Goal: Task Accomplishment & Management: Use online tool/utility

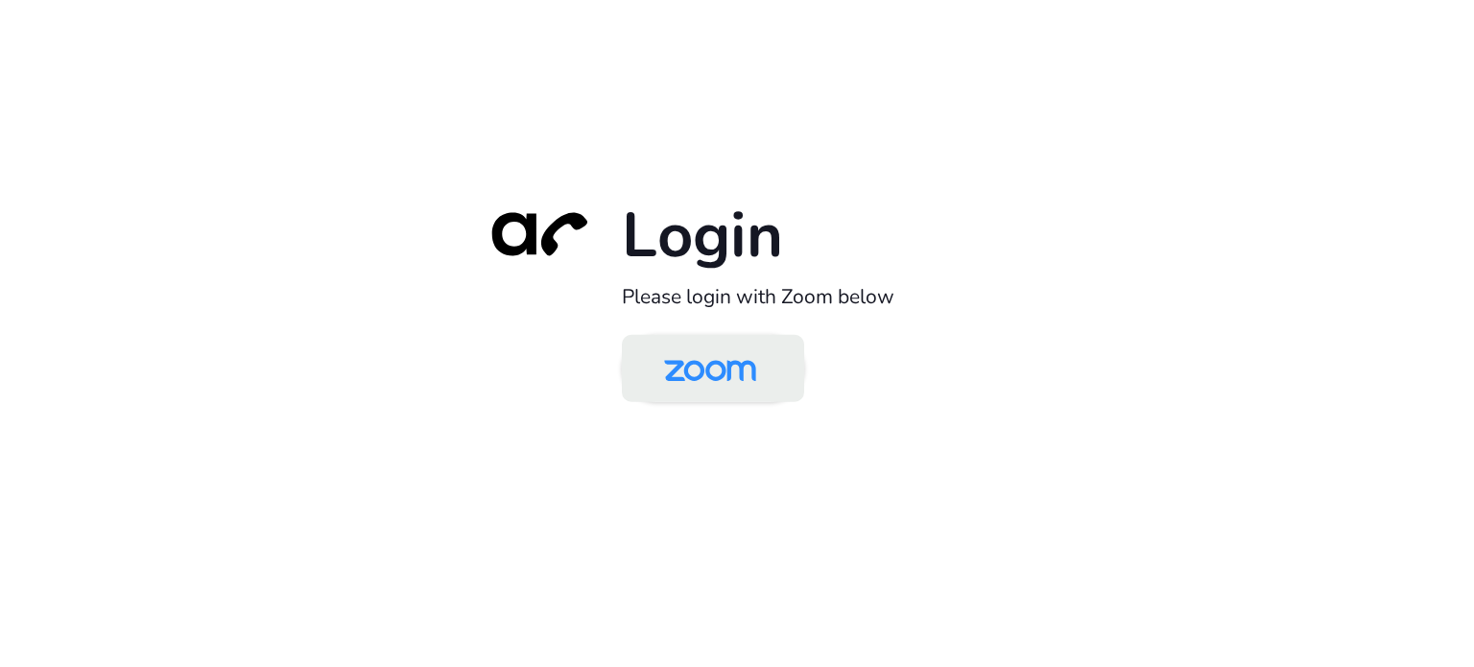
drag, startPoint x: 746, startPoint y: 355, endPoint x: 791, endPoint y: 361, distance: 44.5
click at [745, 356] on img at bounding box center [710, 370] width 132 height 62
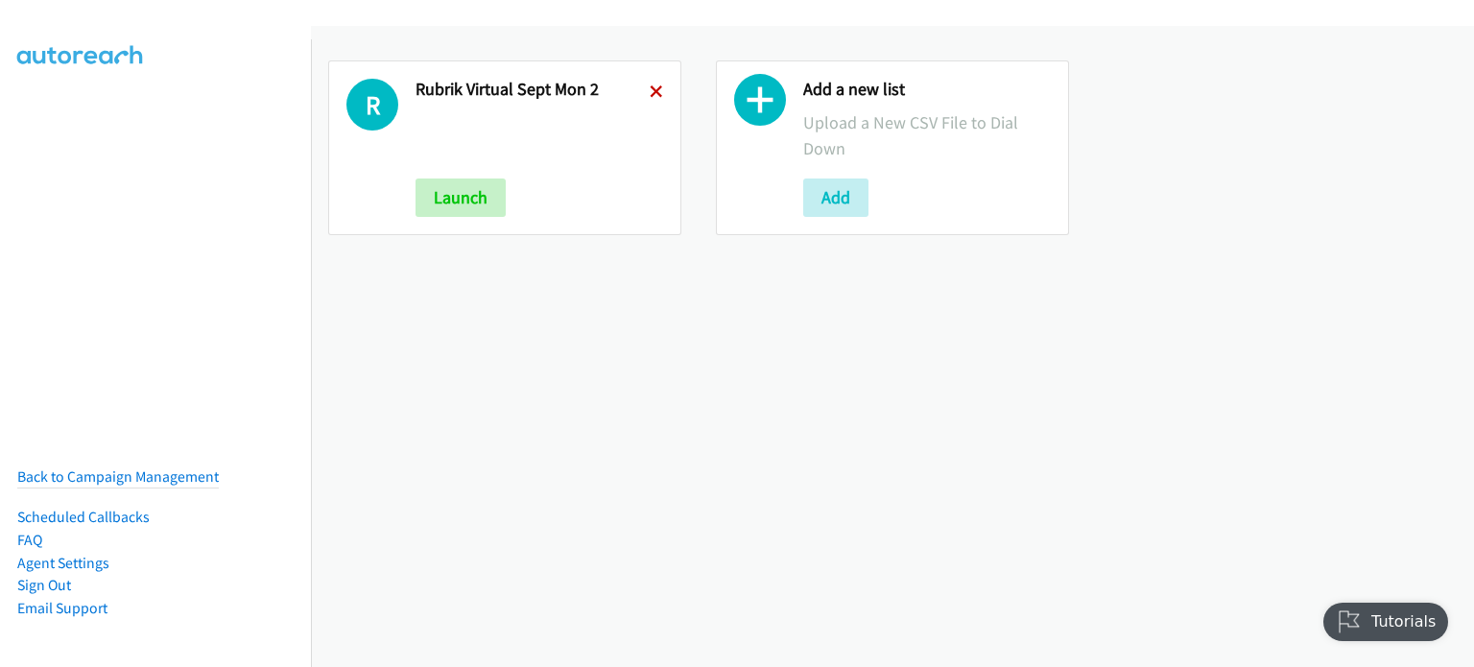
click at [655, 87] on icon at bounding box center [656, 92] width 13 height 13
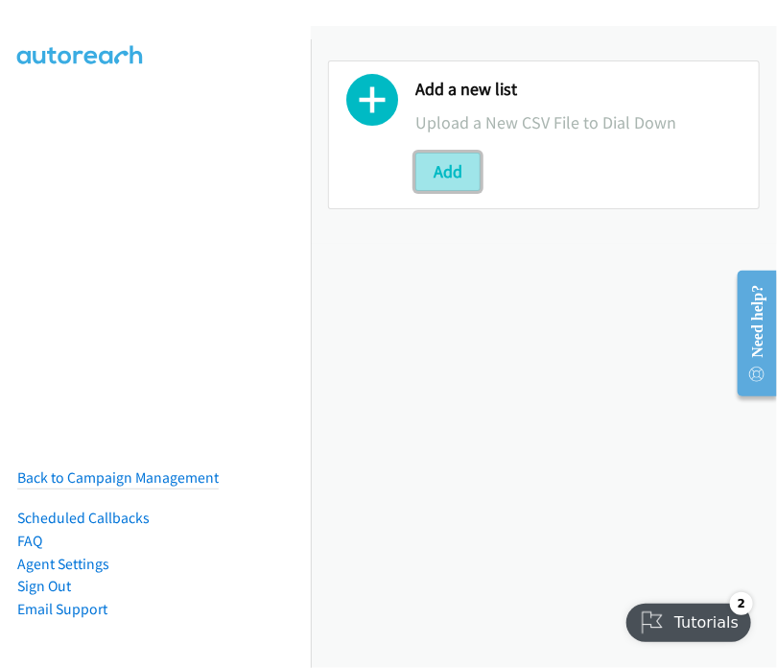
click at [453, 168] on button "Add" at bounding box center [447, 172] width 65 height 38
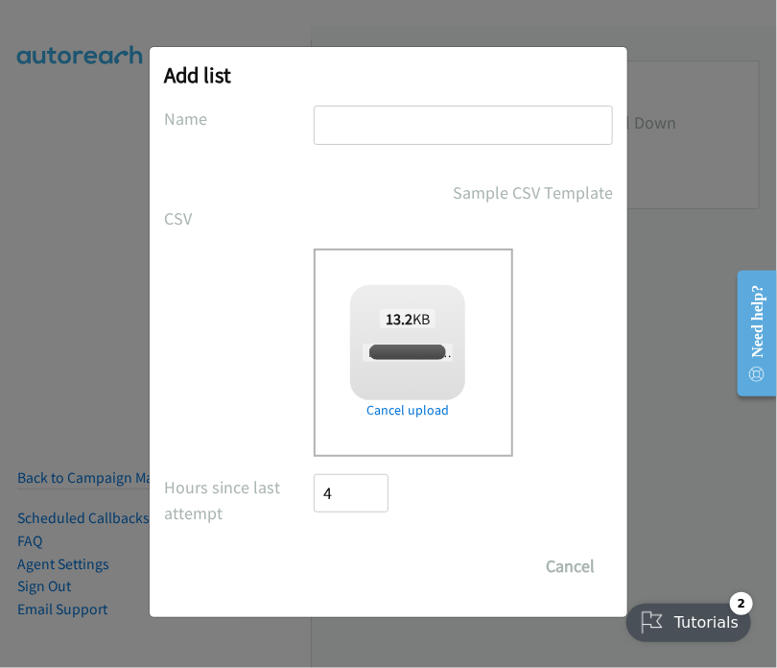
checkbox input "true"
click at [345, 120] on input "text" at bounding box center [463, 125] width 299 height 39
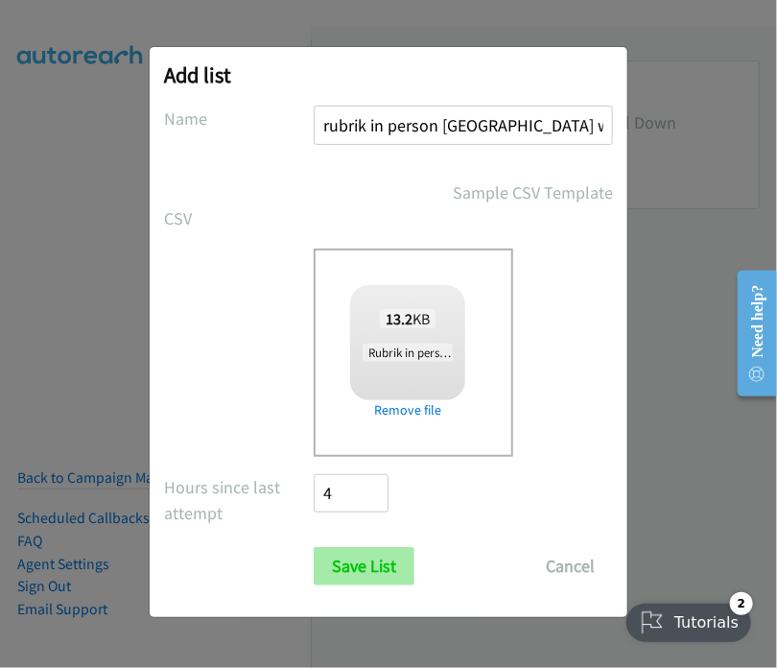
type input "rubrik in person [GEOGRAPHIC_DATA] wed 1"
click at [357, 555] on input "Save List" at bounding box center [364, 566] width 101 height 38
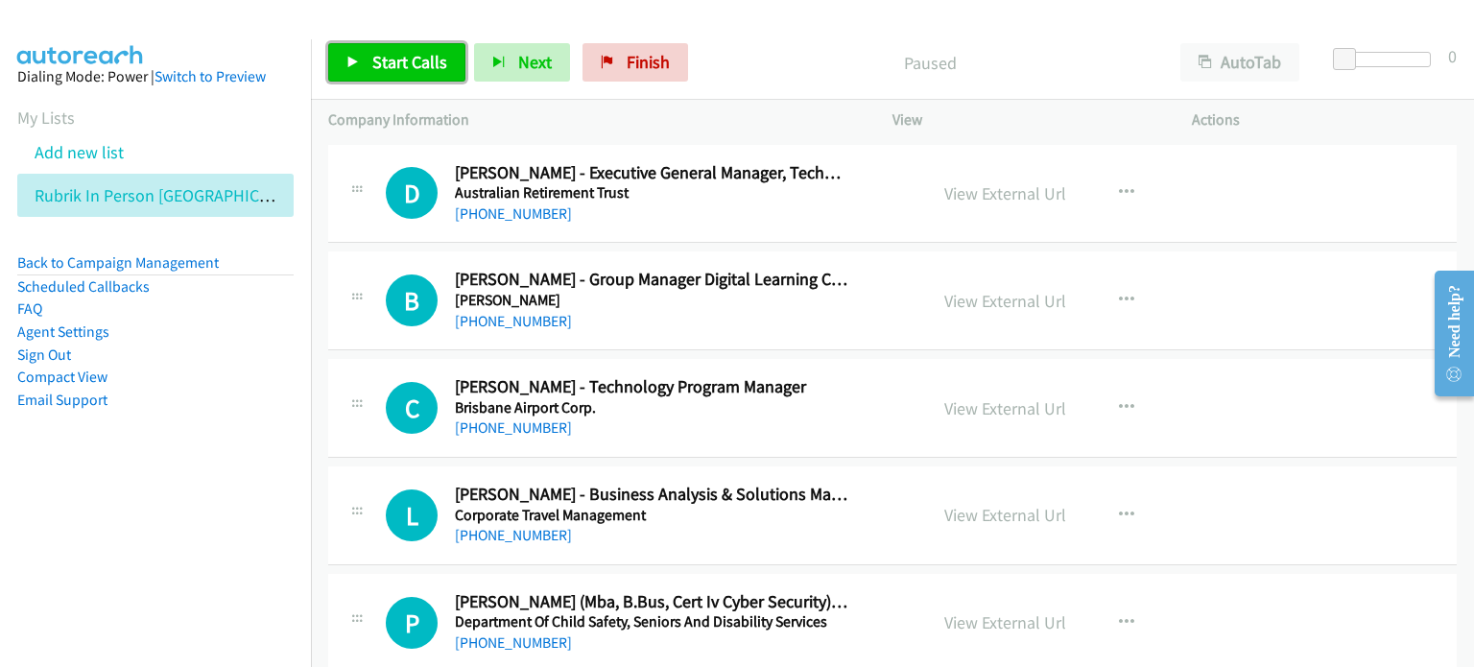
click at [403, 60] on span "Start Calls" at bounding box center [409, 62] width 75 height 22
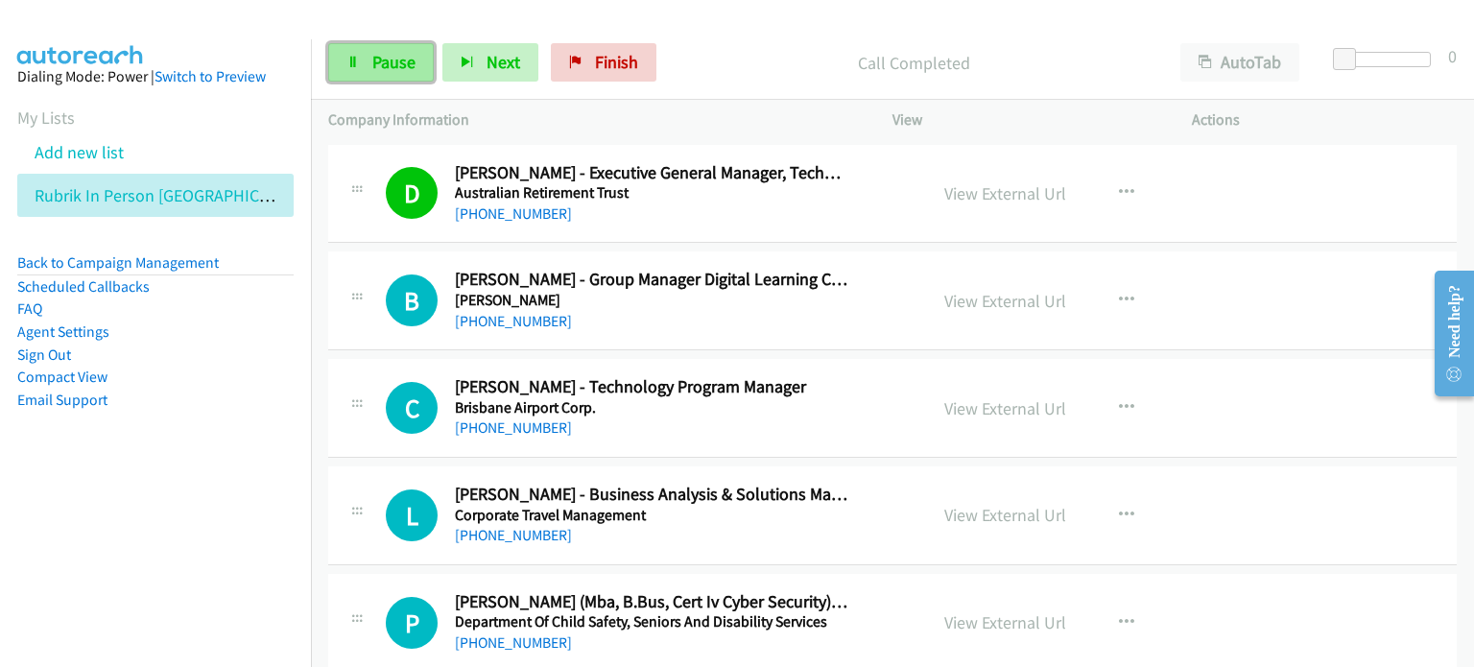
click at [385, 62] on span "Pause" at bounding box center [393, 62] width 43 height 22
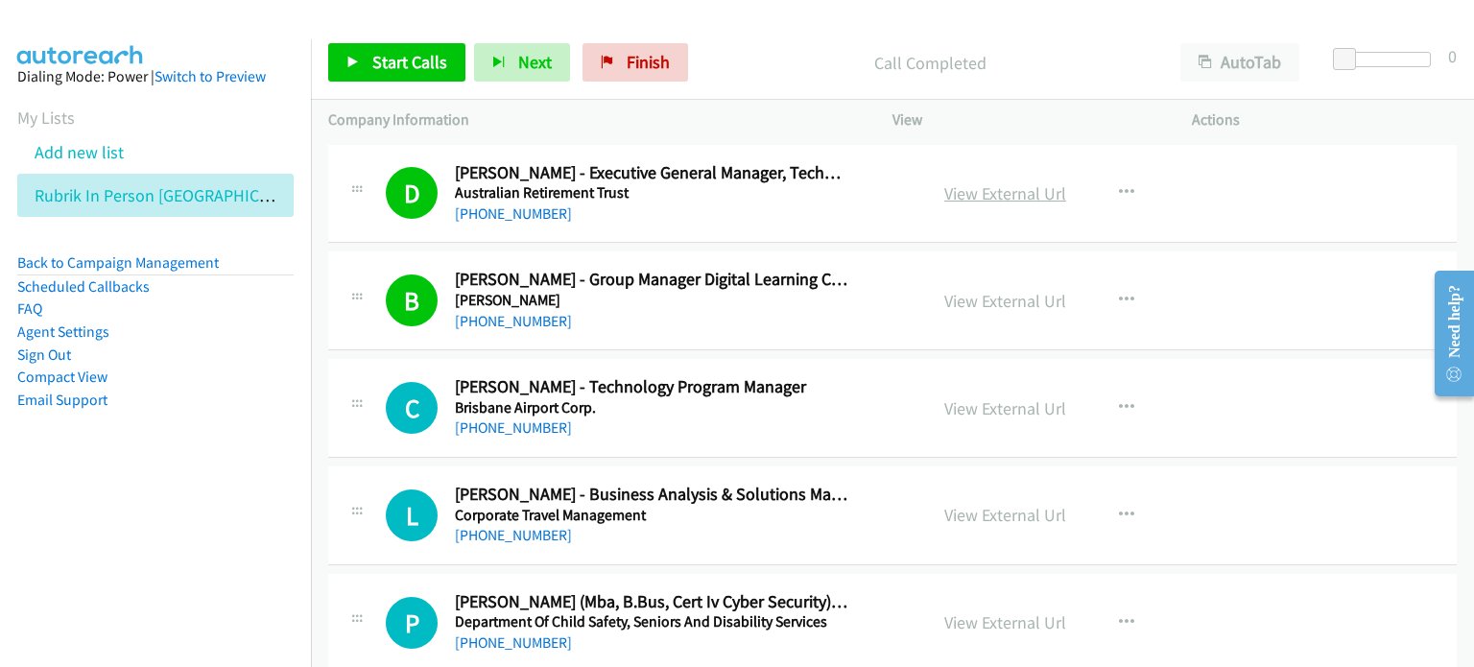
click at [776, 195] on link "View External Url" at bounding box center [1005, 193] width 122 height 22
click at [412, 49] on link "Start Calls" at bounding box center [396, 62] width 137 height 38
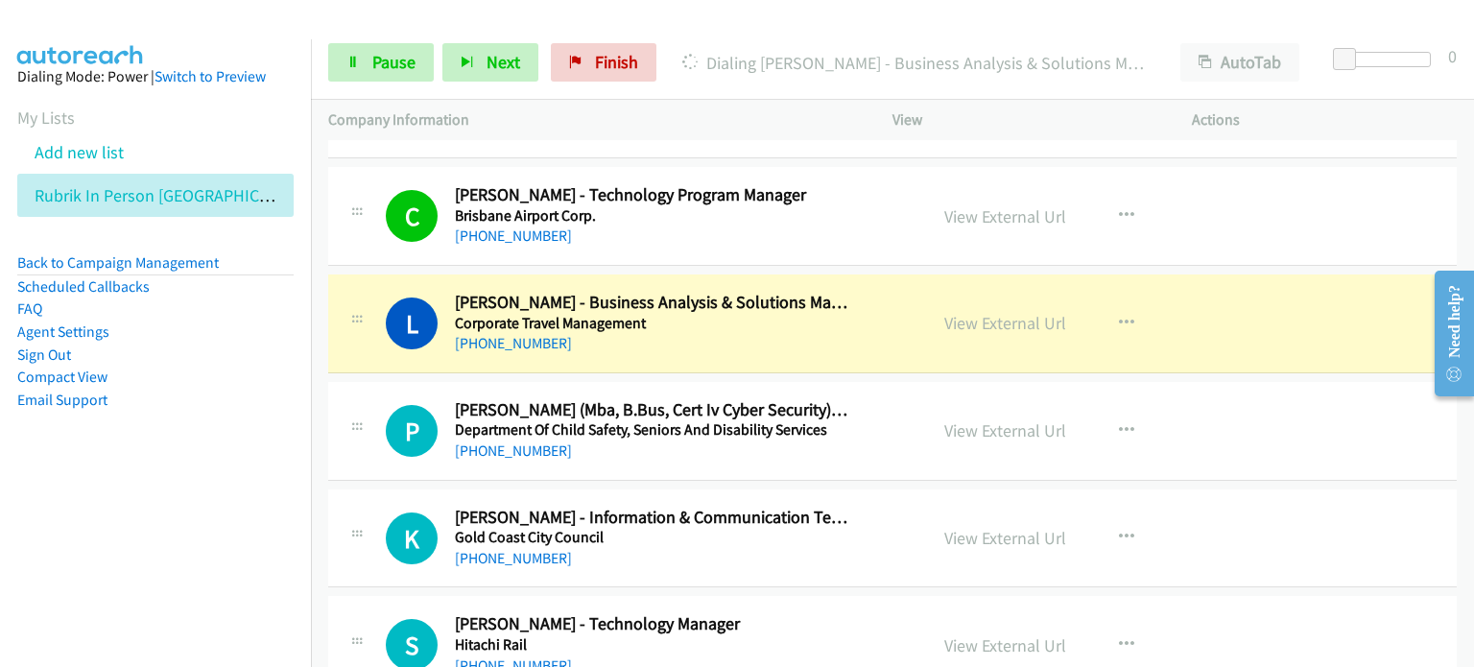
scroll to position [288, 0]
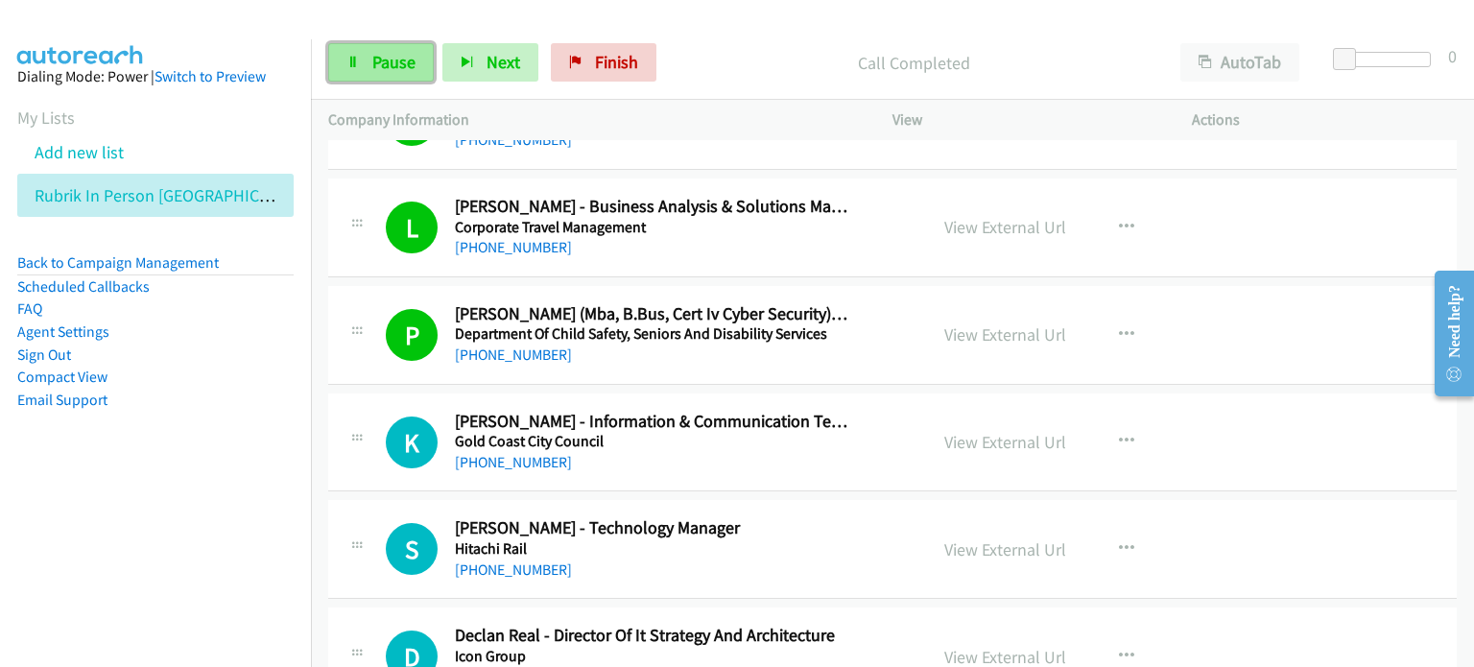
click at [381, 55] on span "Pause" at bounding box center [393, 62] width 43 height 22
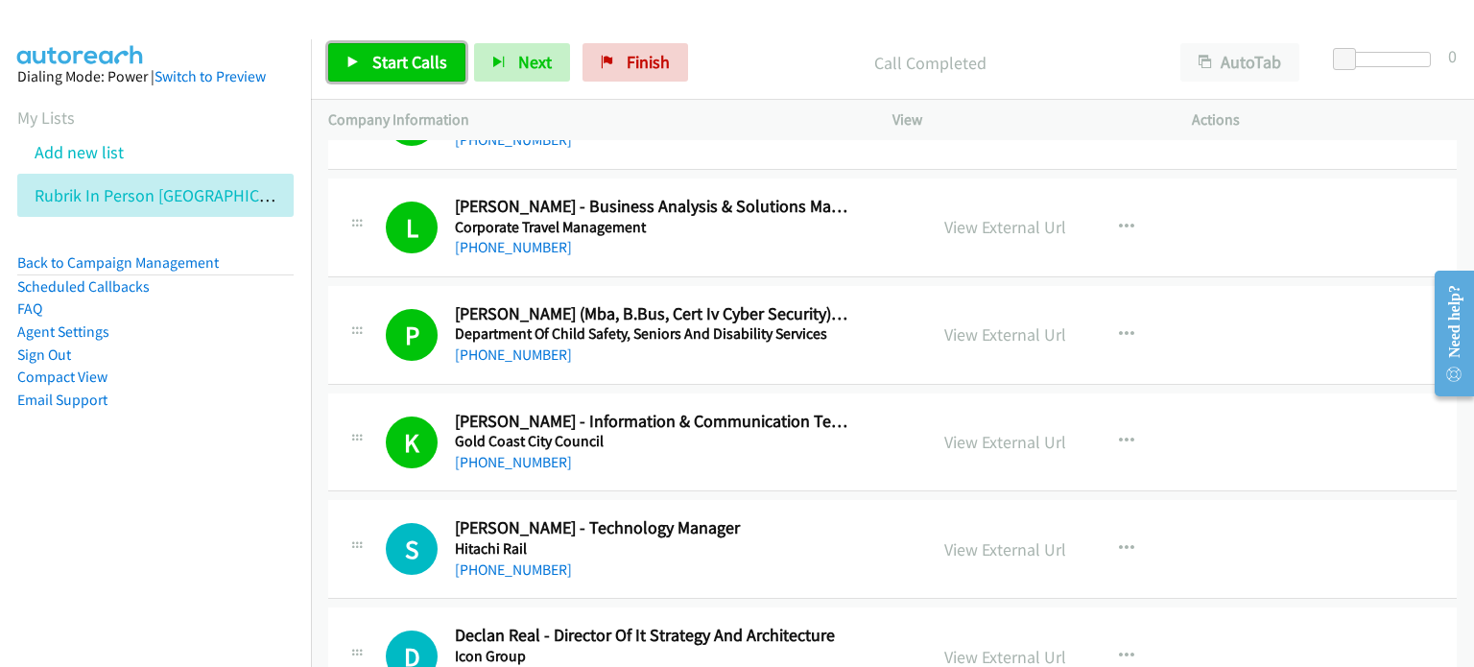
click at [388, 57] on span "Start Calls" at bounding box center [409, 62] width 75 height 22
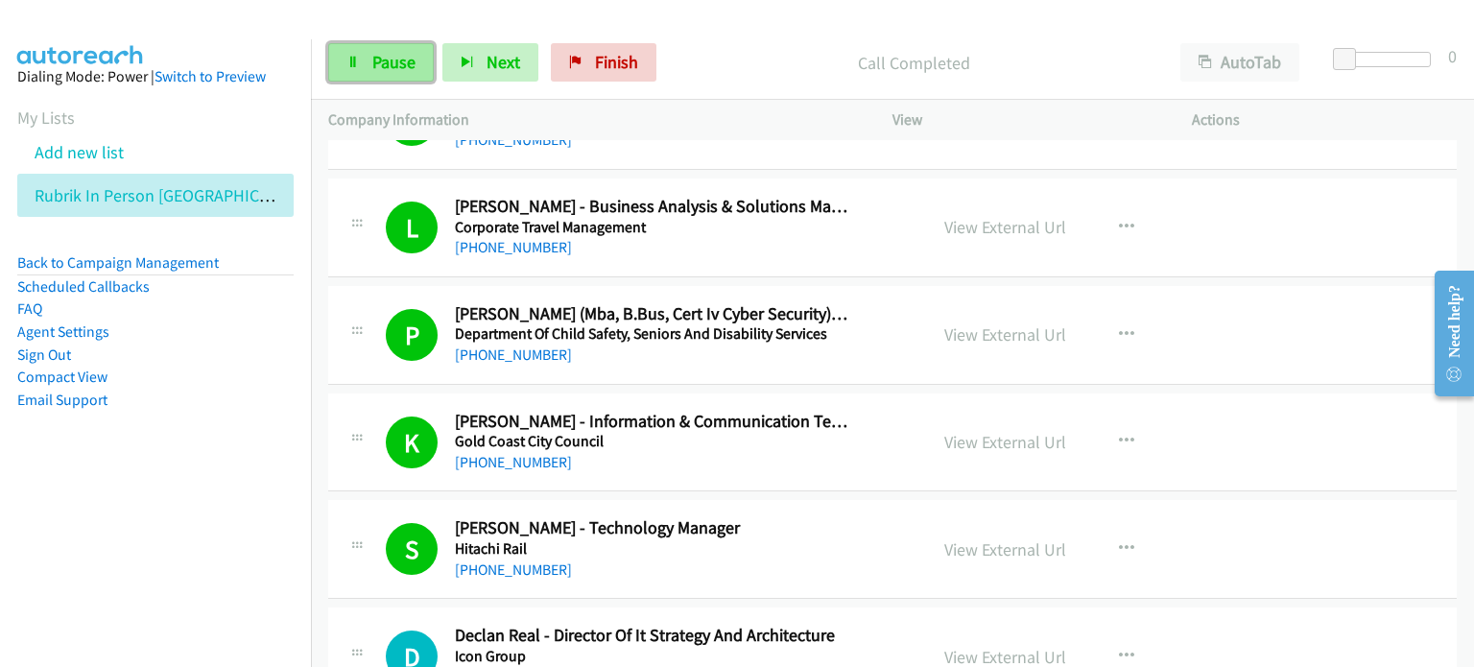
click at [391, 64] on span "Pause" at bounding box center [393, 62] width 43 height 22
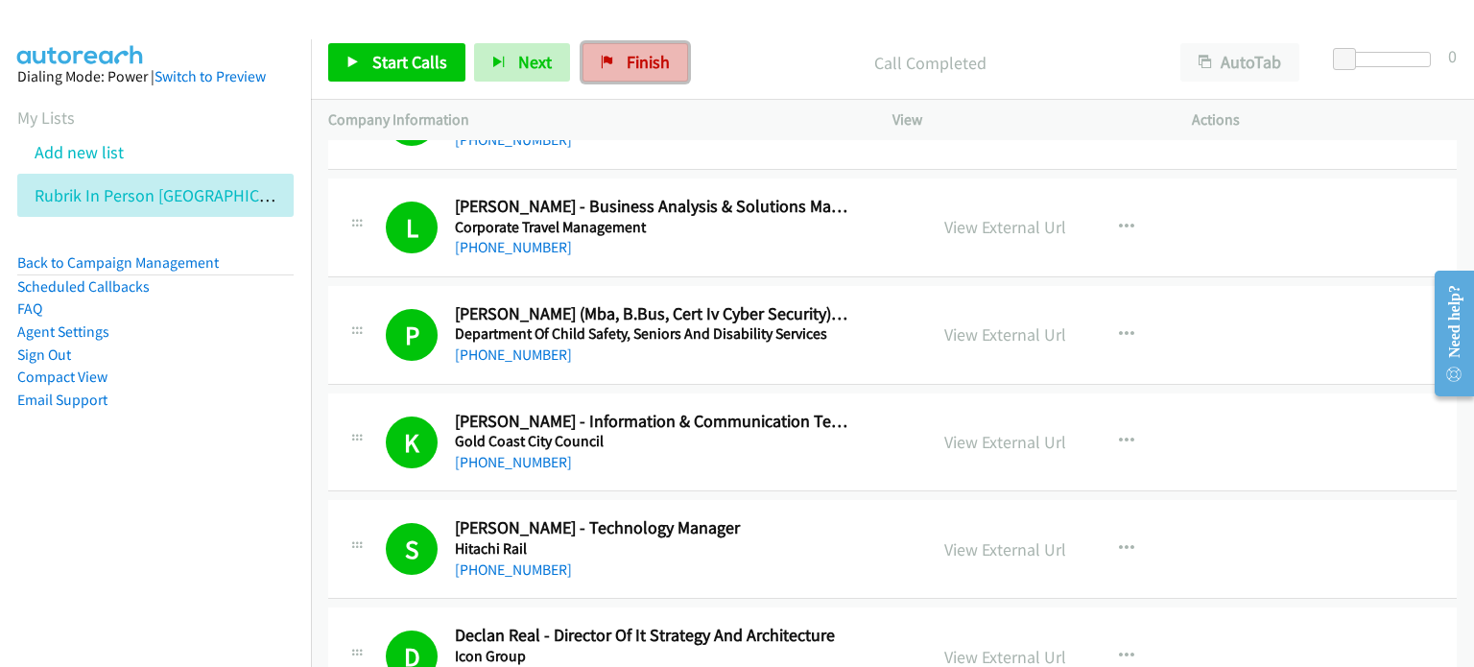
click at [617, 52] on link "Finish" at bounding box center [635, 62] width 106 height 38
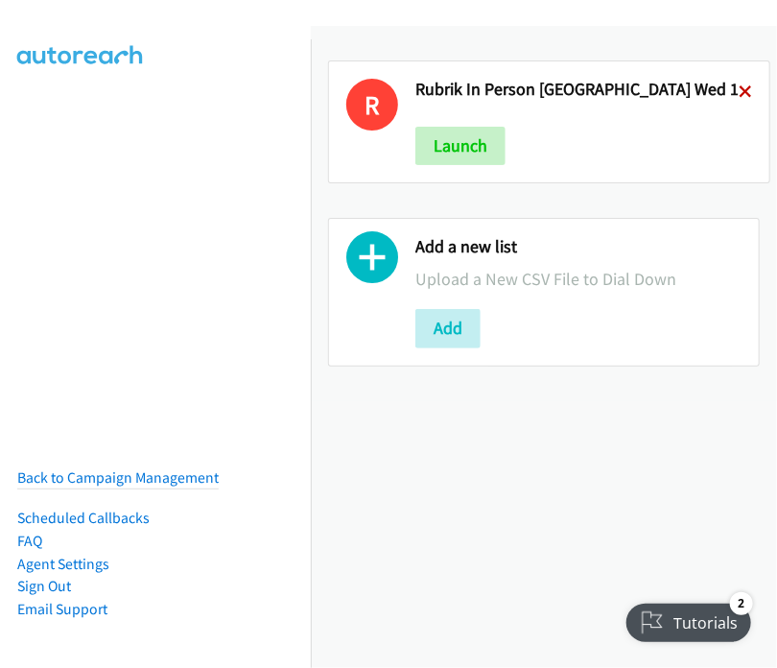
click at [739, 87] on icon at bounding box center [745, 92] width 13 height 13
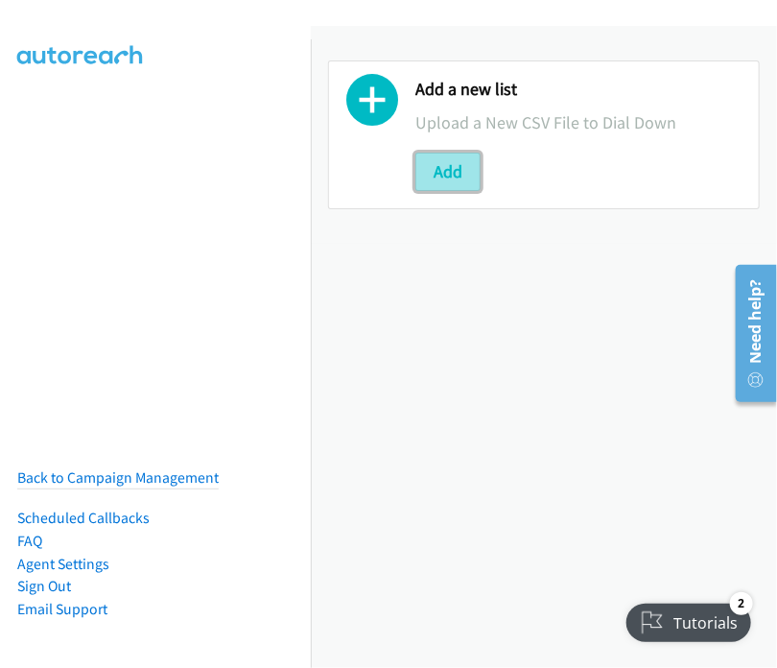
click at [438, 165] on button "Add" at bounding box center [447, 172] width 65 height 38
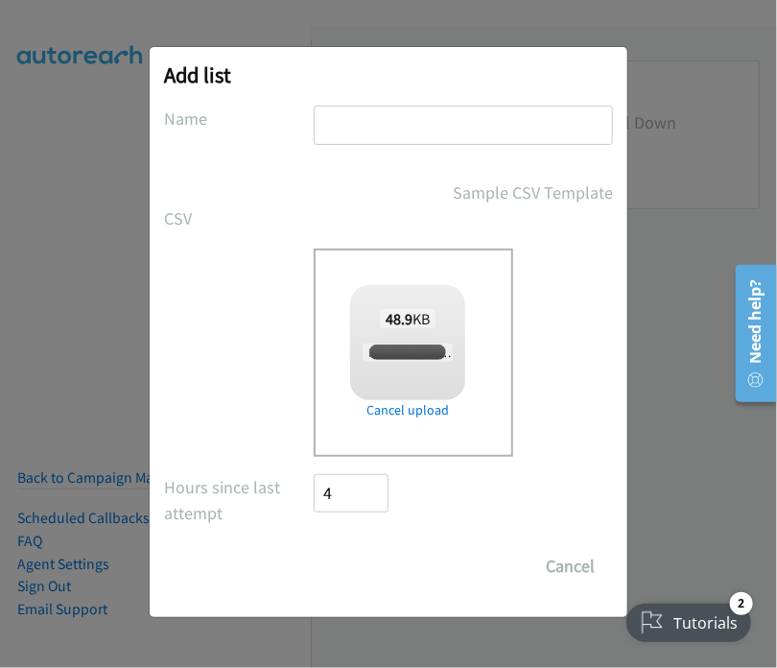
checkbox input "true"
click at [350, 122] on input "text" at bounding box center [463, 125] width 299 height 39
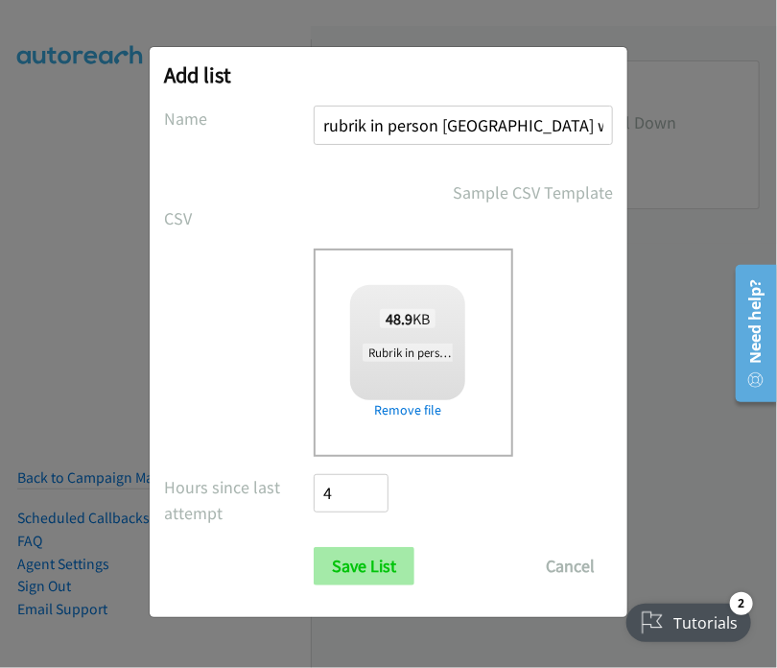
type input "rubrik in person brisbane wed 2"
click at [354, 557] on input "Save List" at bounding box center [364, 566] width 101 height 38
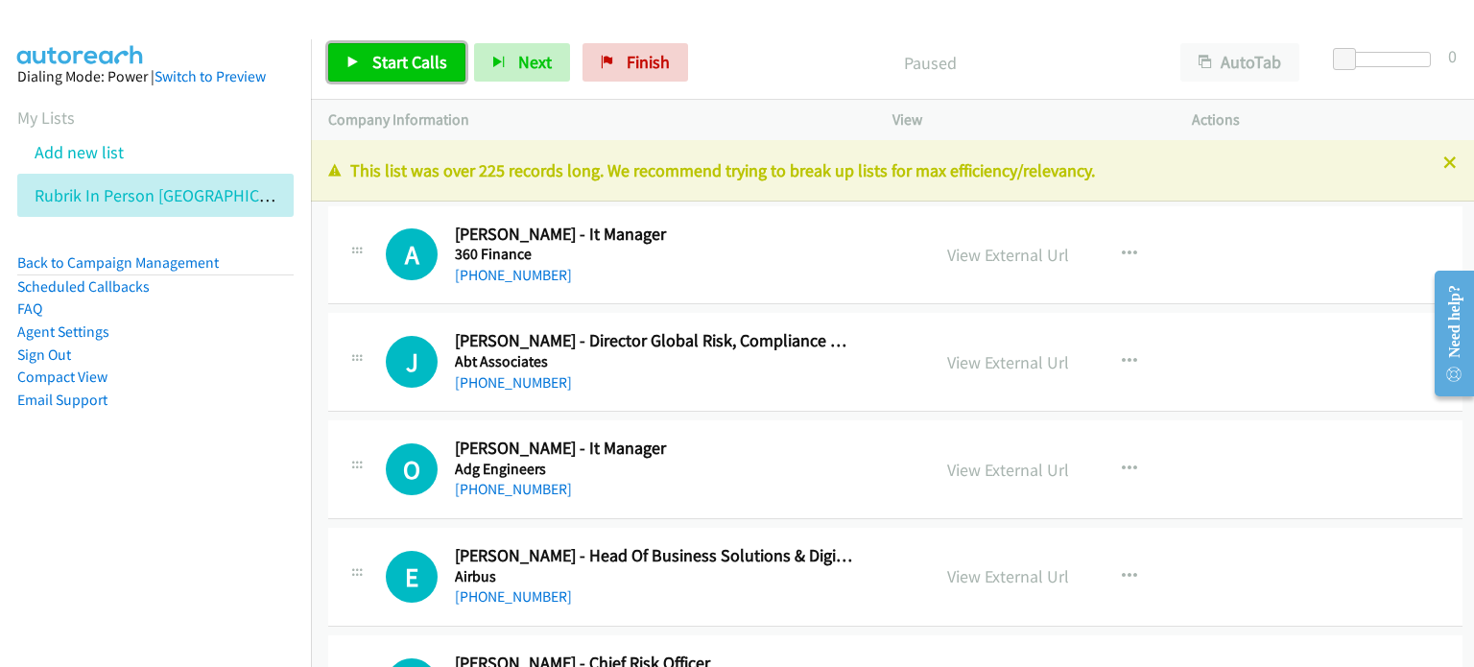
click at [372, 51] on span "Start Calls" at bounding box center [409, 62] width 75 height 22
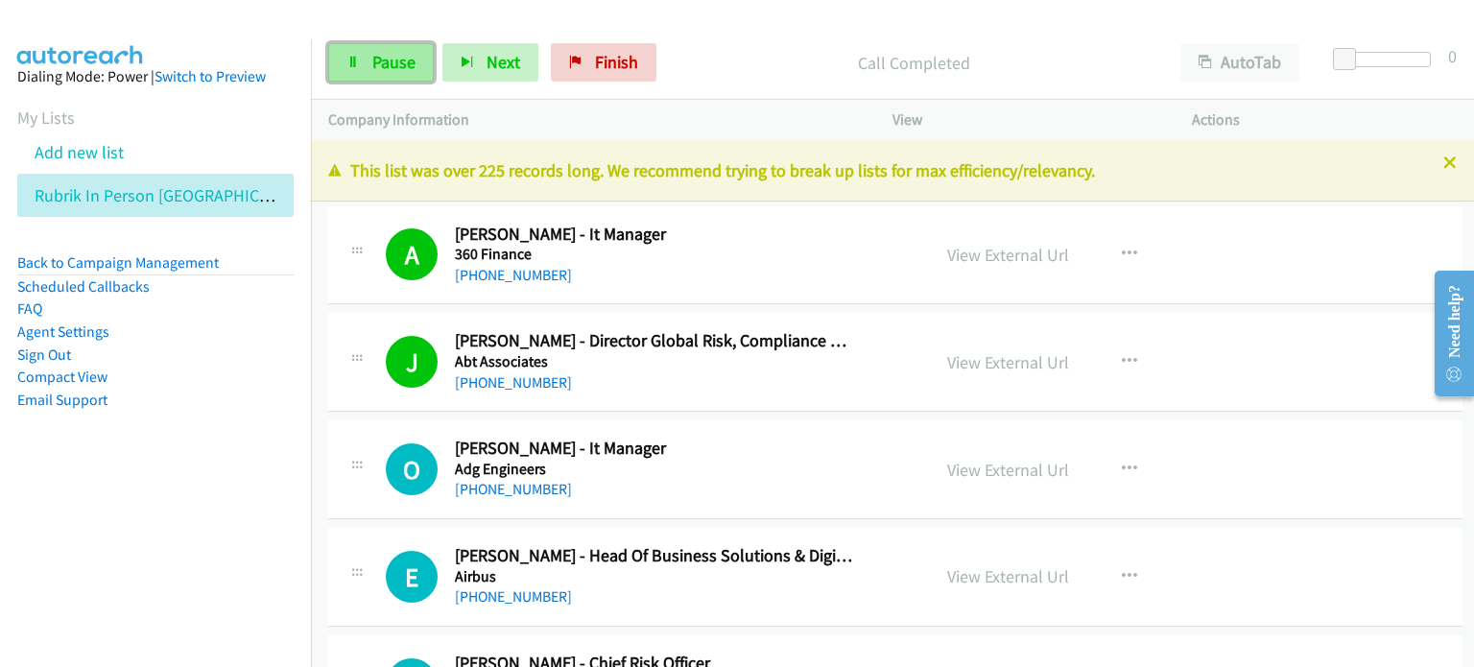
click at [389, 57] on span "Pause" at bounding box center [393, 62] width 43 height 22
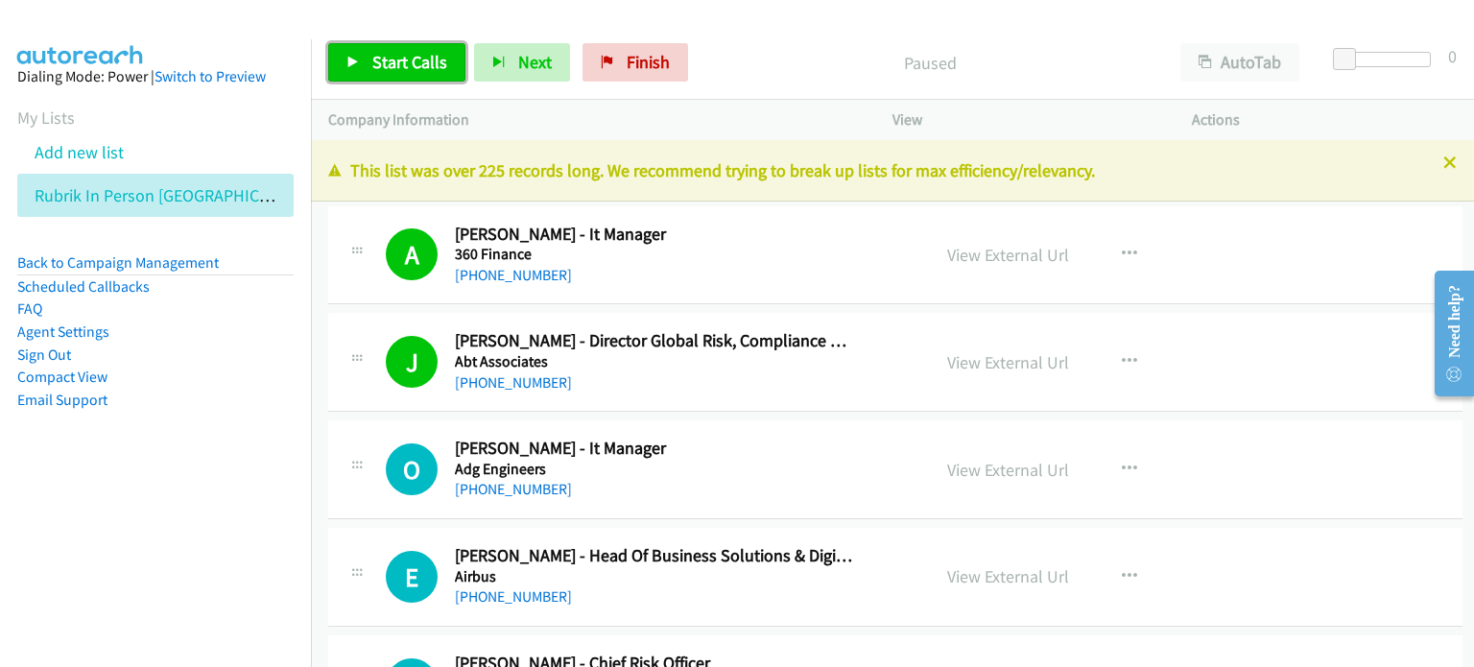
click at [392, 54] on span "Start Calls" at bounding box center [409, 62] width 75 height 22
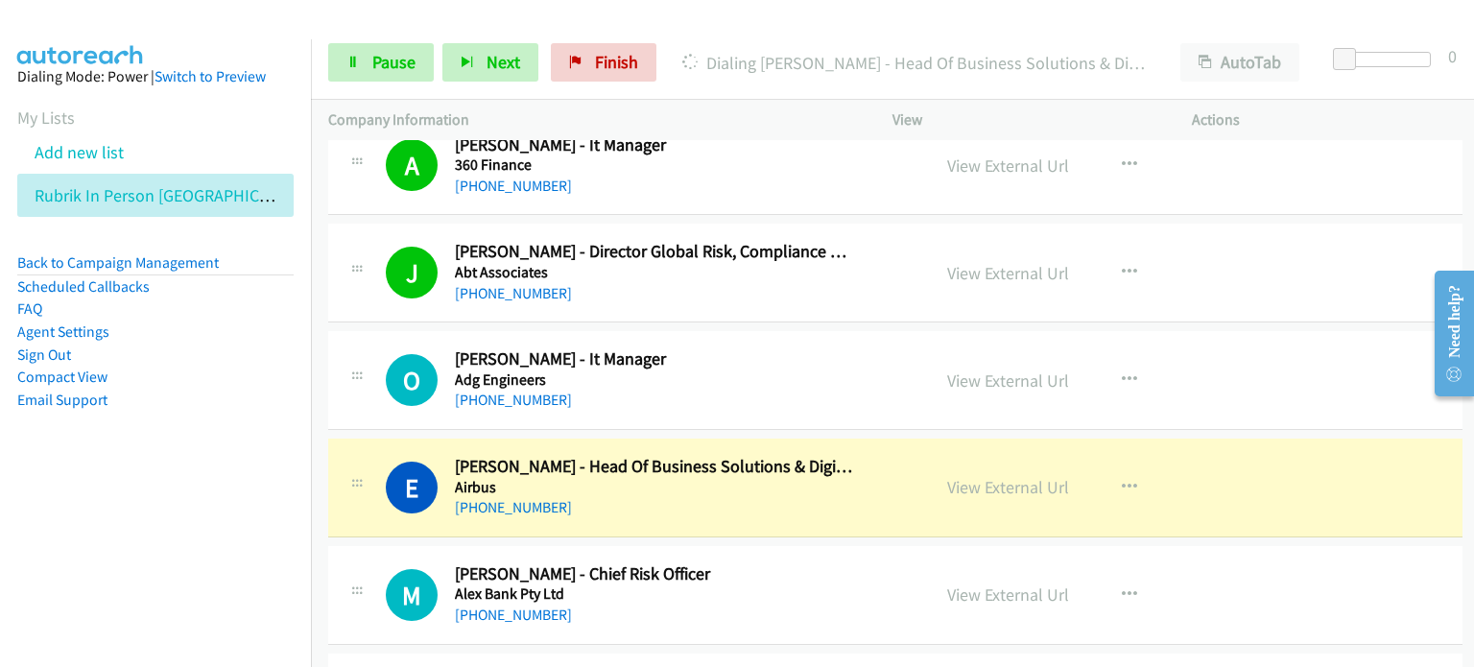
scroll to position [192, 0]
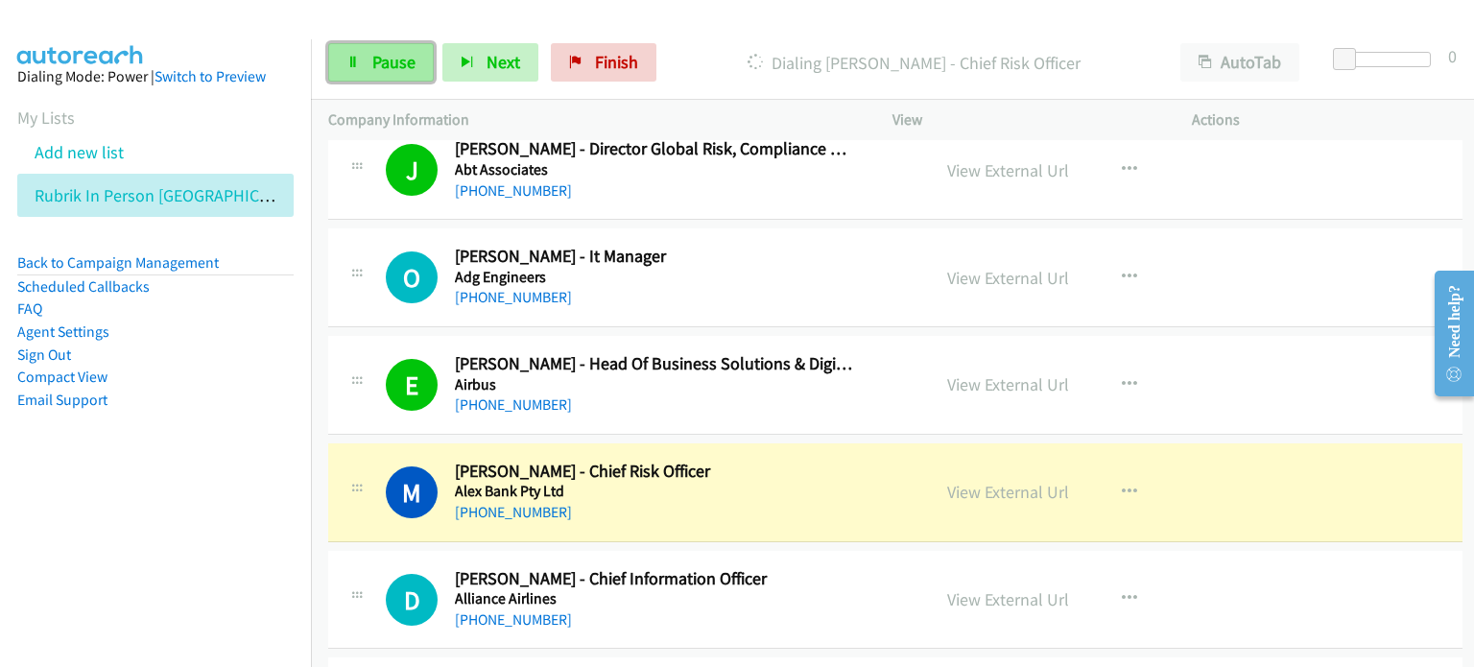
click at [395, 55] on span "Pause" at bounding box center [393, 62] width 43 height 22
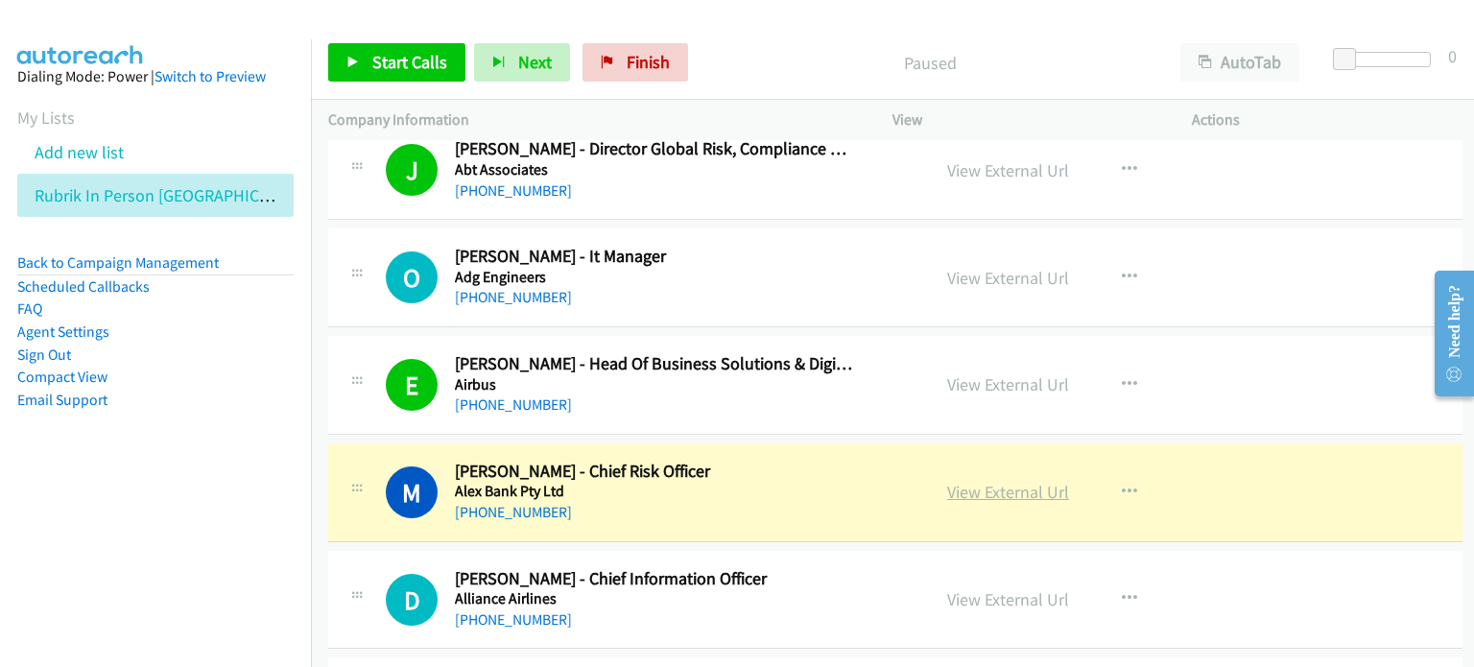
click at [776, 489] on link "View External Url" at bounding box center [1008, 492] width 122 height 22
click at [414, 57] on span "Start Calls" at bounding box center [409, 62] width 75 height 22
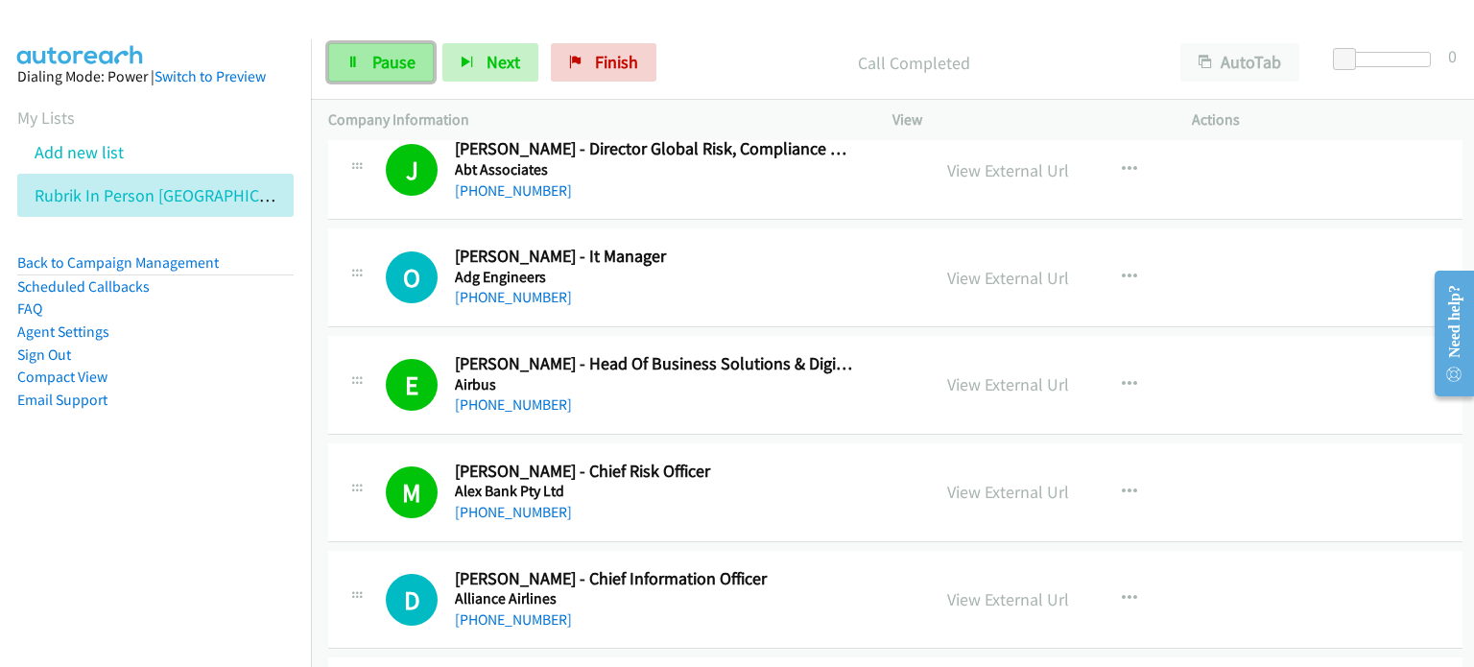
click at [366, 59] on link "Pause" at bounding box center [381, 62] width 106 height 38
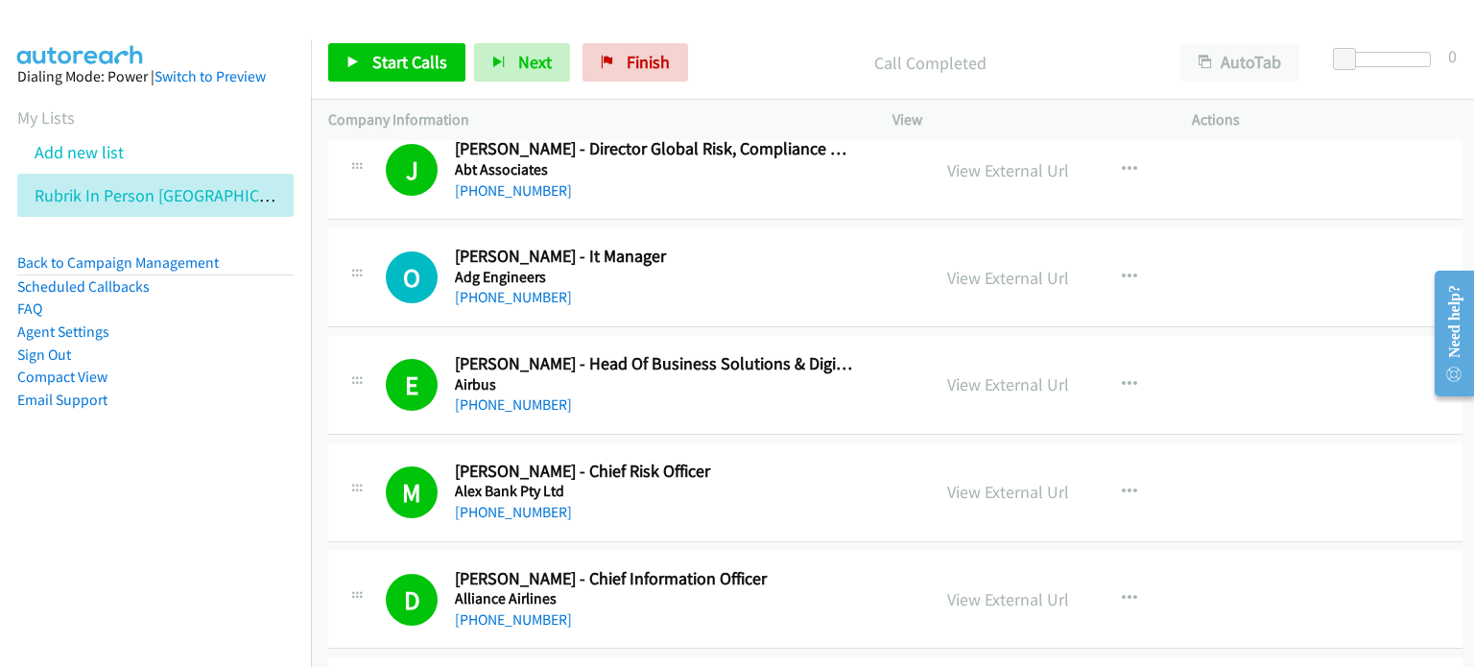
click at [185, 505] on nav "Dialing Mode: Power | Switch to Preview My Lists Add new list Rubrik In Person …" at bounding box center [156, 372] width 312 height 667
click at [776, 483] on link "View External Url" at bounding box center [1008, 492] width 122 height 22
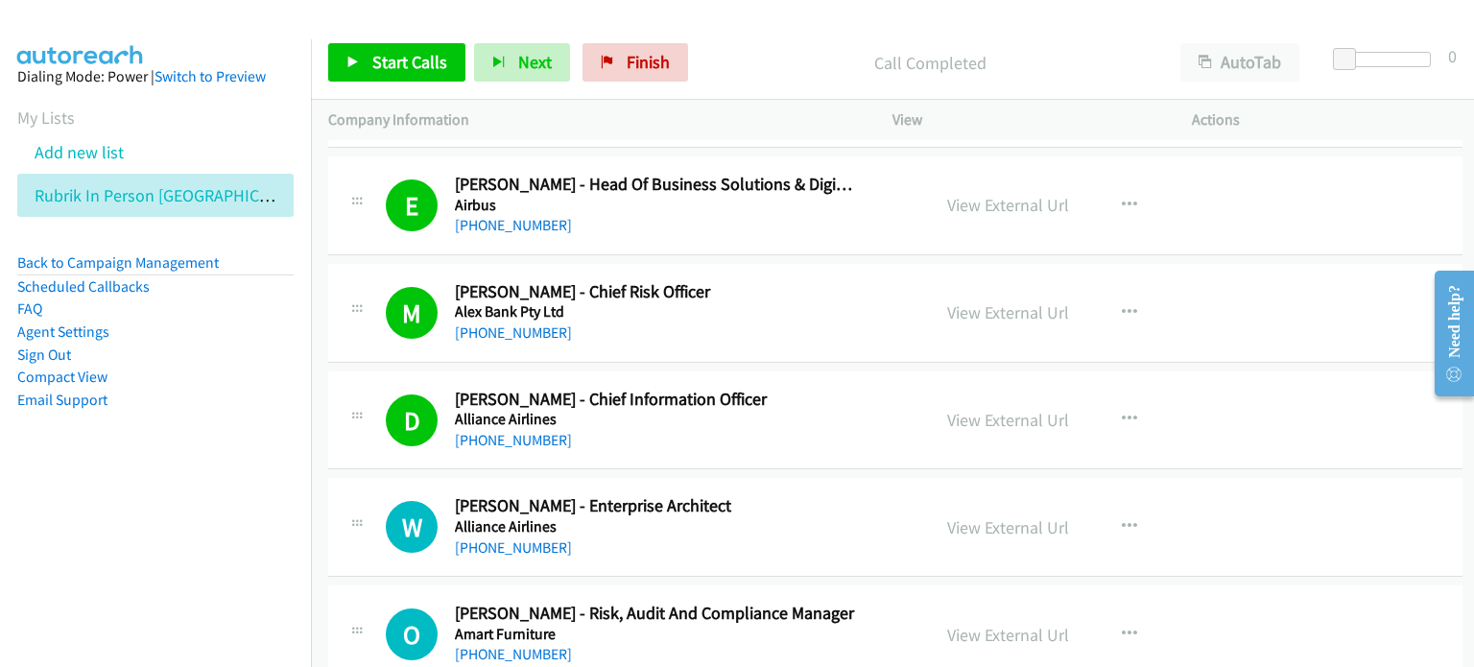
scroll to position [384, 0]
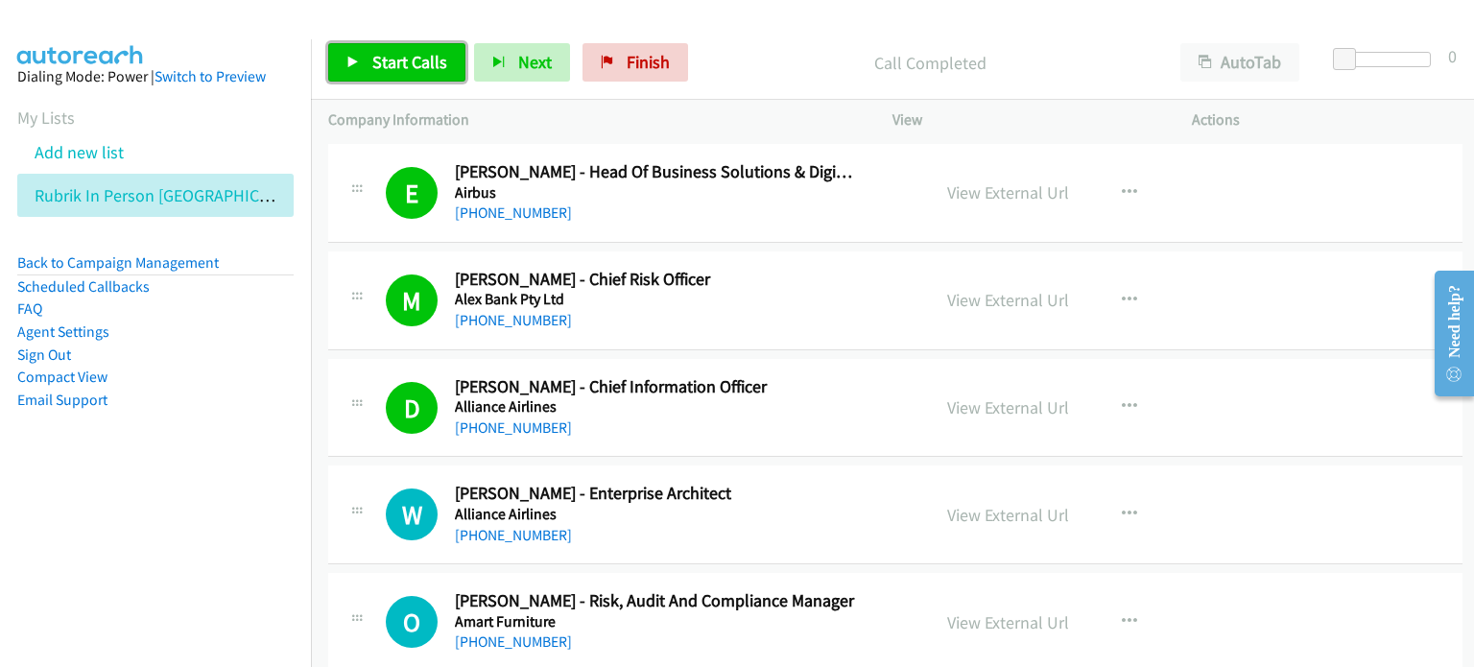
click at [379, 47] on link "Start Calls" at bounding box center [396, 62] width 137 height 38
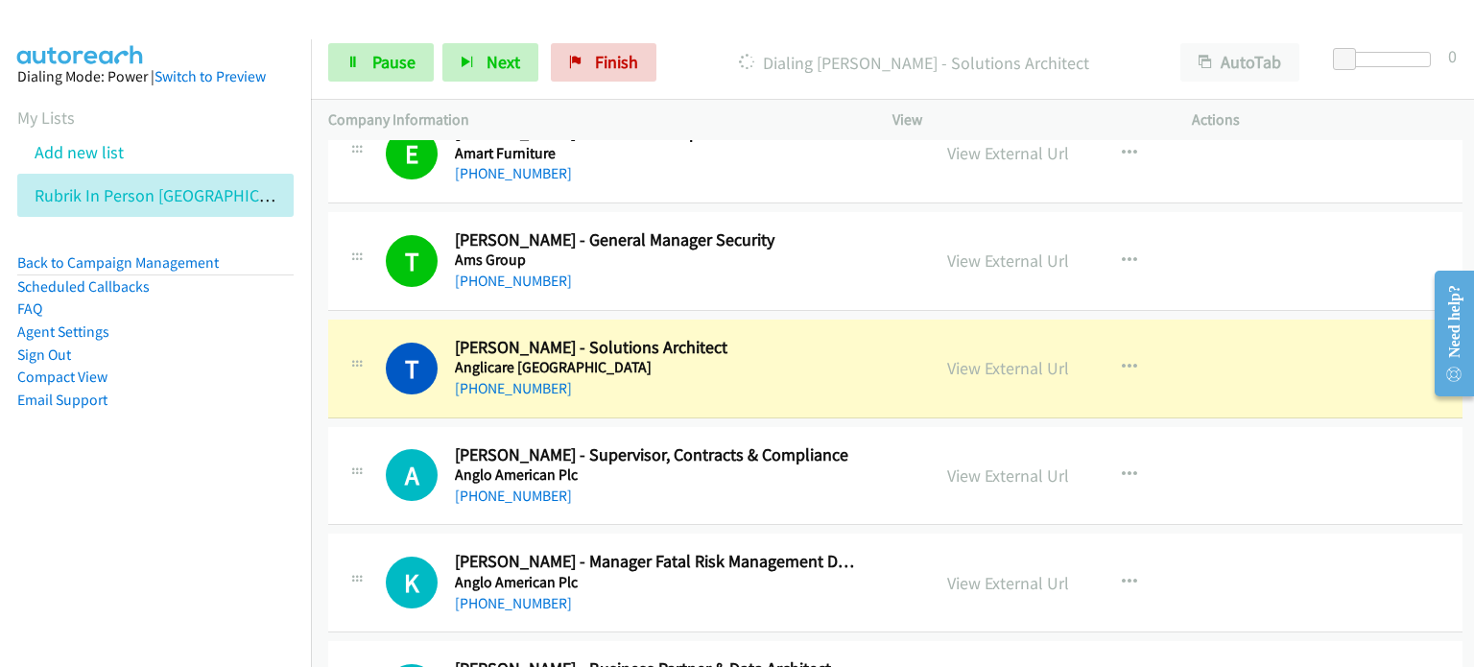
scroll to position [1055, 0]
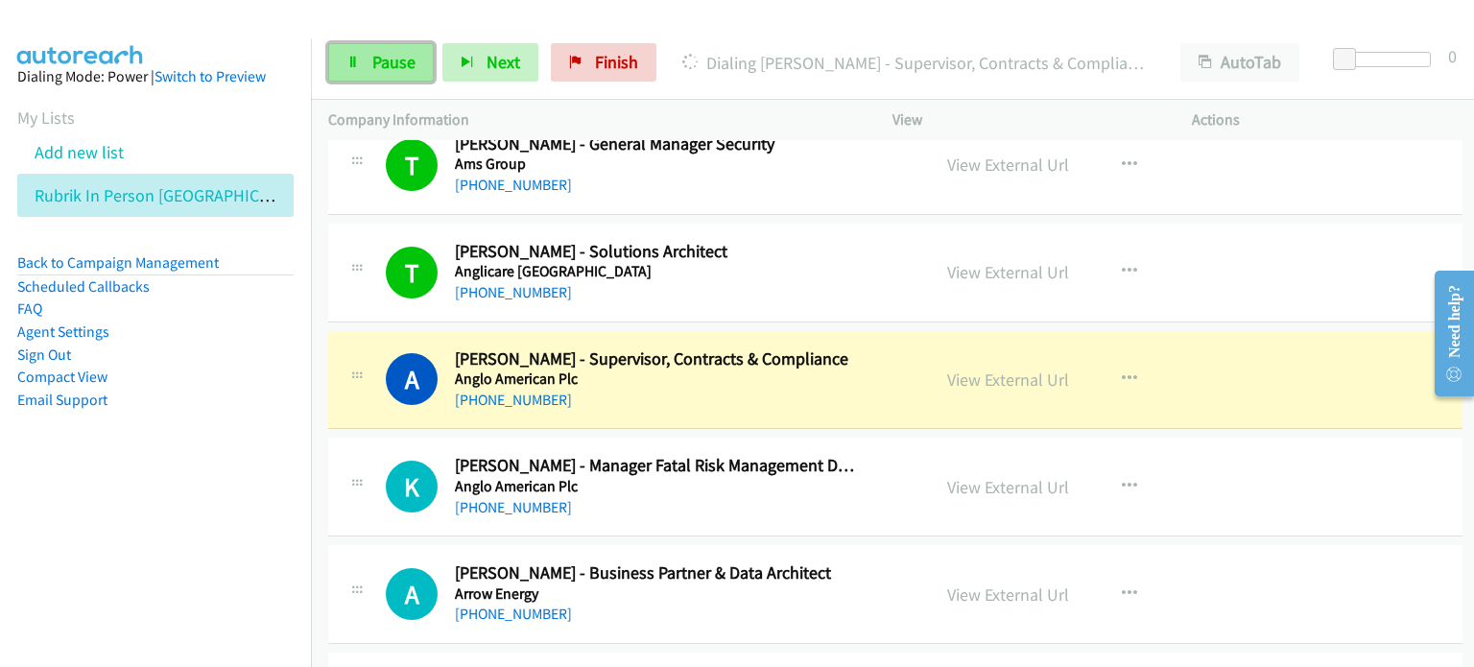
click at [383, 57] on span "Pause" at bounding box center [393, 62] width 43 height 22
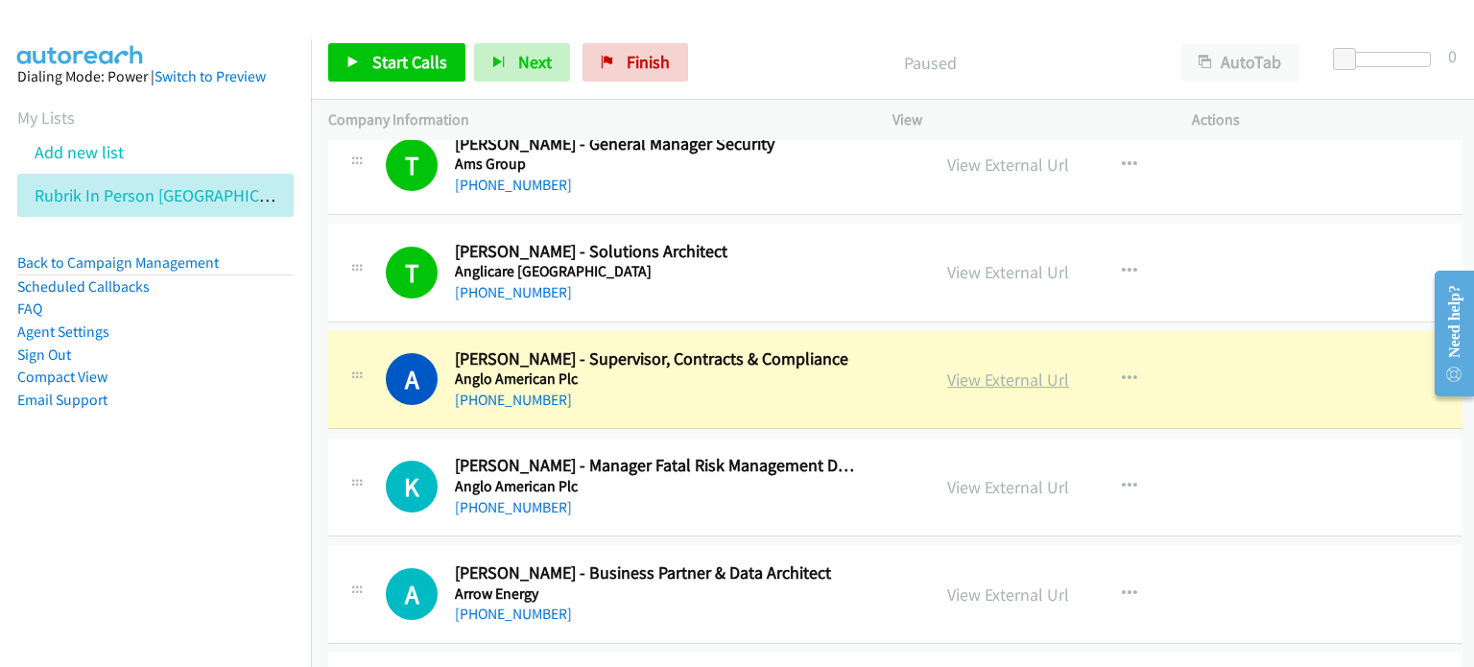
click at [776, 383] on link "View External Url" at bounding box center [1008, 379] width 122 height 22
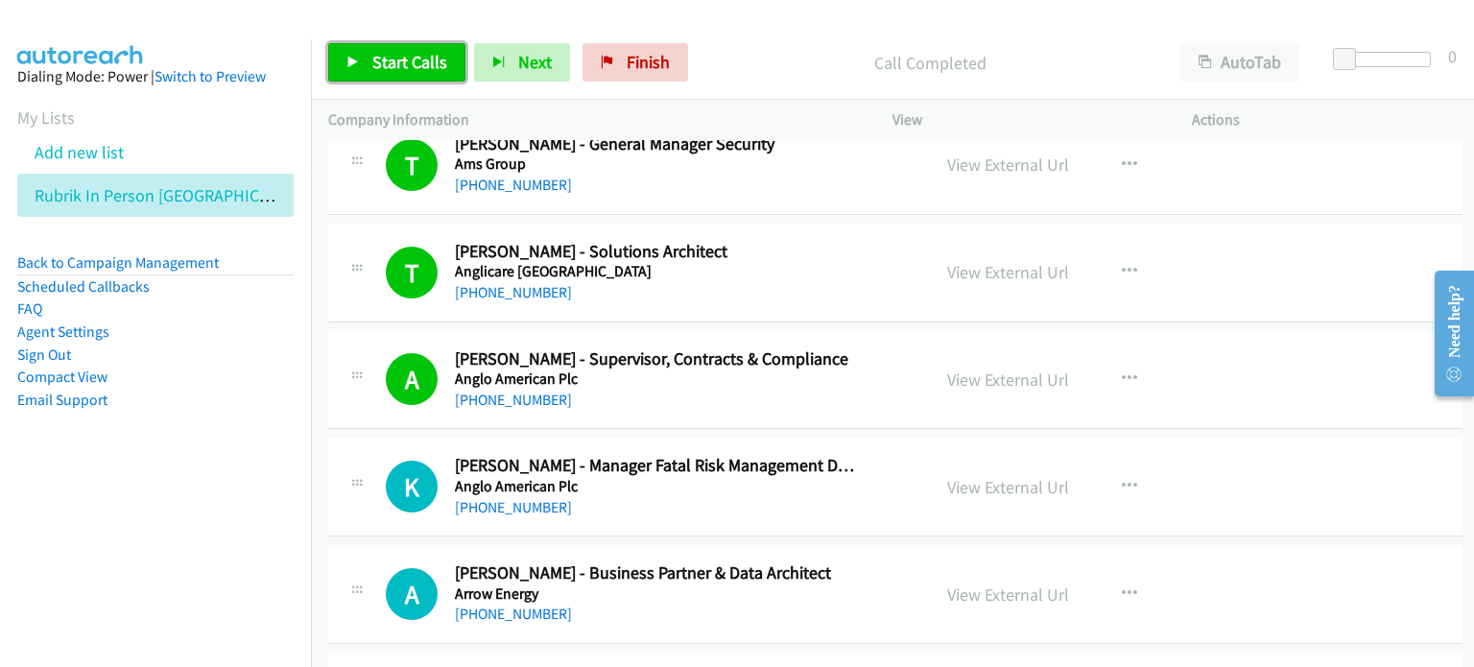
click at [366, 62] on link "Start Calls" at bounding box center [396, 62] width 137 height 38
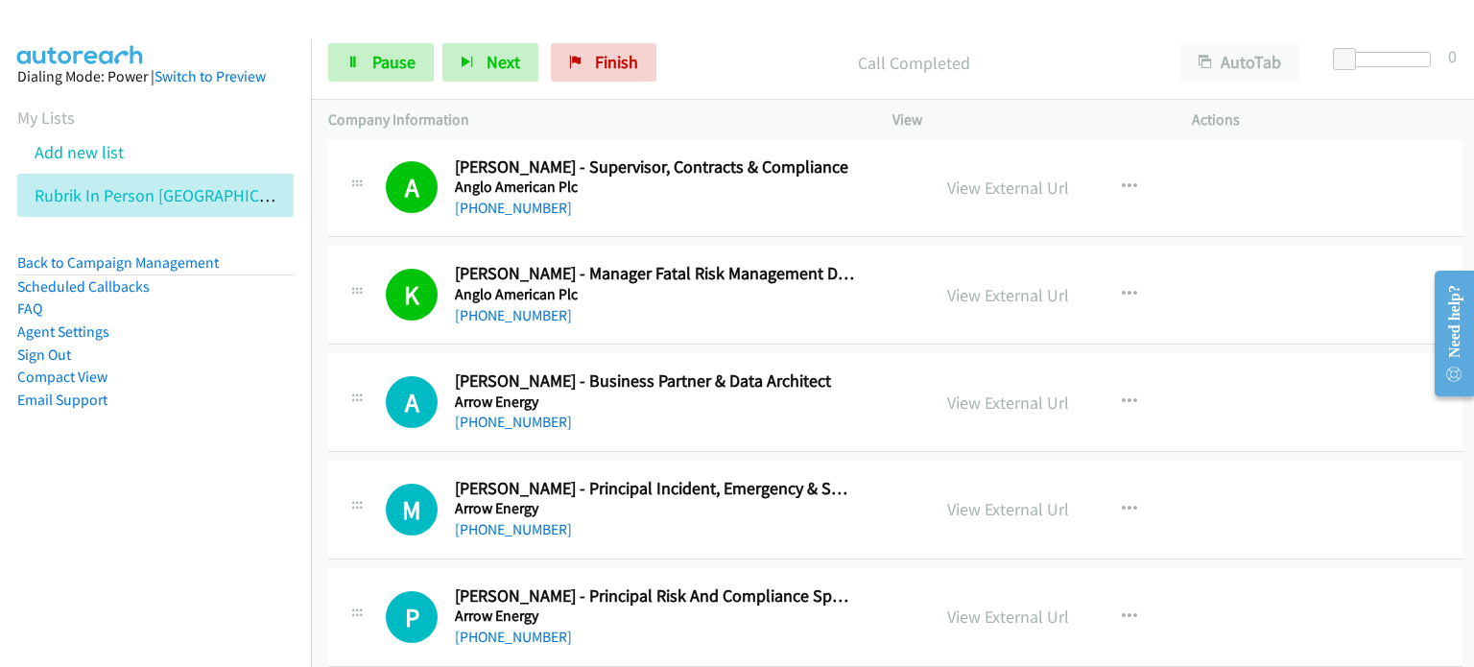
scroll to position [1343, 0]
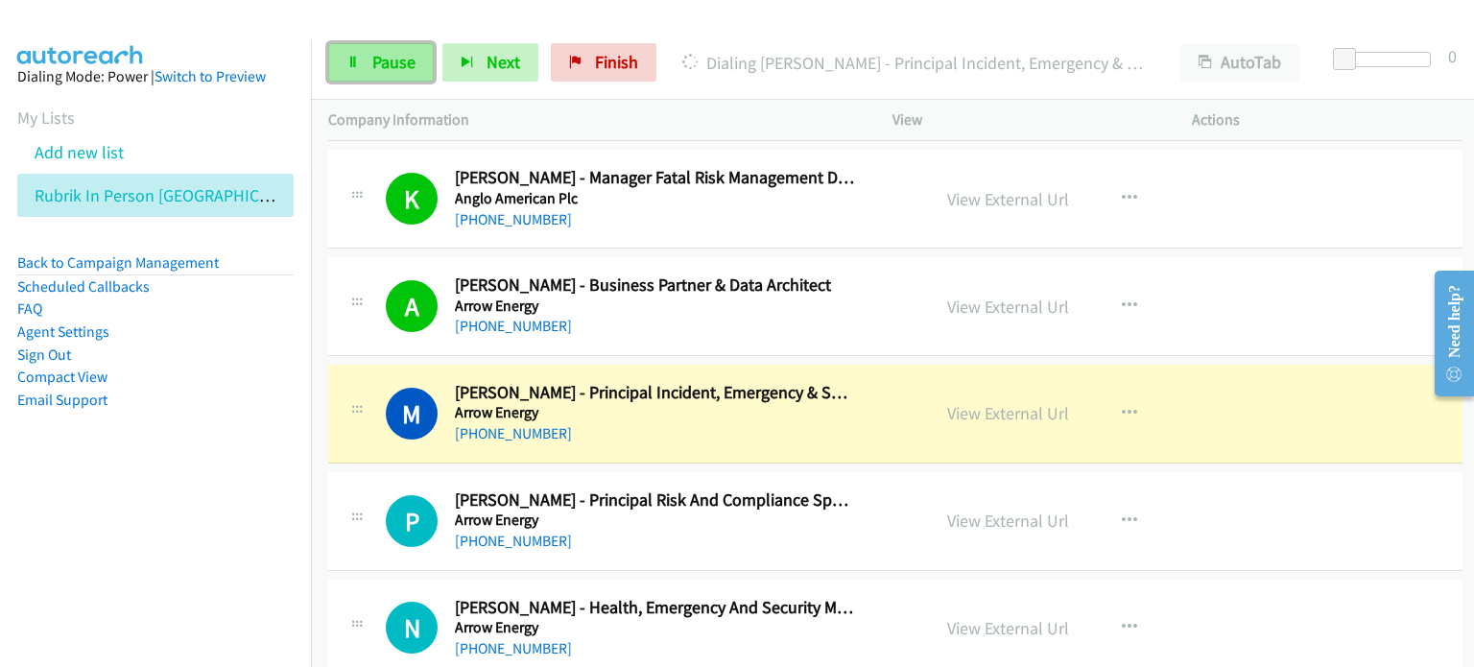
click at [387, 61] on span "Pause" at bounding box center [393, 62] width 43 height 22
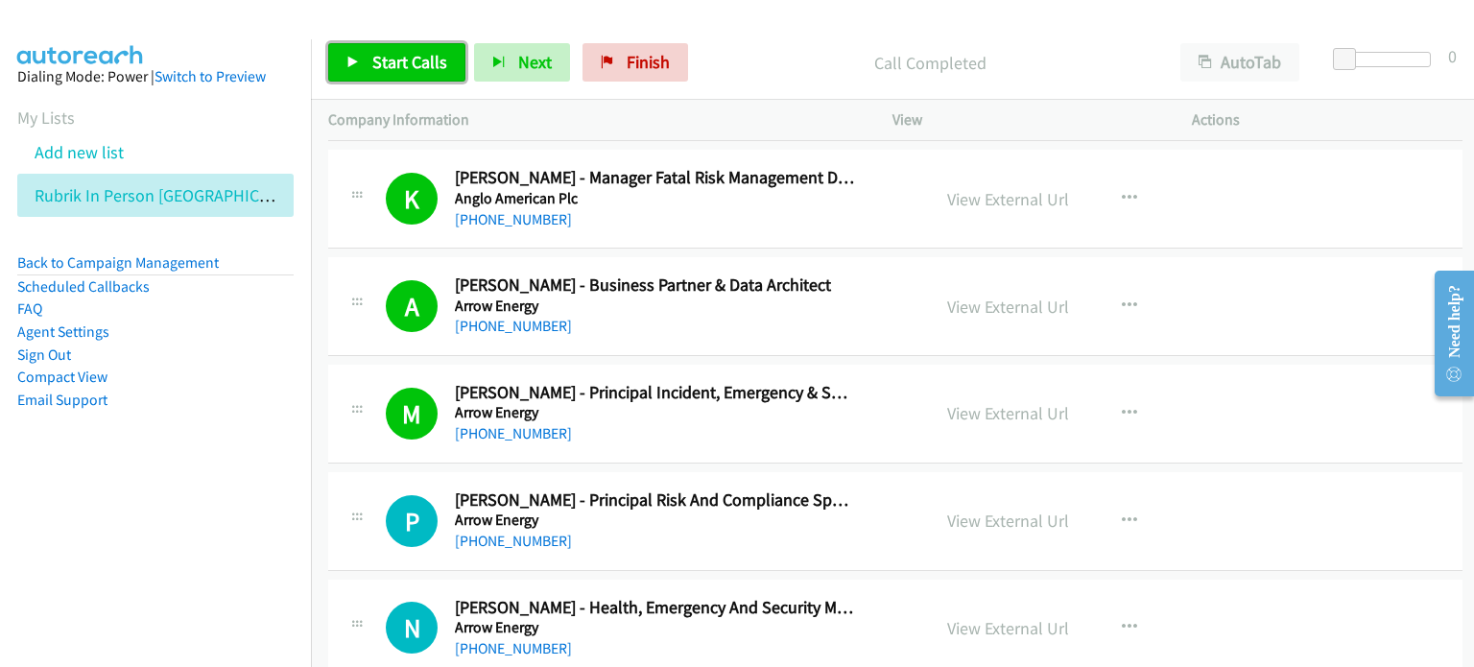
click at [373, 63] on span "Start Calls" at bounding box center [409, 62] width 75 height 22
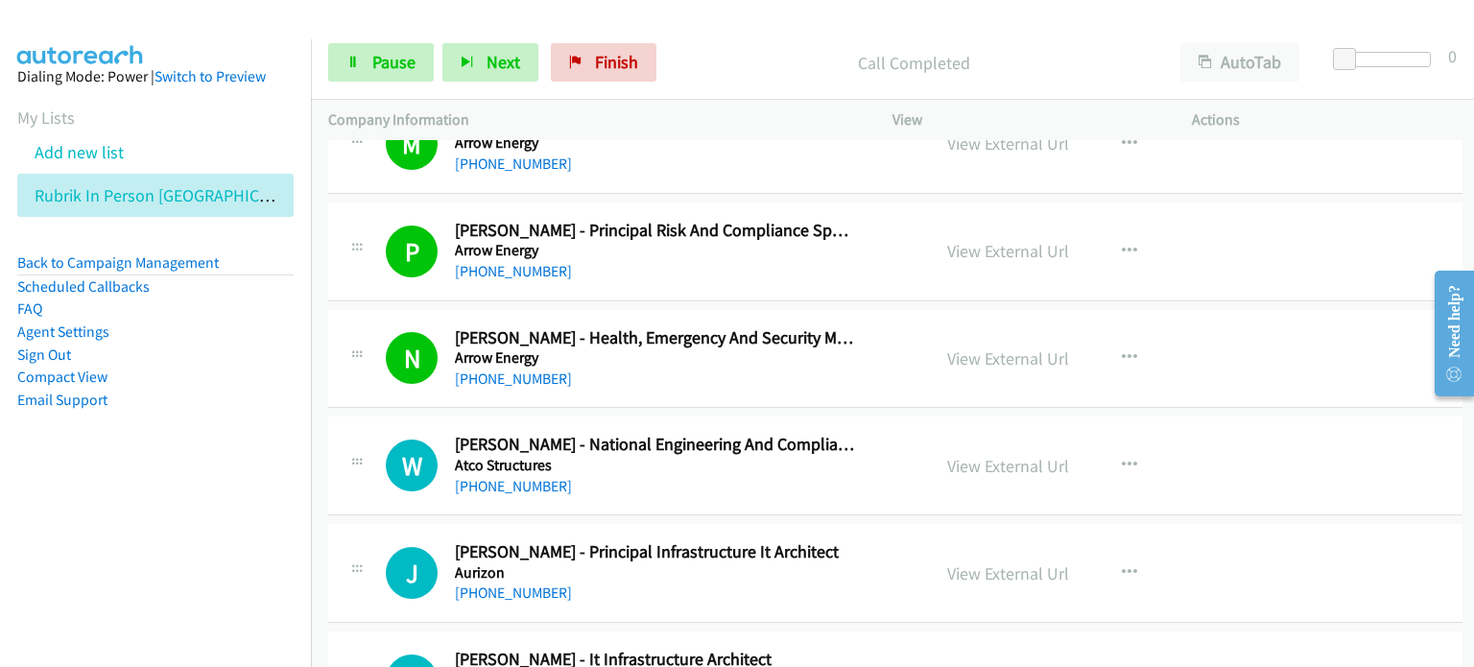
scroll to position [1727, 0]
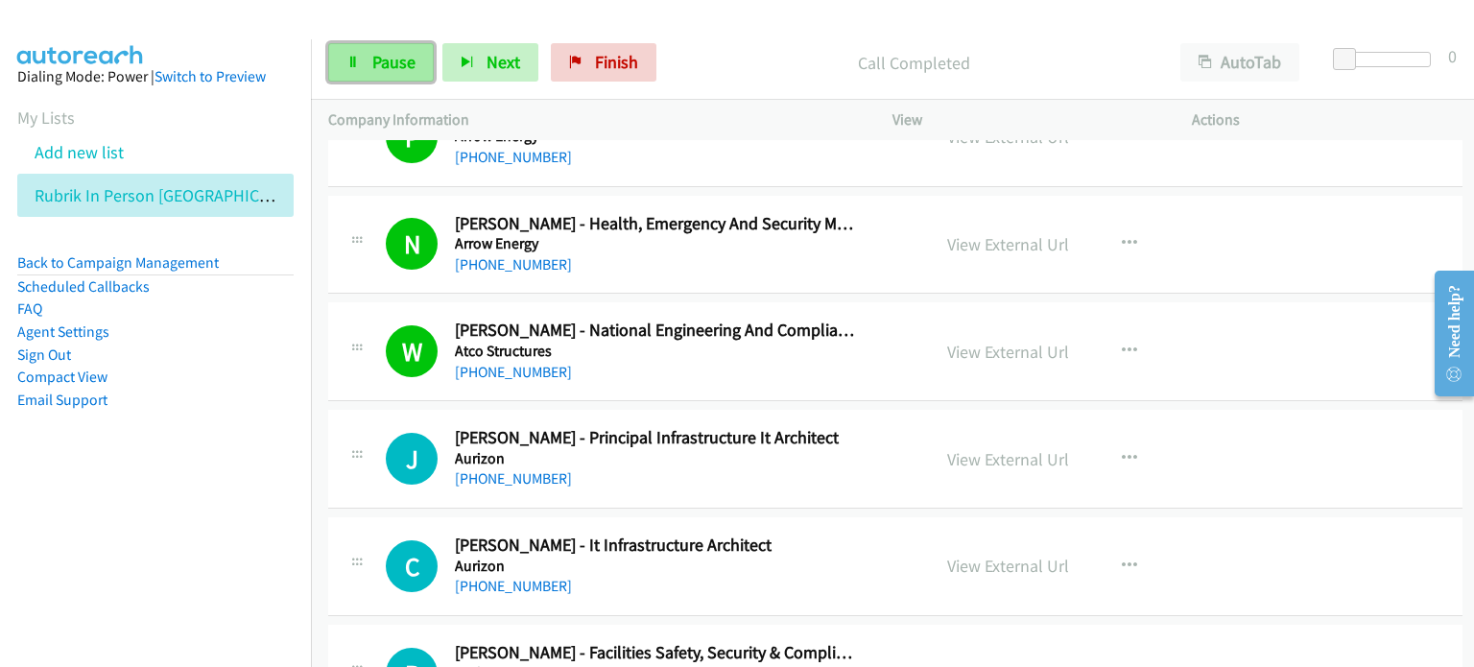
click at [382, 55] on span "Pause" at bounding box center [393, 62] width 43 height 22
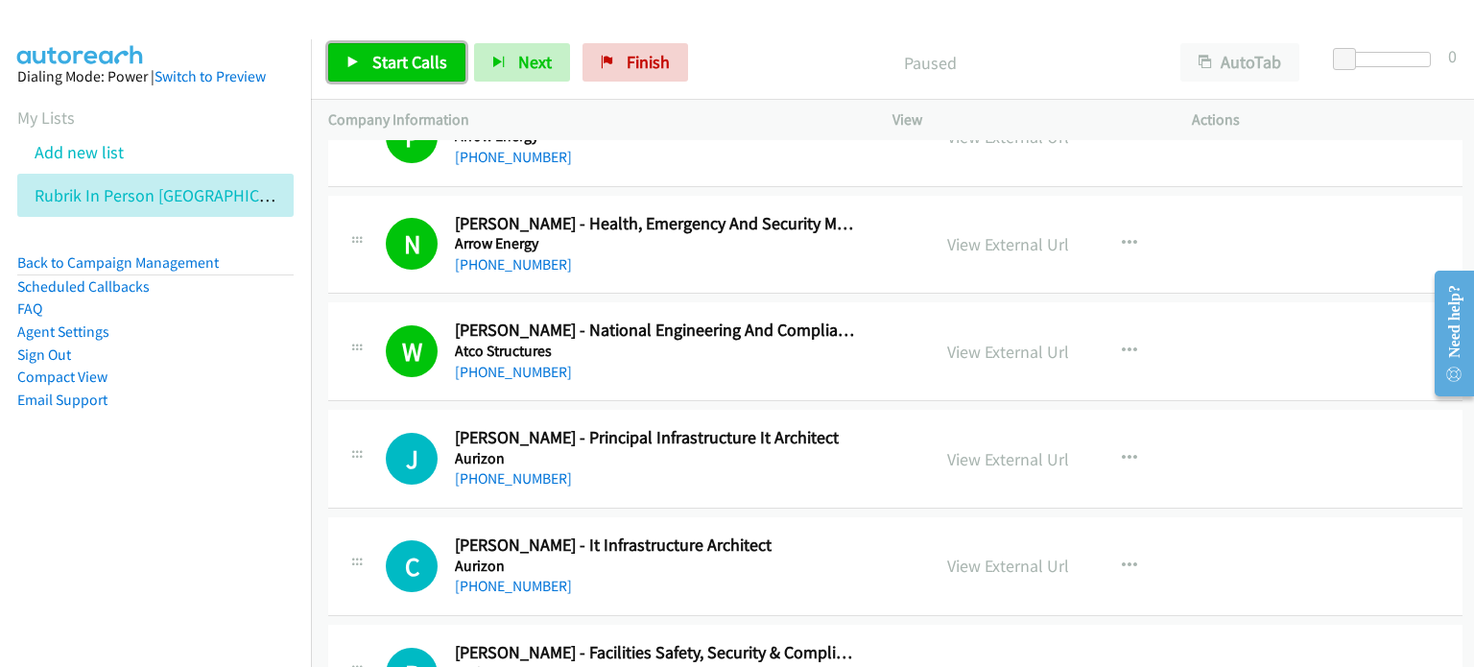
click at [391, 59] on span "Start Calls" at bounding box center [409, 62] width 75 height 22
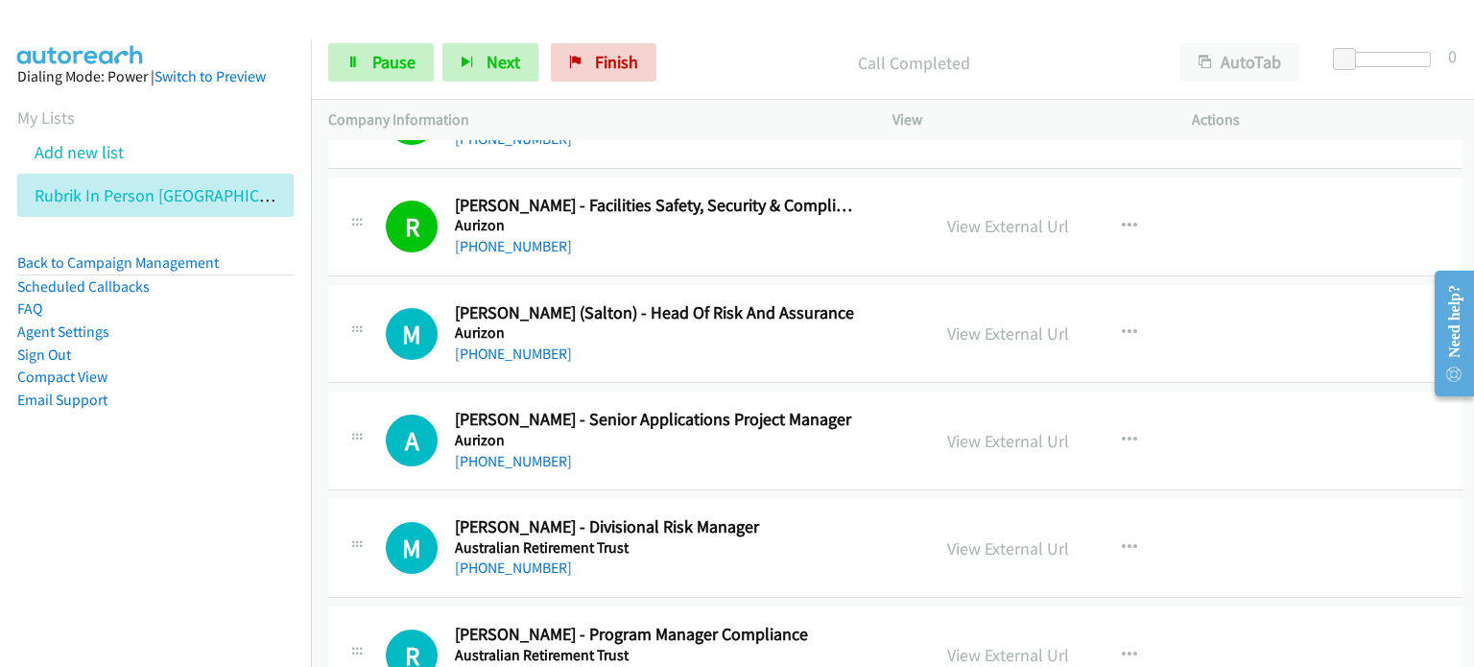
scroll to position [2207, 0]
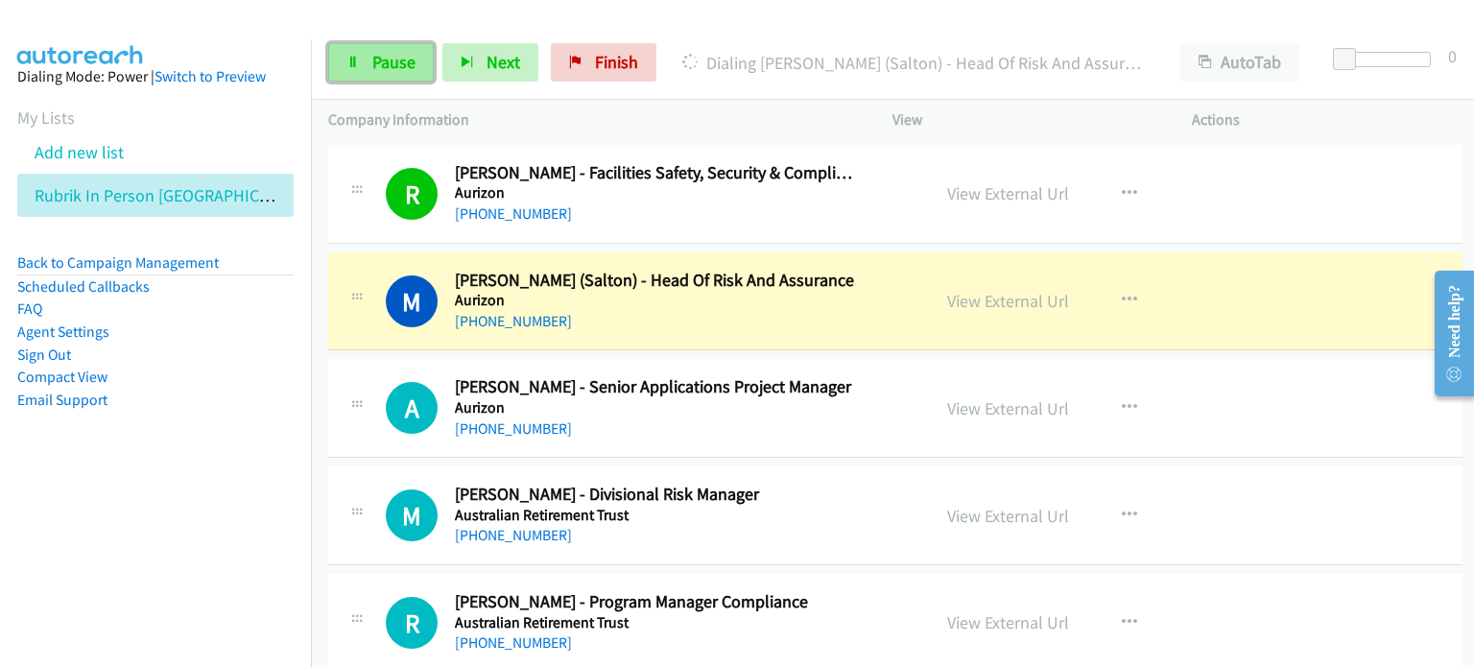
click at [376, 57] on span "Pause" at bounding box center [393, 62] width 43 height 22
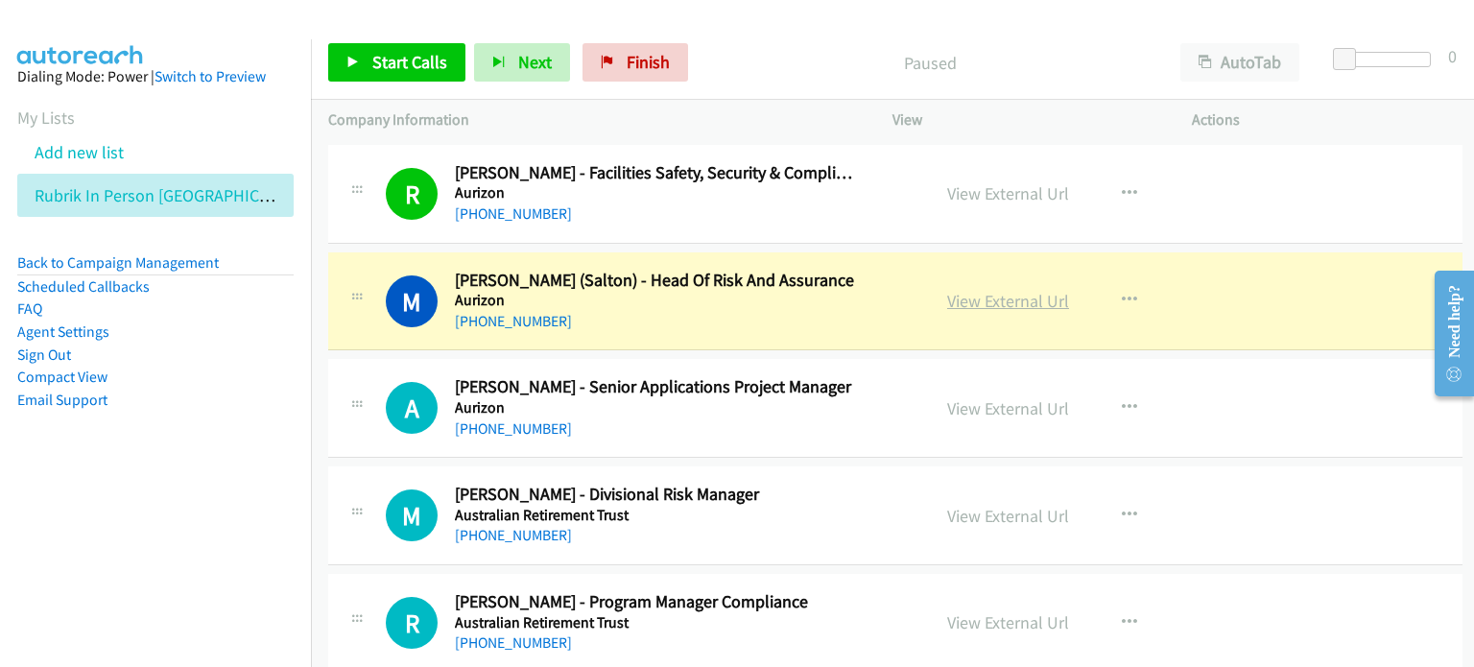
click at [776, 294] on link "View External Url" at bounding box center [1008, 301] width 122 height 22
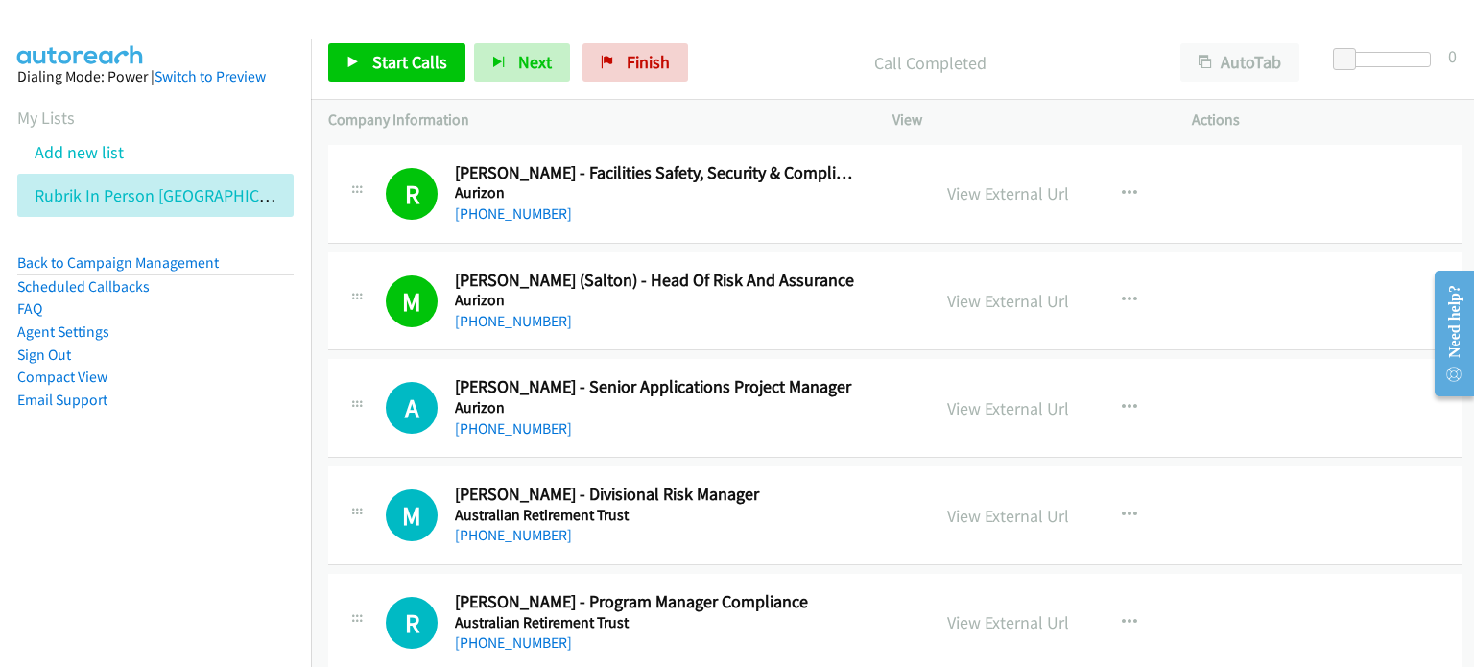
click at [768, 46] on div "Call Completed" at bounding box center [930, 62] width 466 height 38
click at [392, 61] on span "Start Calls" at bounding box center [409, 62] width 75 height 22
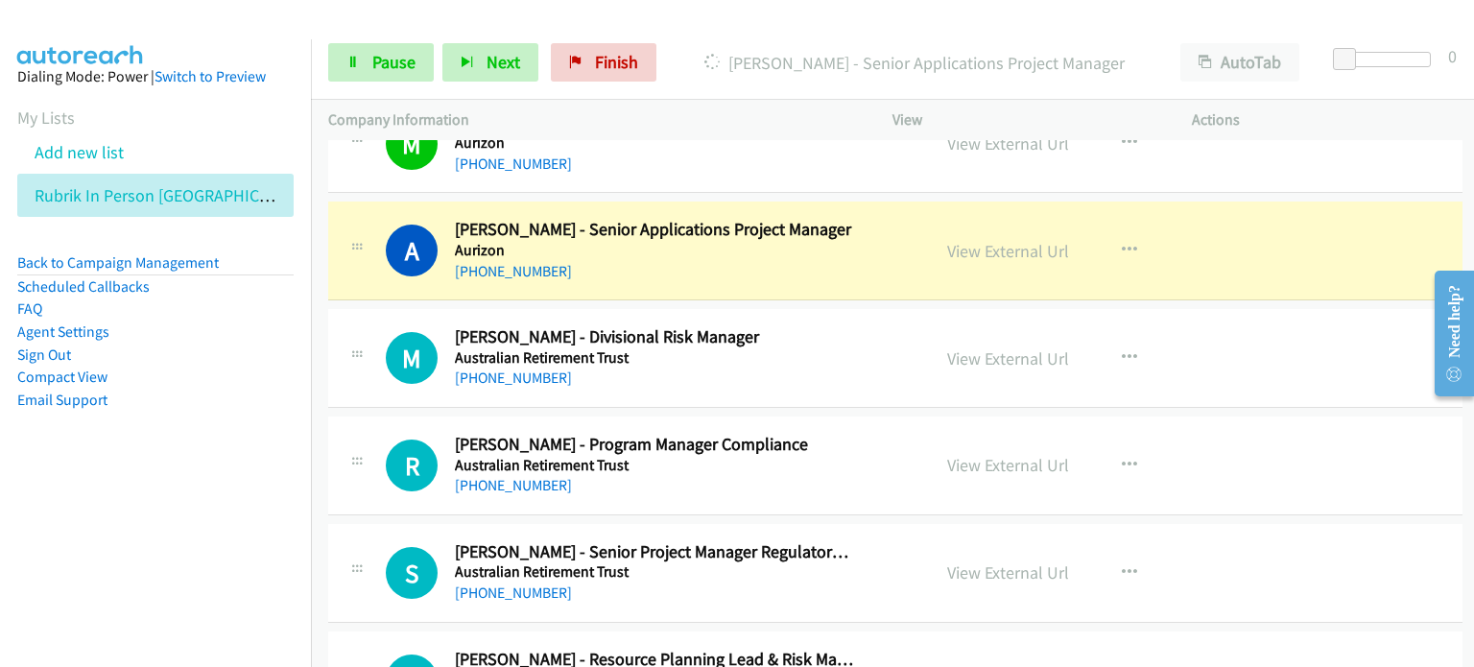
scroll to position [2399, 0]
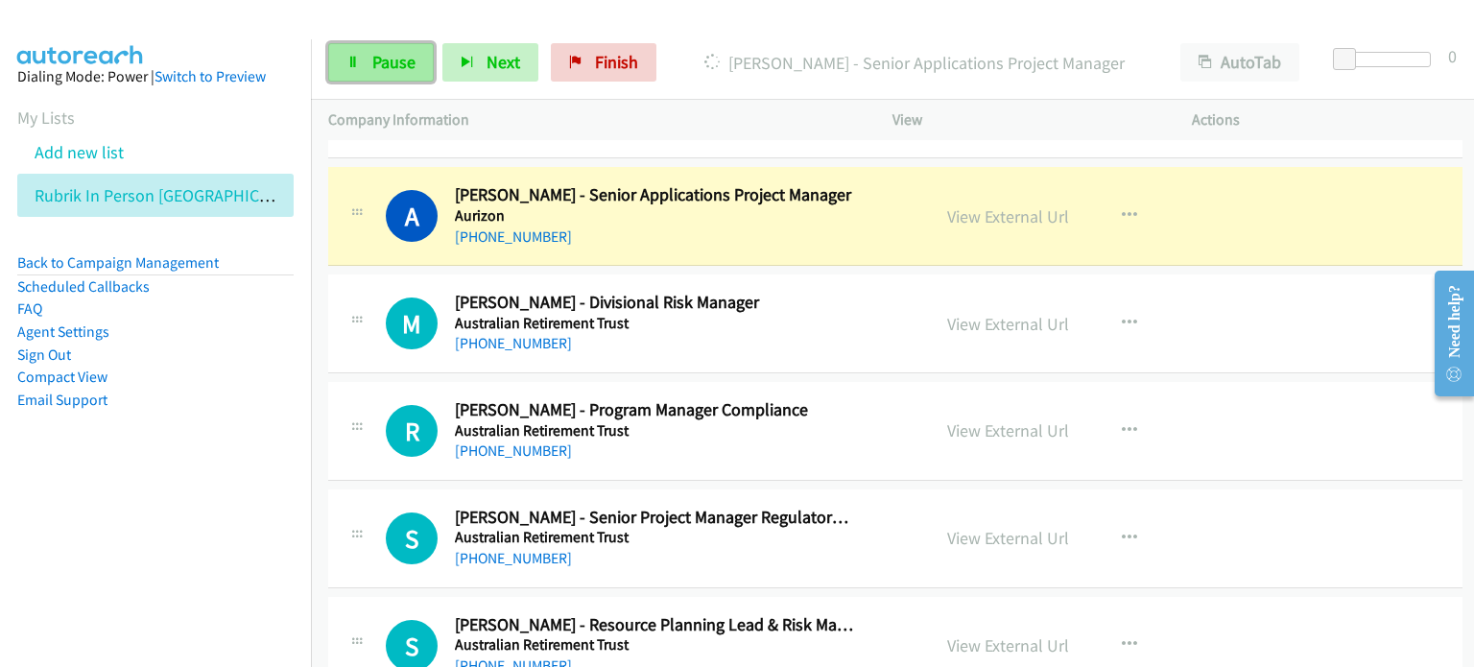
click at [390, 56] on span "Pause" at bounding box center [393, 62] width 43 height 22
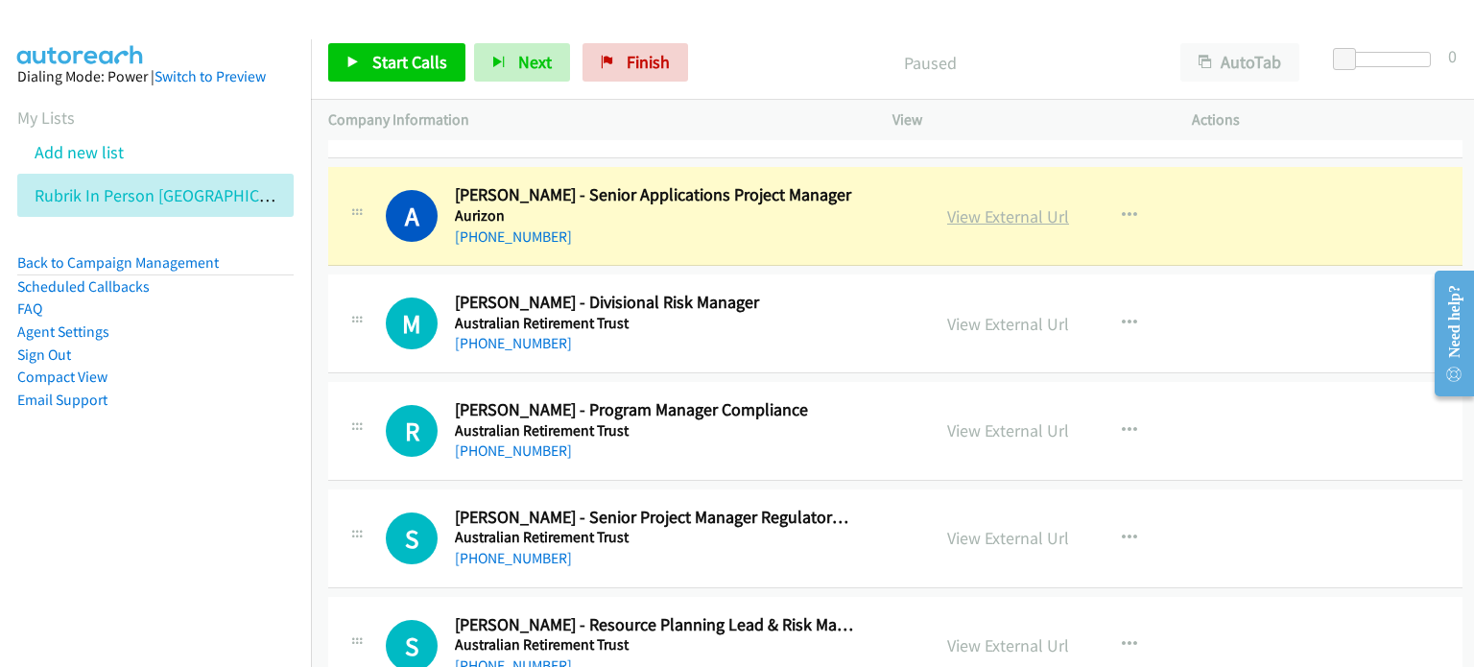
click at [776, 215] on link "View External Url" at bounding box center [1008, 216] width 122 height 22
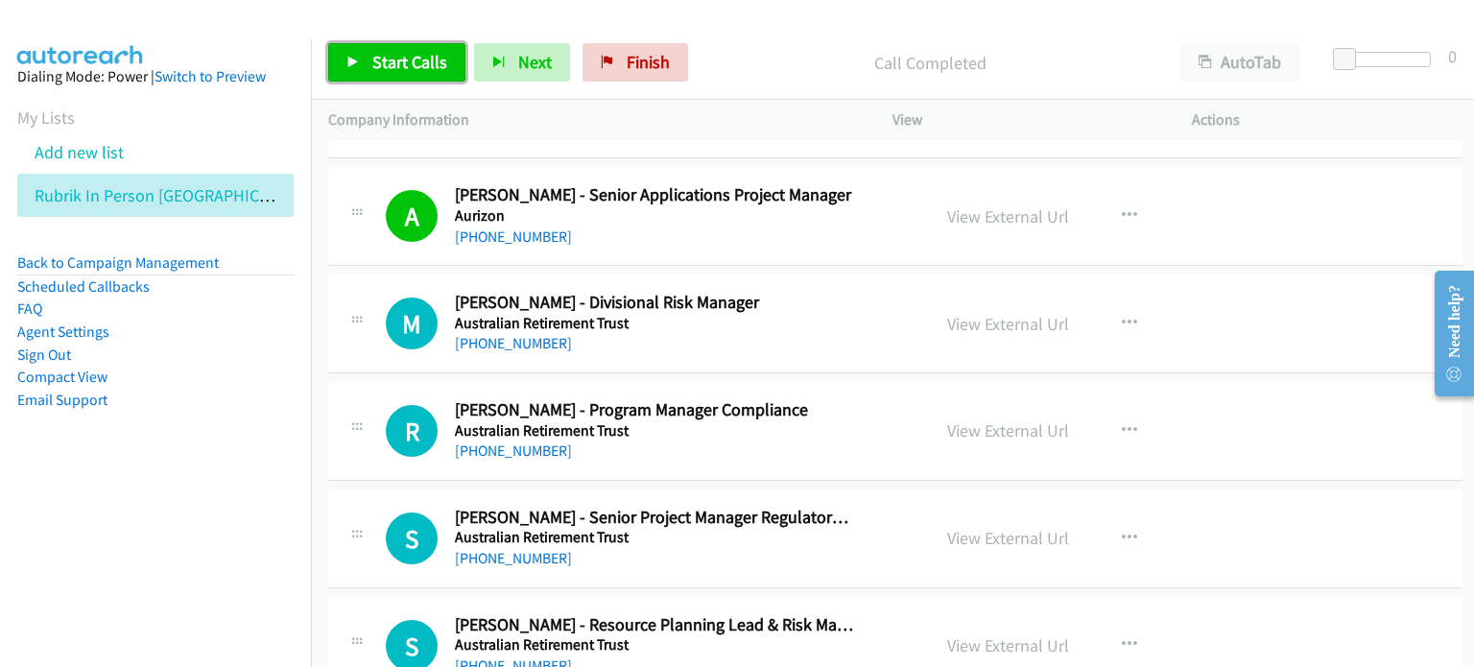
click at [391, 51] on span "Start Calls" at bounding box center [409, 62] width 75 height 22
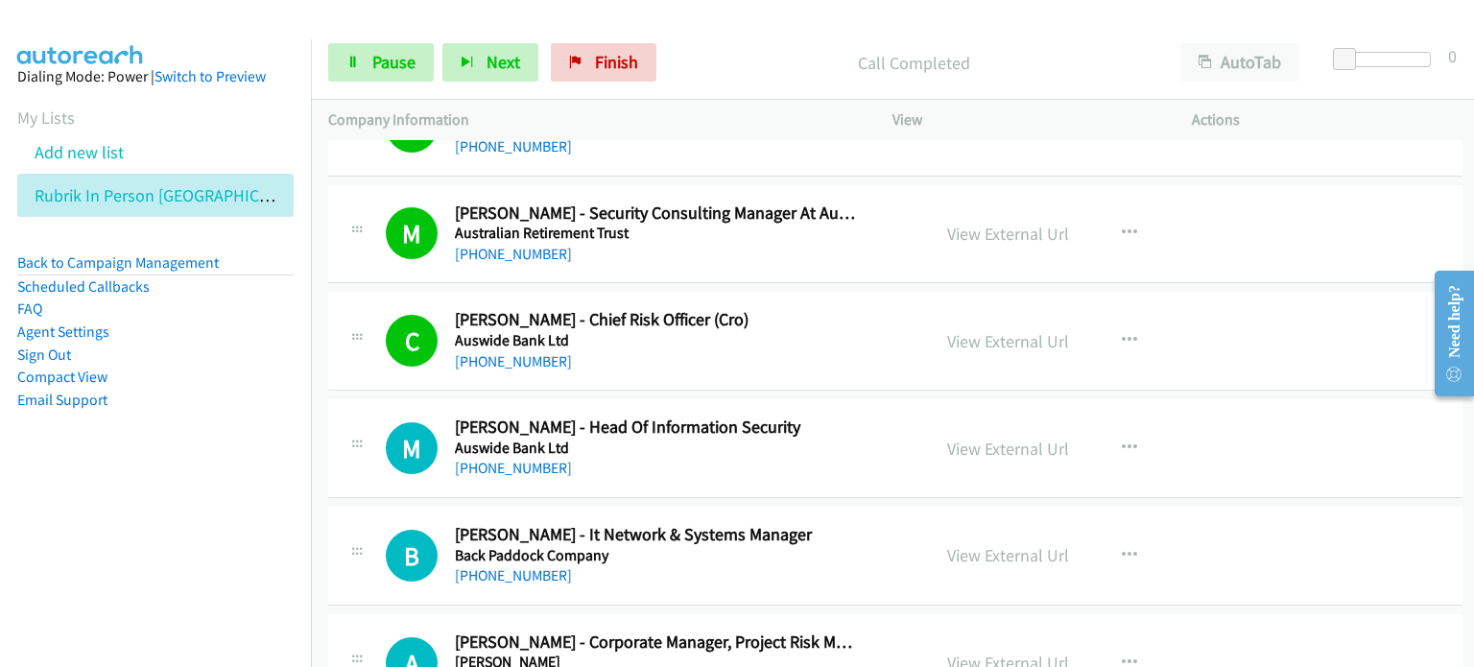
scroll to position [3646, 0]
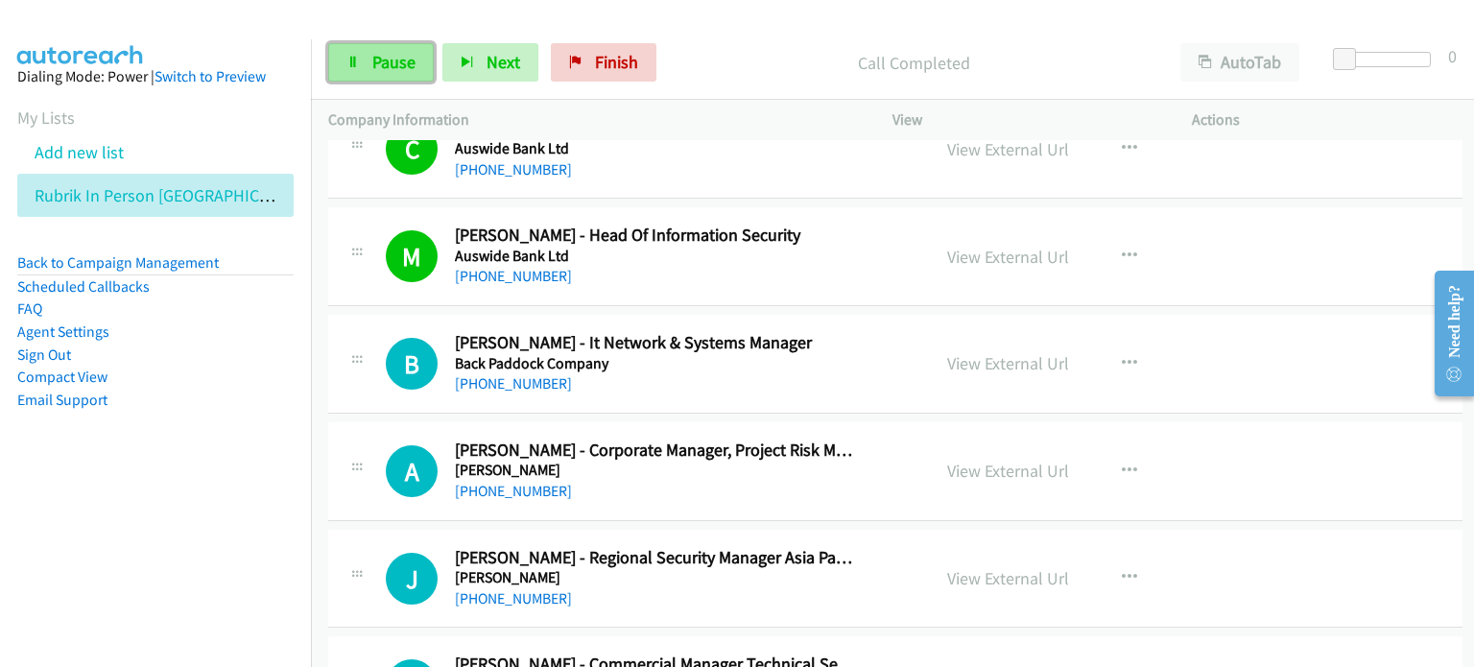
click at [398, 59] on span "Pause" at bounding box center [393, 62] width 43 height 22
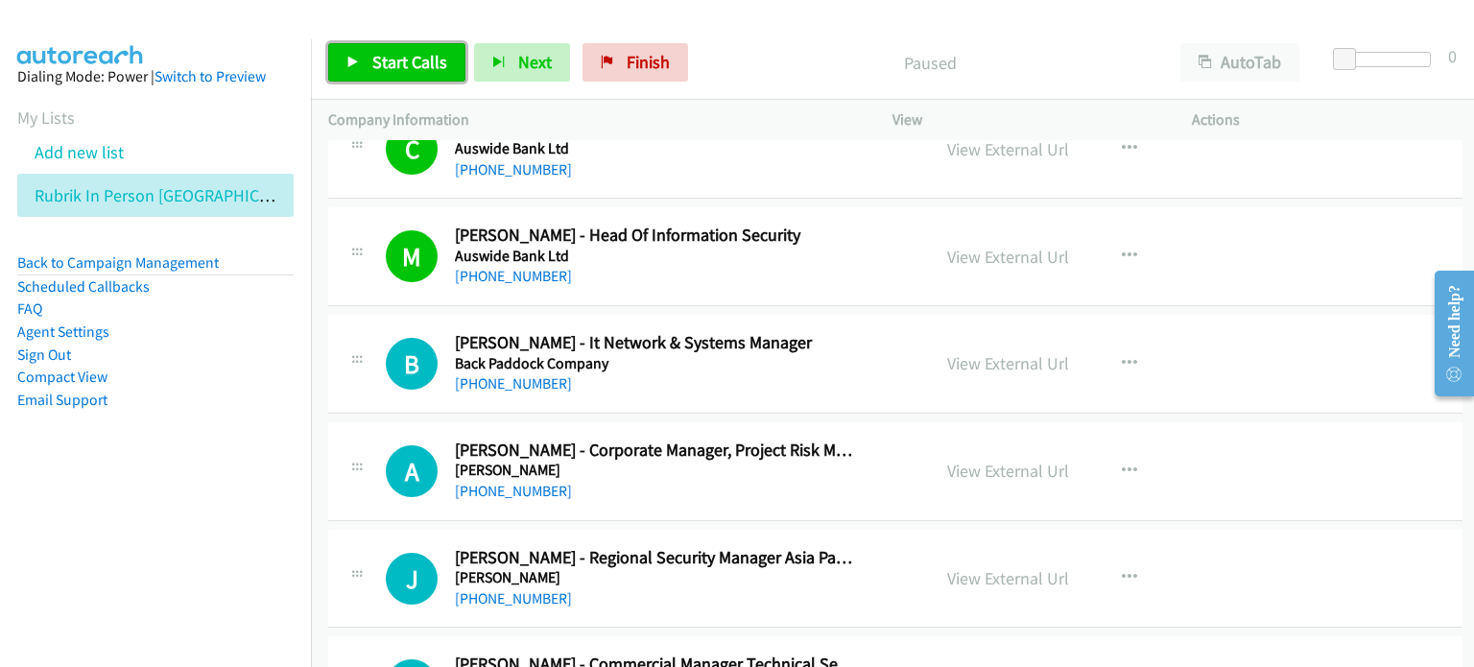
click at [391, 60] on span "Start Calls" at bounding box center [409, 62] width 75 height 22
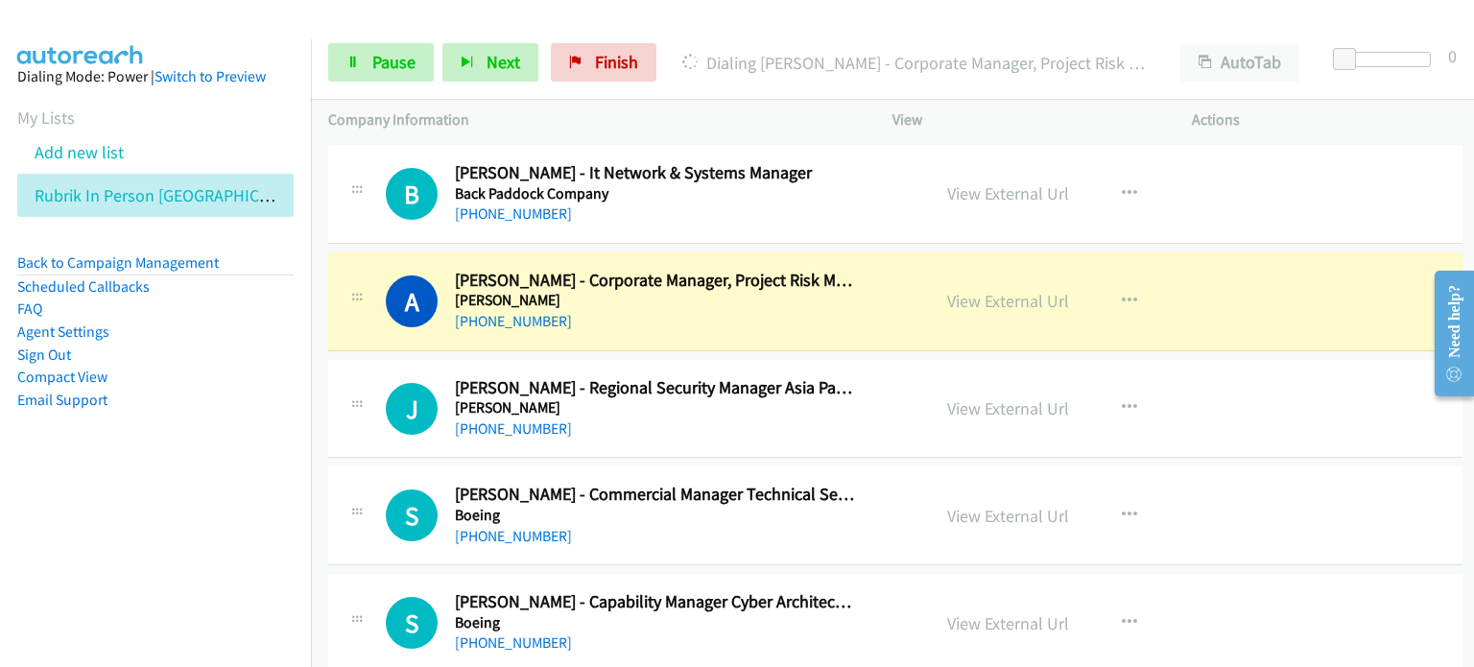
scroll to position [3838, 0]
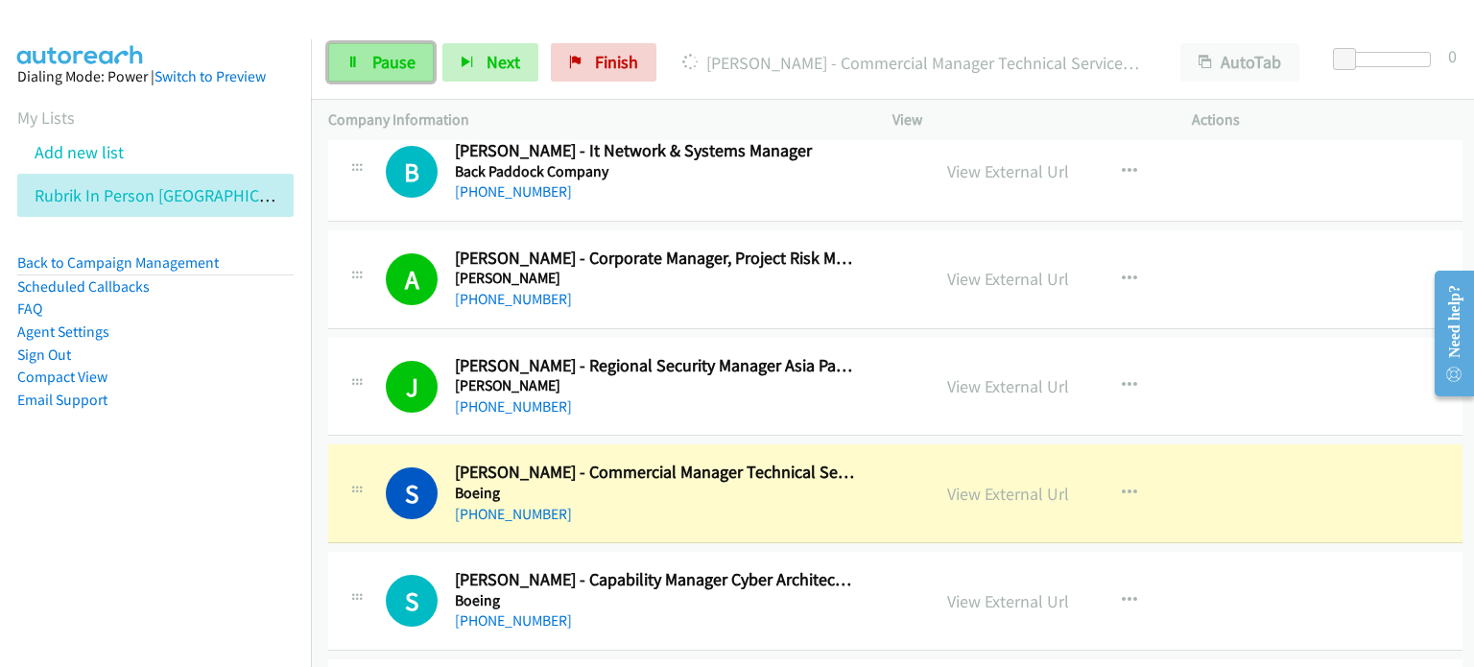
click at [379, 61] on span "Pause" at bounding box center [393, 62] width 43 height 22
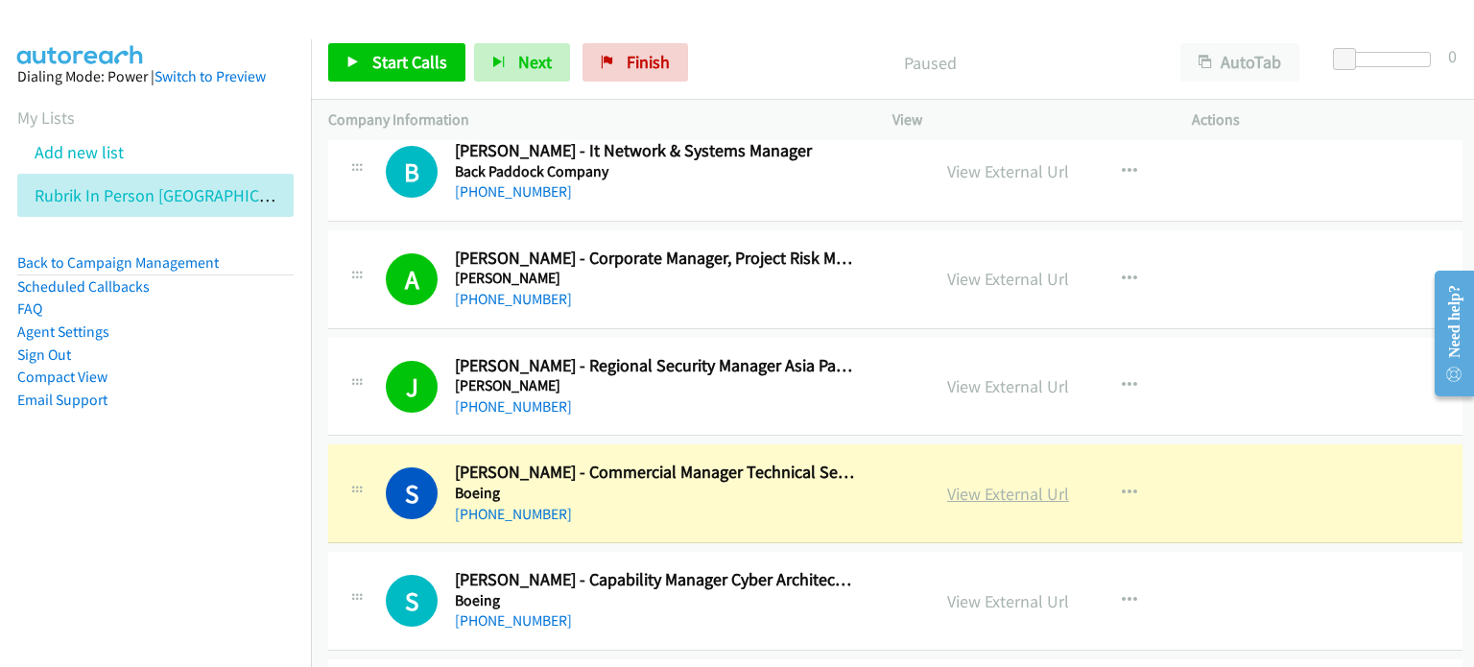
click at [776, 483] on link "View External Url" at bounding box center [1008, 494] width 122 height 22
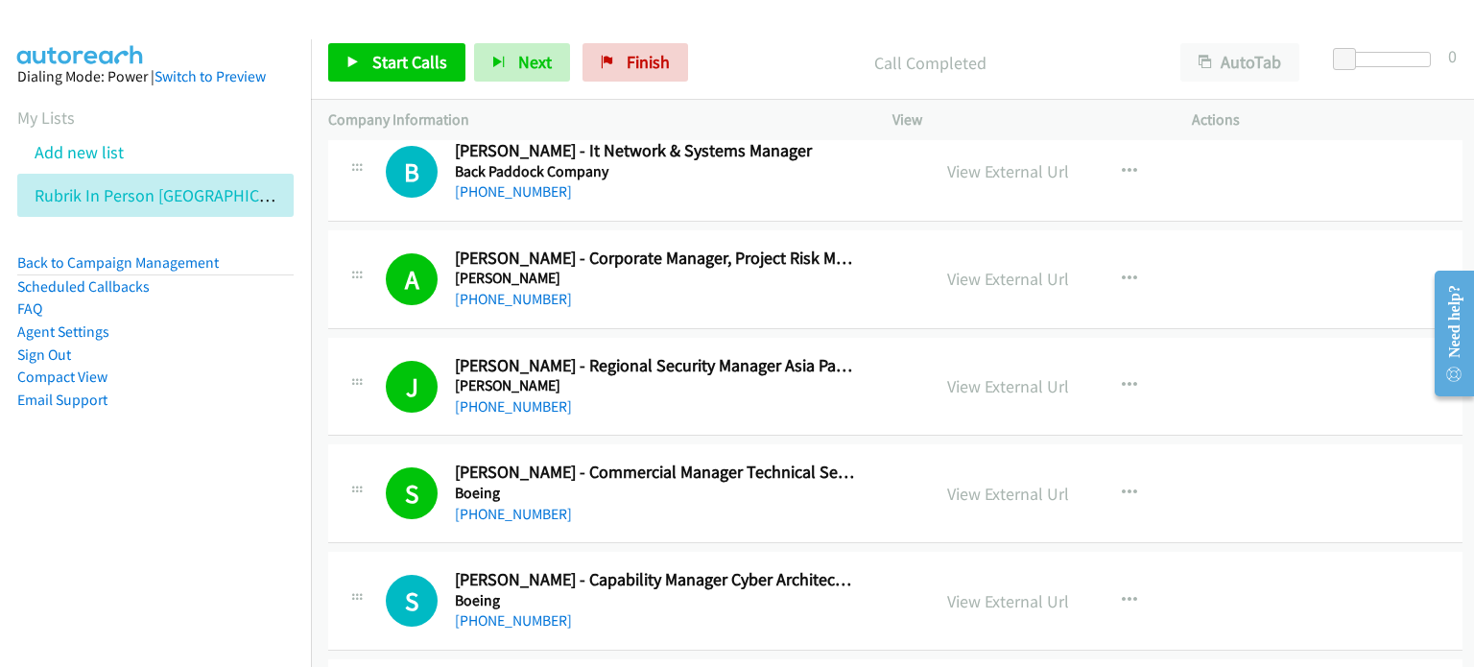
click at [776, 49] on div "Call Completed" at bounding box center [930, 62] width 466 height 38
click at [394, 52] on span "Start Calls" at bounding box center [409, 62] width 75 height 22
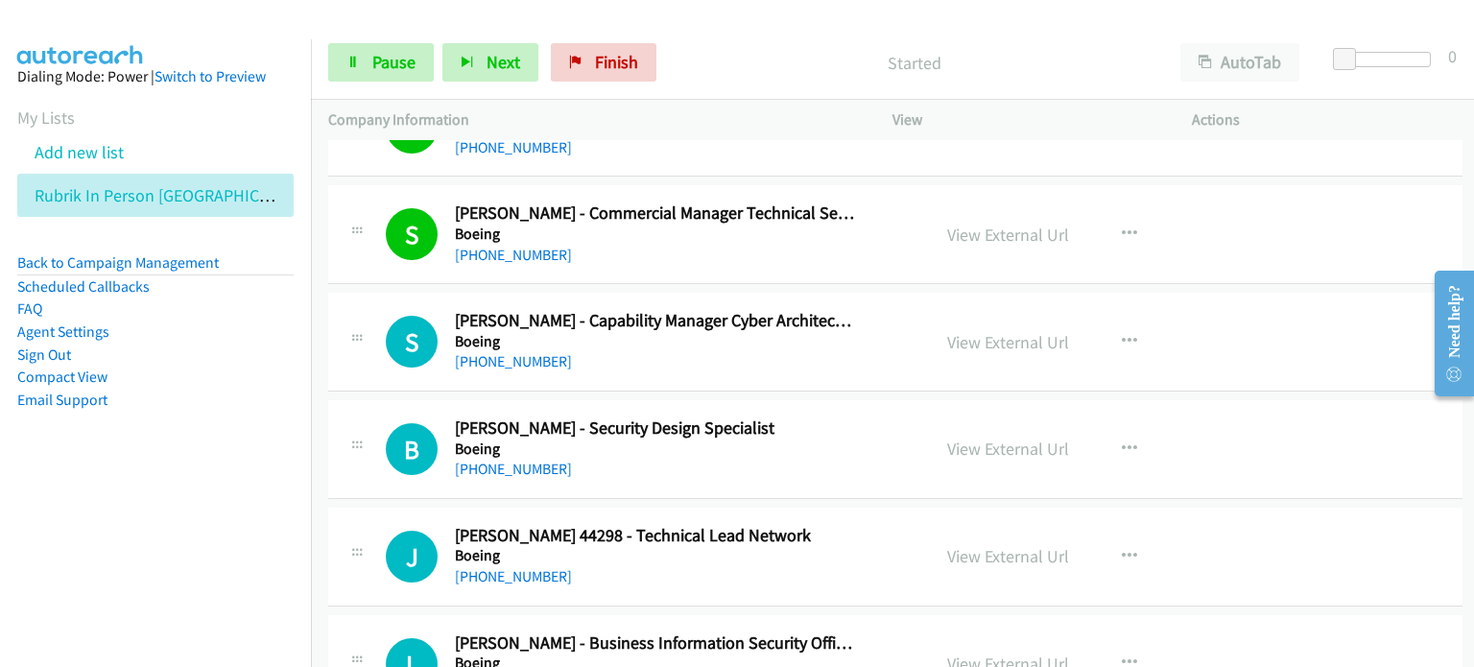
scroll to position [4126, 0]
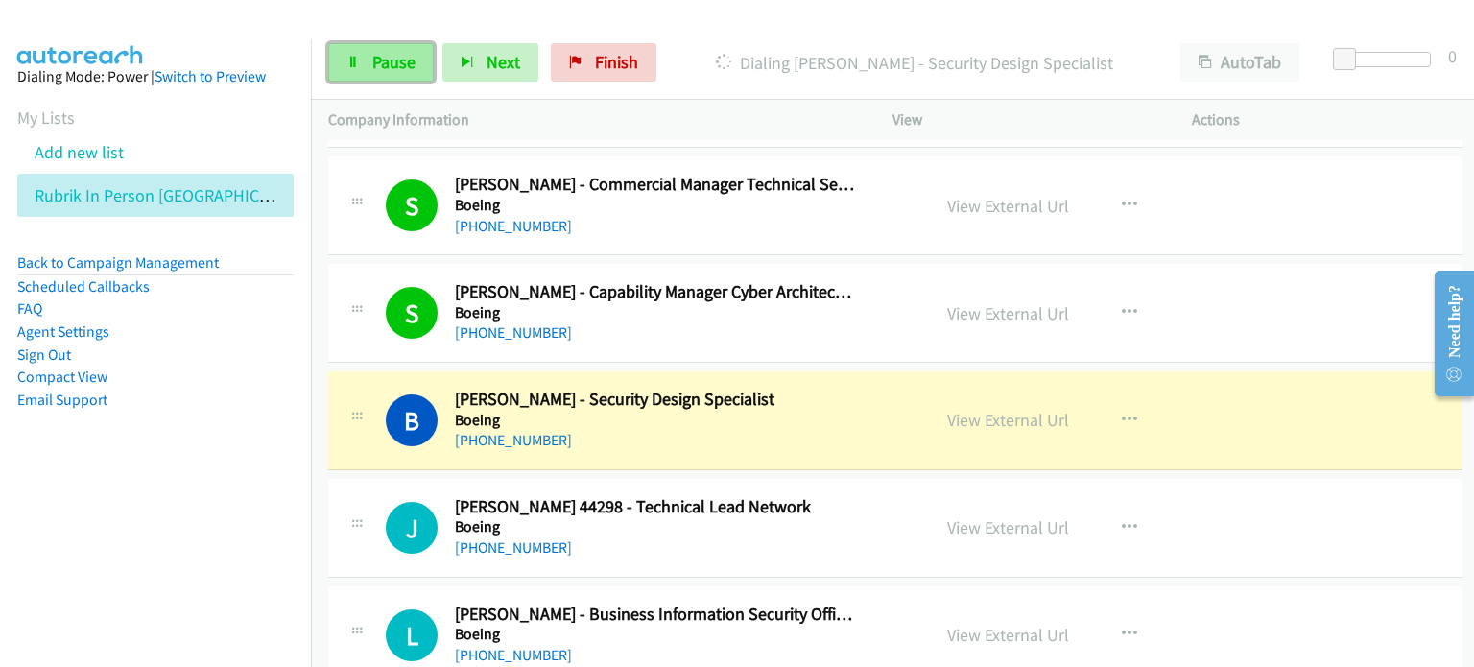
click at [377, 59] on span "Pause" at bounding box center [393, 62] width 43 height 22
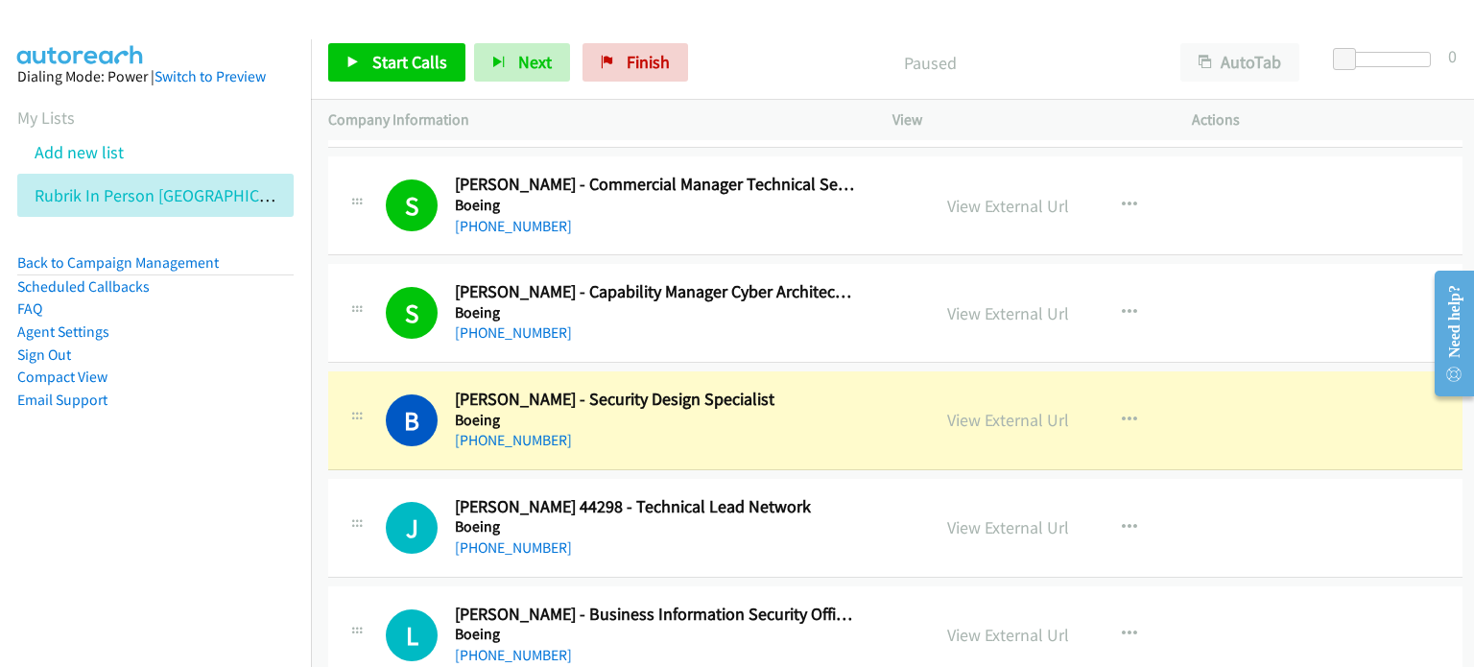
click at [768, 45] on div "Paused" at bounding box center [930, 62] width 466 height 38
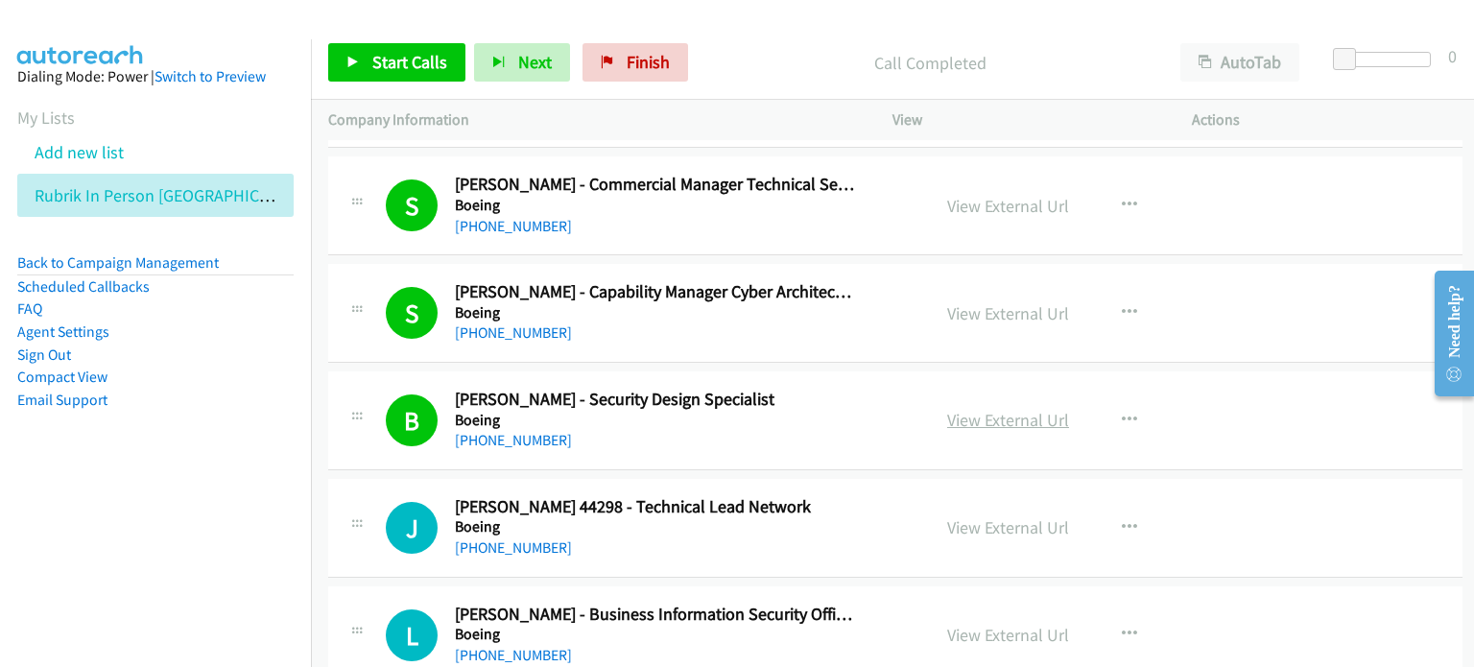
click at [776, 414] on link "View External Url" at bounding box center [1008, 420] width 122 height 22
click at [373, 59] on span "Start Calls" at bounding box center [409, 62] width 75 height 22
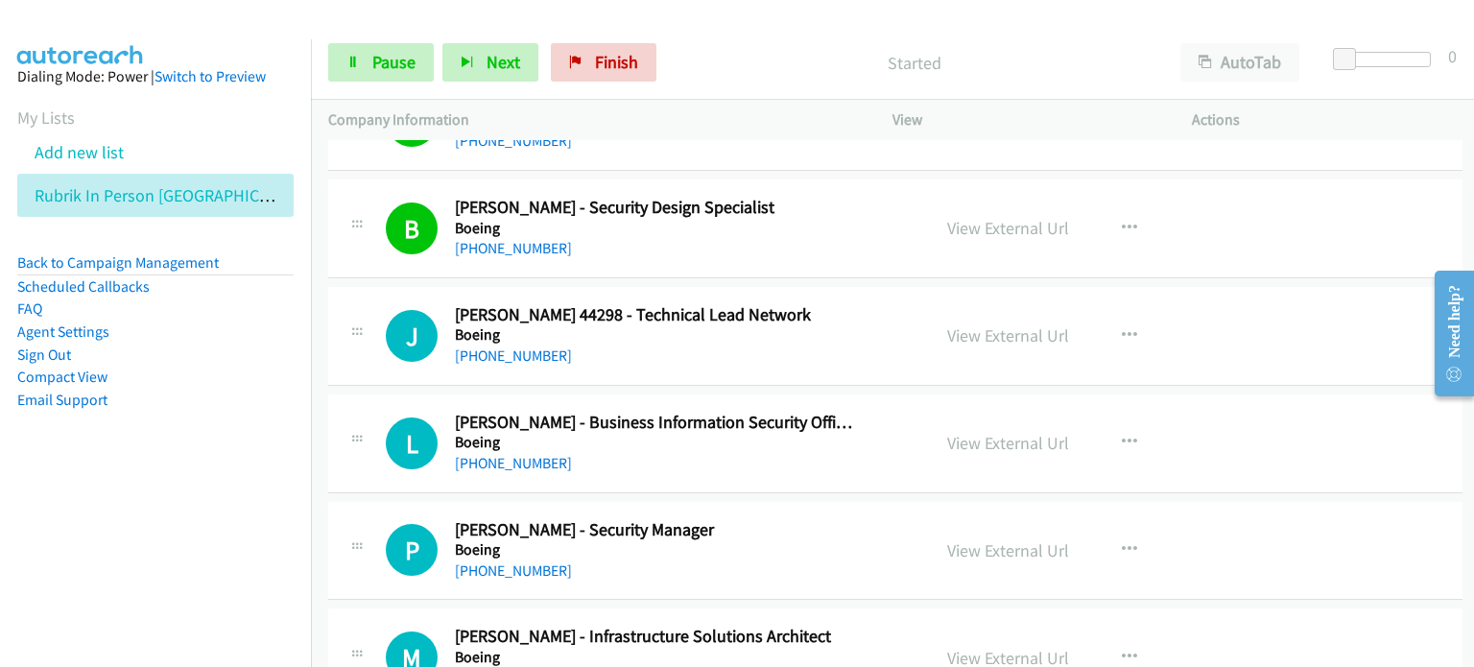
scroll to position [4414, 0]
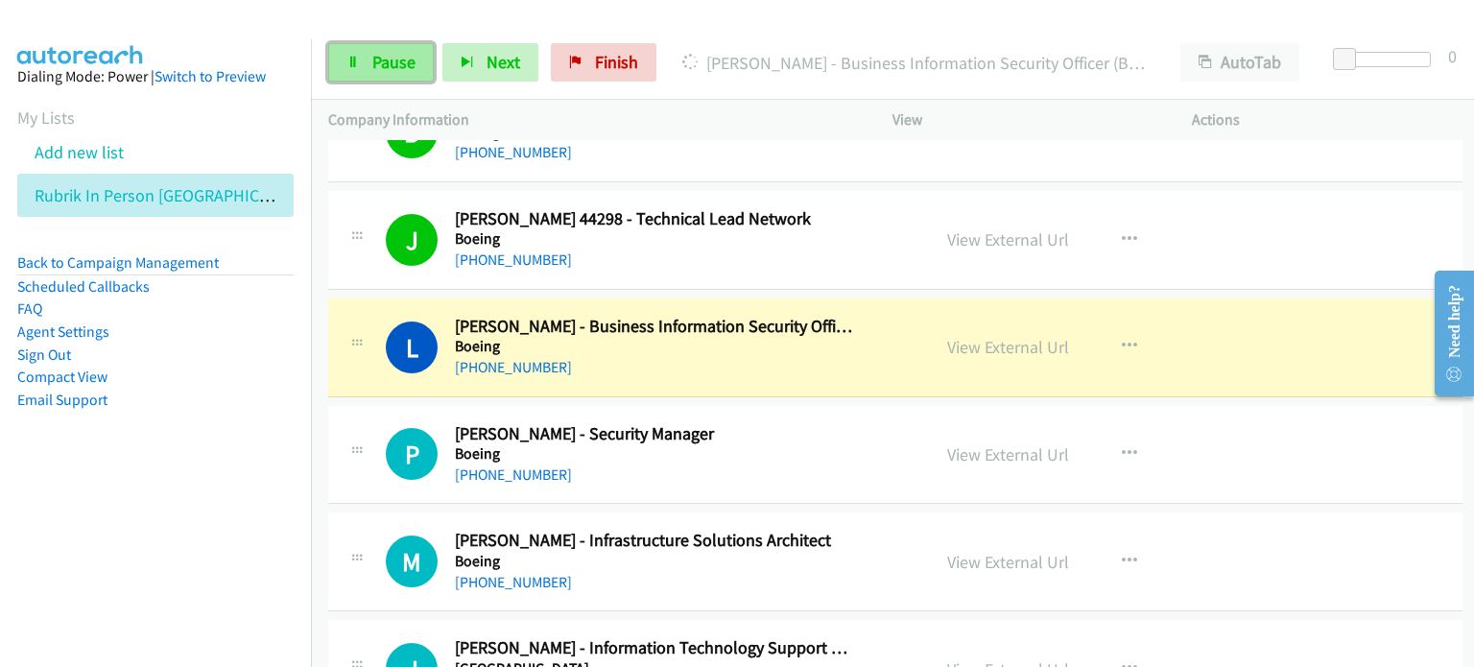
click at [389, 57] on span "Pause" at bounding box center [393, 62] width 43 height 22
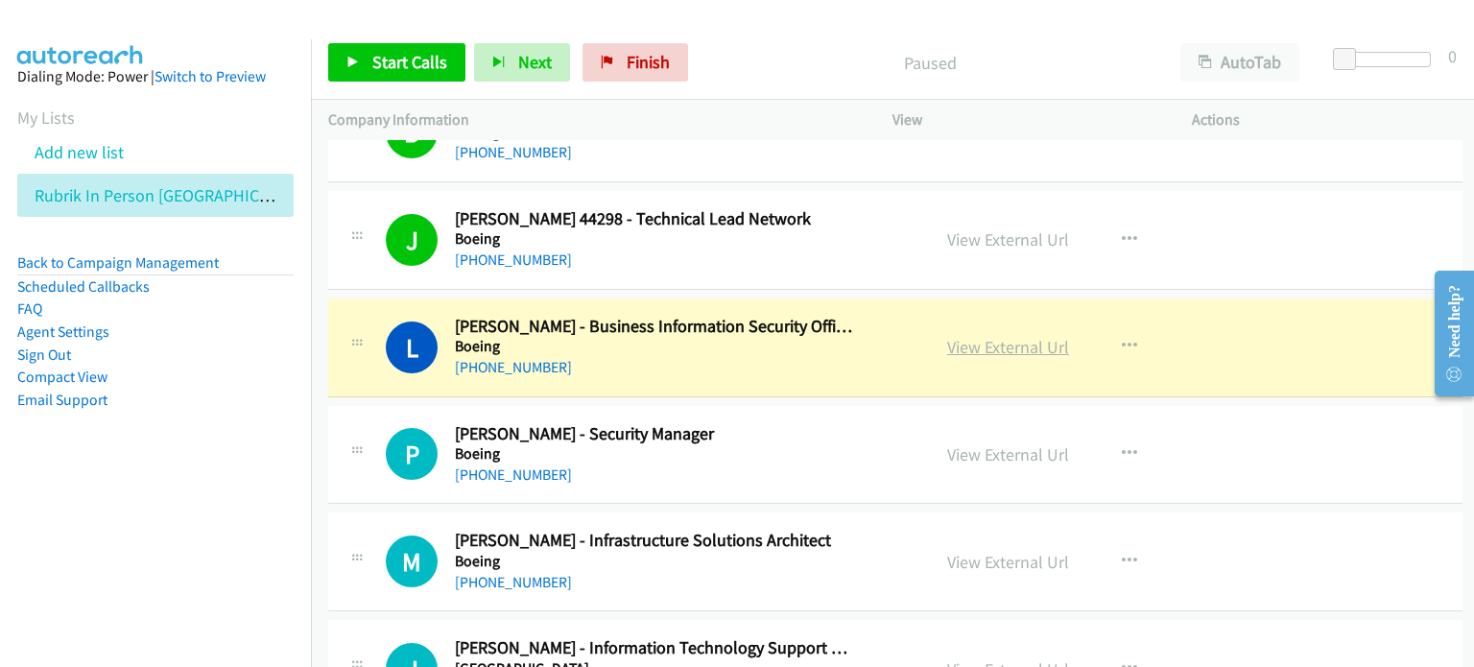
click at [776, 336] on link "View External Url" at bounding box center [1008, 347] width 122 height 22
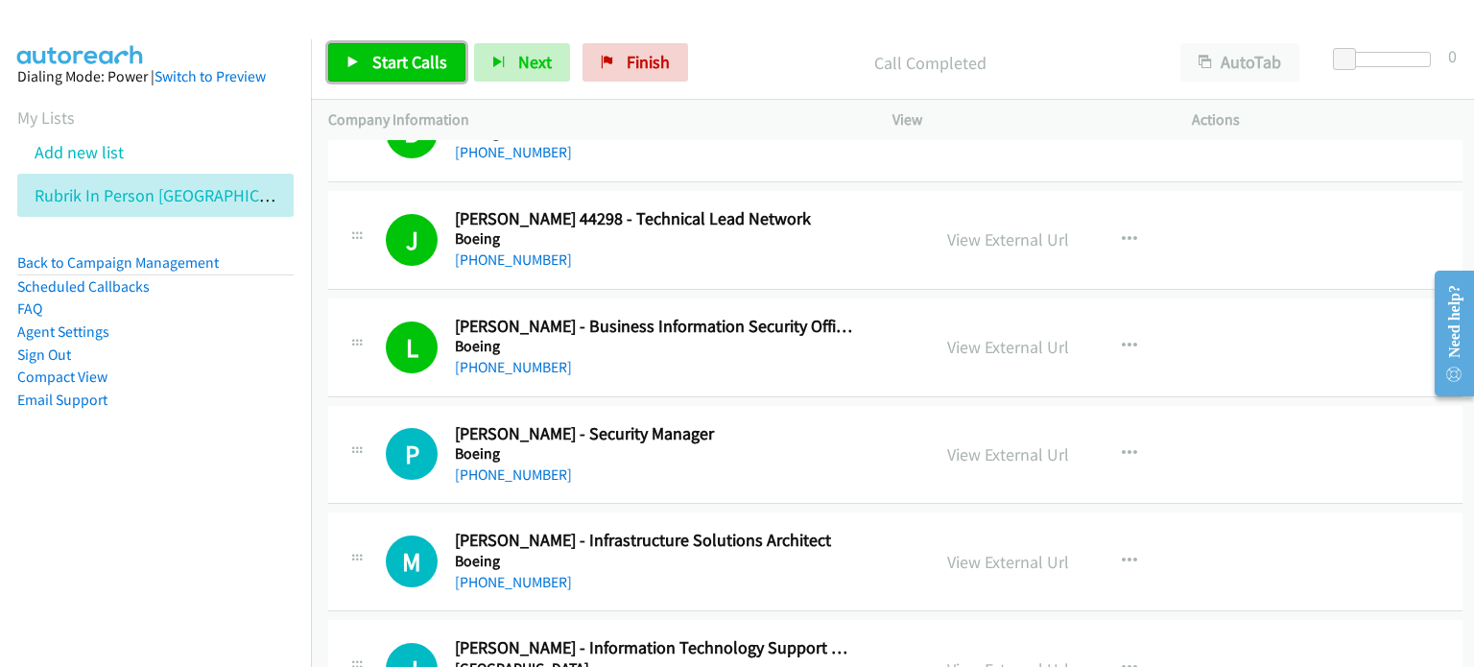
drag, startPoint x: 407, startPoint y: 64, endPoint x: 457, endPoint y: 82, distance: 52.8
click at [407, 64] on span "Start Calls" at bounding box center [409, 62] width 75 height 22
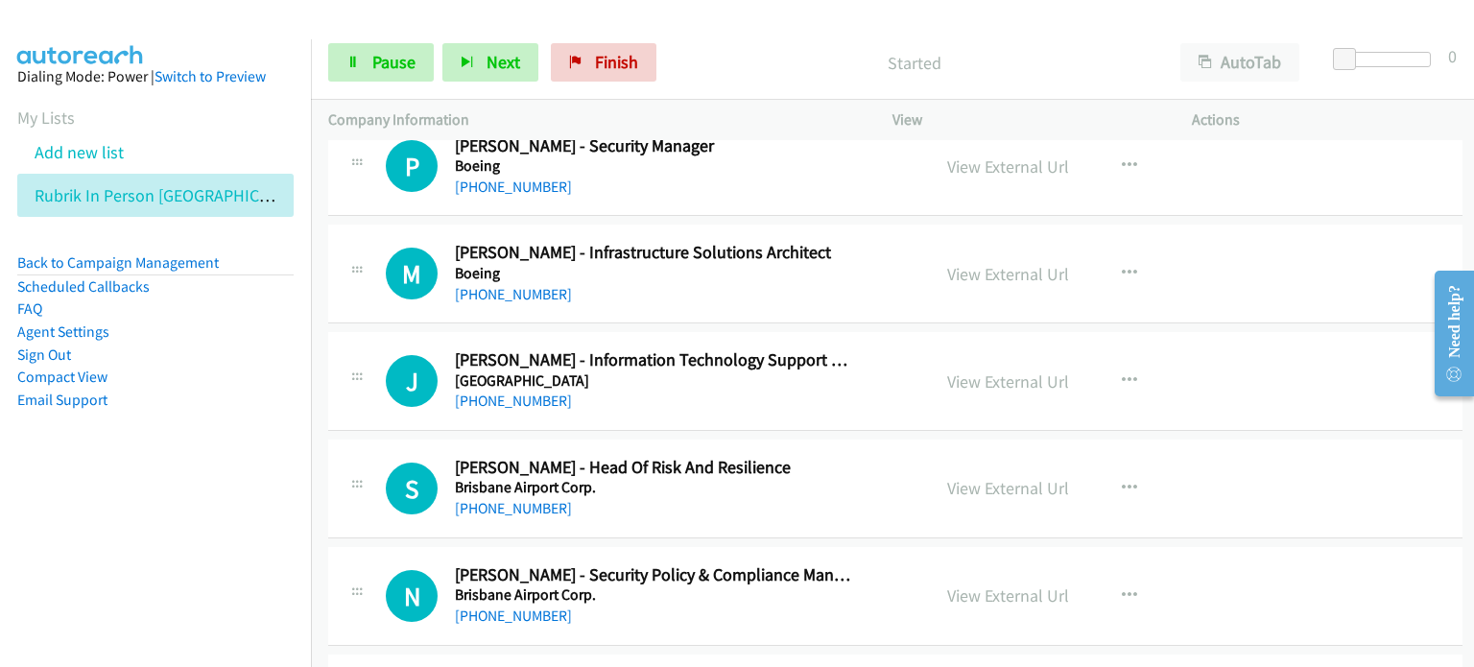
scroll to position [4605, 0]
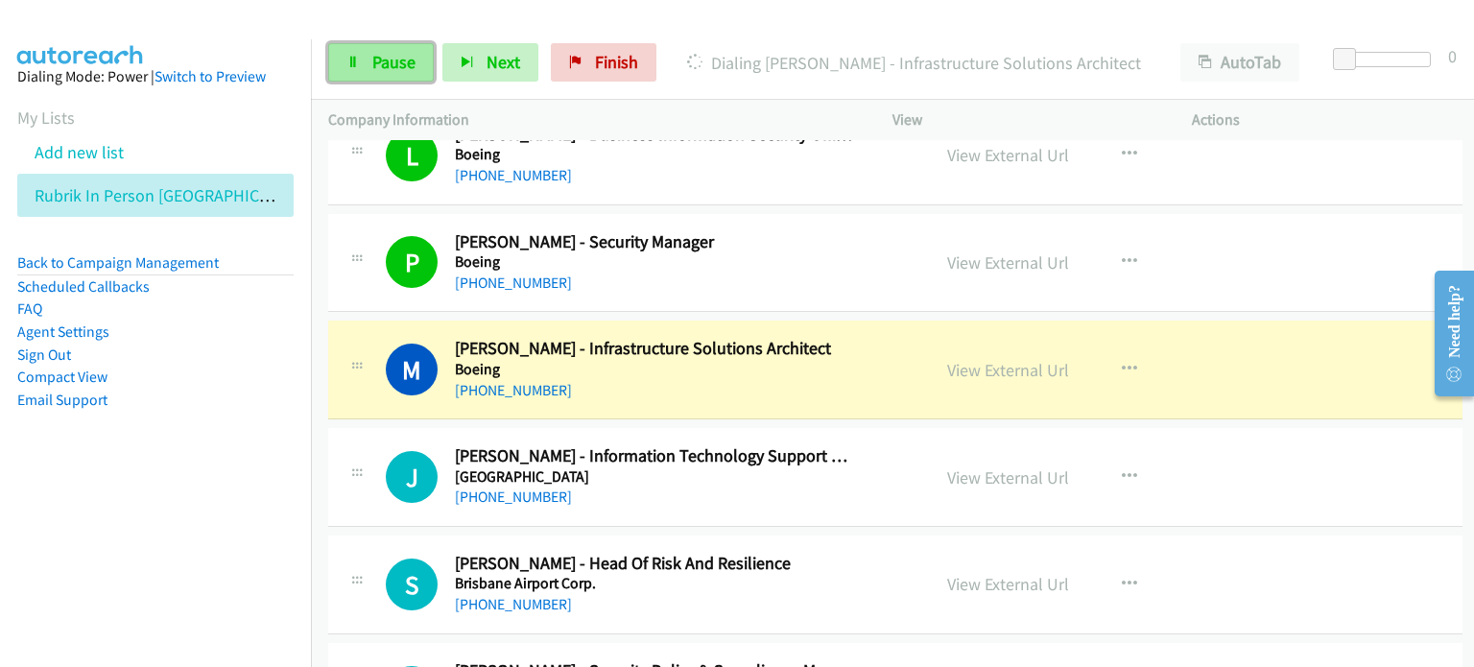
click at [386, 60] on span "Pause" at bounding box center [393, 62] width 43 height 22
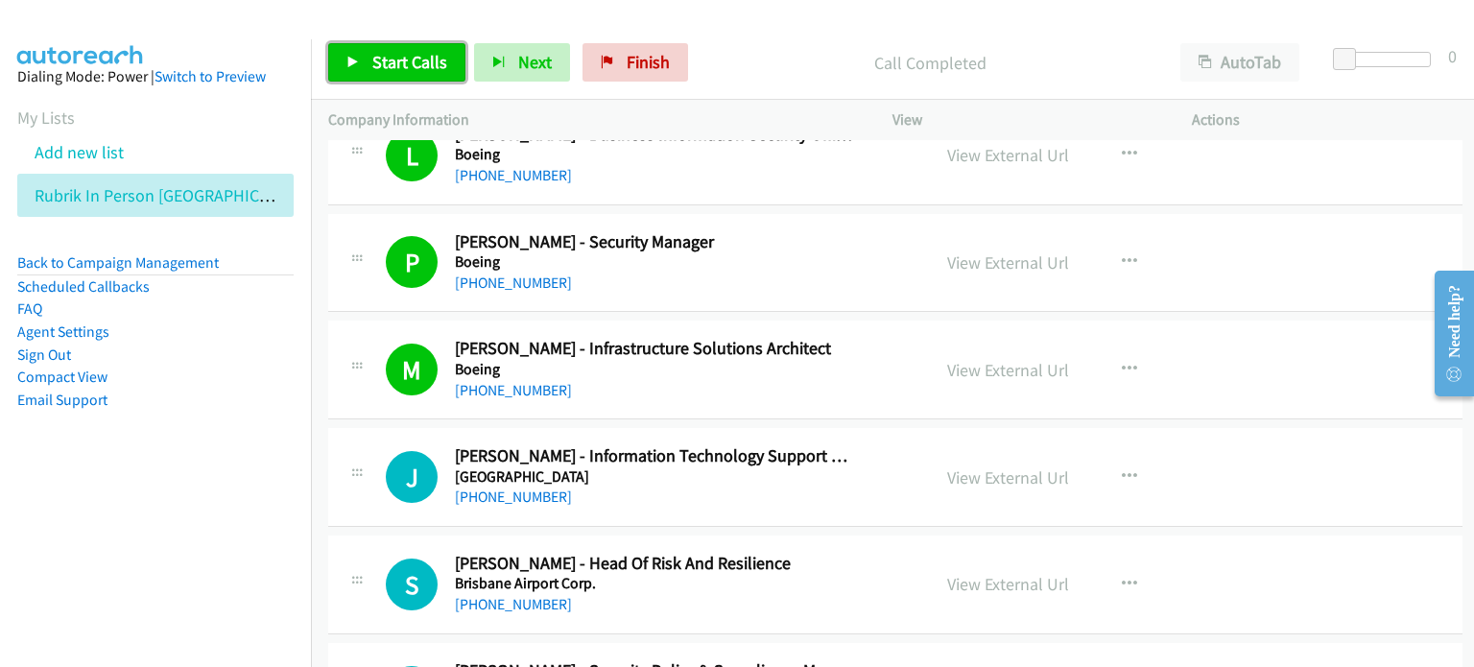
click at [405, 57] on span "Start Calls" at bounding box center [409, 62] width 75 height 22
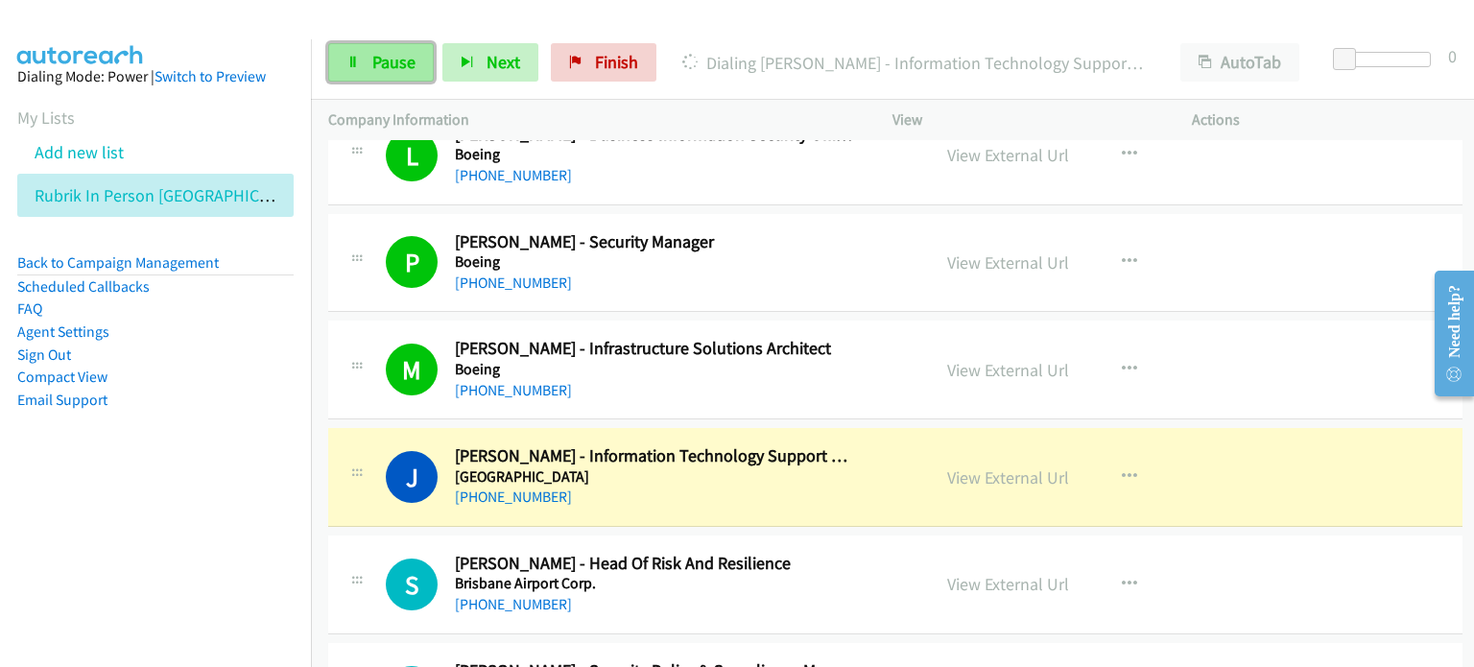
click at [384, 63] on span "Pause" at bounding box center [393, 62] width 43 height 22
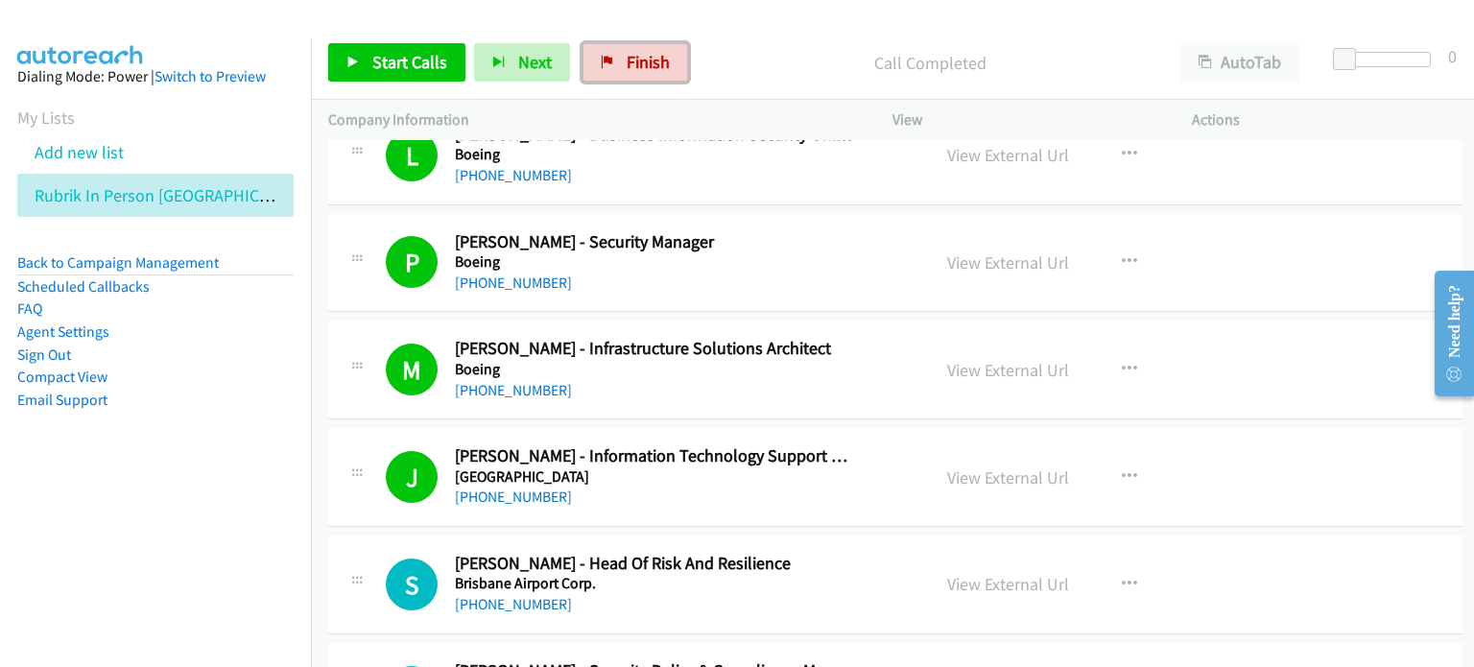
drag, startPoint x: 615, startPoint y: 49, endPoint x: 816, endPoint y: 71, distance: 201.7
click at [615, 49] on link "Finish" at bounding box center [635, 62] width 106 height 38
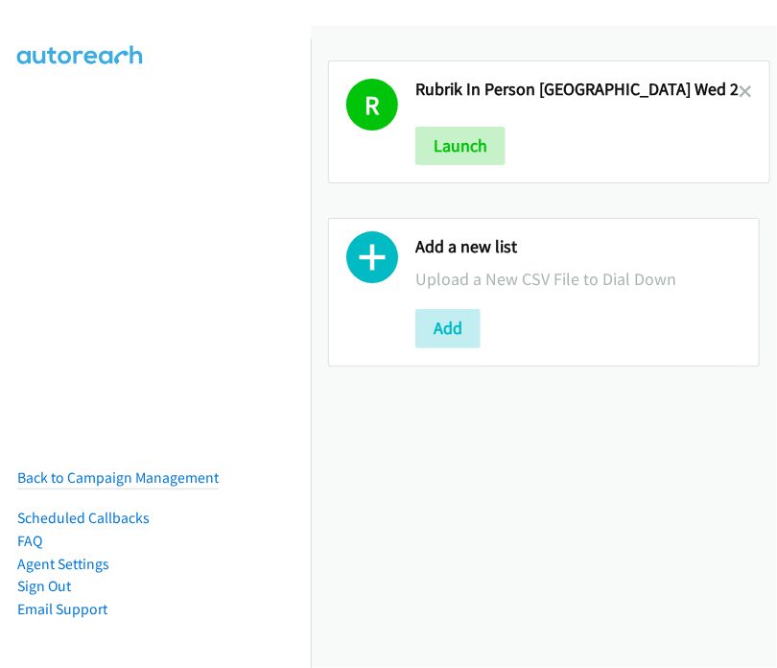
click at [739, 83] on link at bounding box center [745, 92] width 13 height 22
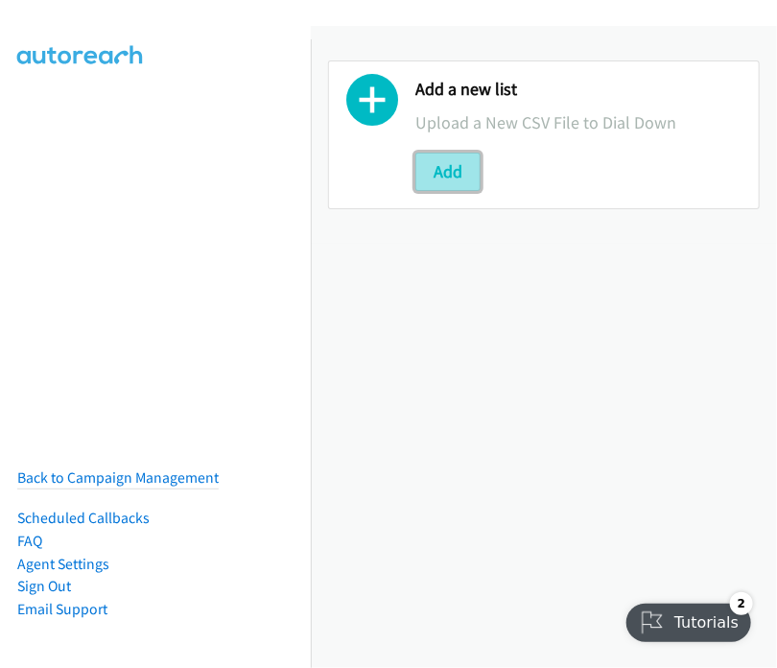
click at [441, 161] on button "Add" at bounding box center [447, 172] width 65 height 38
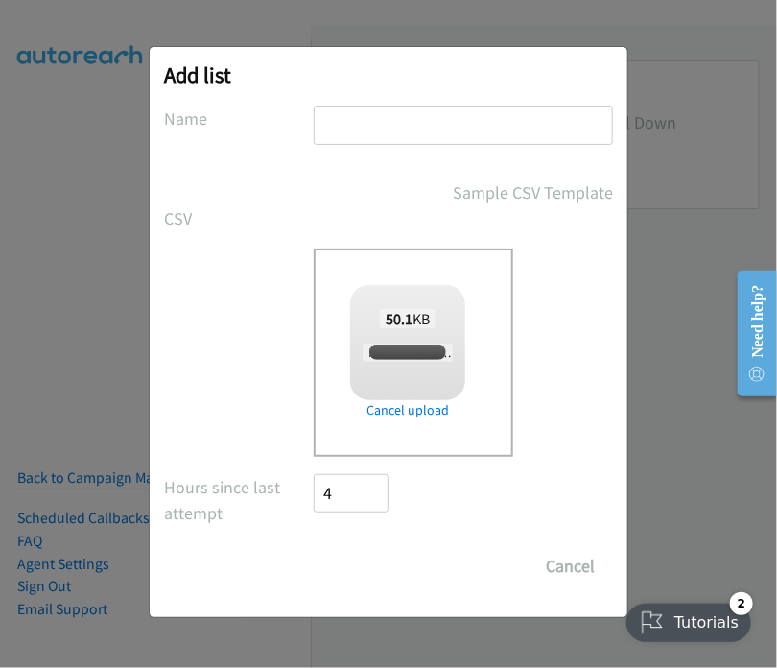
checkbox input "true"
click at [390, 124] on input "text" at bounding box center [463, 125] width 299 height 39
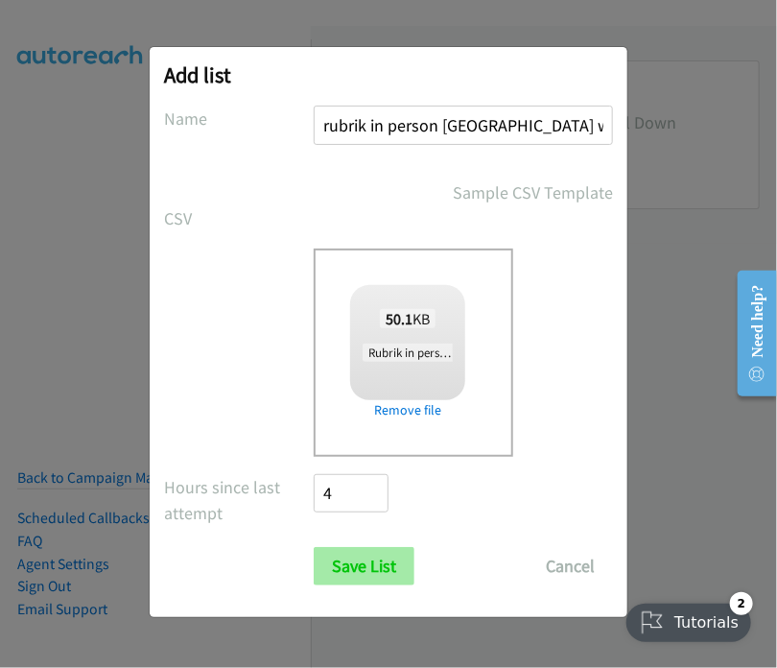
type input "rubrik in person brisbane wed 3"
click at [383, 563] on input "Save List" at bounding box center [364, 566] width 101 height 38
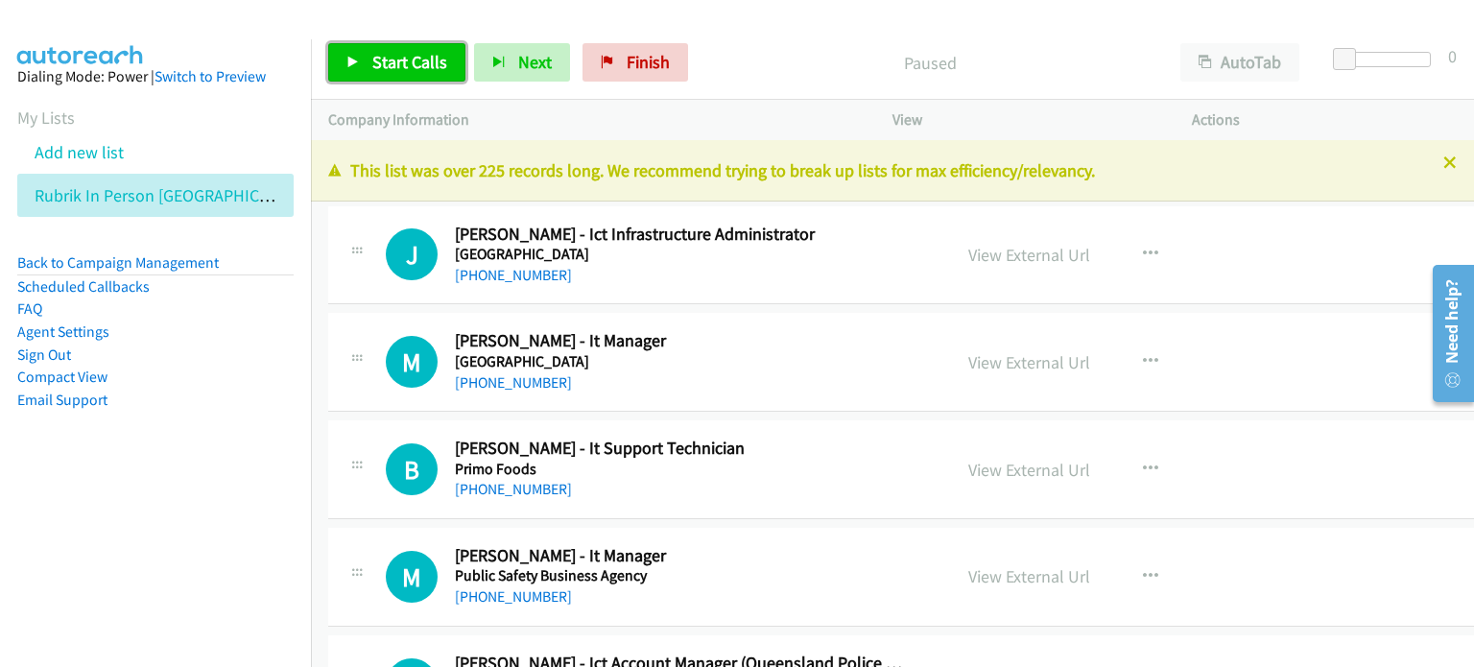
click at [383, 60] on span "Start Calls" at bounding box center [409, 62] width 75 height 22
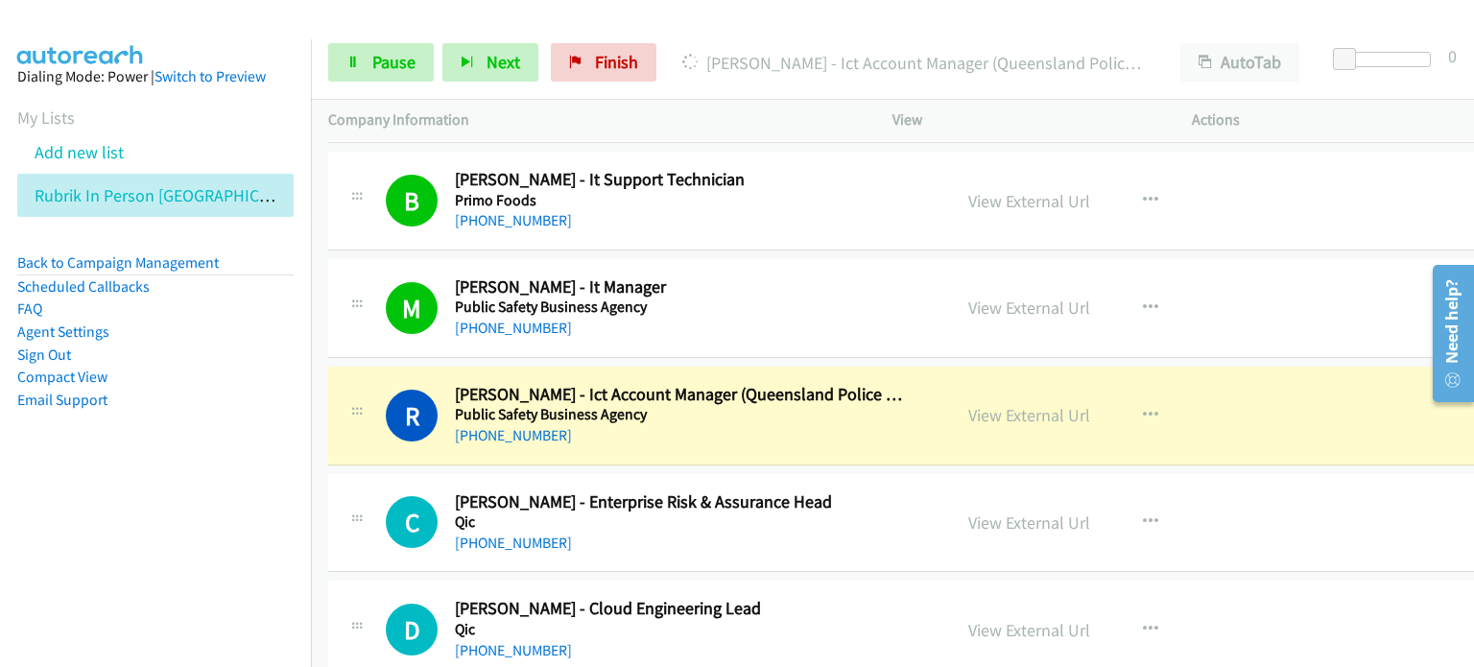
scroll to position [384, 0]
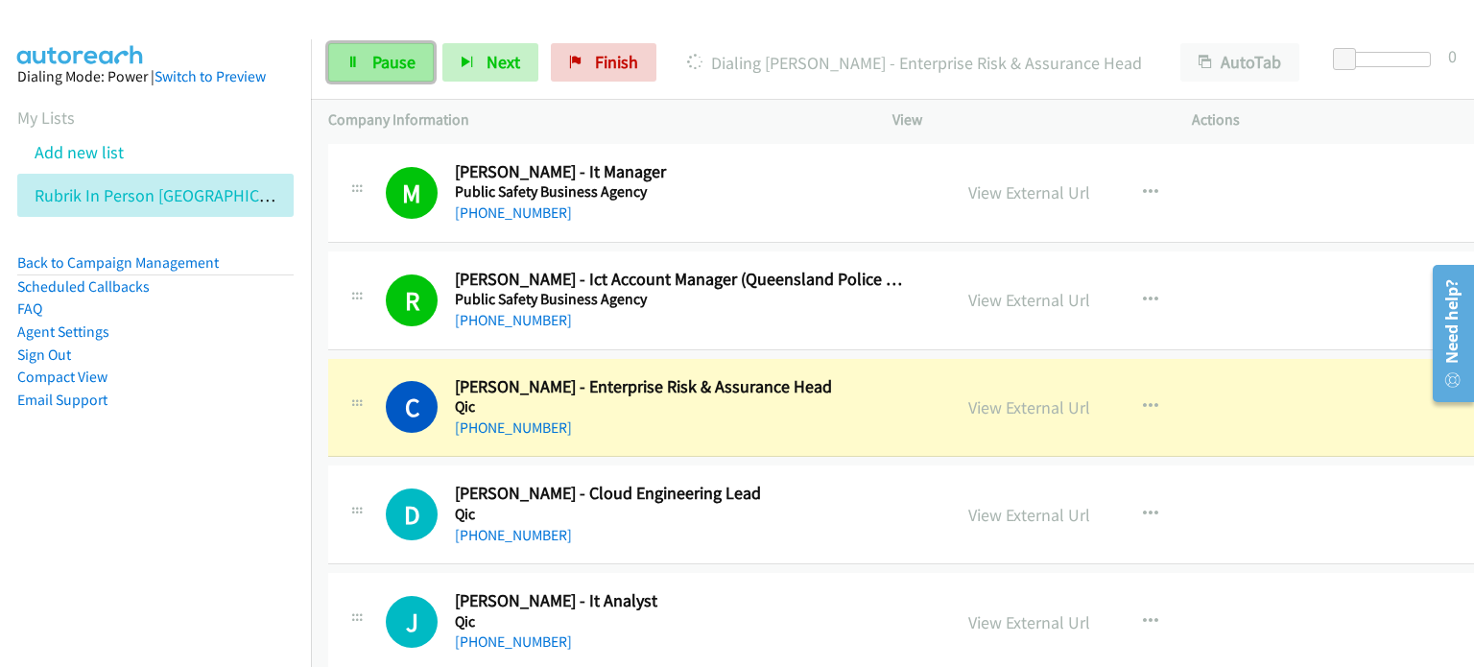
click at [390, 56] on span "Pause" at bounding box center [393, 62] width 43 height 22
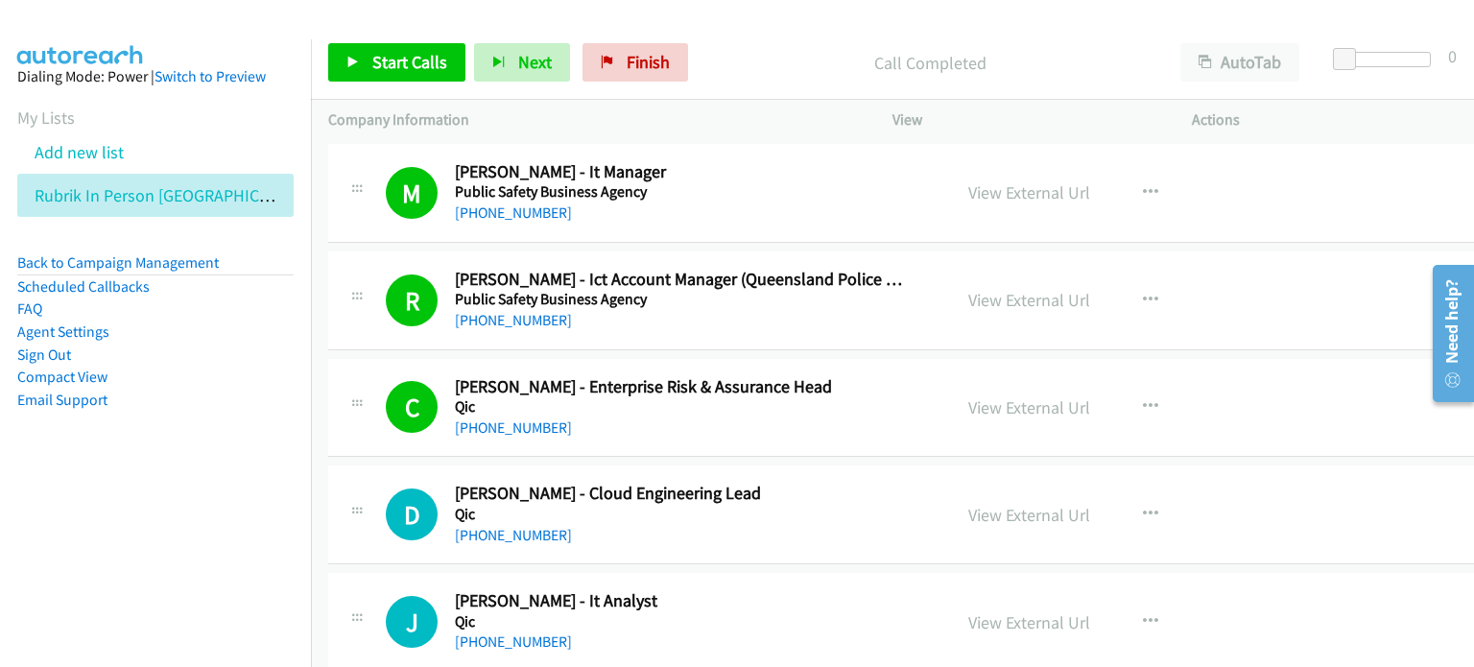
click at [740, 58] on p "Call Completed" at bounding box center [930, 63] width 432 height 26
click at [986, 408] on link "View External Url" at bounding box center [1029, 407] width 122 height 22
click at [412, 56] on span "Start Calls" at bounding box center [409, 62] width 75 height 22
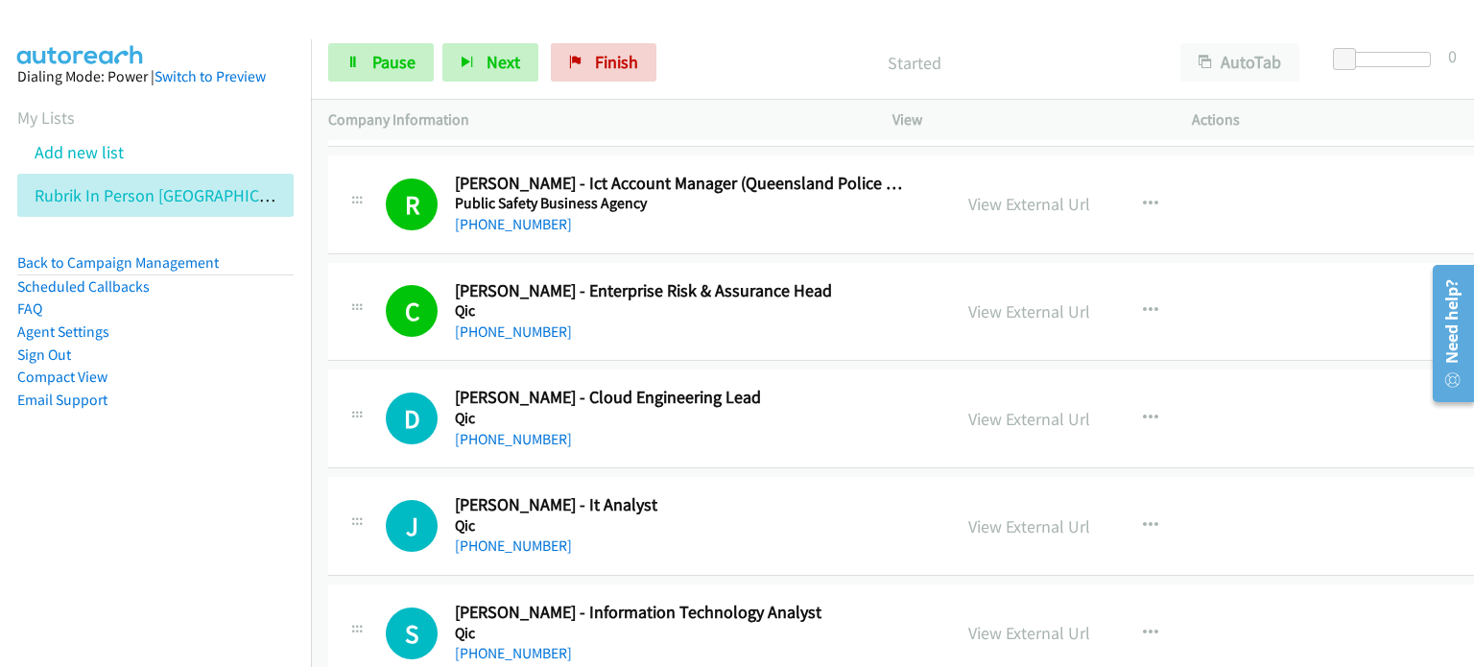
scroll to position [672, 0]
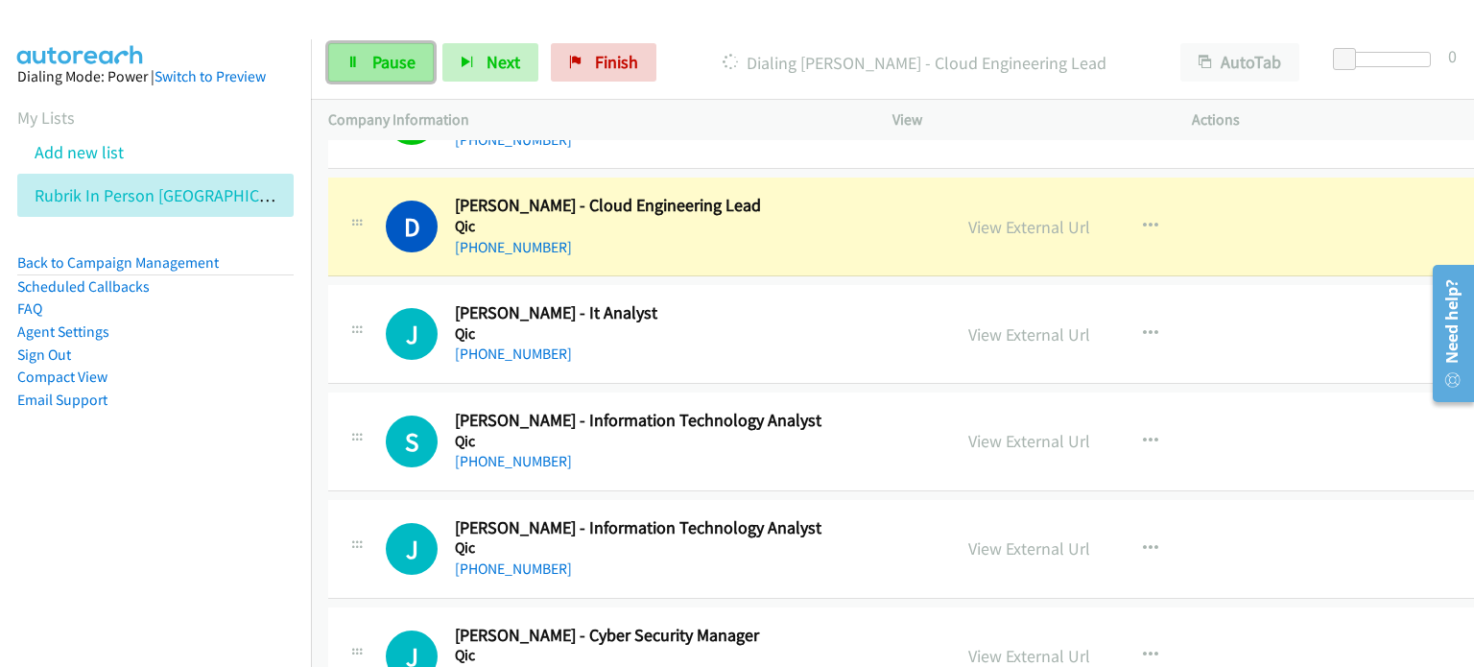
click at [391, 68] on span "Pause" at bounding box center [393, 62] width 43 height 22
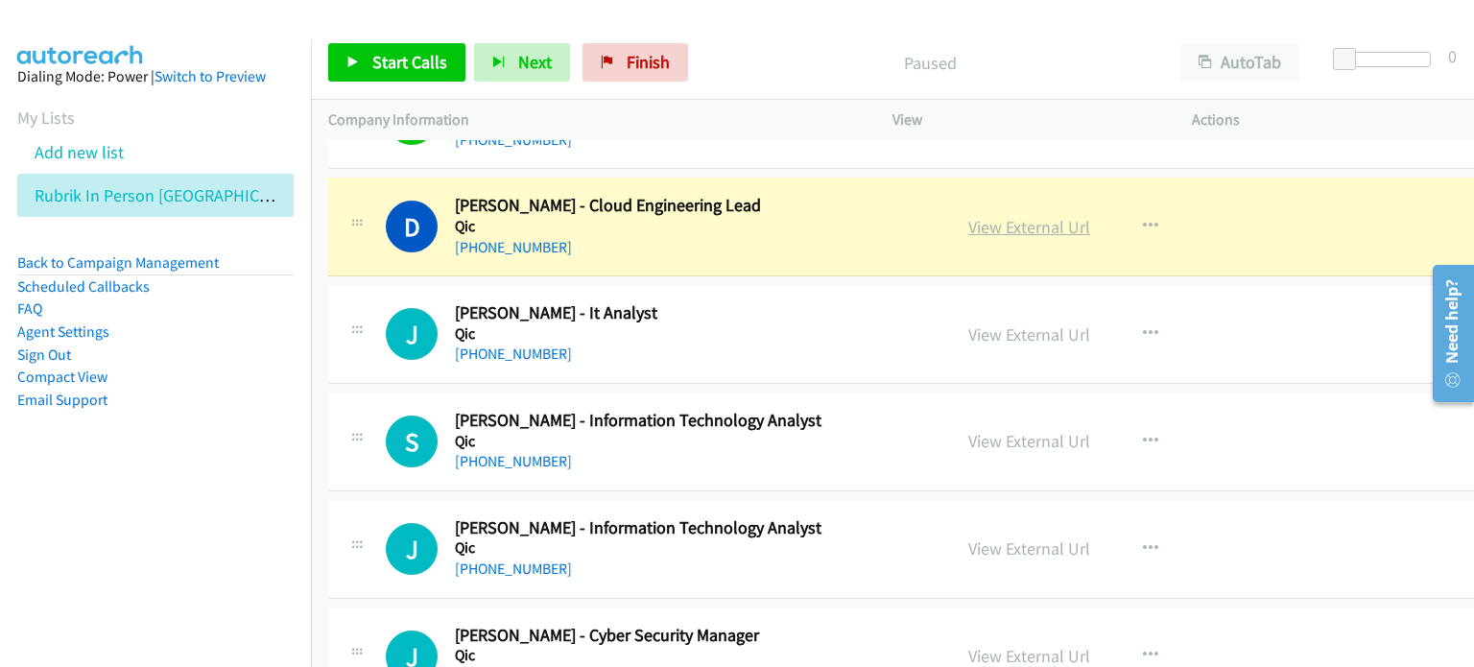
click at [1009, 223] on link "View External Url" at bounding box center [1029, 227] width 122 height 22
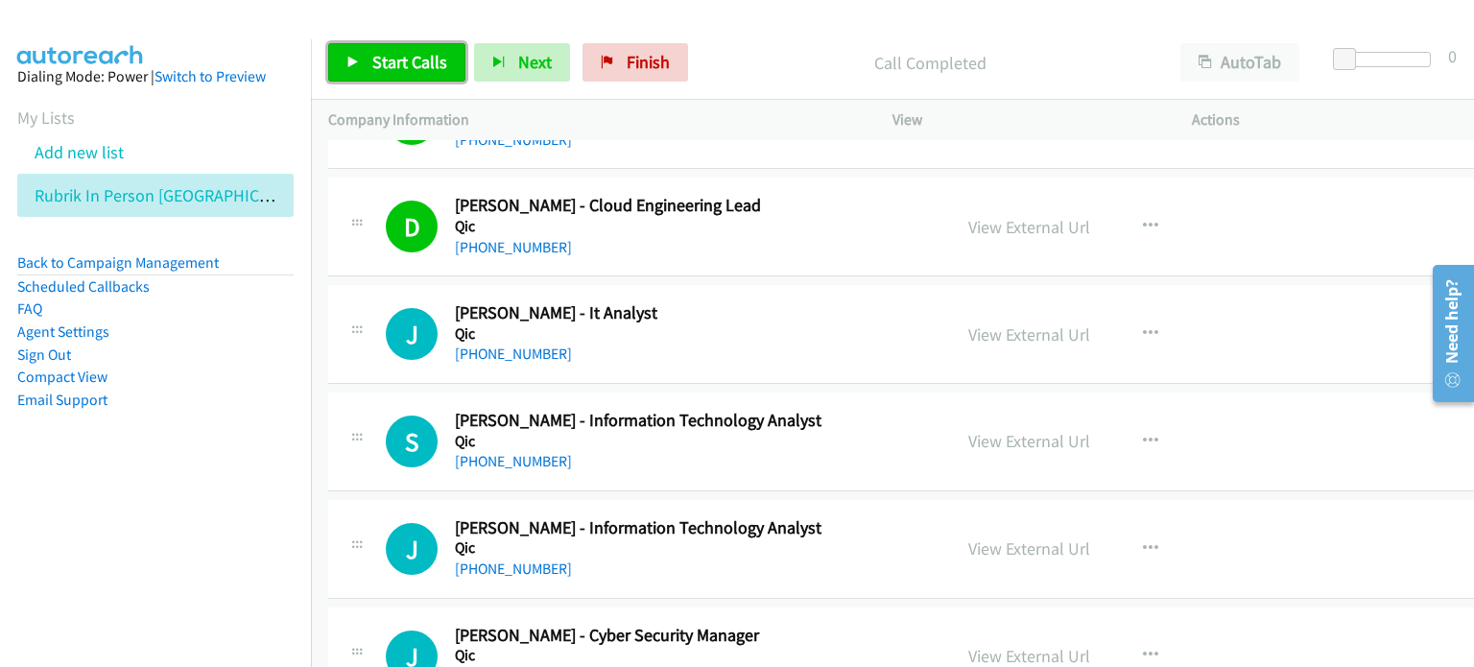
click at [372, 59] on span "Start Calls" at bounding box center [409, 62] width 75 height 22
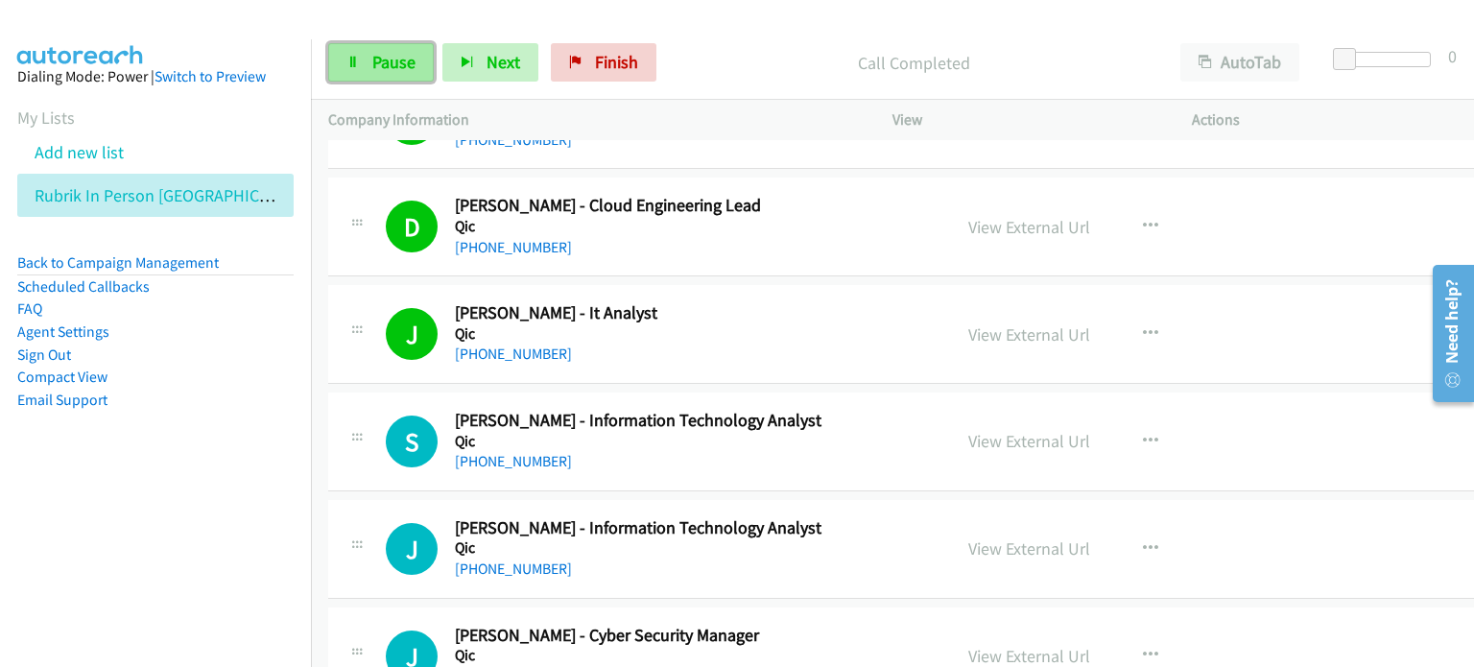
click at [365, 56] on link "Pause" at bounding box center [381, 62] width 106 height 38
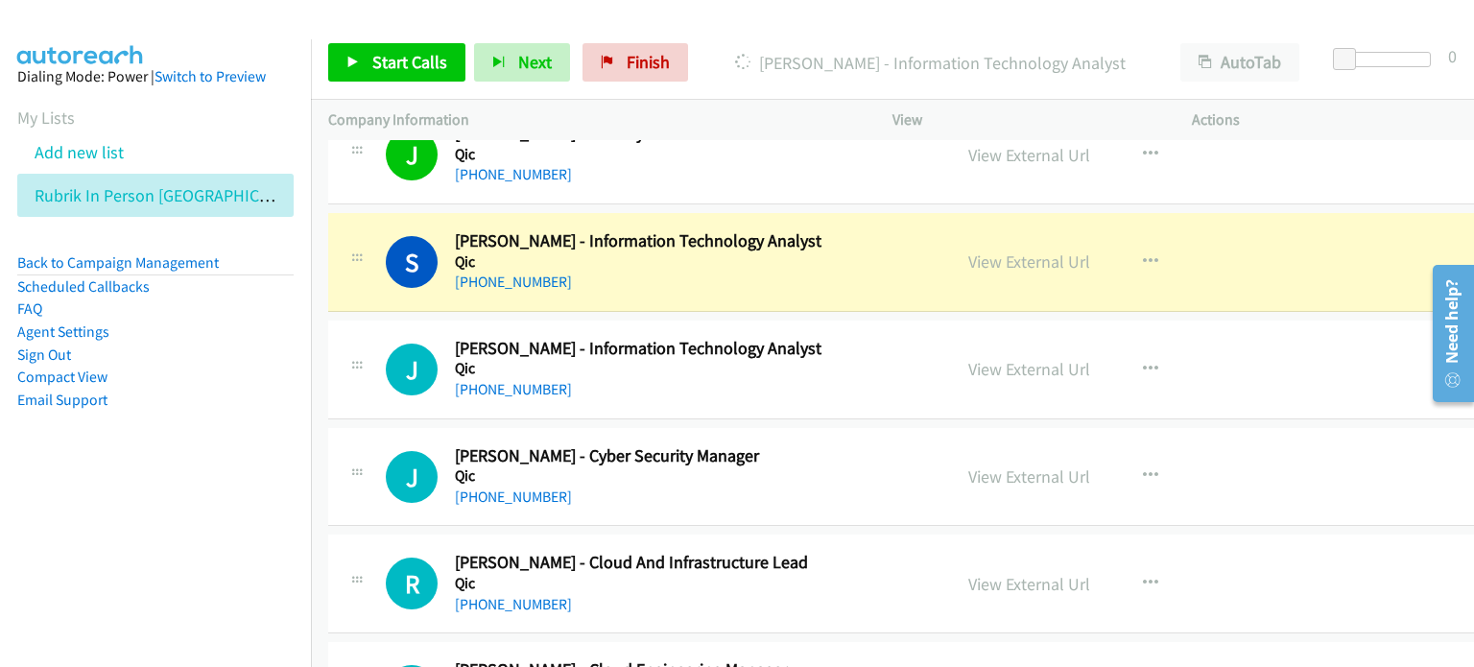
scroll to position [864, 0]
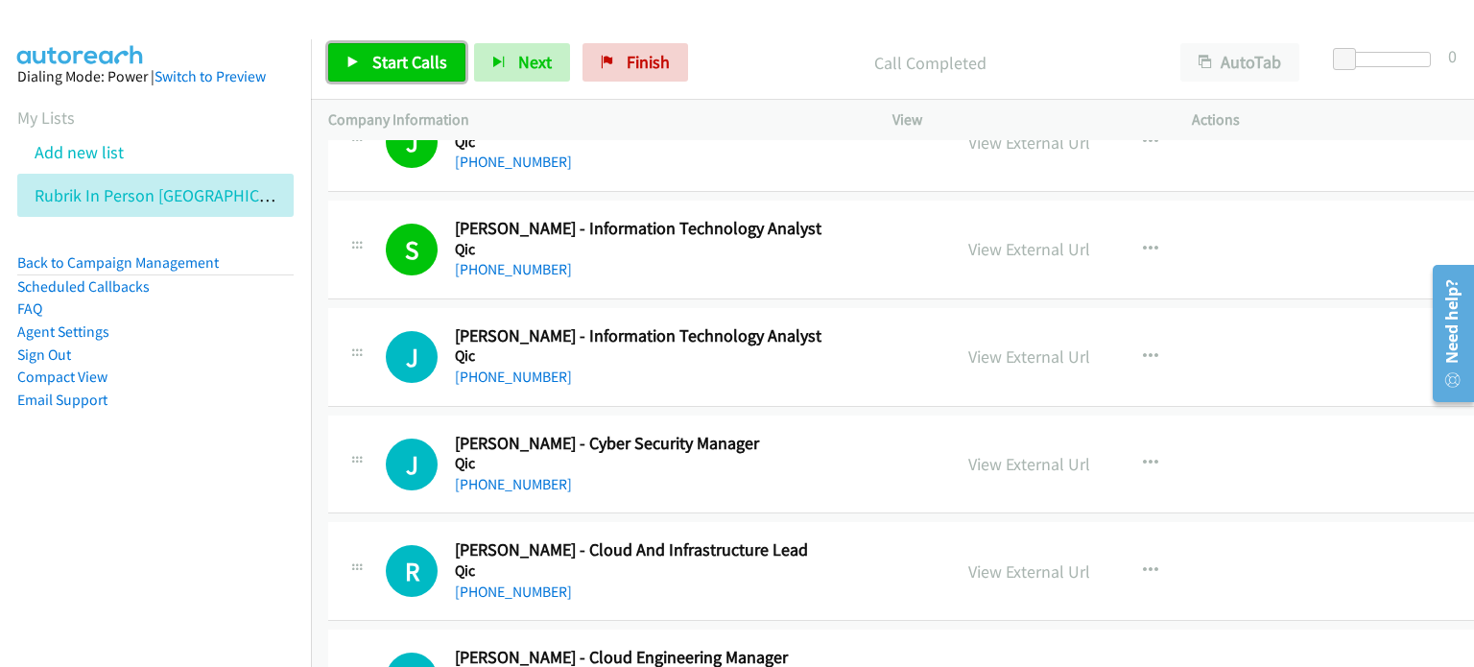
click at [399, 57] on span "Start Calls" at bounding box center [409, 62] width 75 height 22
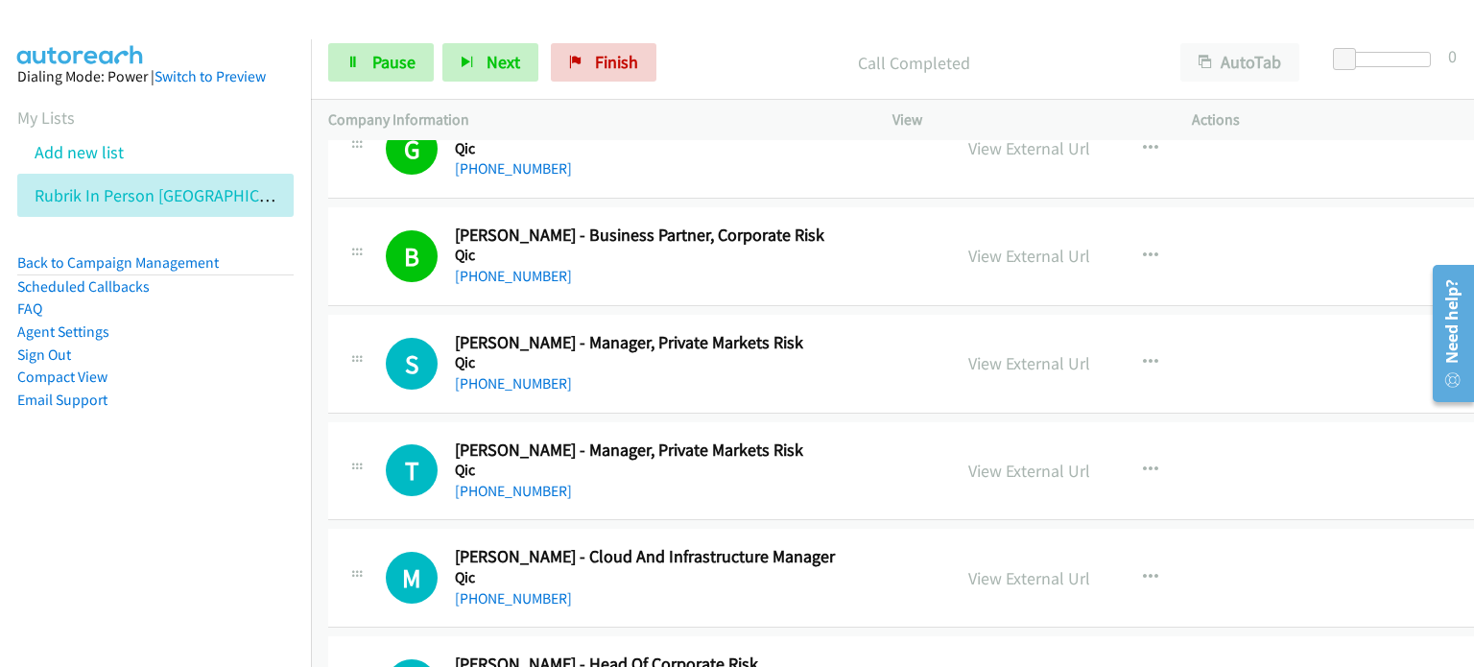
scroll to position [1535, 0]
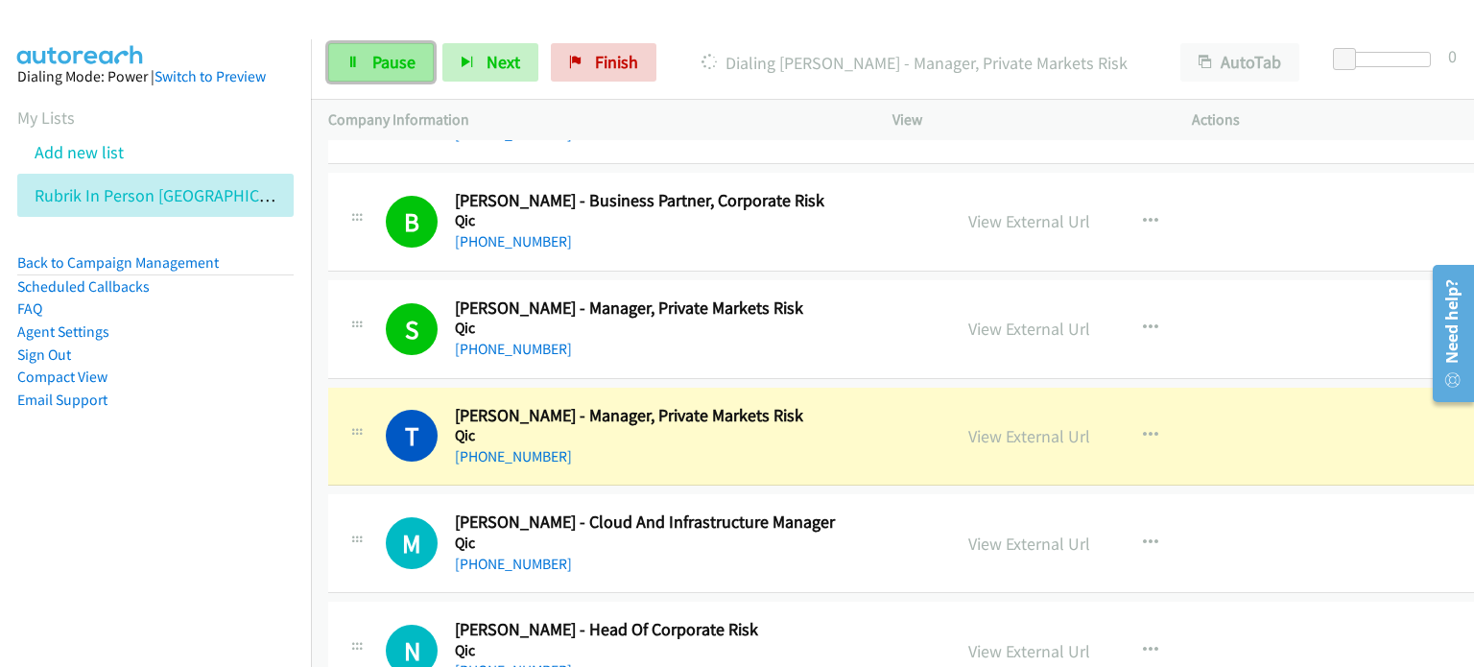
click at [384, 56] on span "Pause" at bounding box center [393, 62] width 43 height 22
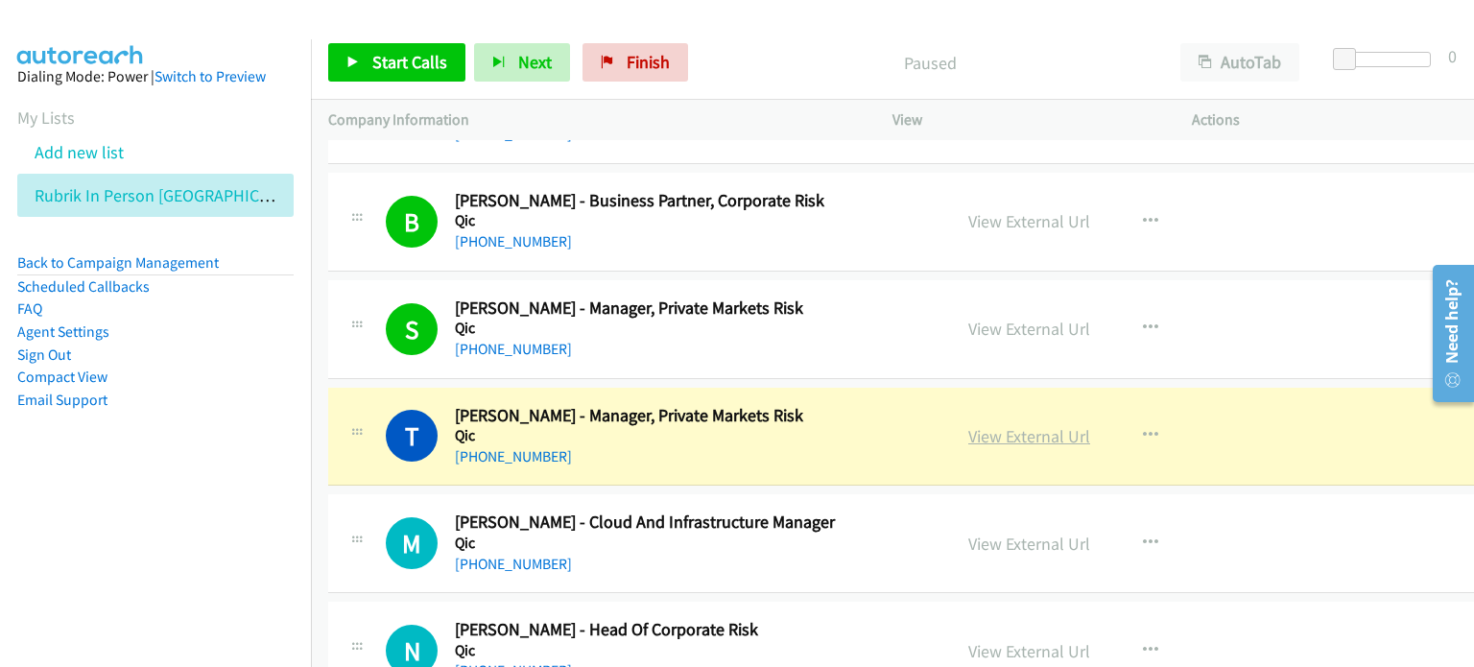
click at [979, 437] on link "View External Url" at bounding box center [1029, 436] width 122 height 22
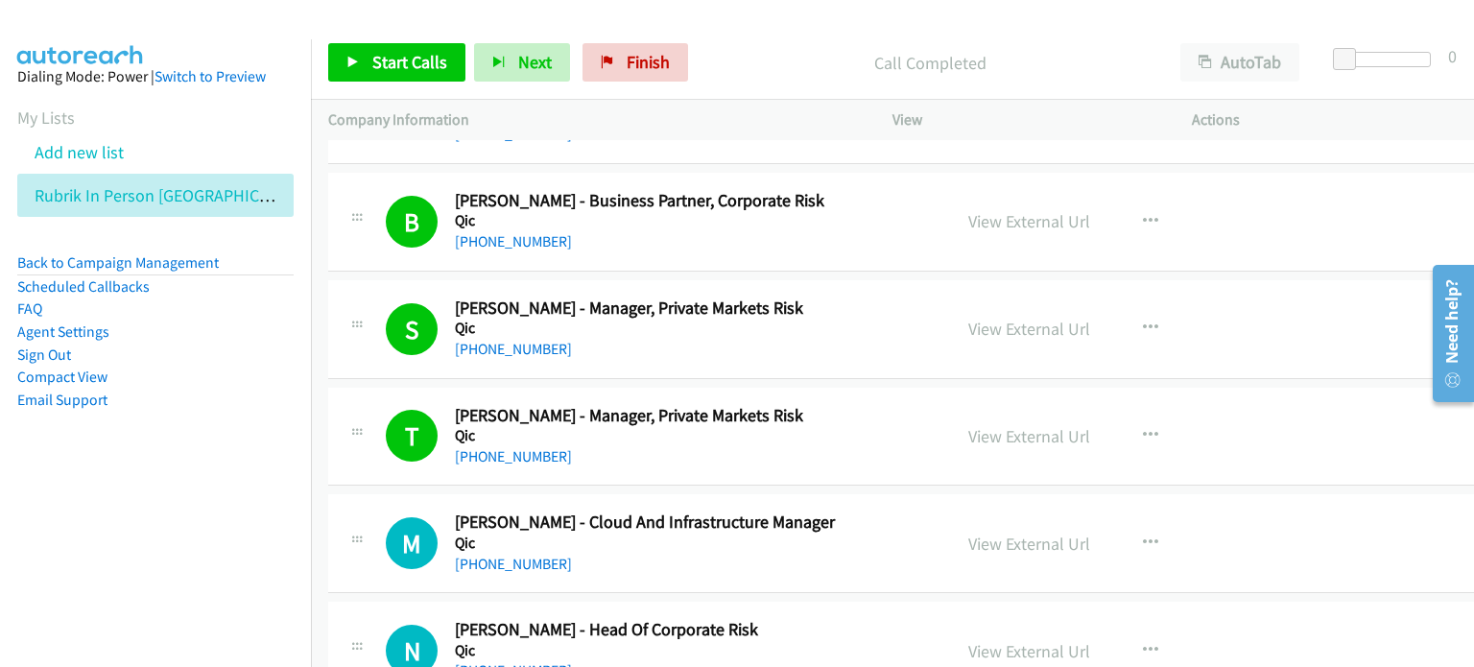
click at [802, 70] on p "Call Completed" at bounding box center [930, 63] width 432 height 26
click at [407, 59] on span "Start Calls" at bounding box center [409, 62] width 75 height 22
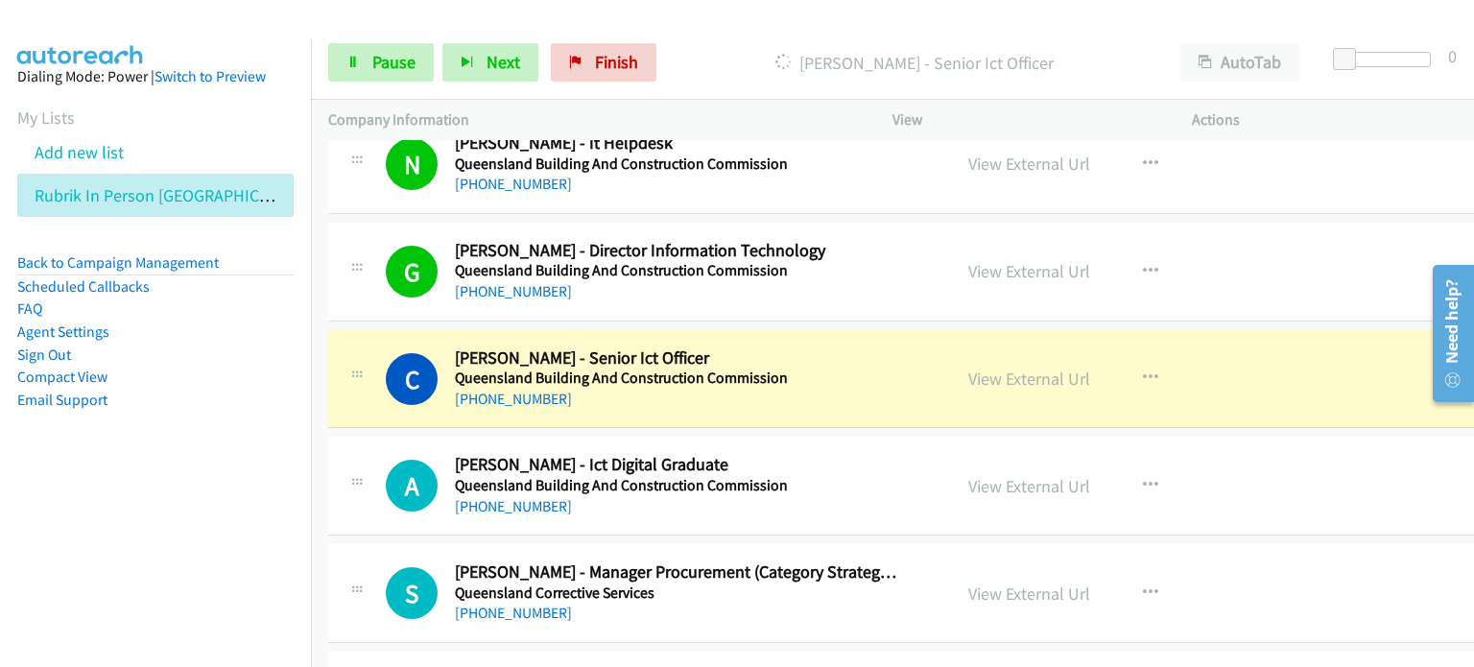
scroll to position [2782, 0]
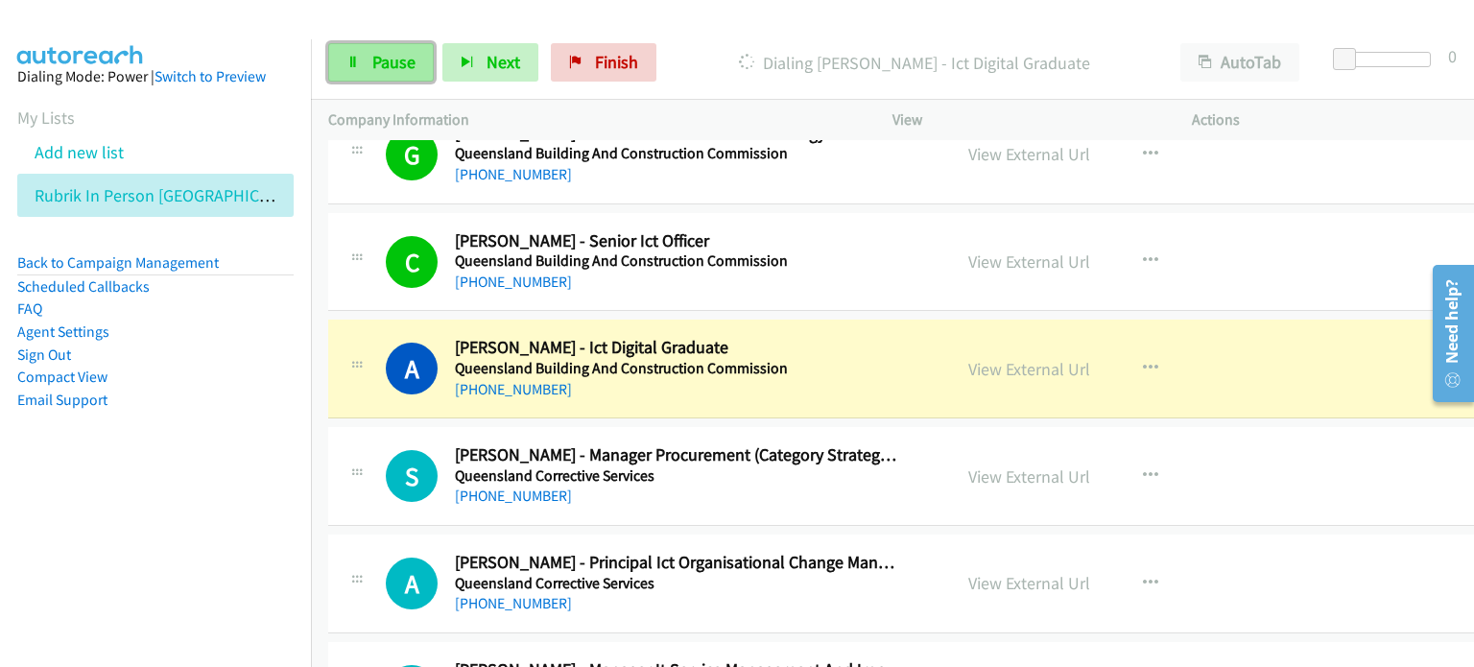
click at [389, 60] on span "Pause" at bounding box center [393, 62] width 43 height 22
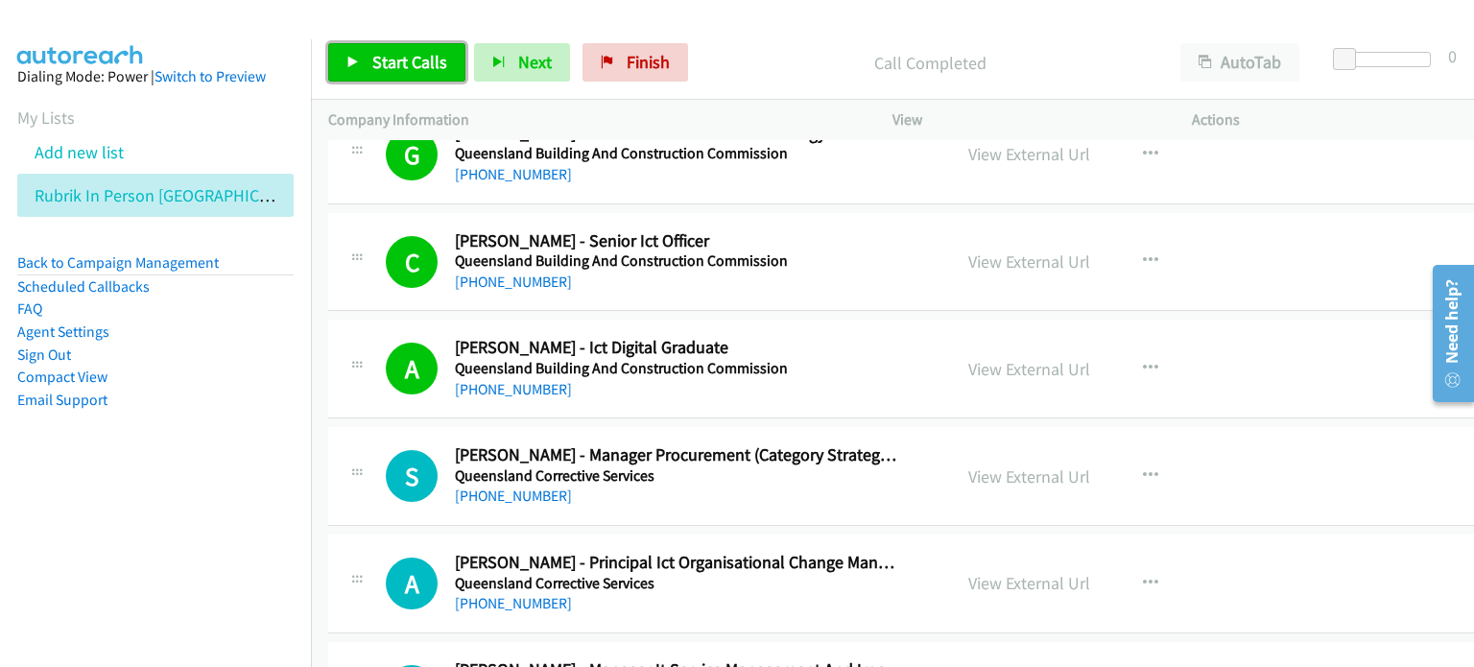
click at [409, 58] on span "Start Calls" at bounding box center [409, 62] width 75 height 22
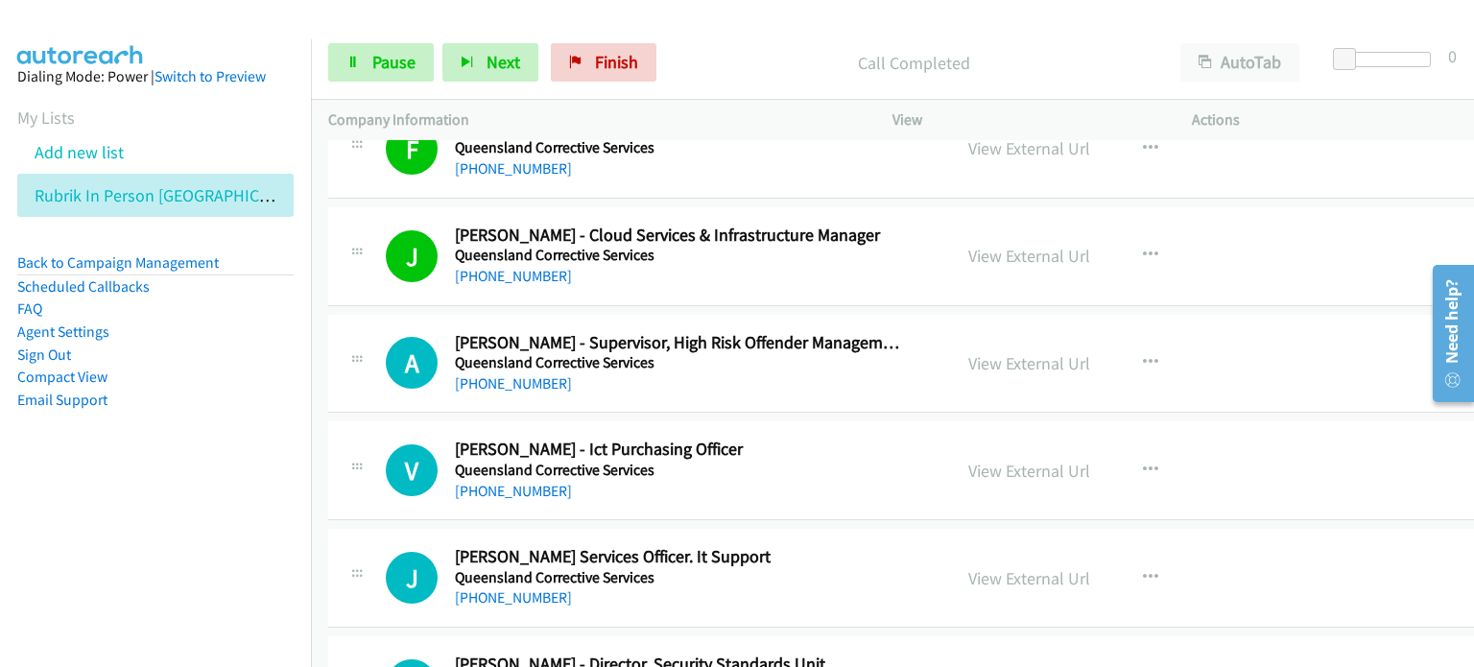
scroll to position [3358, 0]
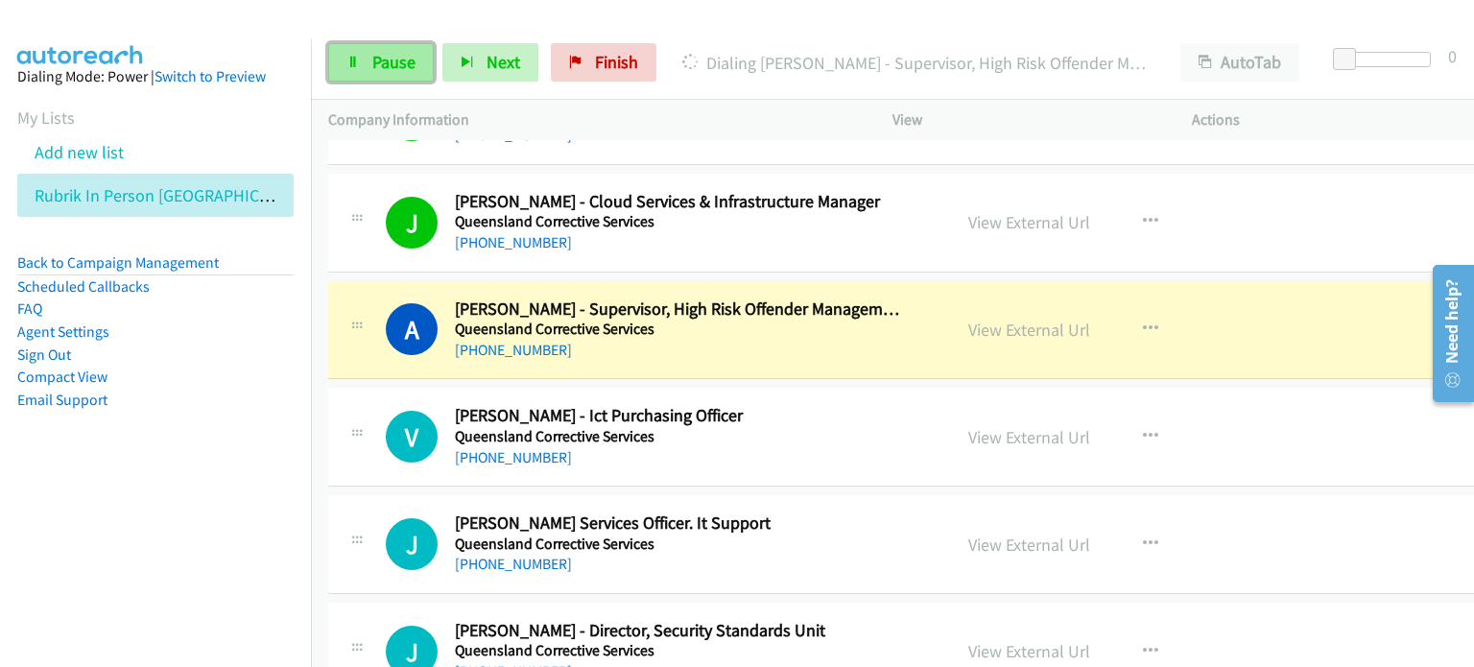
click at [383, 64] on span "Pause" at bounding box center [393, 62] width 43 height 22
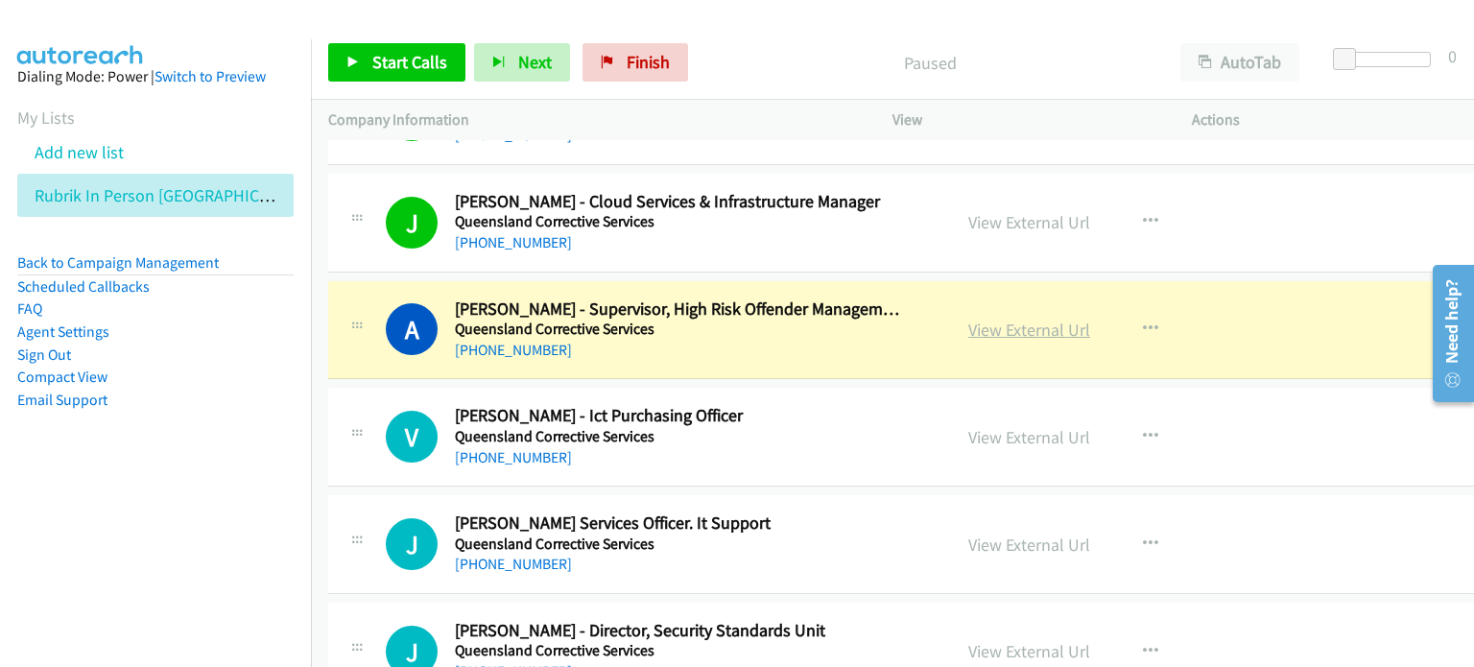
click at [971, 324] on link "View External Url" at bounding box center [1029, 330] width 122 height 22
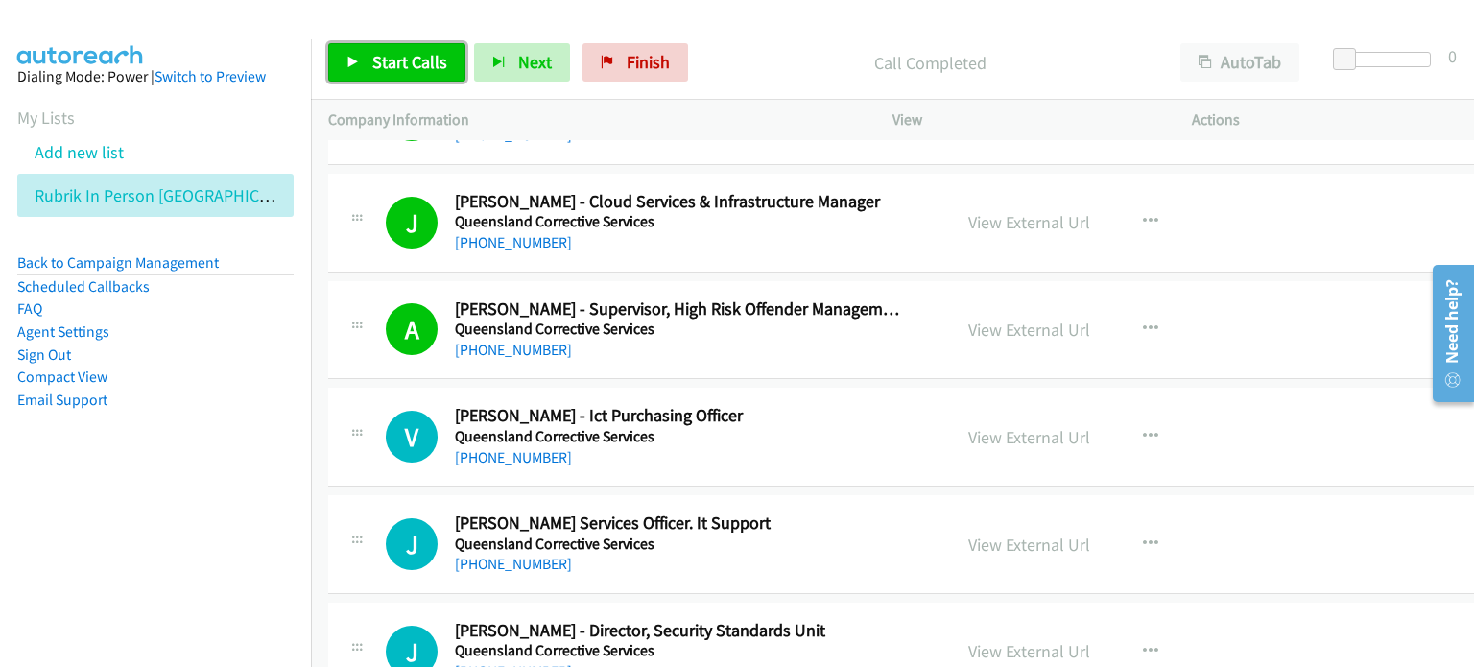
click at [391, 53] on span "Start Calls" at bounding box center [409, 62] width 75 height 22
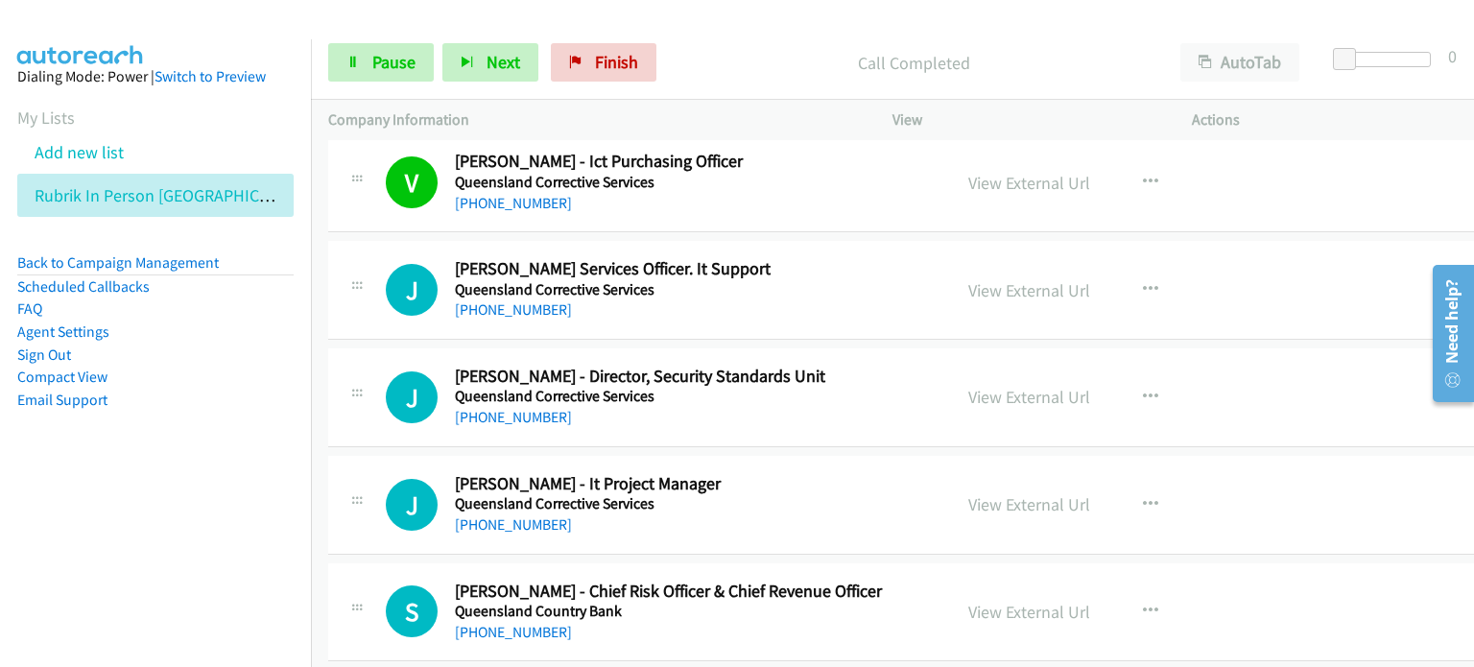
scroll to position [3646, 0]
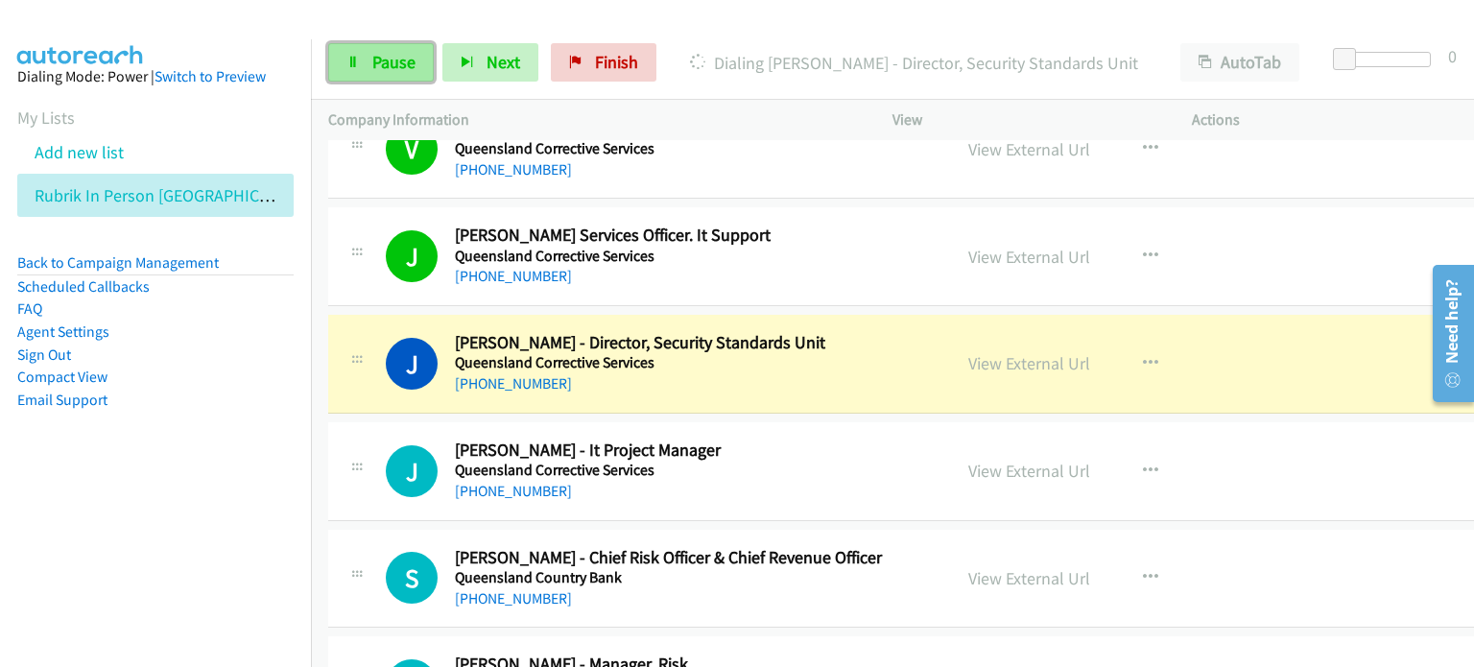
click at [375, 47] on link "Pause" at bounding box center [381, 62] width 106 height 38
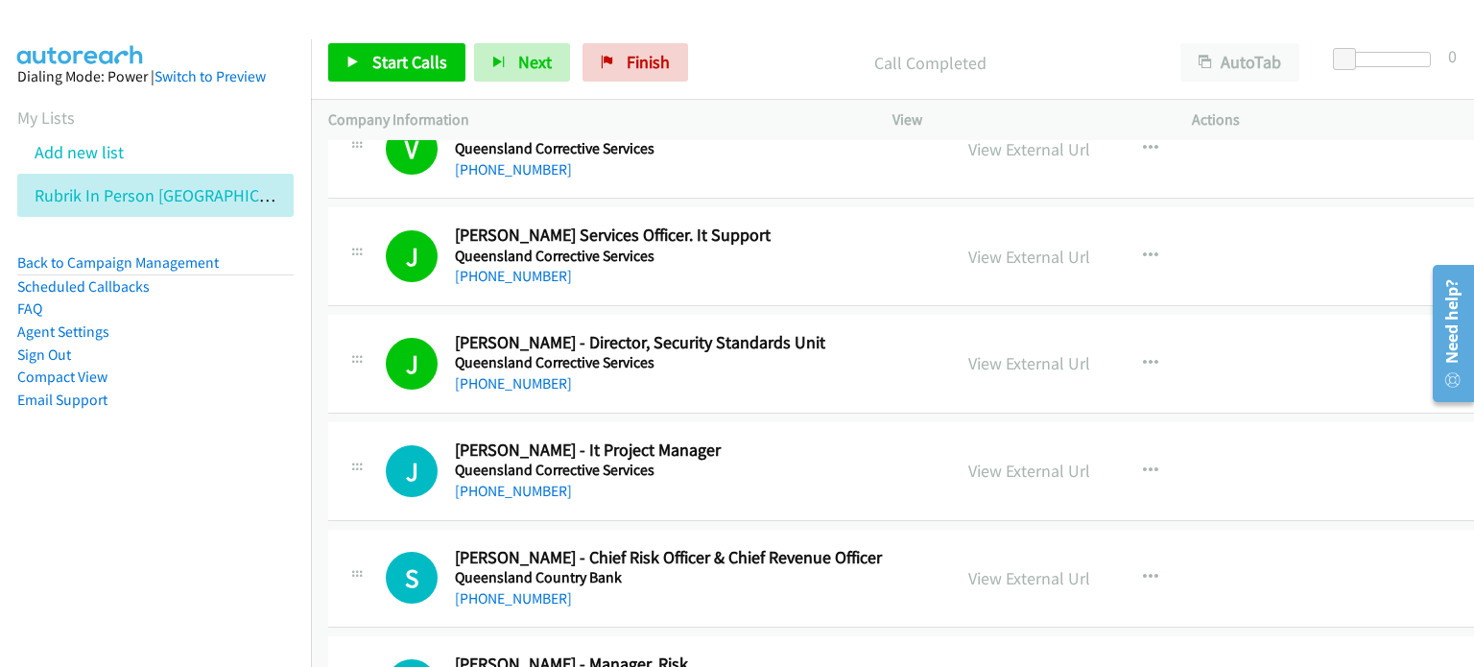
scroll to position [3742, 0]
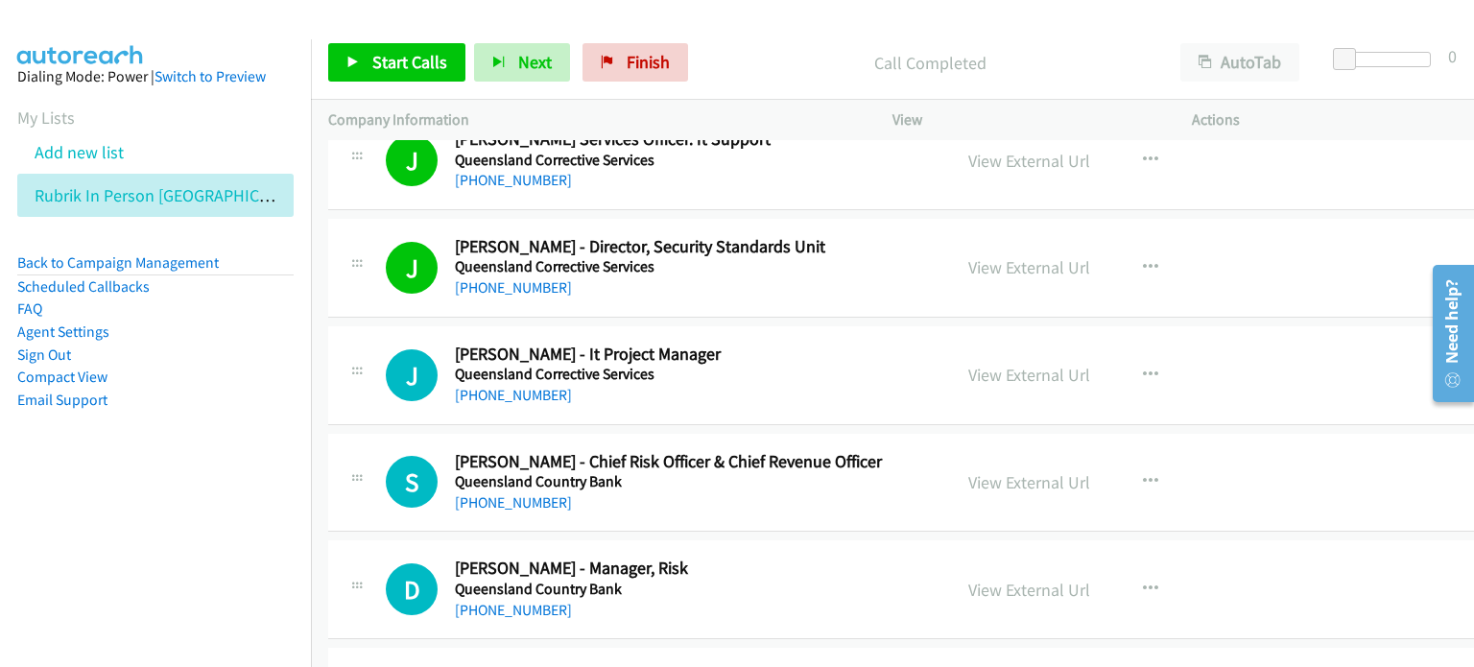
click at [274, 462] on aside "Dialing Mode: Power | Switch to Preview My Lists Add new list Rubrik In Person …" at bounding box center [155, 268] width 311 height 459
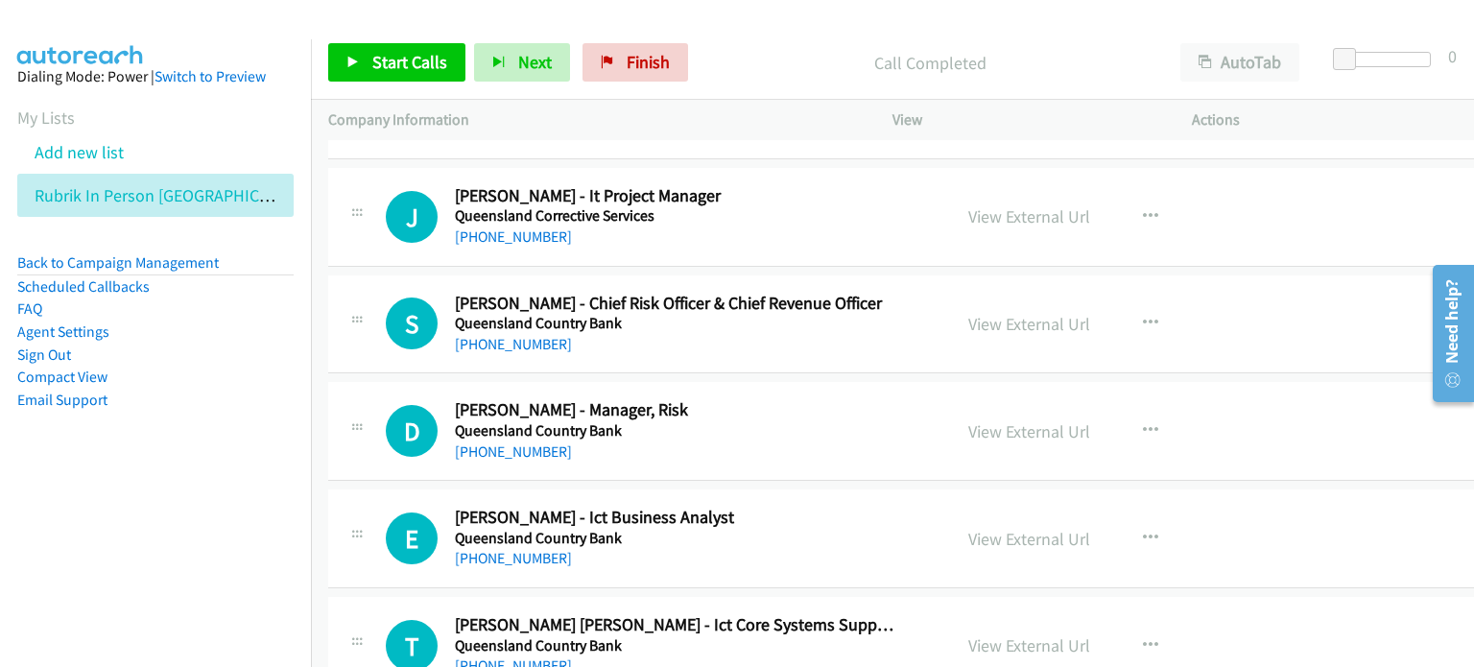
scroll to position [3934, 0]
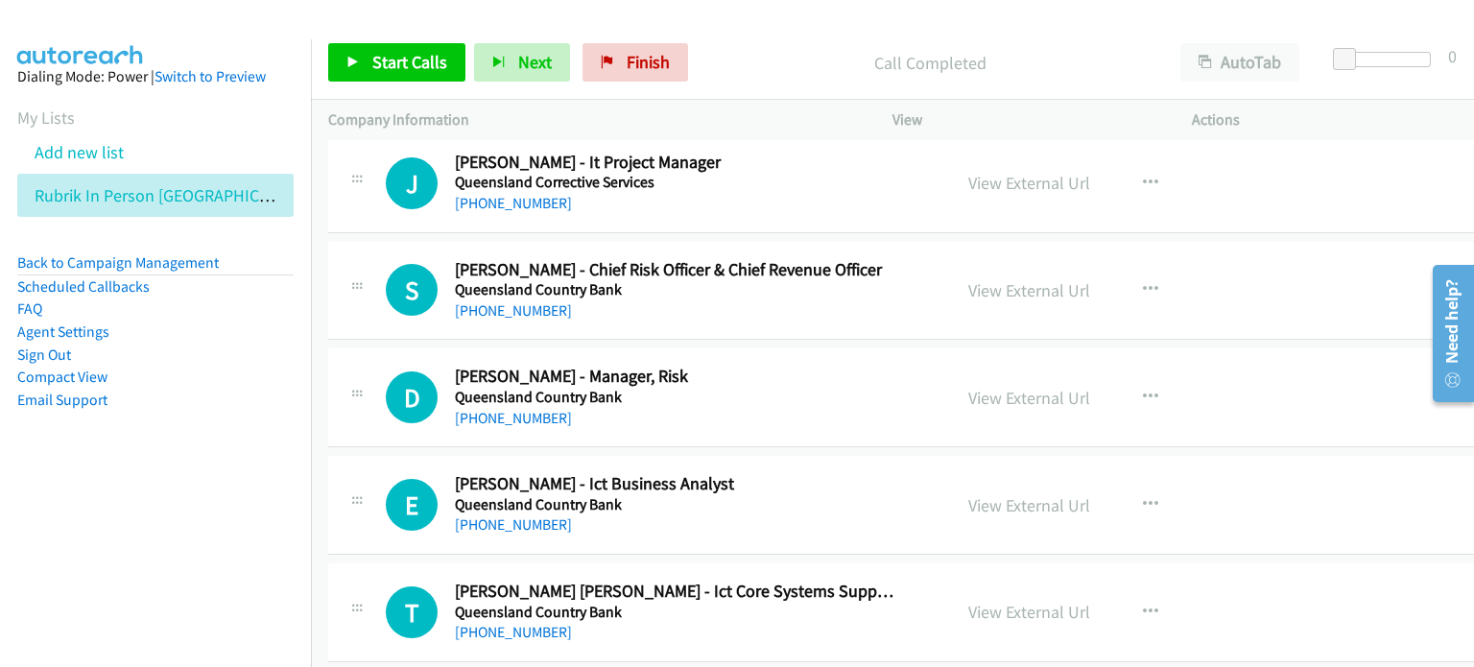
click at [190, 466] on aside "Dialing Mode: Power | Switch to Preview My Lists Add new list Rubrik In Person …" at bounding box center [155, 268] width 311 height 459
click at [239, 440] on aside "Dialing Mode: Power | Switch to Preview My Lists Add new list Rubrik In Person …" at bounding box center [155, 268] width 311 height 459
click at [397, 60] on span "Start Calls" at bounding box center [409, 62] width 75 height 22
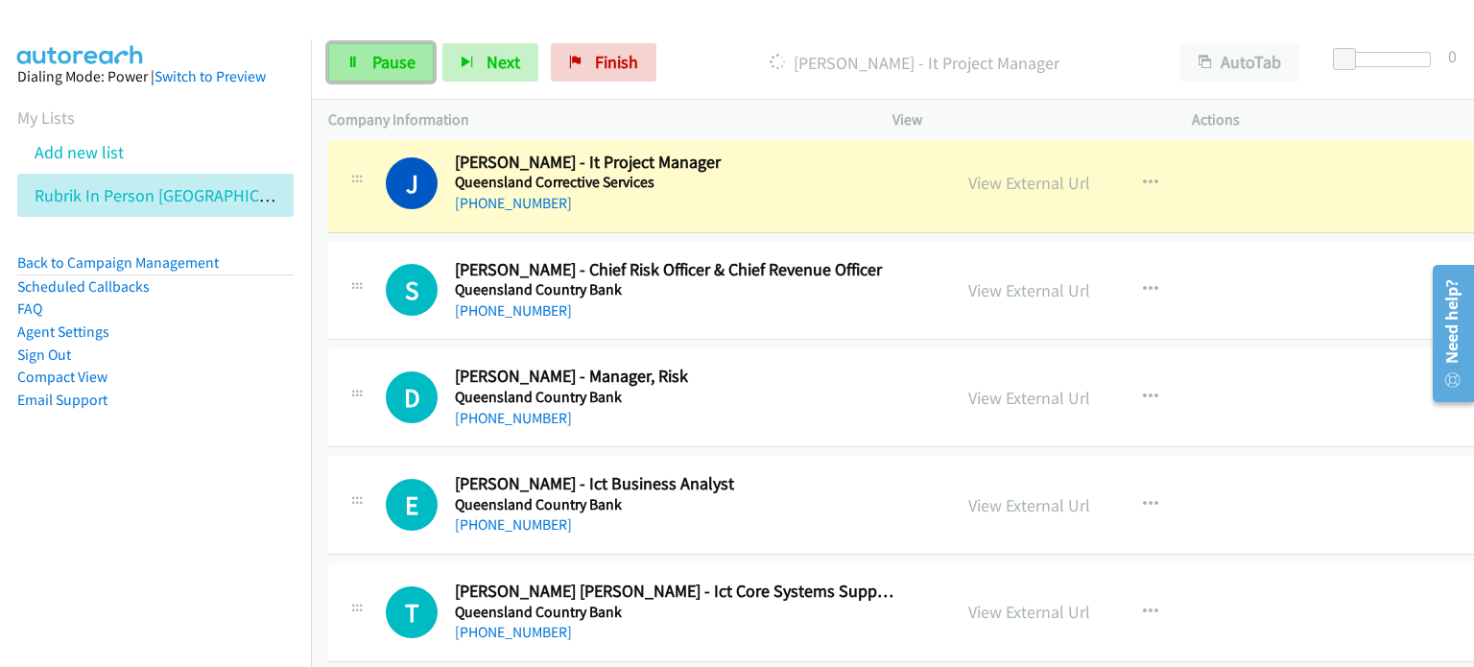
click at [383, 62] on span "Pause" at bounding box center [393, 62] width 43 height 22
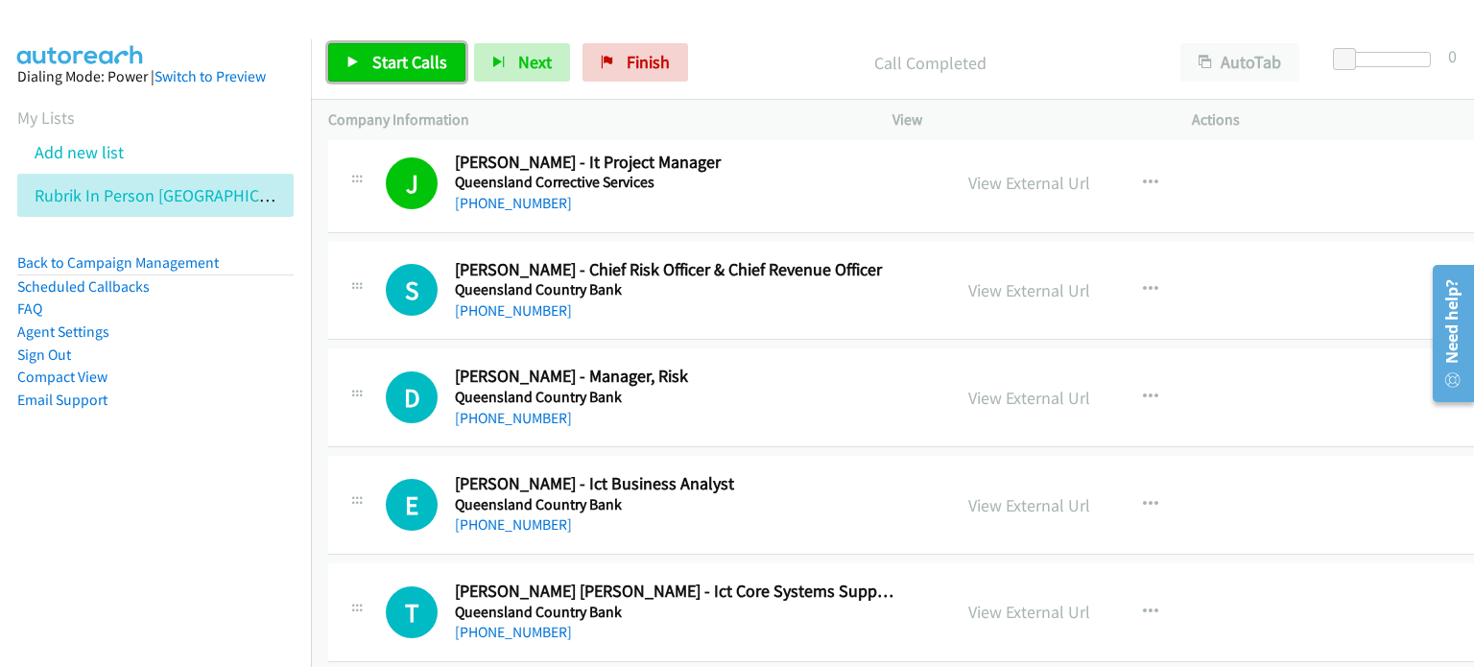
click at [407, 56] on span "Start Calls" at bounding box center [409, 62] width 75 height 22
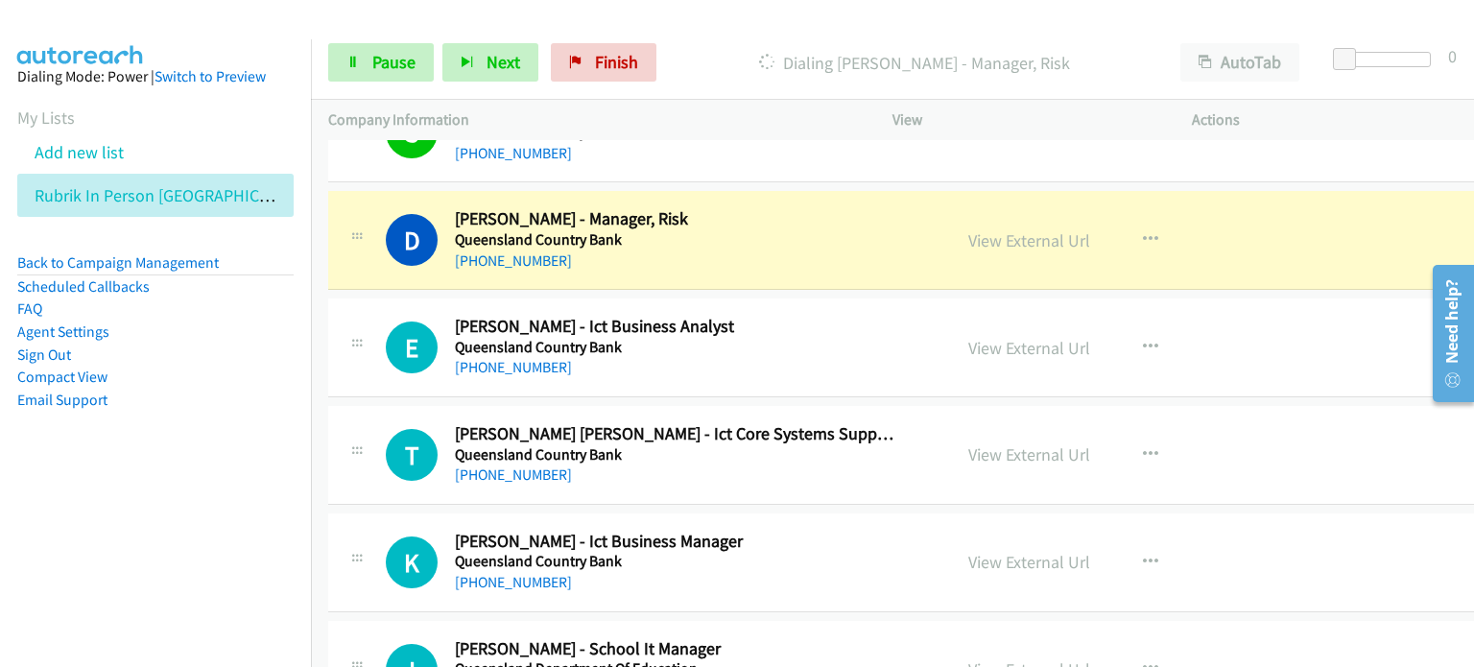
scroll to position [4126, 0]
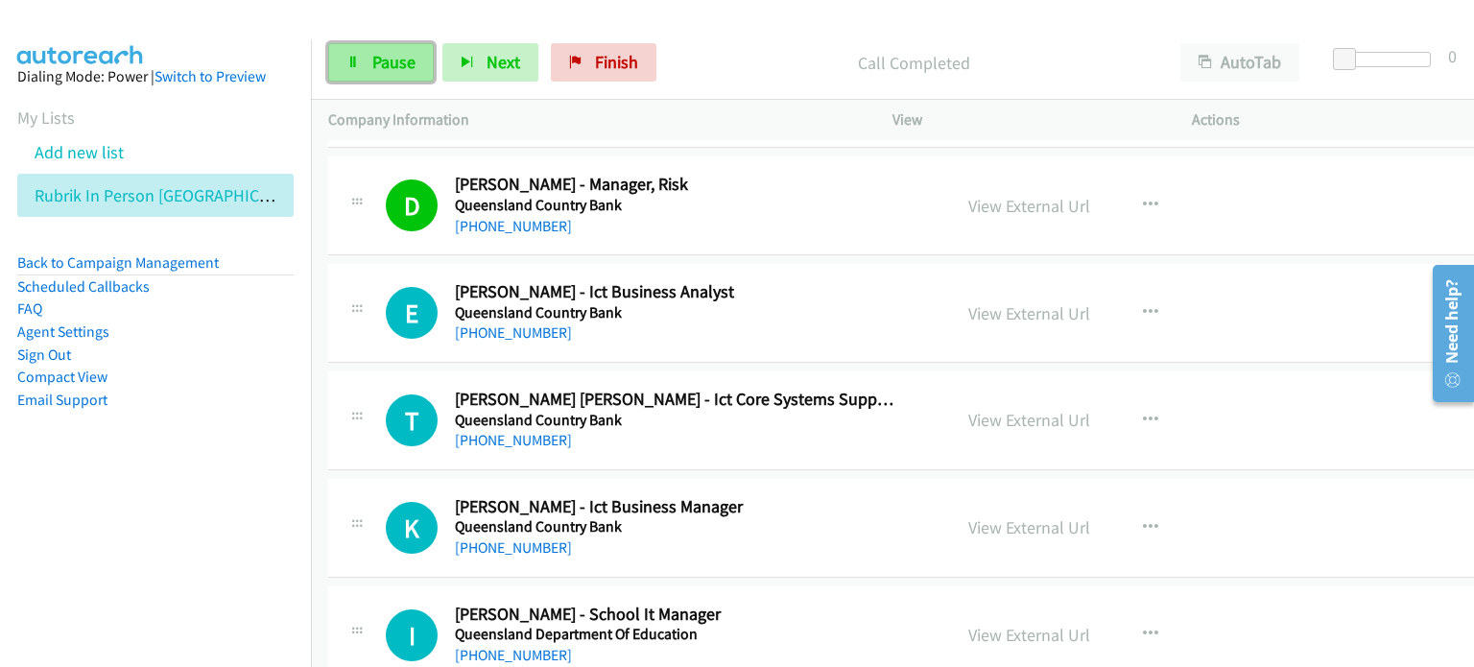
click at [391, 65] on span "Pause" at bounding box center [393, 62] width 43 height 22
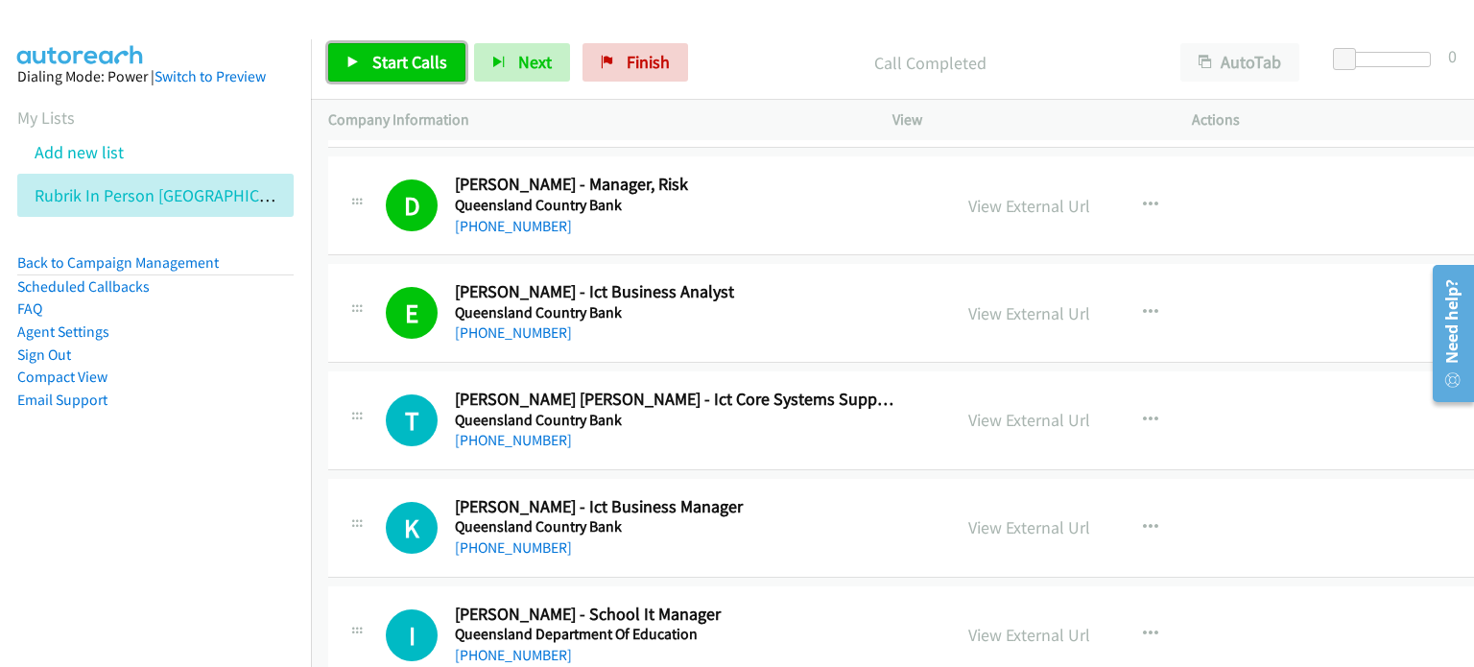
click at [405, 58] on span "Start Calls" at bounding box center [409, 62] width 75 height 22
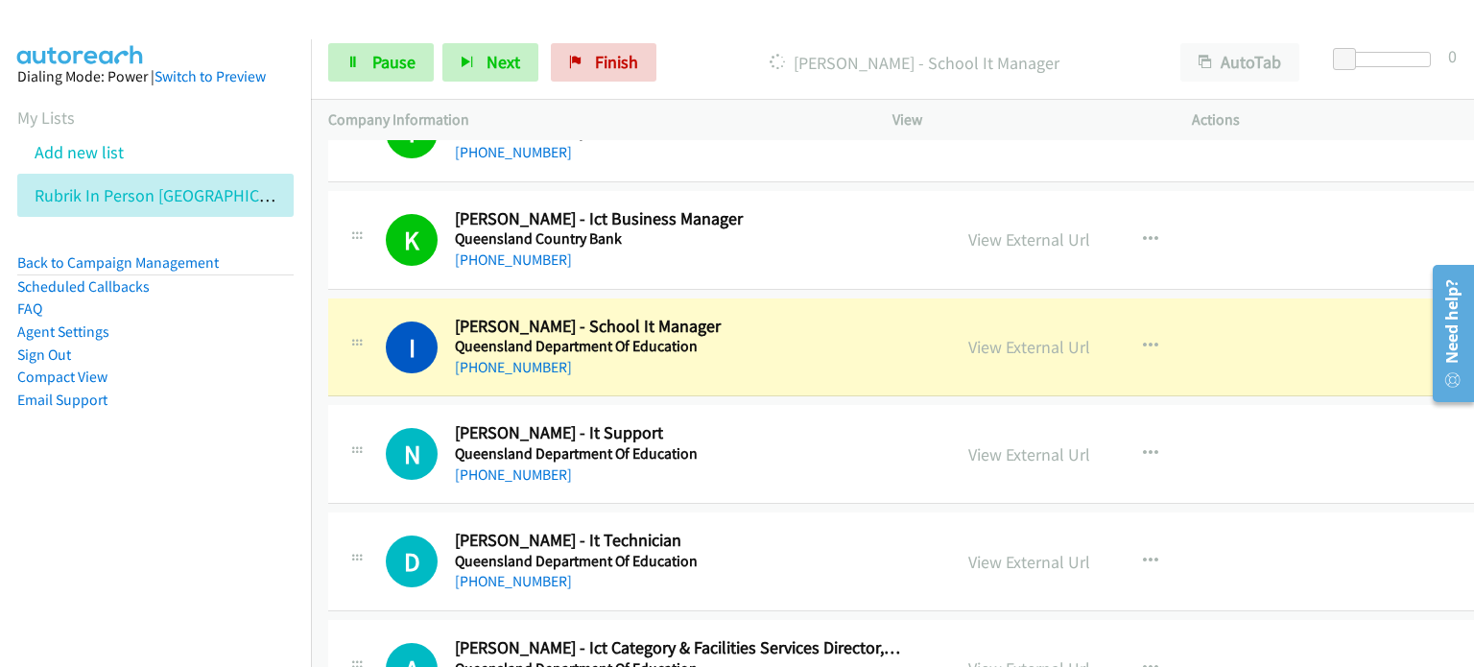
scroll to position [4509, 0]
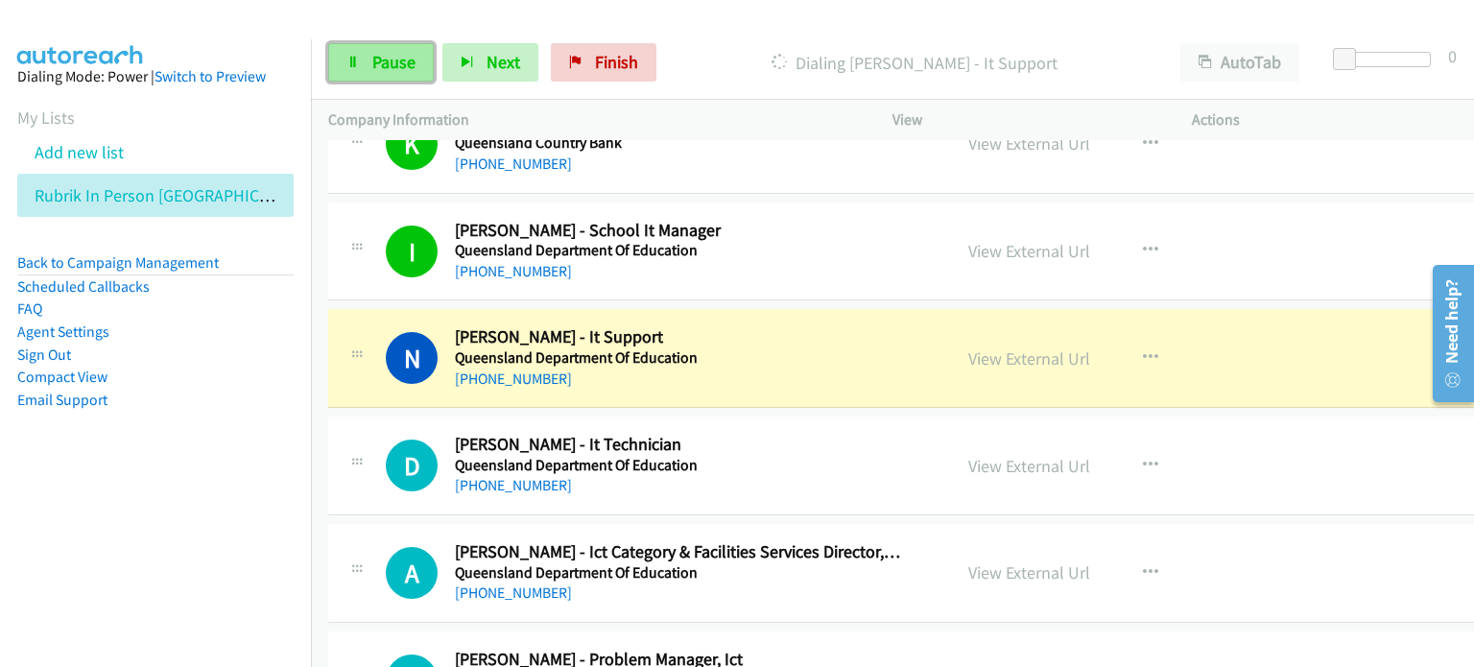
click at [384, 60] on span "Pause" at bounding box center [393, 62] width 43 height 22
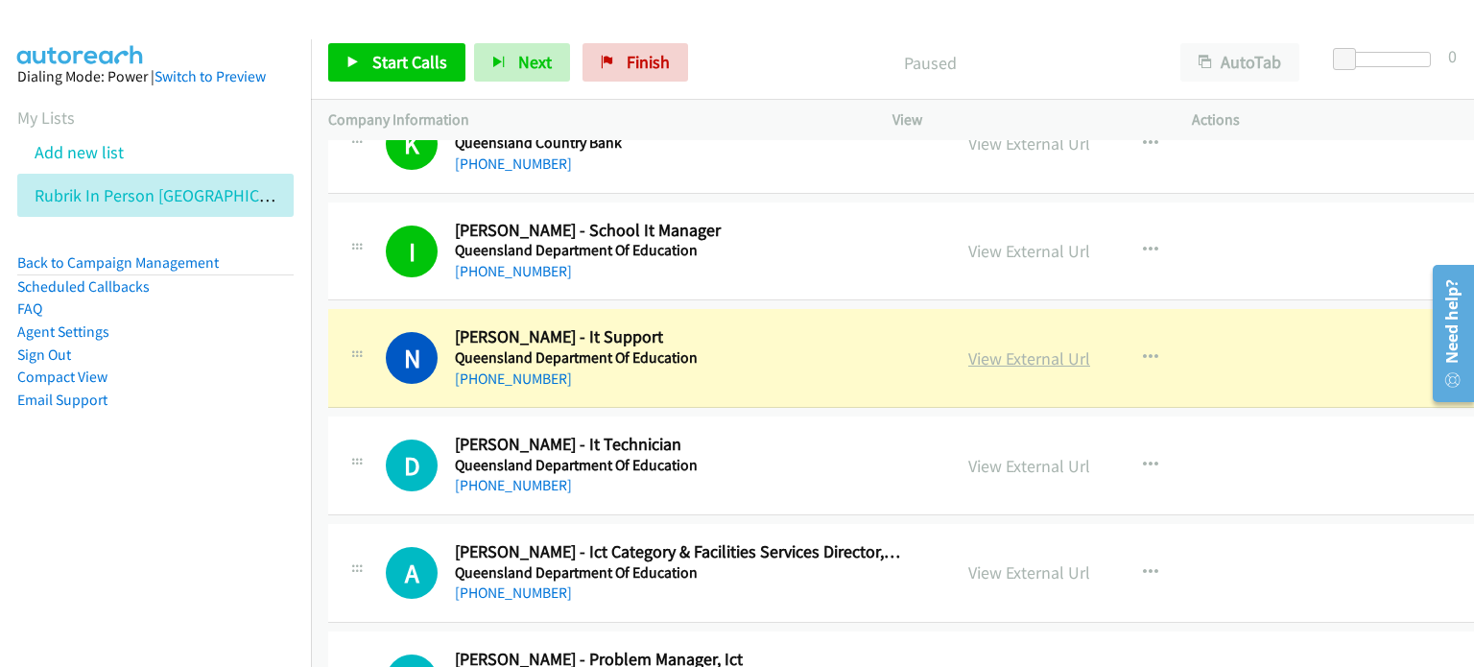
click at [982, 348] on link "View External Url" at bounding box center [1029, 358] width 122 height 22
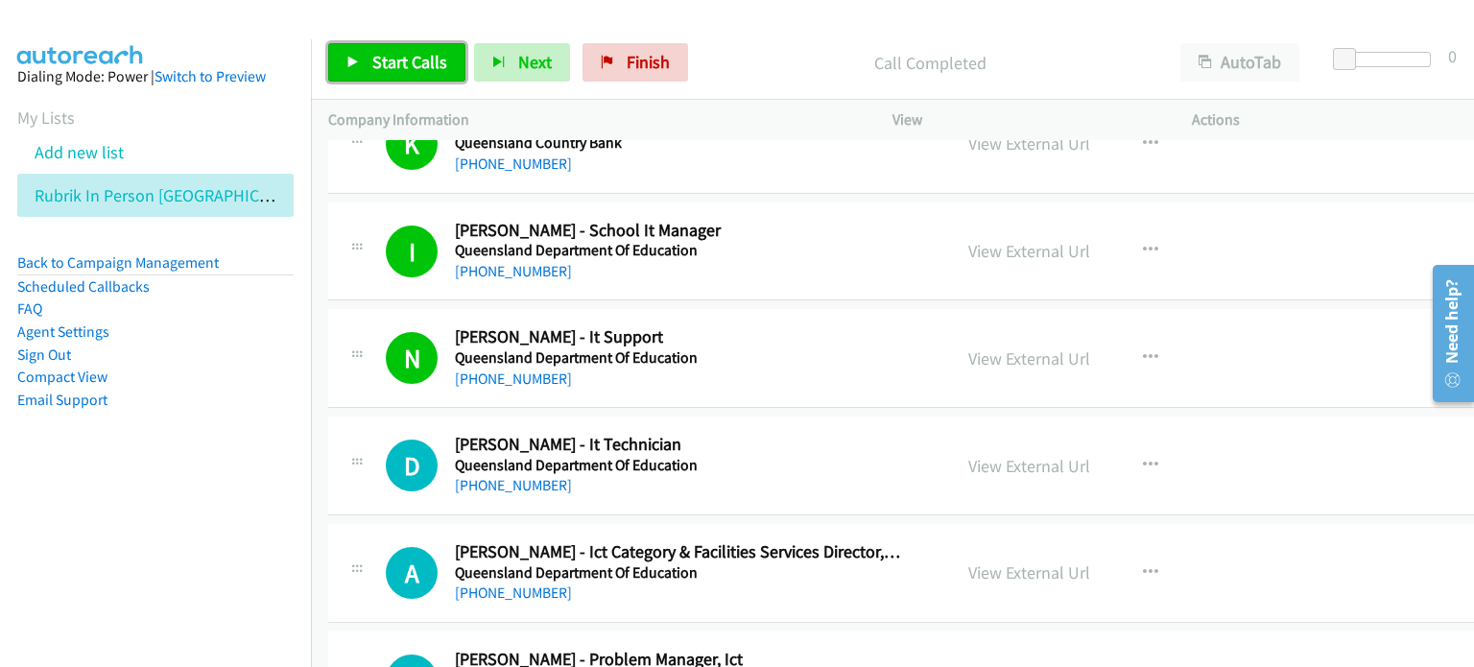
click at [384, 46] on link "Start Calls" at bounding box center [396, 62] width 137 height 38
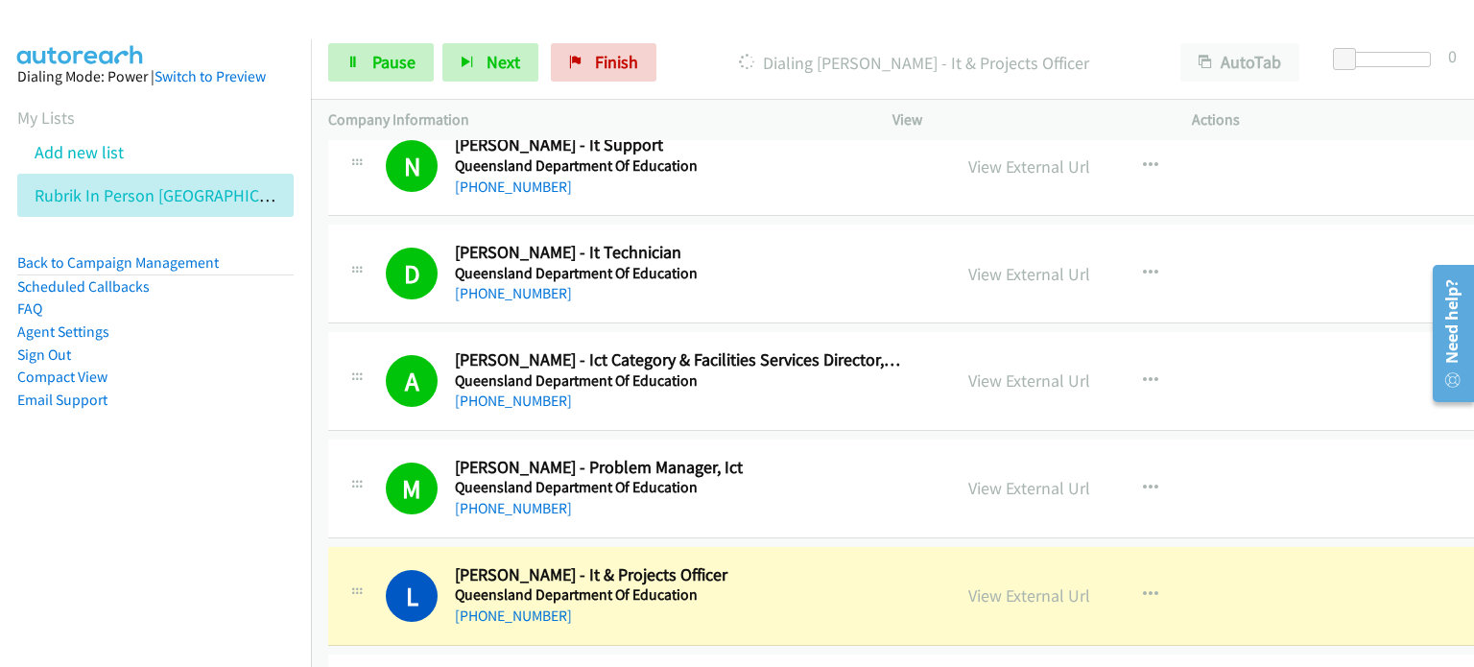
scroll to position [4893, 0]
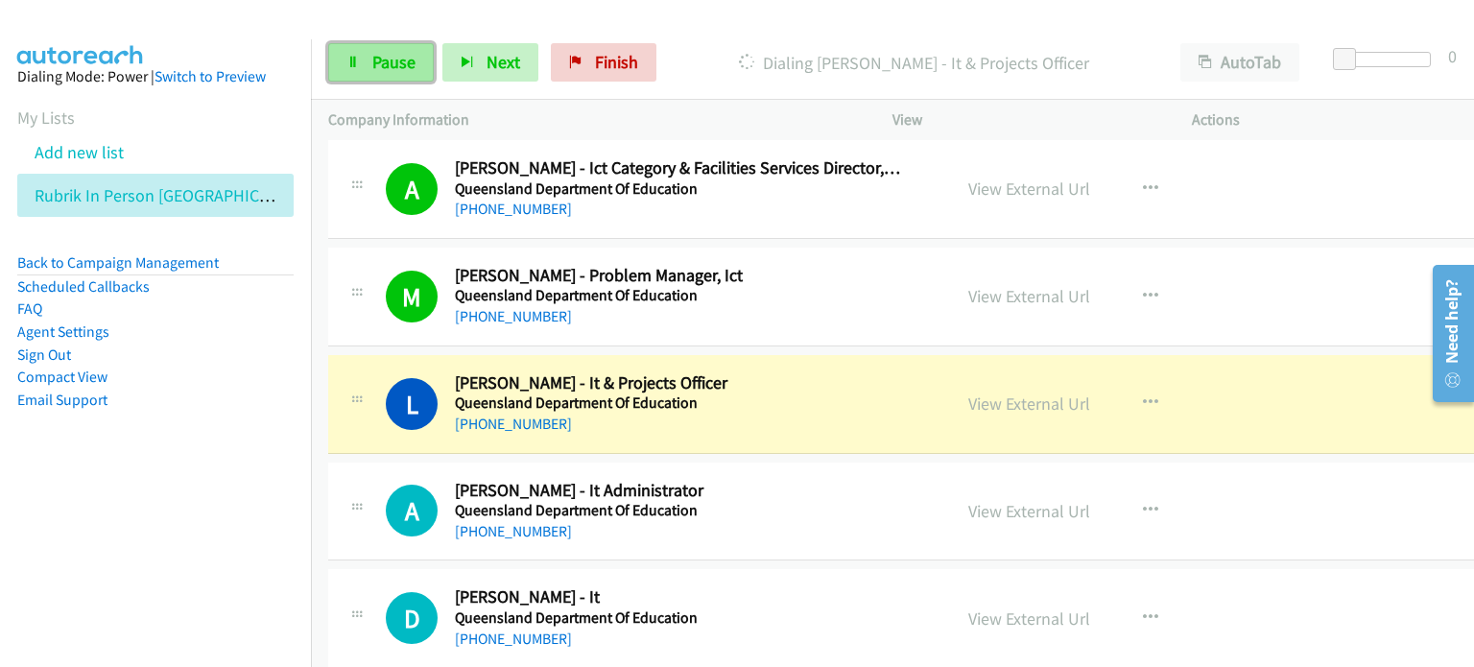
click at [384, 63] on span "Pause" at bounding box center [393, 62] width 43 height 22
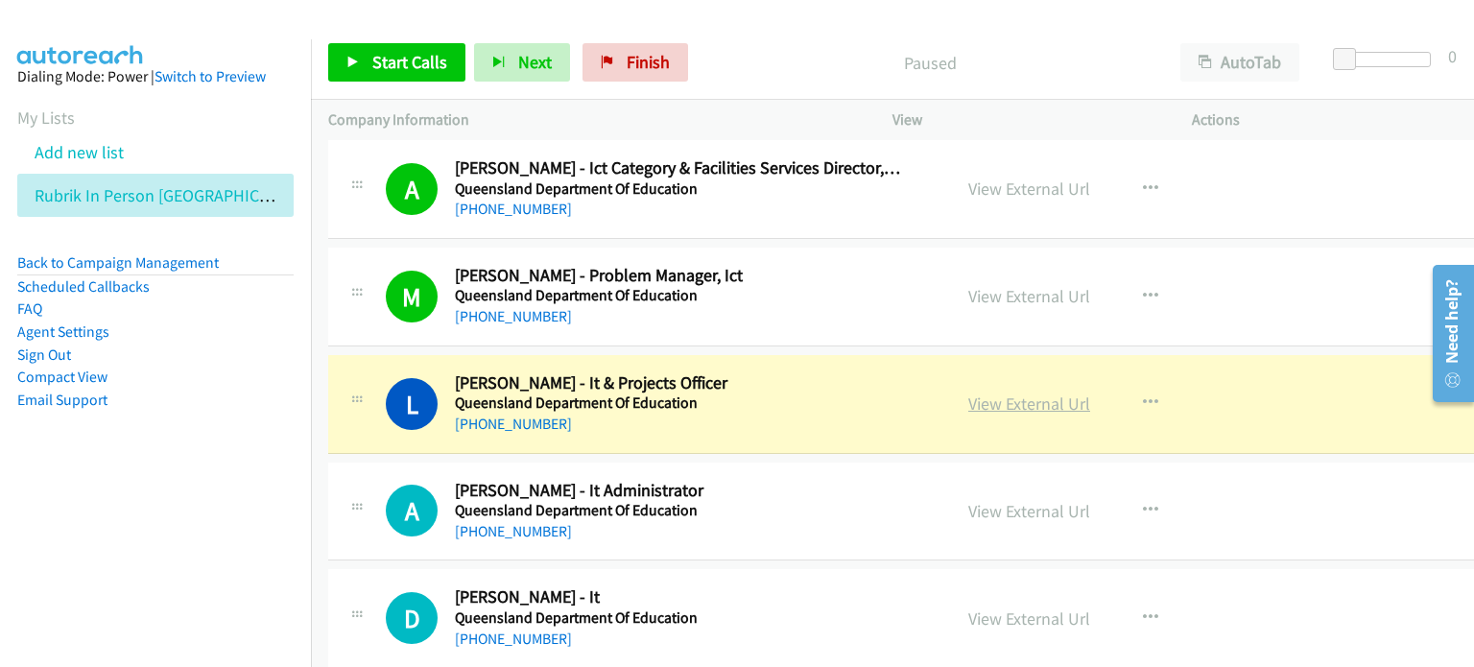
click at [981, 398] on link "View External Url" at bounding box center [1029, 403] width 122 height 22
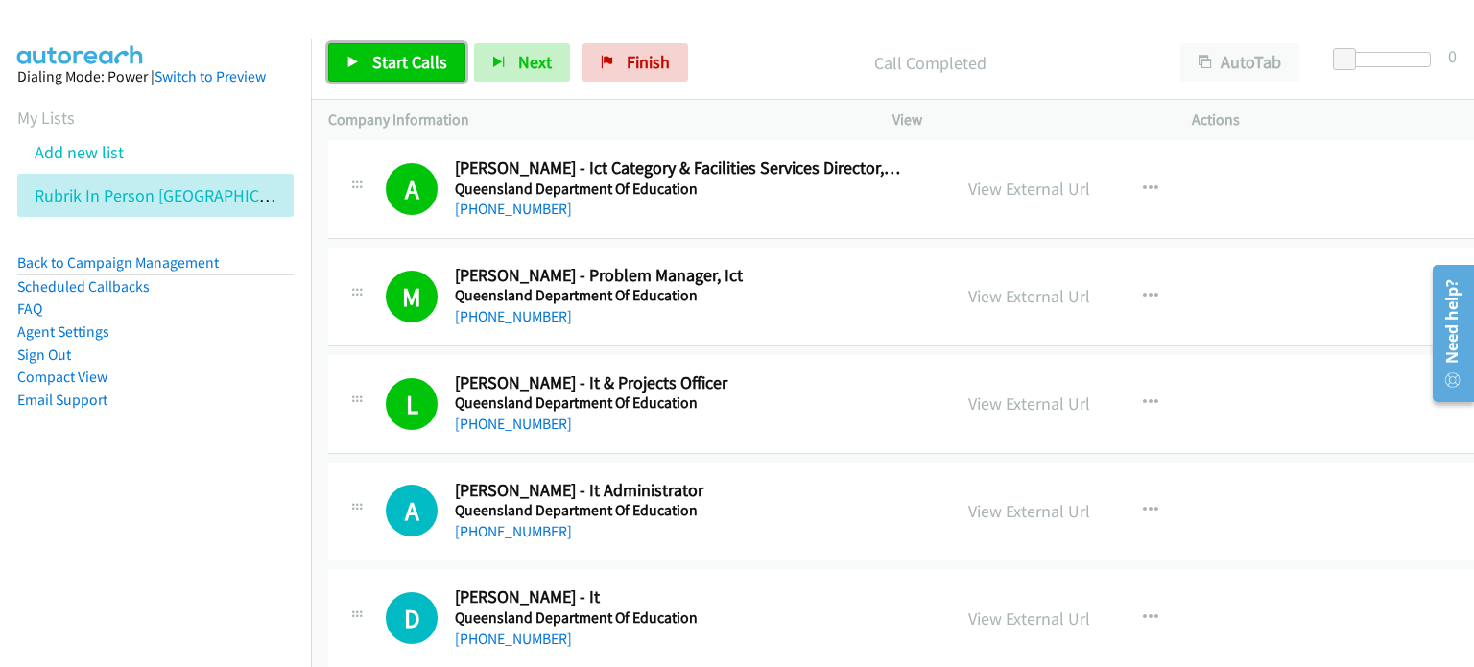
click at [369, 62] on link "Start Calls" at bounding box center [396, 62] width 137 height 38
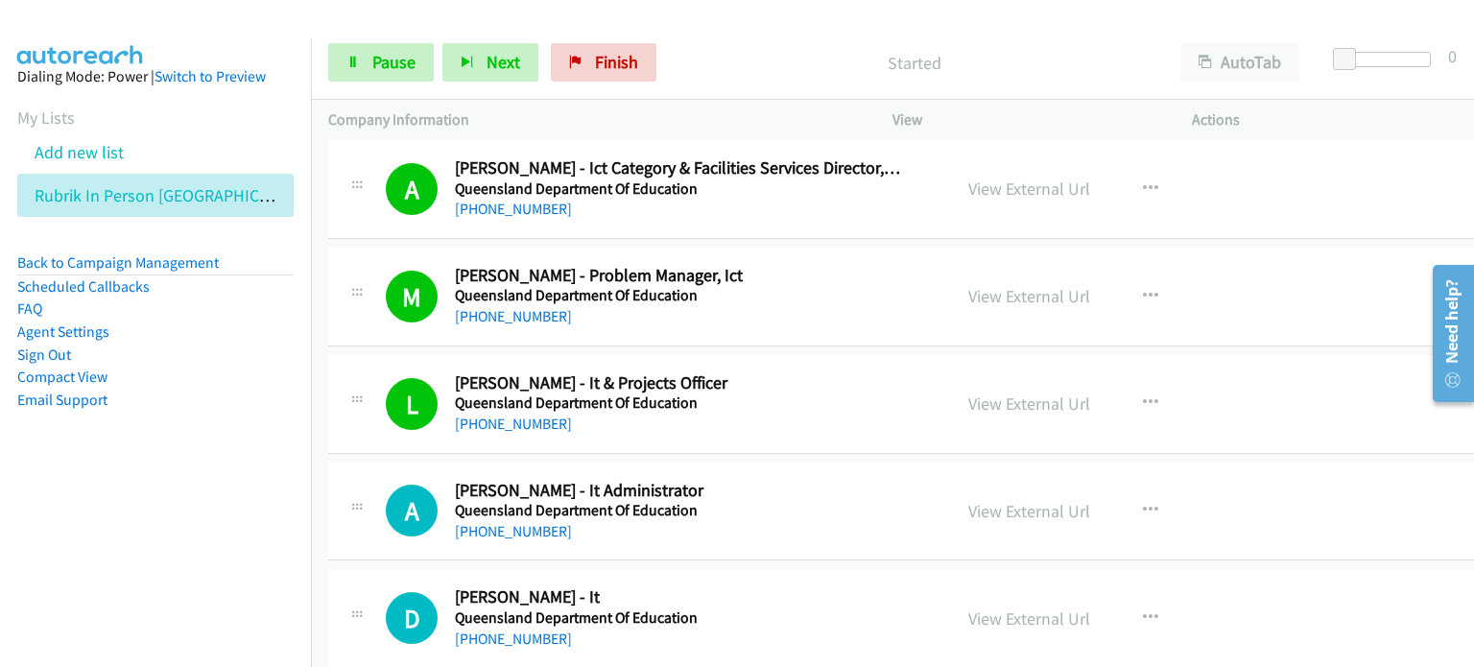
scroll to position [5085, 0]
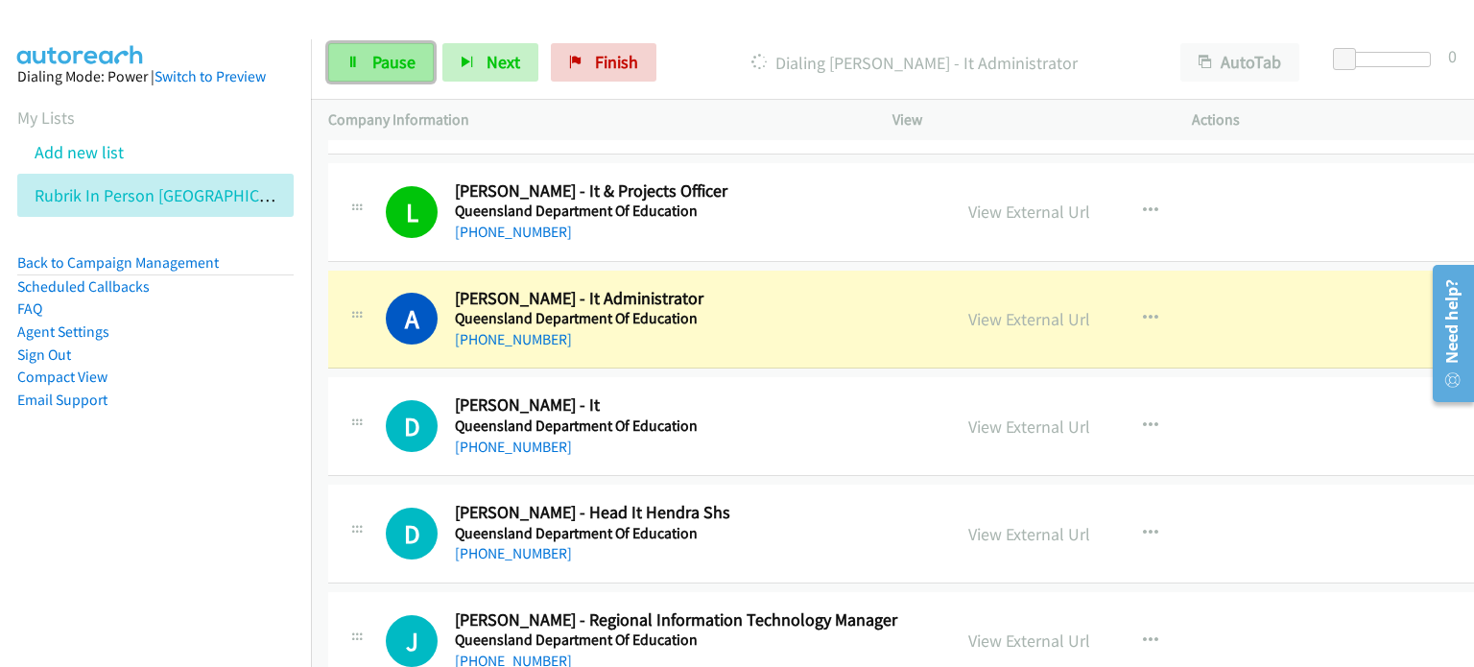
click at [388, 56] on span "Pause" at bounding box center [393, 62] width 43 height 22
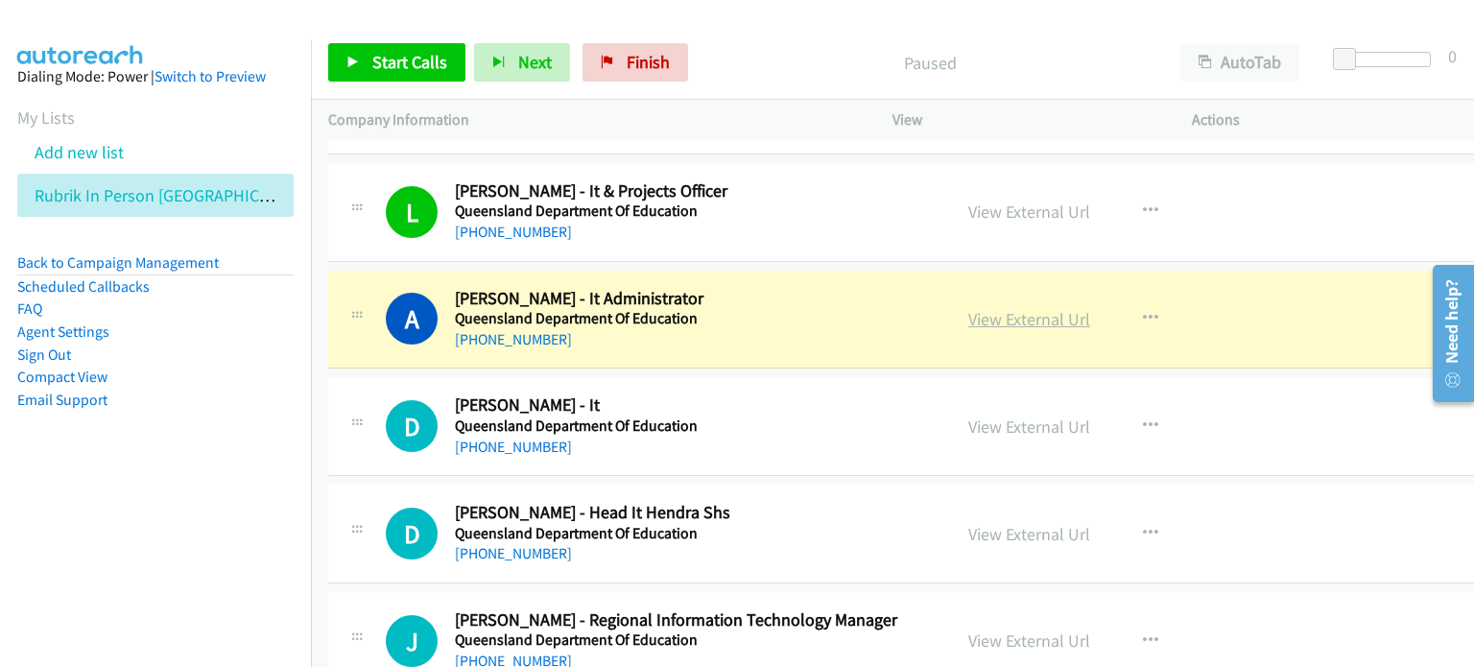
click at [984, 309] on link "View External Url" at bounding box center [1029, 319] width 122 height 22
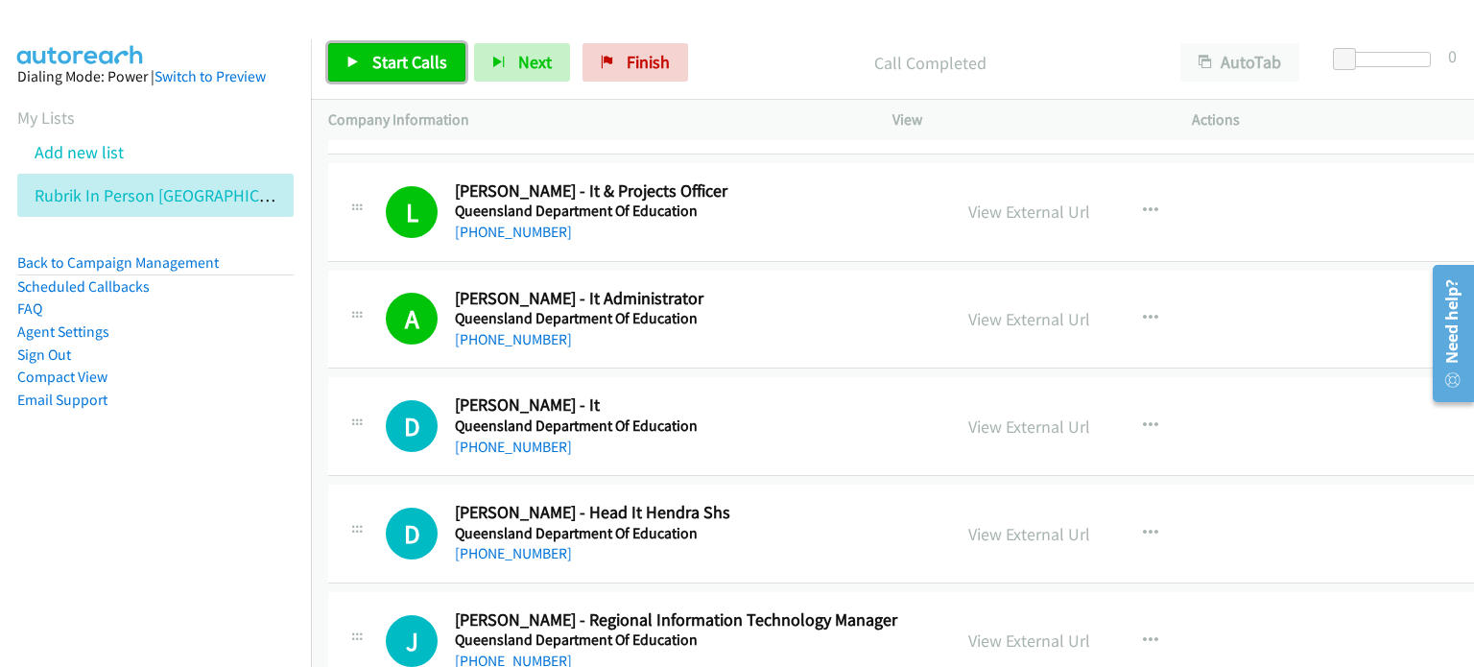
click at [391, 68] on span "Start Calls" at bounding box center [409, 62] width 75 height 22
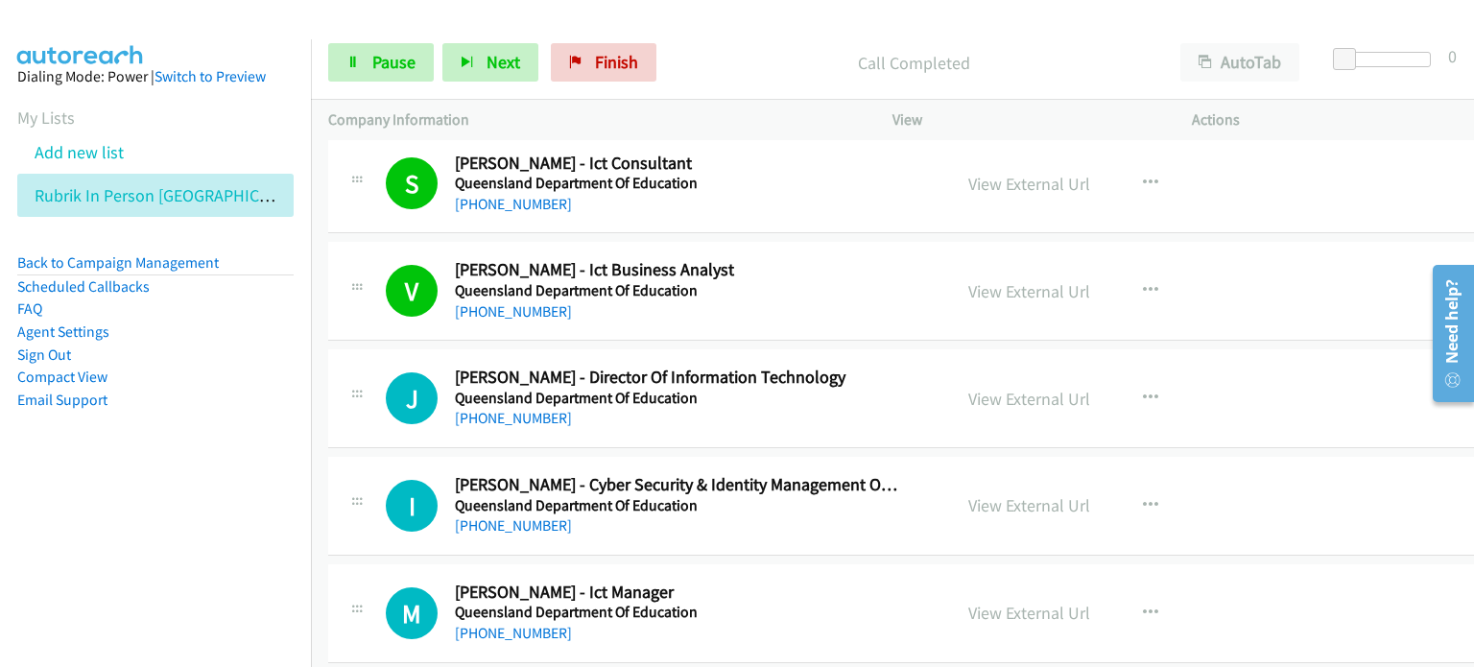
scroll to position [5853, 0]
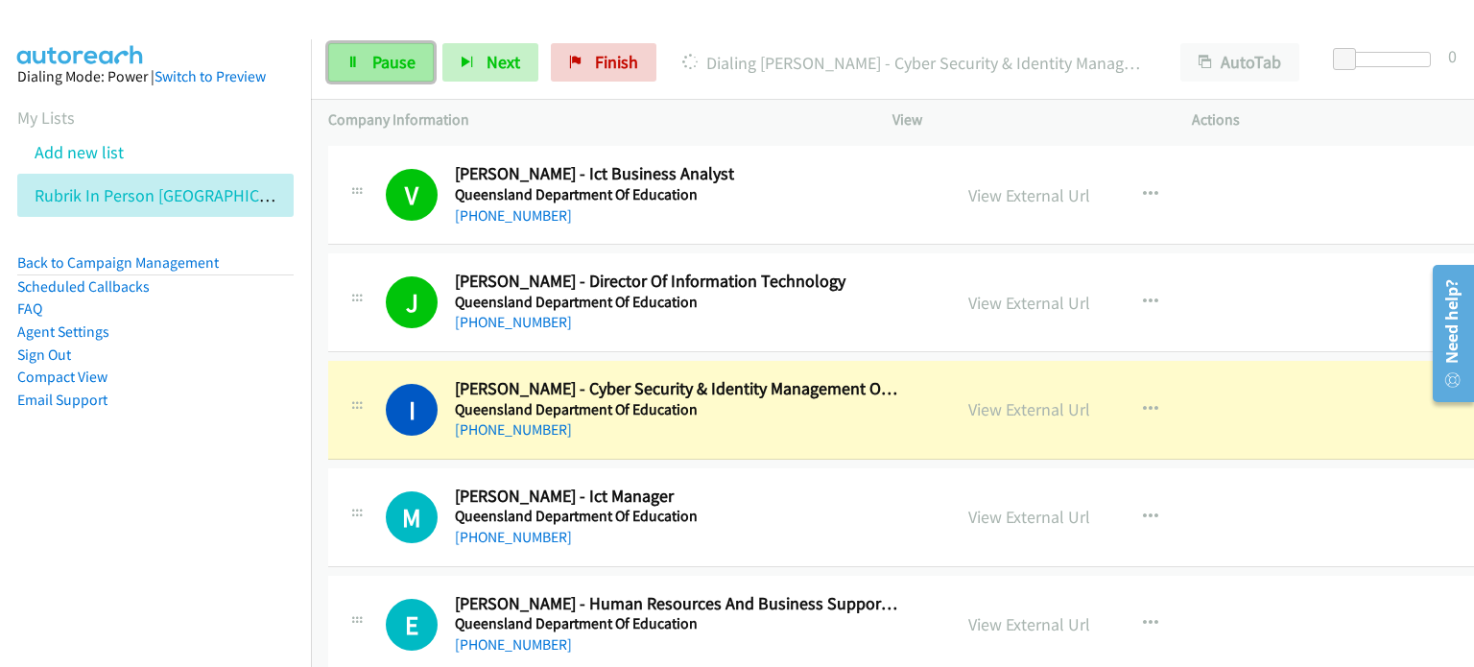
click at [383, 70] on span "Pause" at bounding box center [393, 62] width 43 height 22
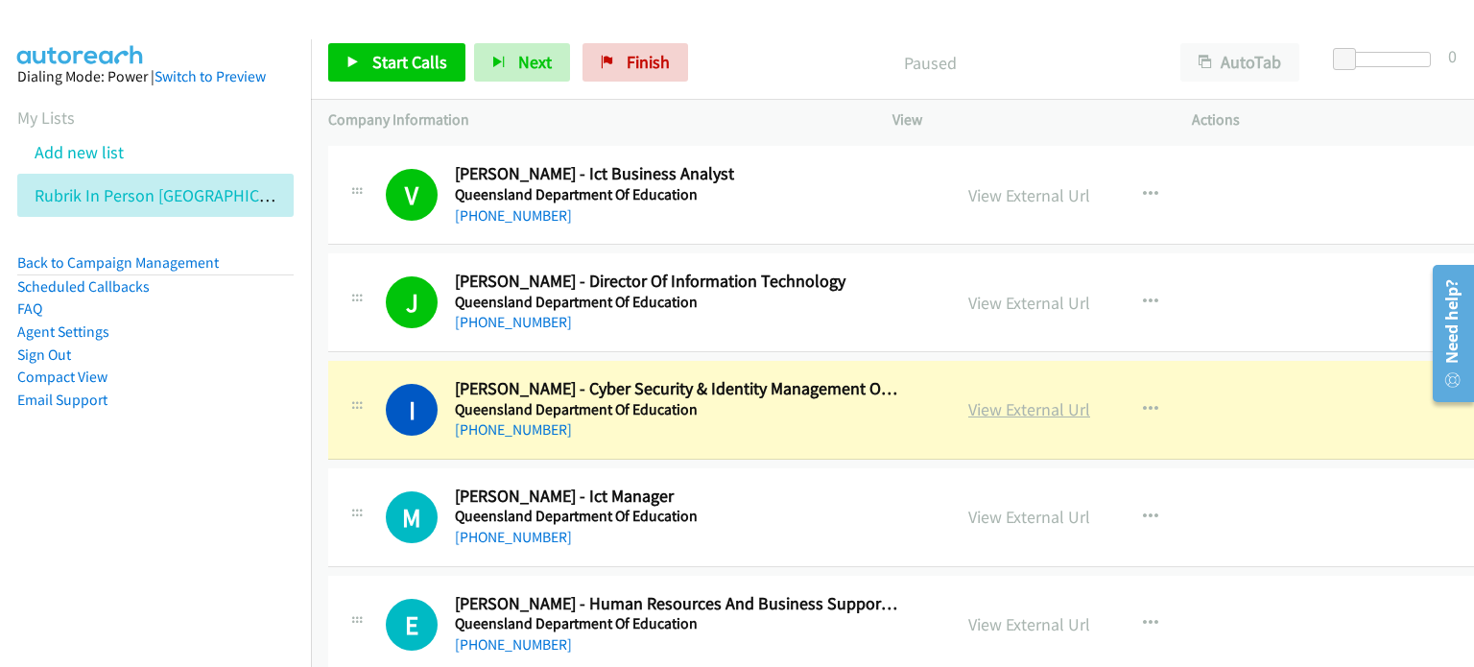
click at [977, 403] on link "View External Url" at bounding box center [1029, 409] width 122 height 22
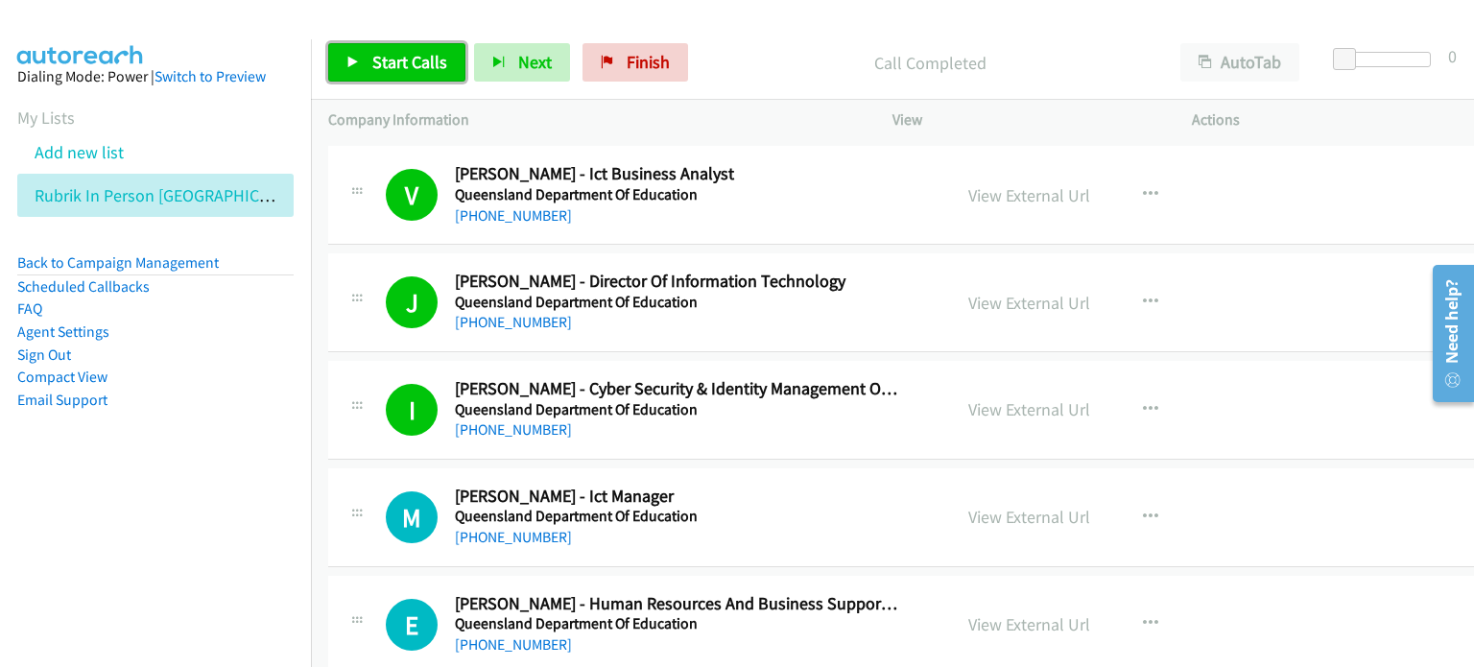
click at [367, 56] on link "Start Calls" at bounding box center [396, 62] width 137 height 38
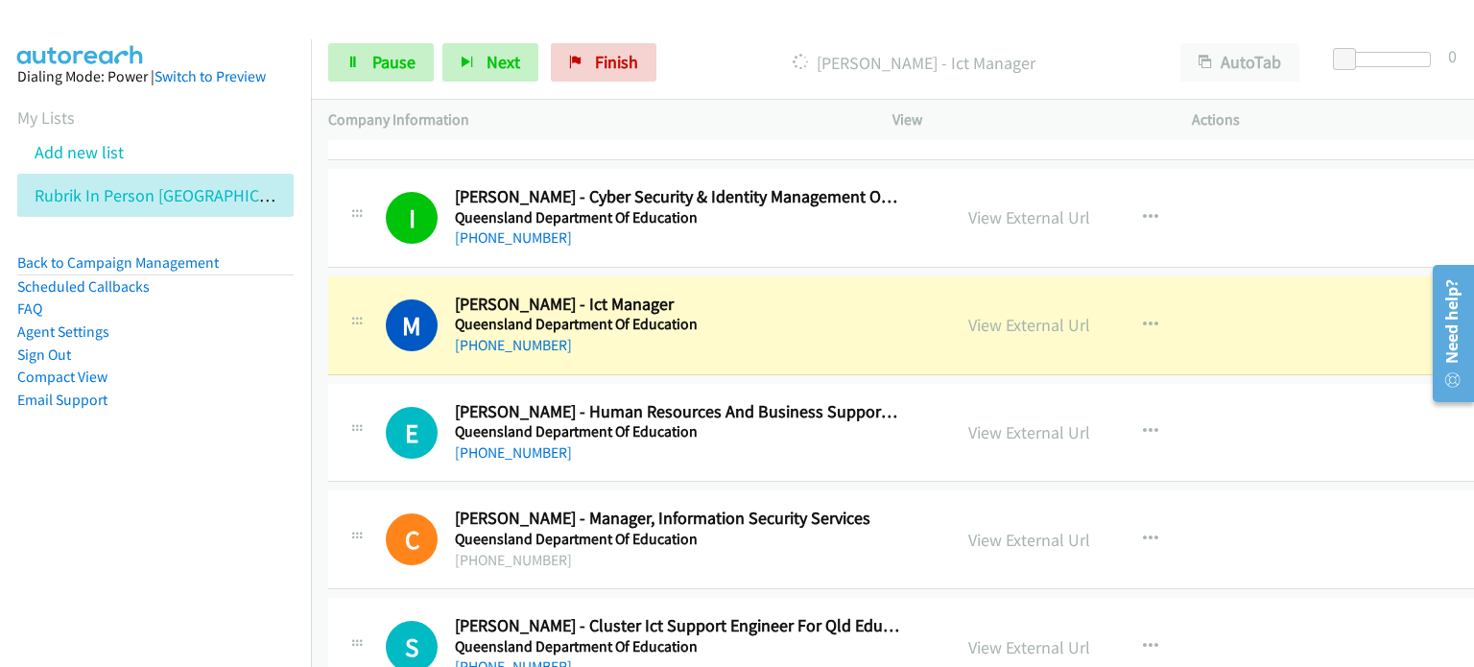
scroll to position [6141, 0]
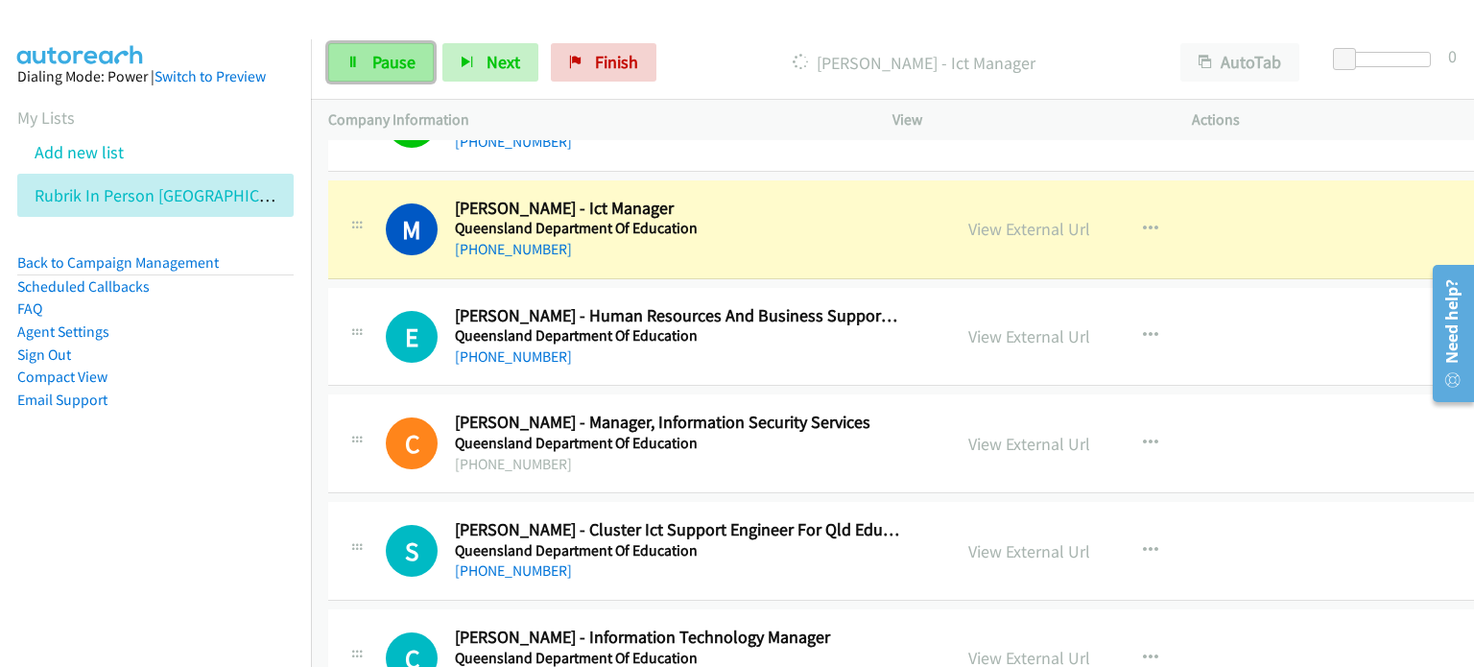
click at [373, 49] on link "Pause" at bounding box center [381, 62] width 106 height 38
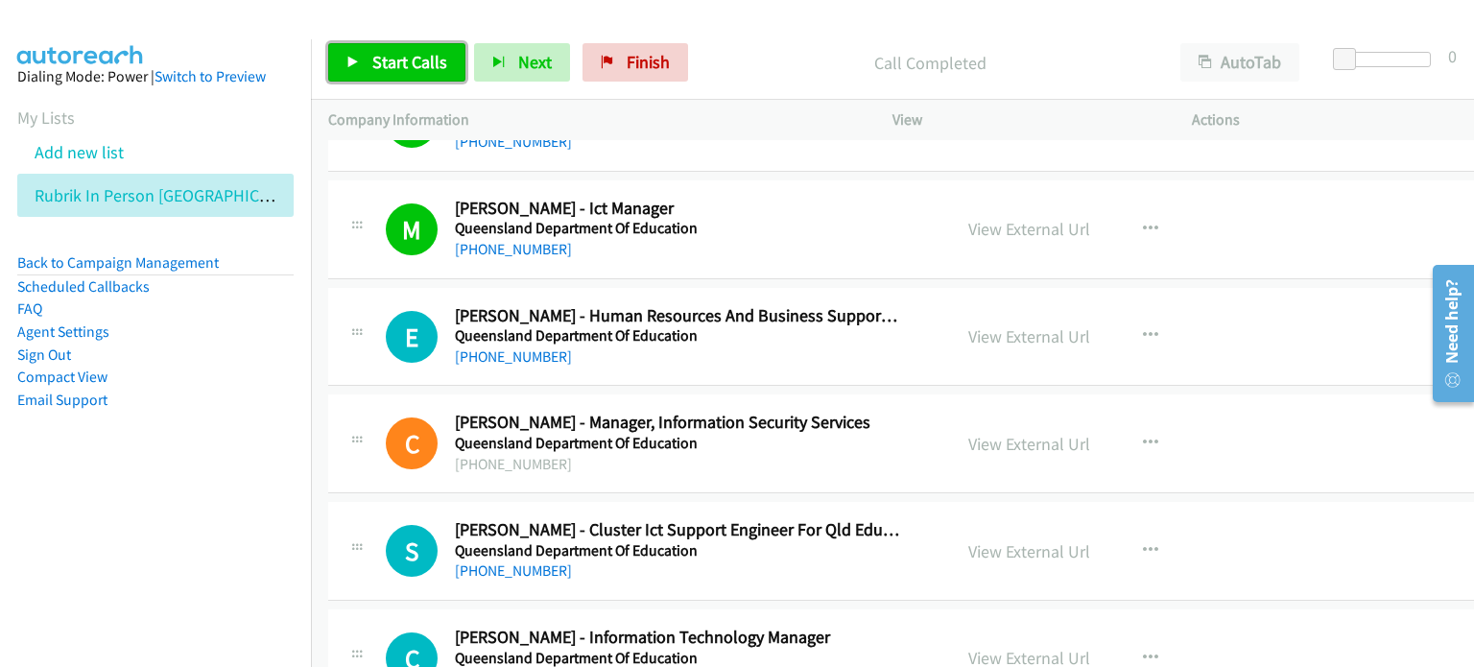
click at [398, 52] on span "Start Calls" at bounding box center [409, 62] width 75 height 22
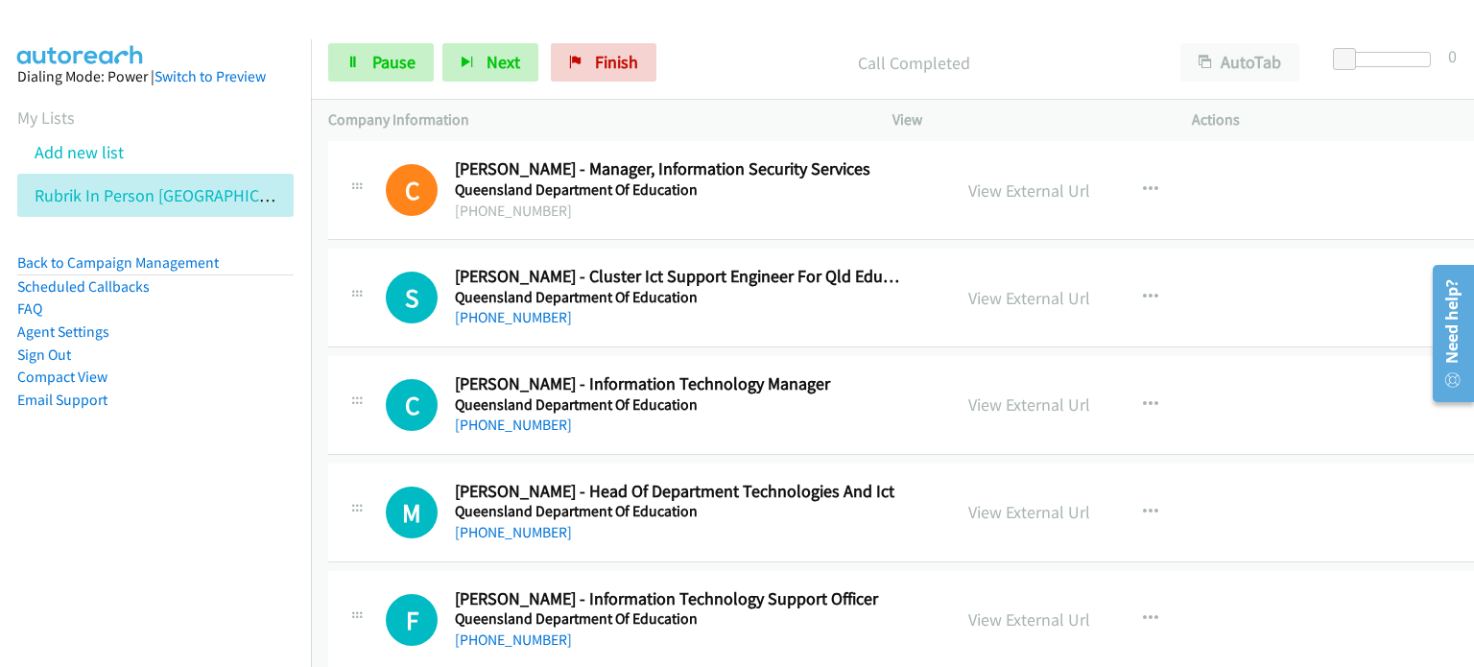
scroll to position [6428, 0]
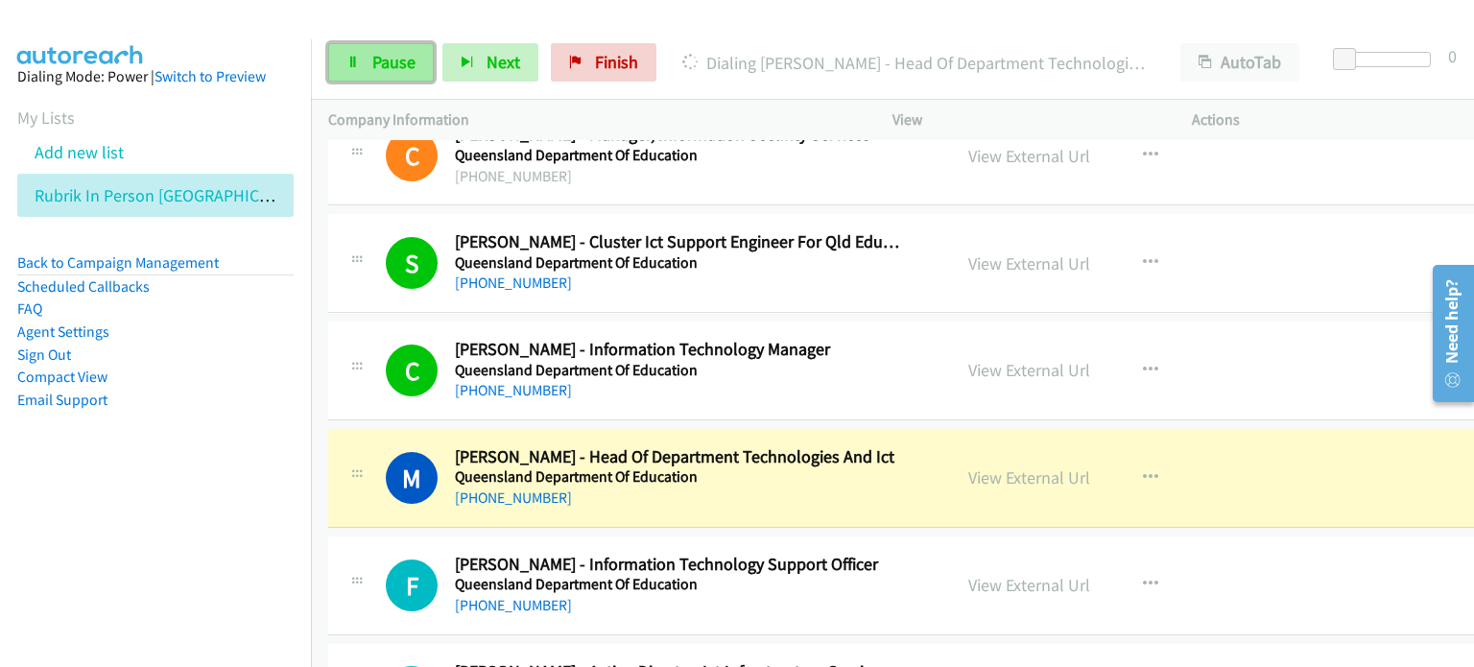
click at [388, 54] on span "Pause" at bounding box center [393, 62] width 43 height 22
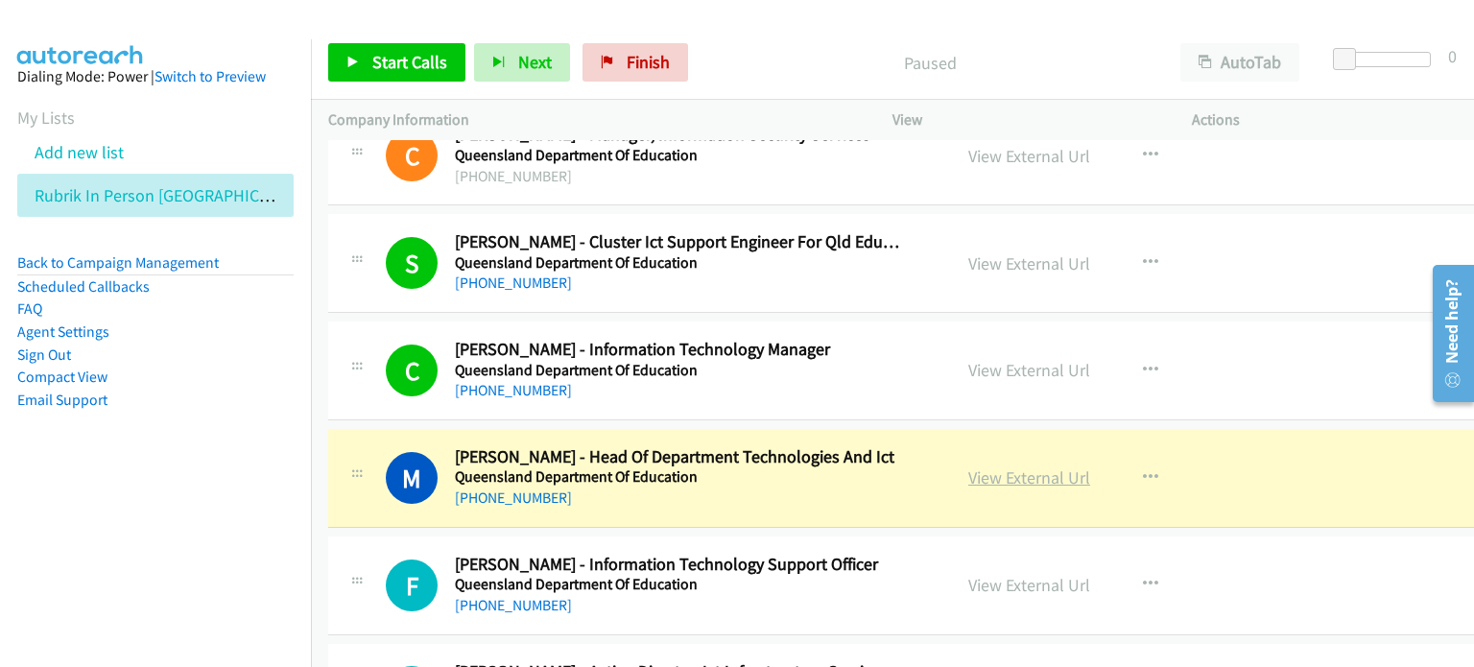
click at [983, 466] on link "View External Url" at bounding box center [1029, 477] width 122 height 22
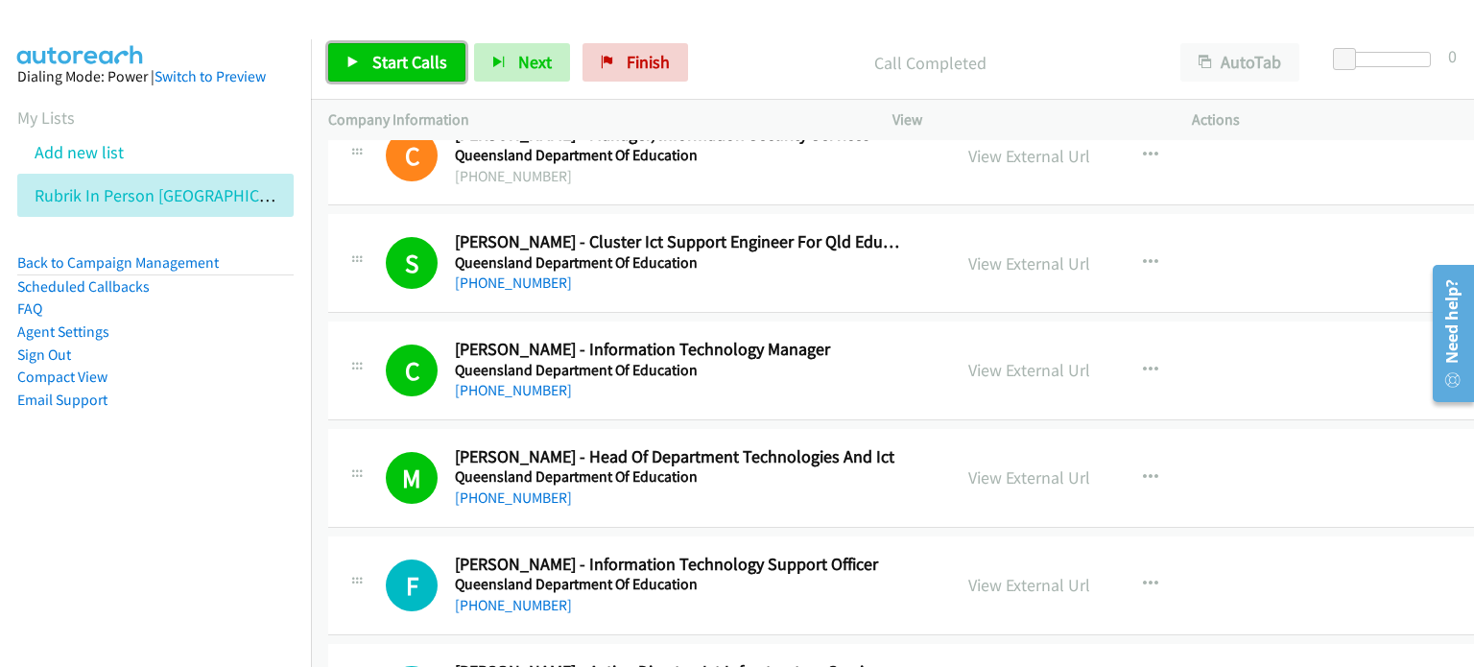
drag, startPoint x: 390, startPoint y: 57, endPoint x: 465, endPoint y: 114, distance: 95.2
click at [390, 55] on span "Start Calls" at bounding box center [409, 62] width 75 height 22
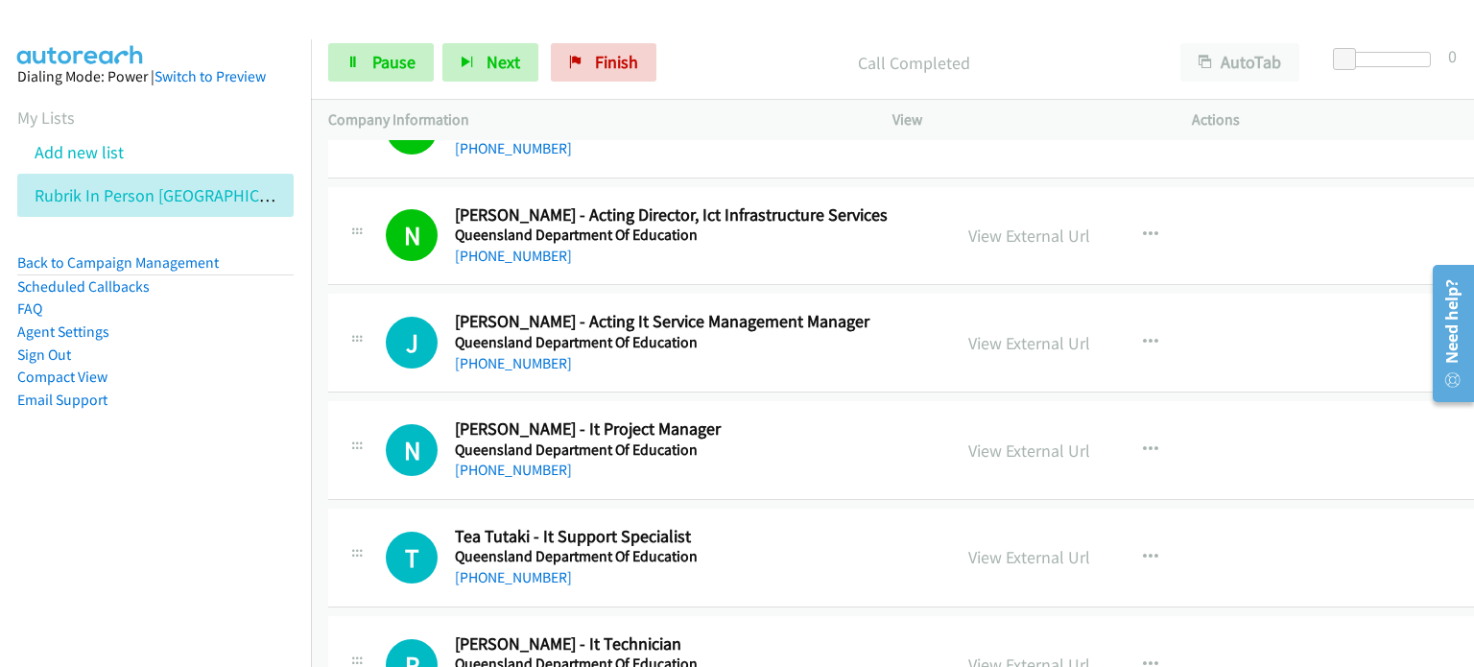
scroll to position [6908, 0]
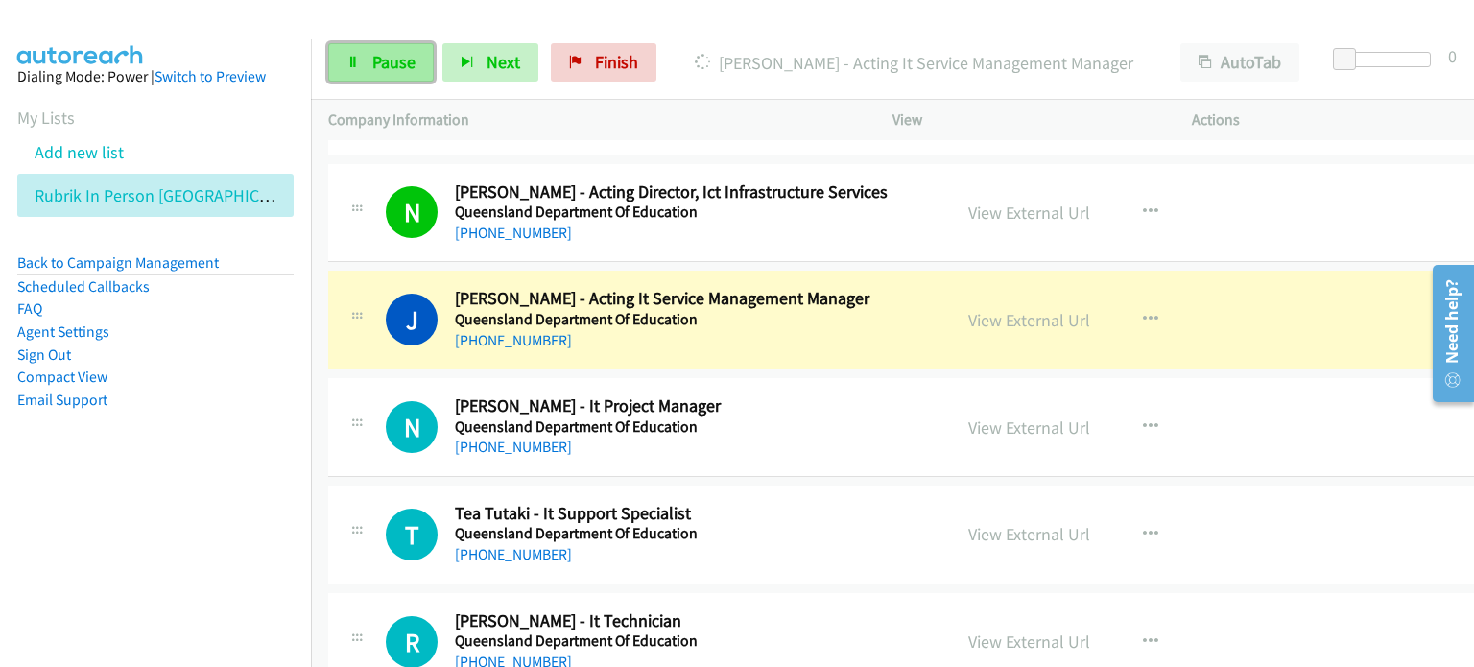
click at [382, 51] on span "Pause" at bounding box center [393, 62] width 43 height 22
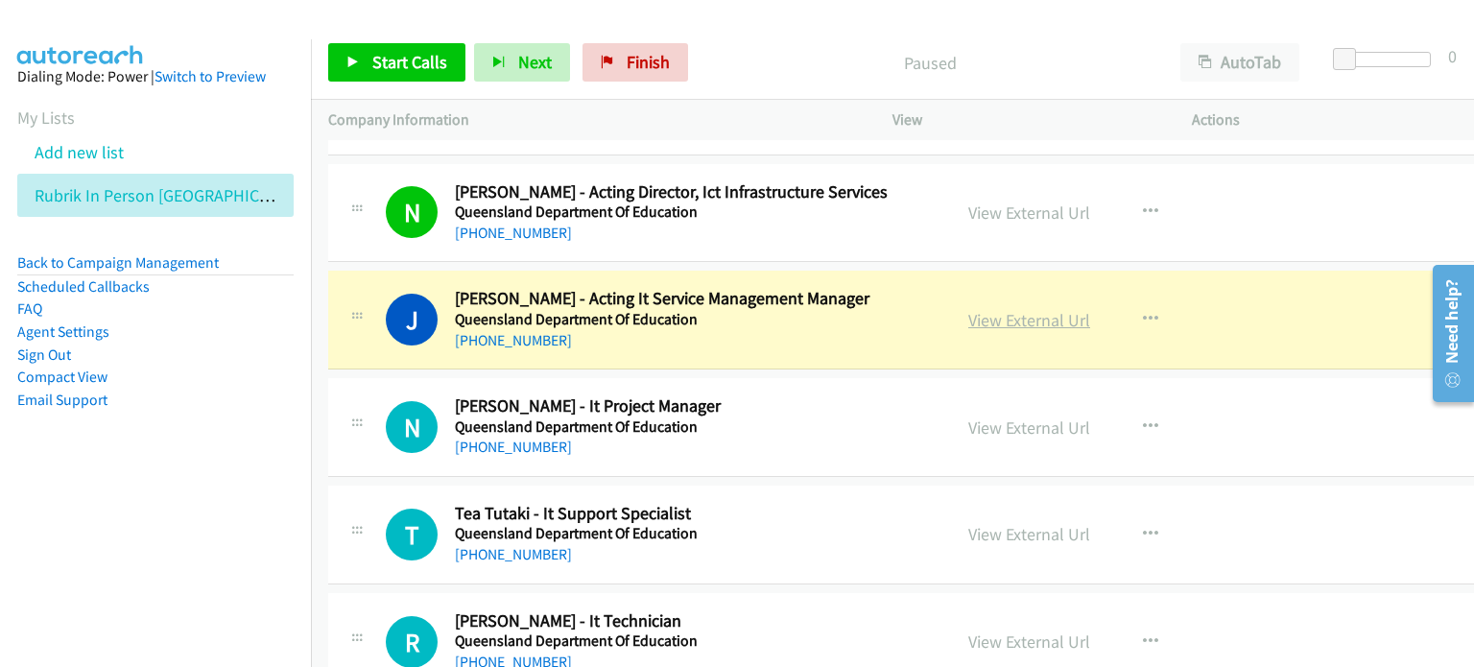
click at [1014, 310] on link "View External Url" at bounding box center [1029, 320] width 122 height 22
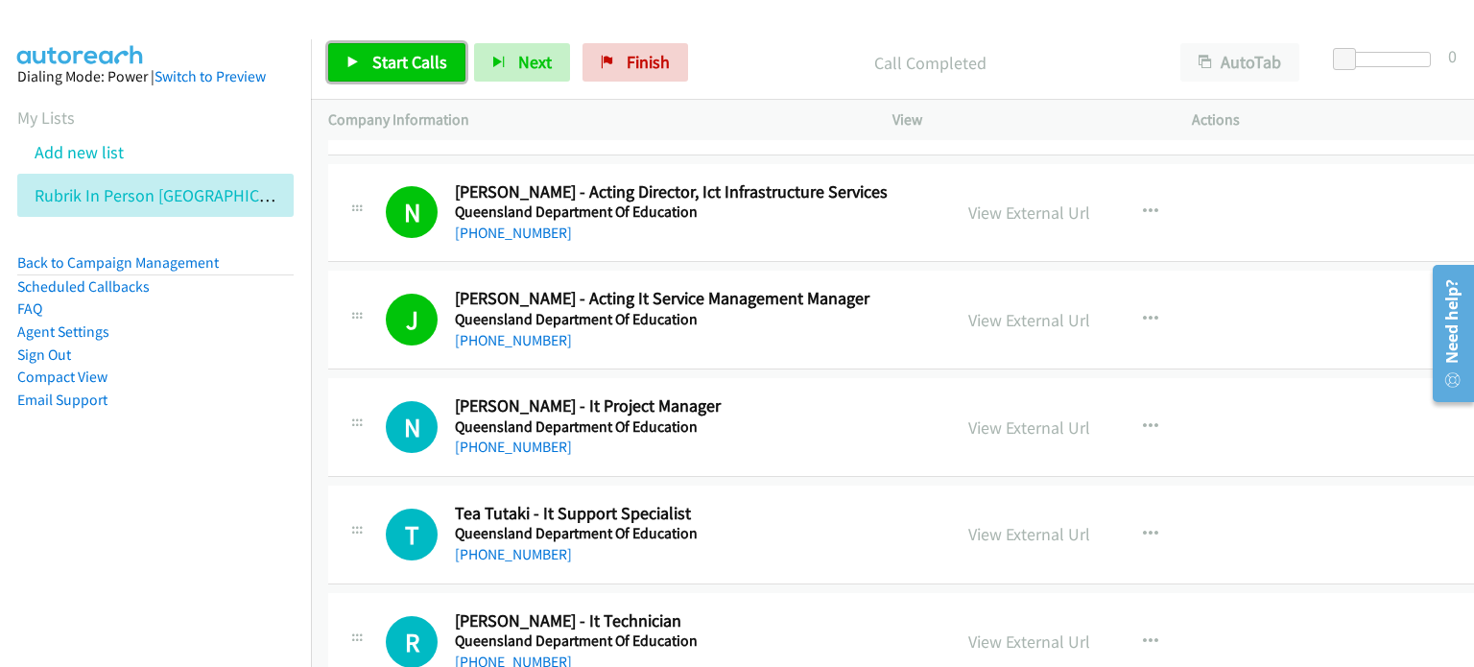
click at [372, 52] on span "Start Calls" at bounding box center [409, 62] width 75 height 22
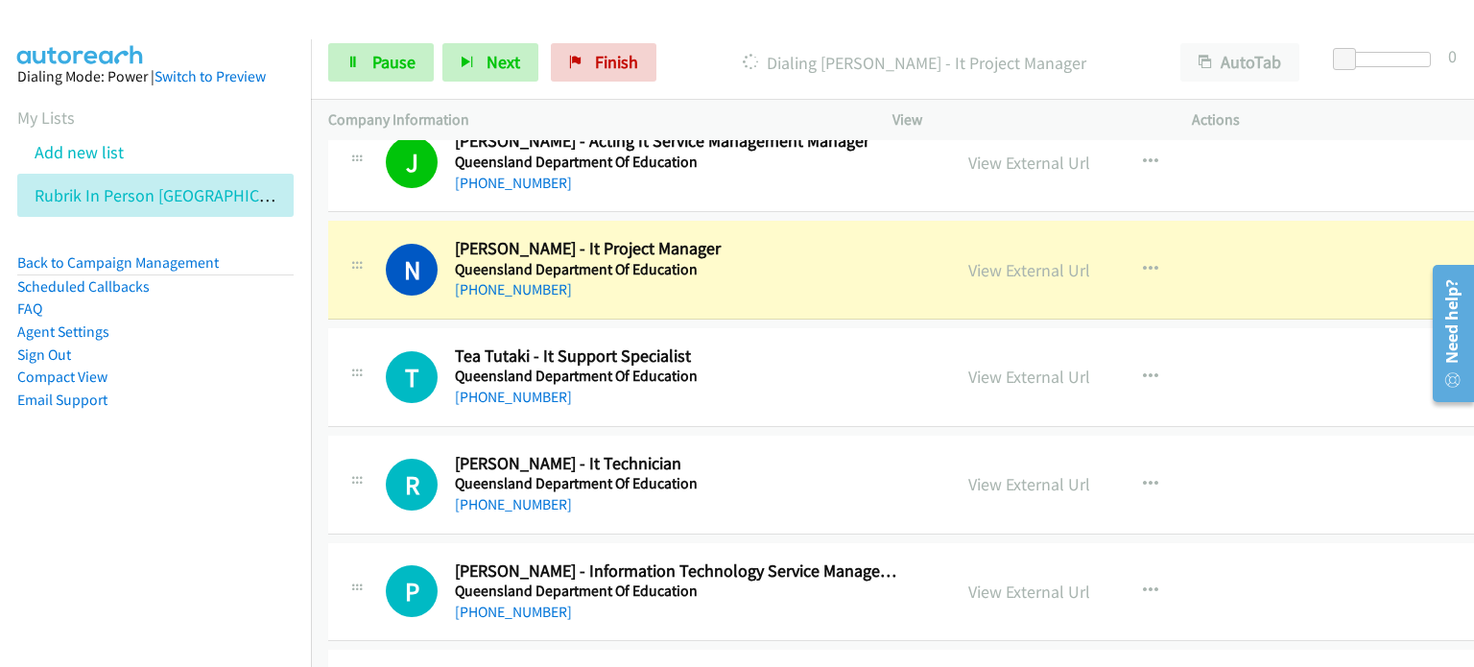
scroll to position [7100, 0]
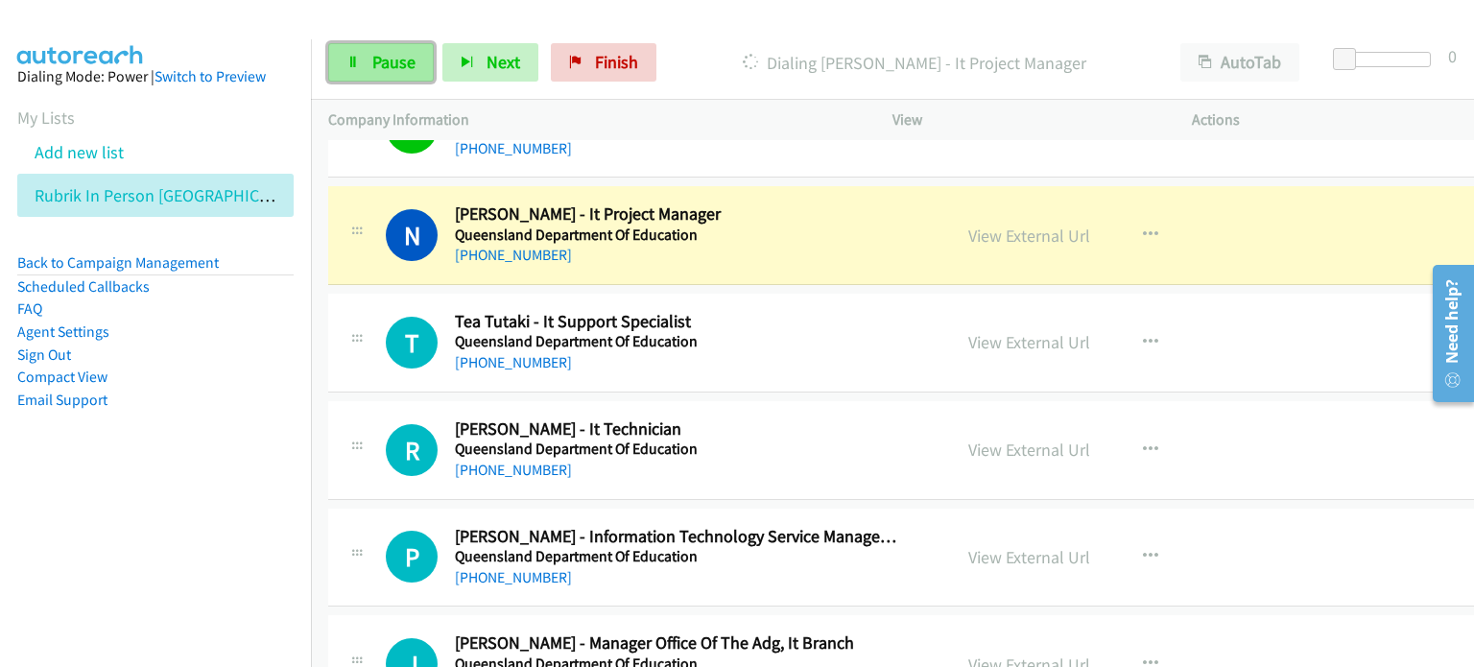
click at [372, 61] on span "Pause" at bounding box center [393, 62] width 43 height 22
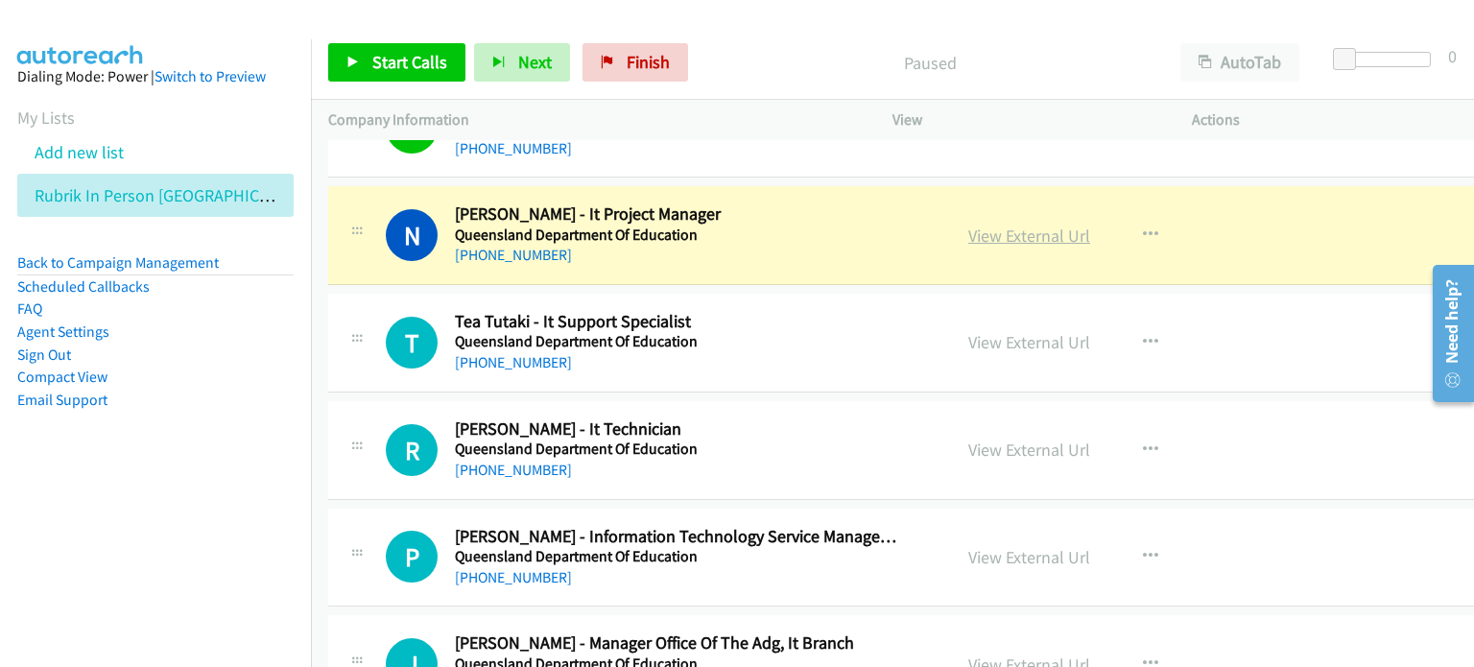
click at [968, 226] on link "View External Url" at bounding box center [1029, 236] width 122 height 22
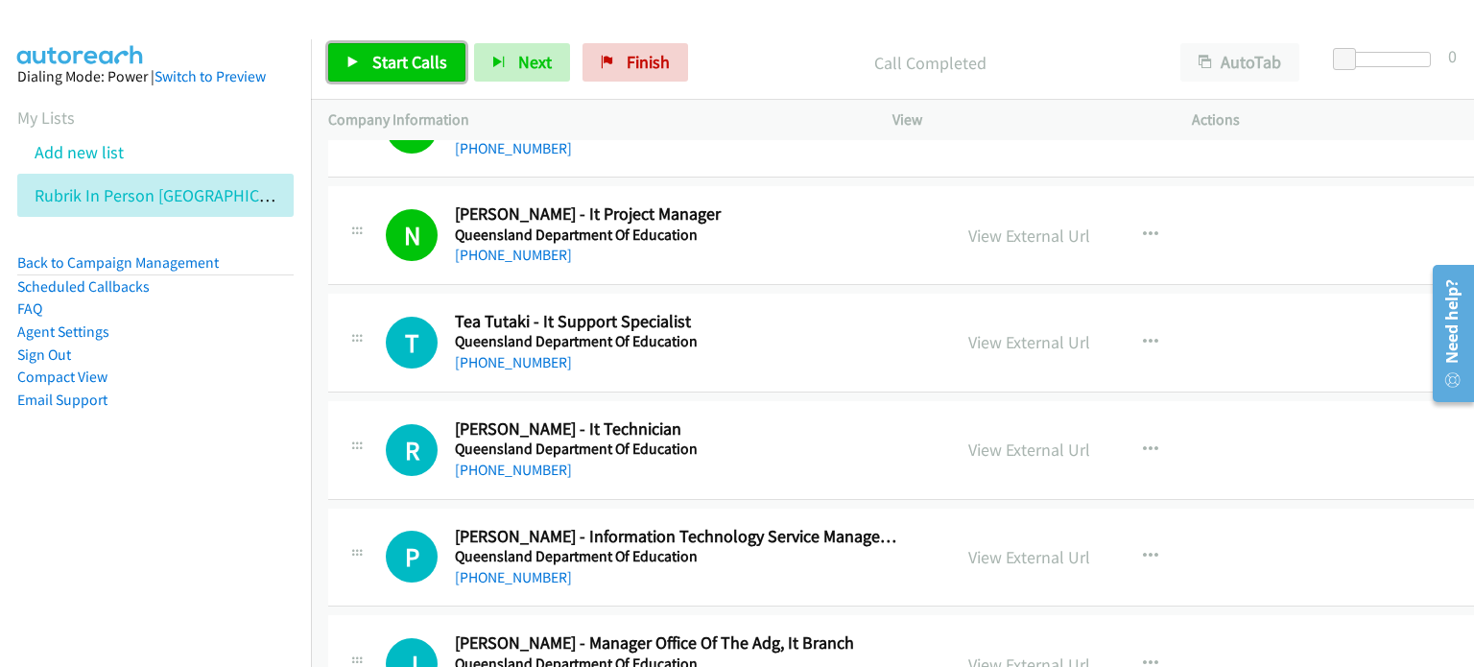
click at [408, 65] on span "Start Calls" at bounding box center [409, 62] width 75 height 22
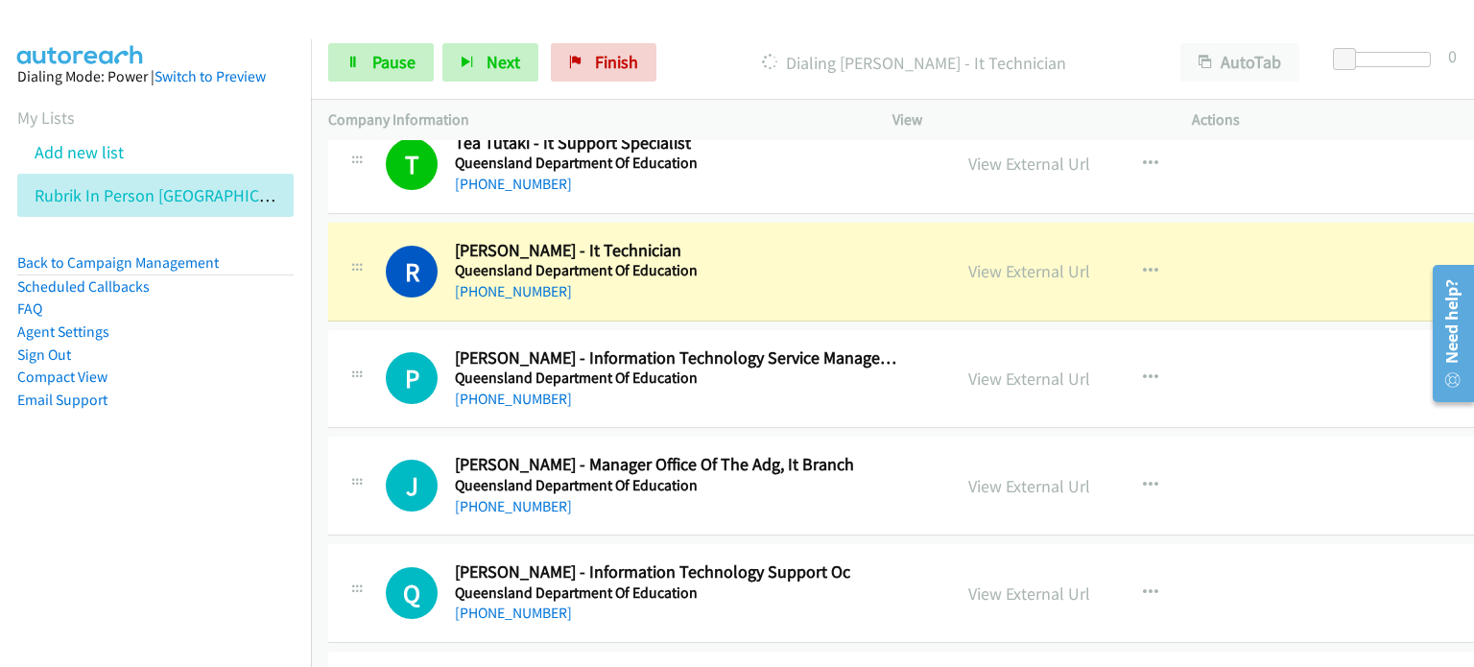
scroll to position [7292, 0]
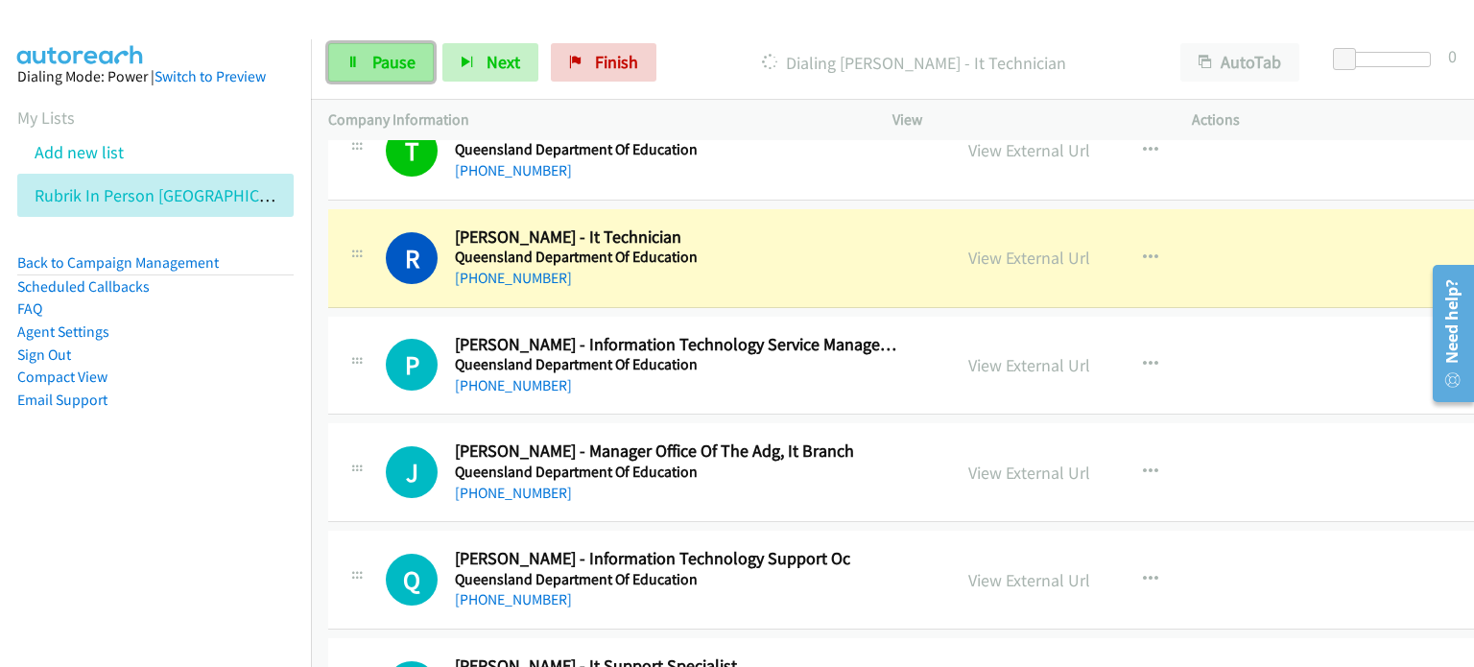
click at [372, 53] on span "Pause" at bounding box center [393, 62] width 43 height 22
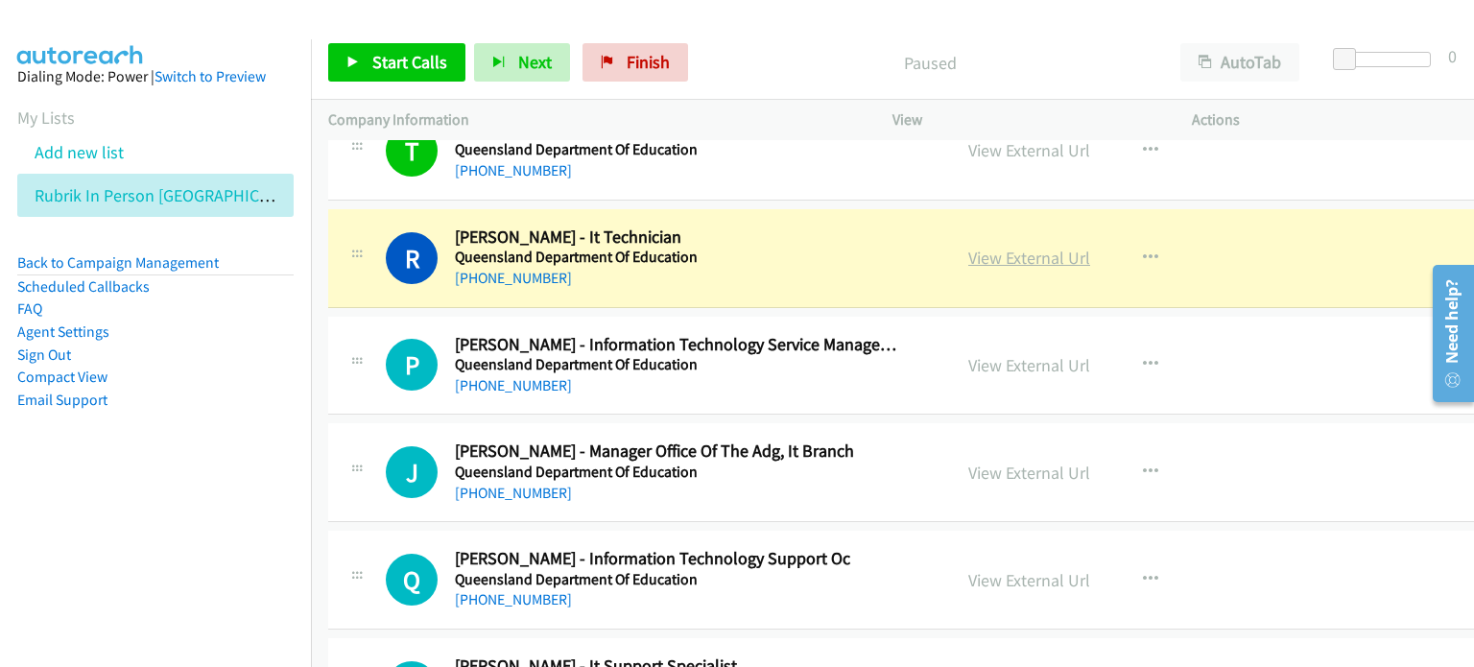
click at [1002, 247] on link "View External Url" at bounding box center [1029, 258] width 122 height 22
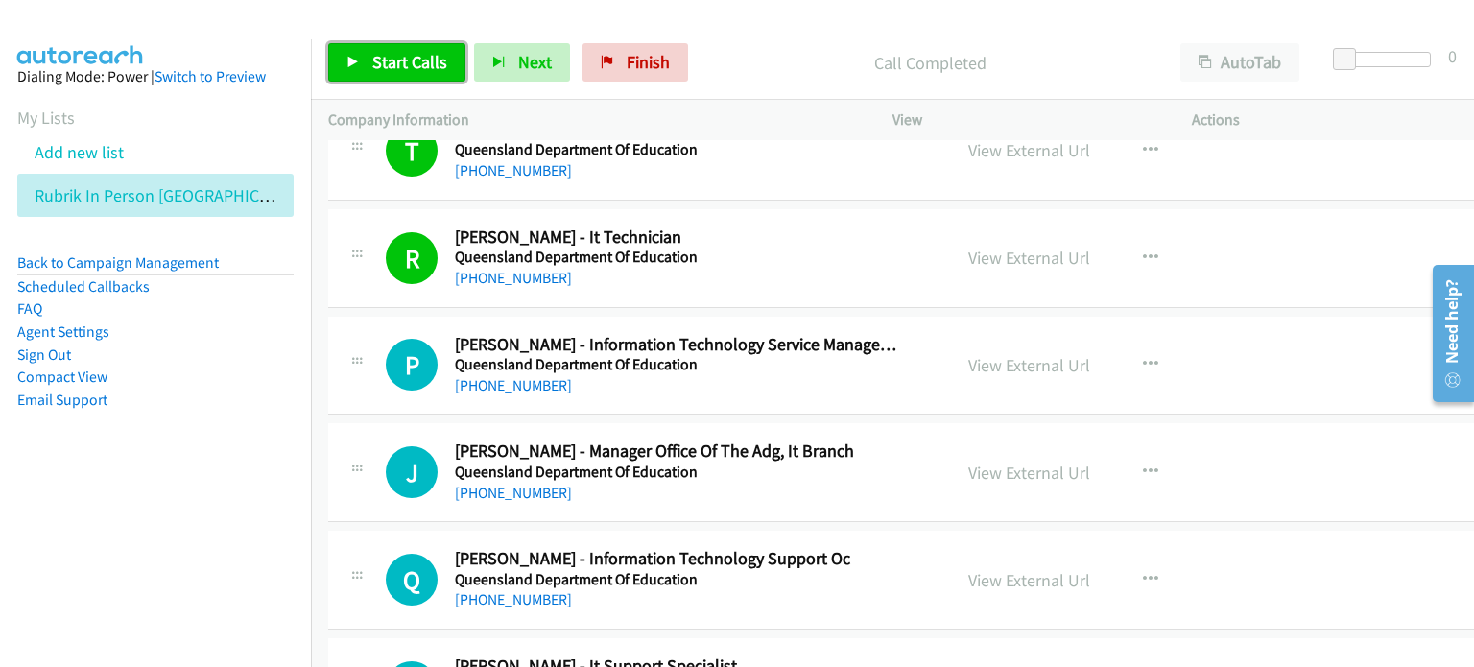
click at [360, 62] on link "Start Calls" at bounding box center [396, 62] width 137 height 38
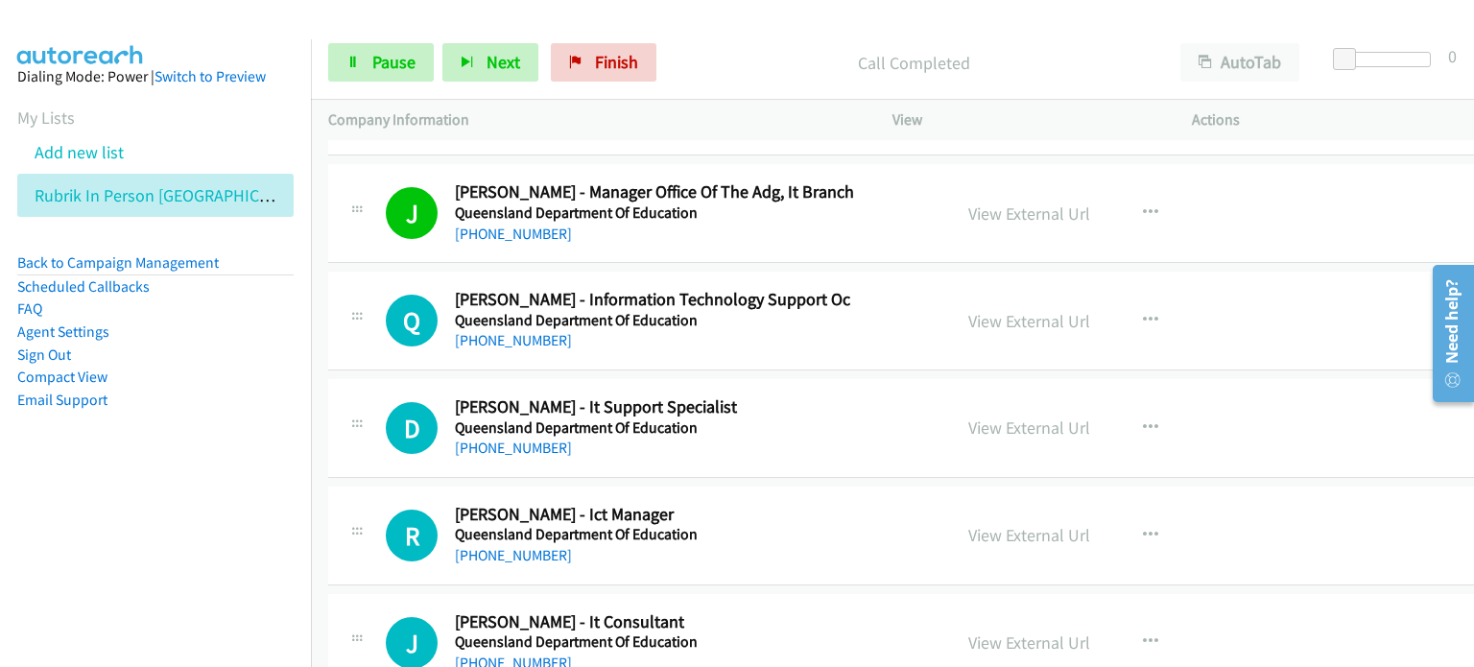
scroll to position [7580, 0]
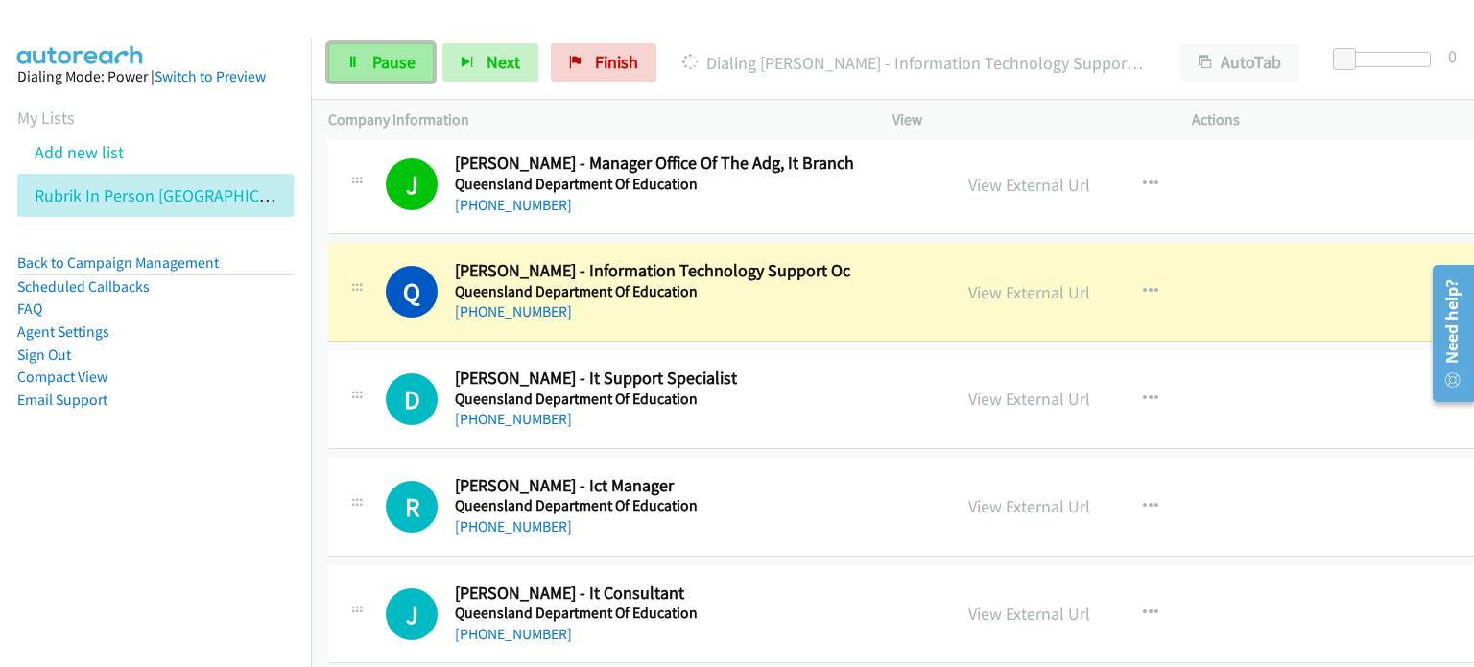
click at [374, 56] on span "Pause" at bounding box center [393, 62] width 43 height 22
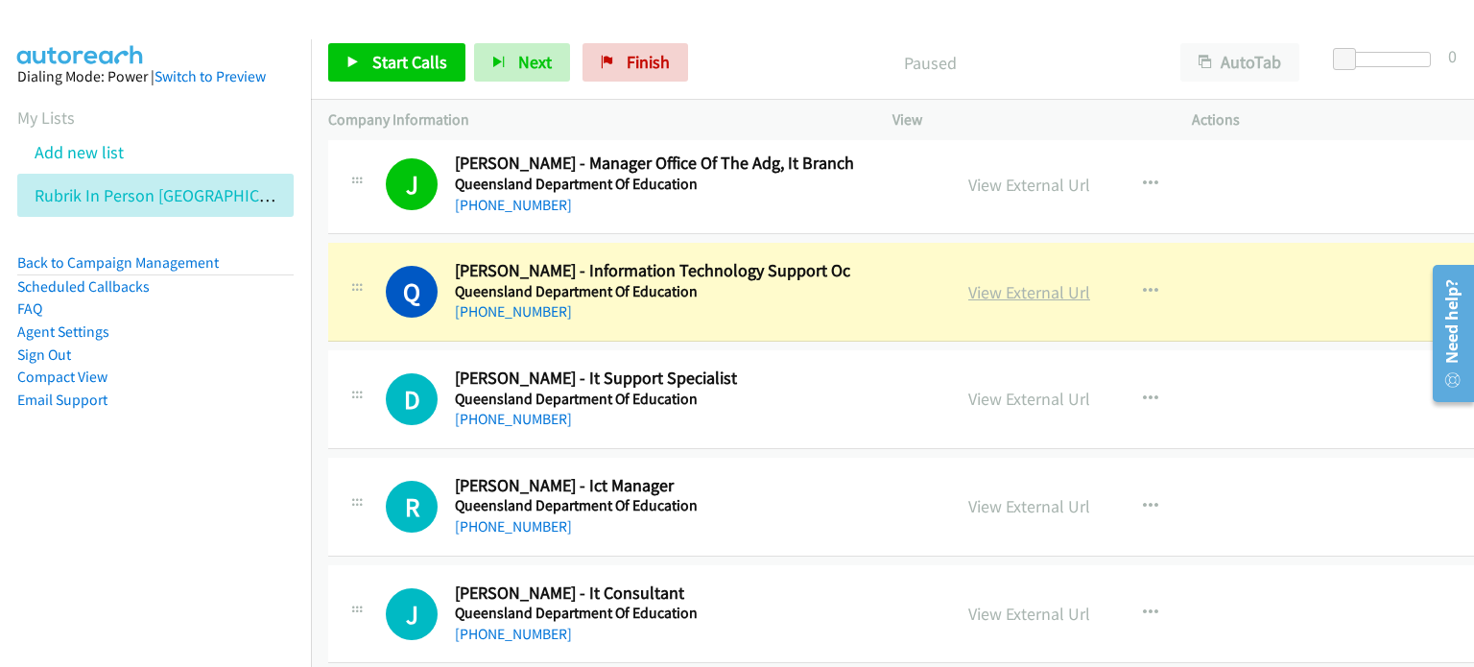
click at [978, 281] on link "View External Url" at bounding box center [1029, 292] width 122 height 22
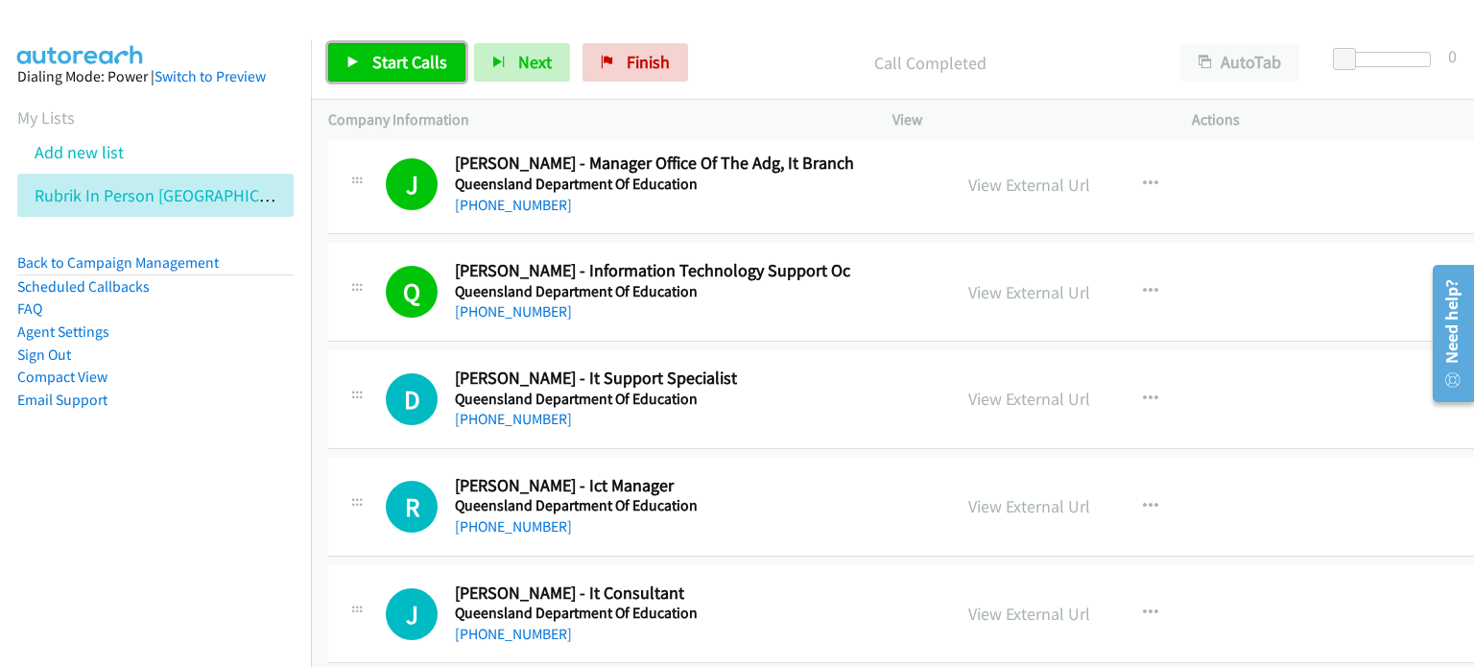
click at [396, 59] on span "Start Calls" at bounding box center [409, 62] width 75 height 22
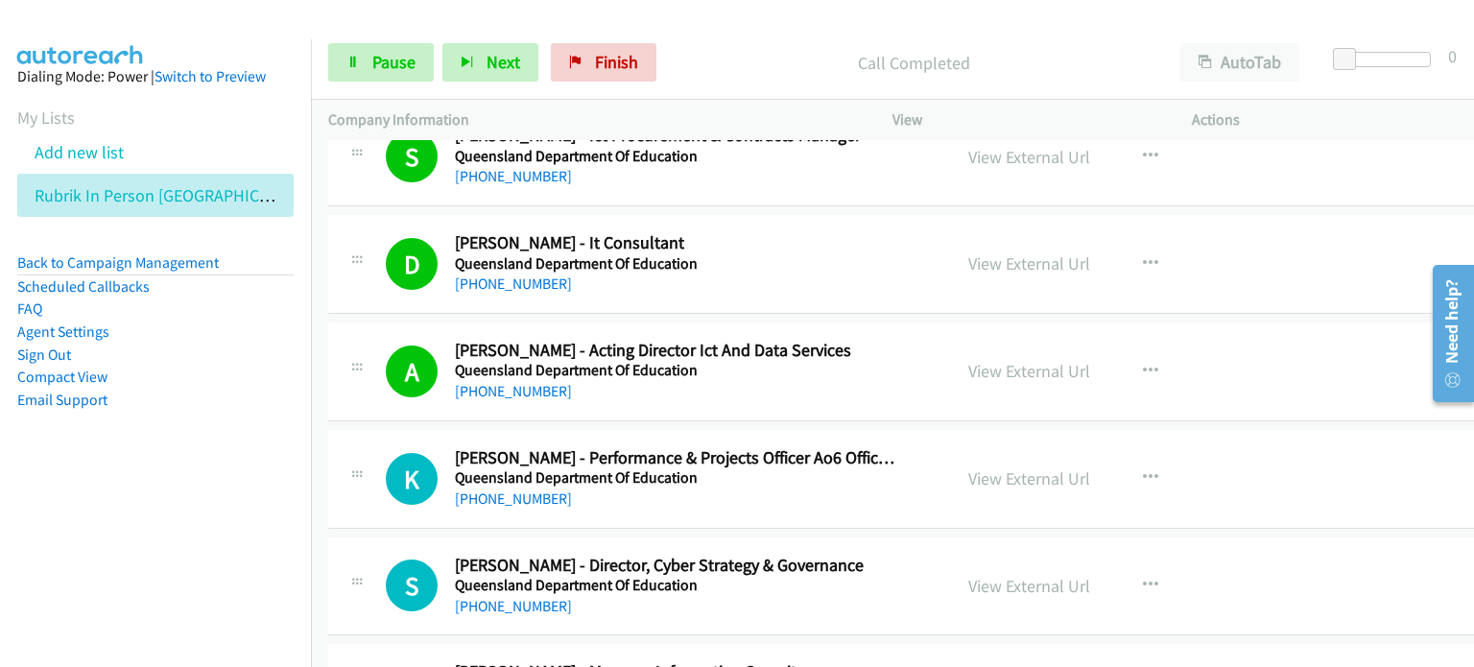
scroll to position [8347, 0]
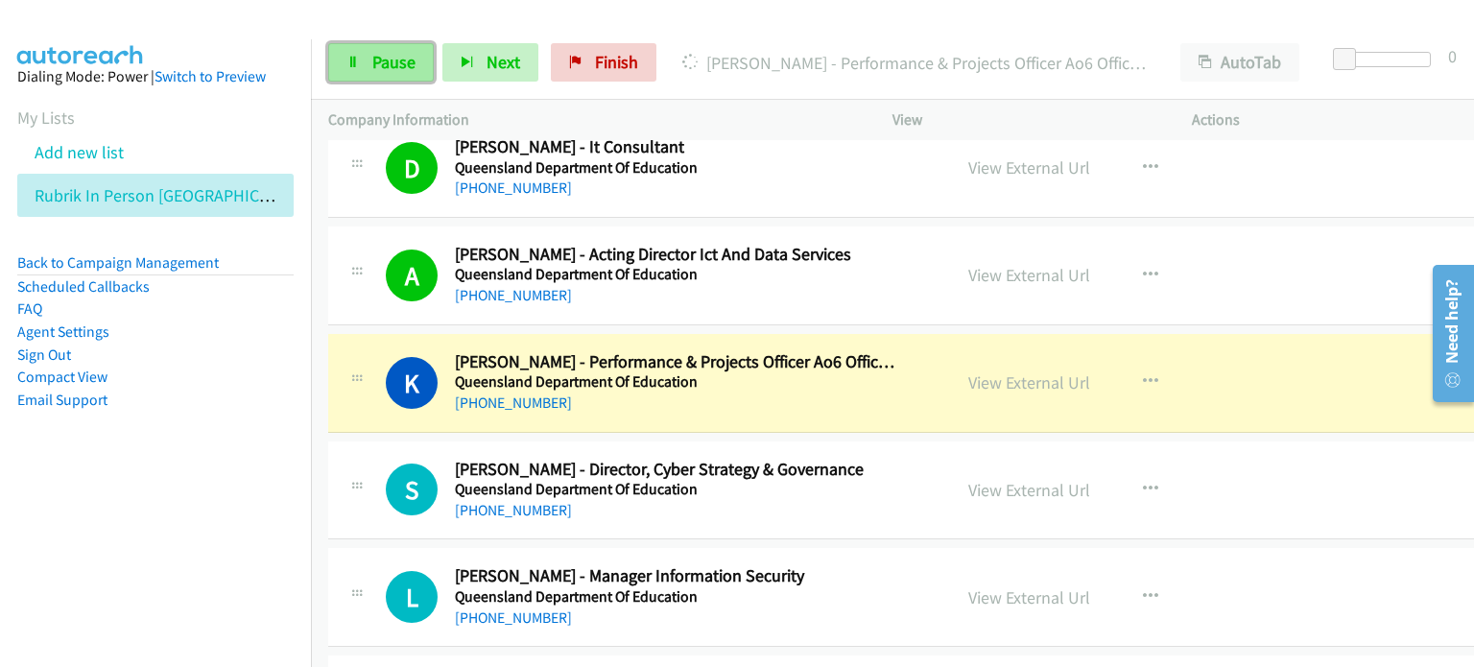
drag, startPoint x: 380, startPoint y: 63, endPoint x: 392, endPoint y: 63, distance: 12.5
click at [380, 63] on span "Pause" at bounding box center [393, 62] width 43 height 22
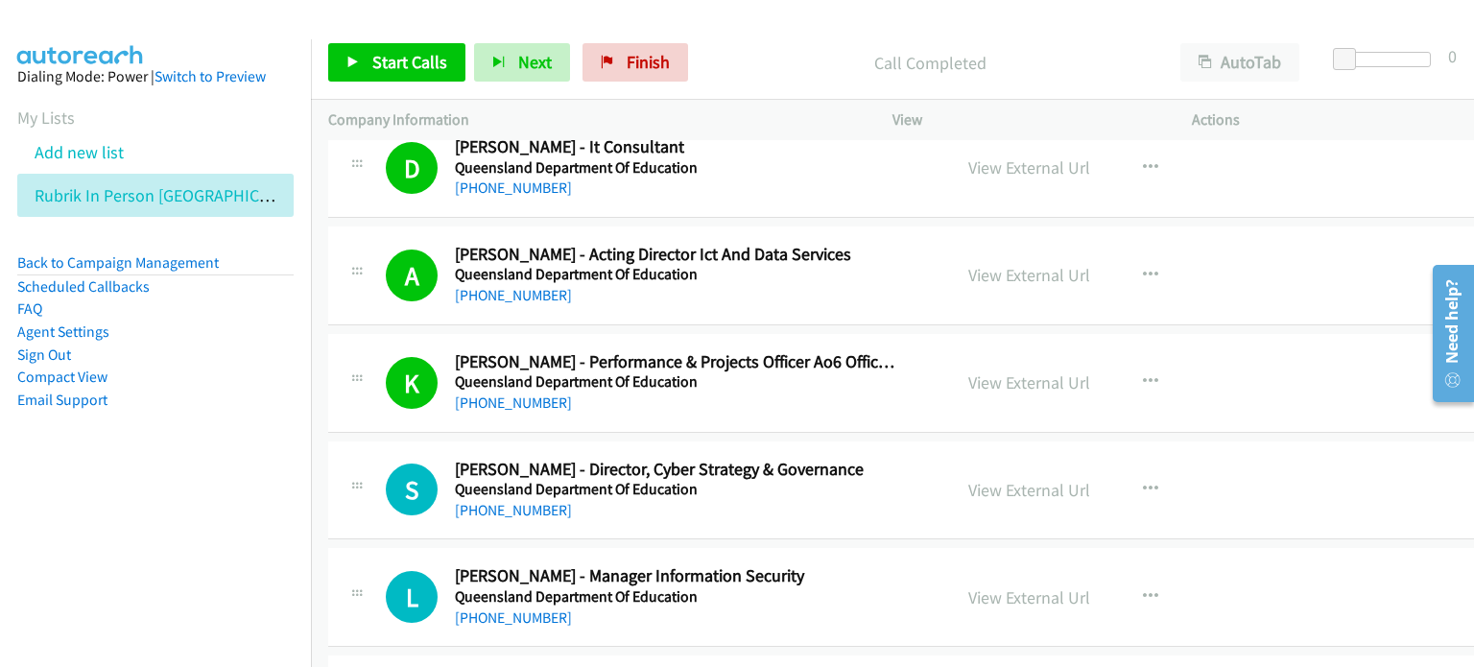
drag, startPoint x: 807, startPoint y: 53, endPoint x: 865, endPoint y: 44, distance: 59.2
click at [808, 52] on p "Call Completed" at bounding box center [930, 63] width 432 height 26
click at [395, 65] on span "Start Calls" at bounding box center [409, 62] width 75 height 22
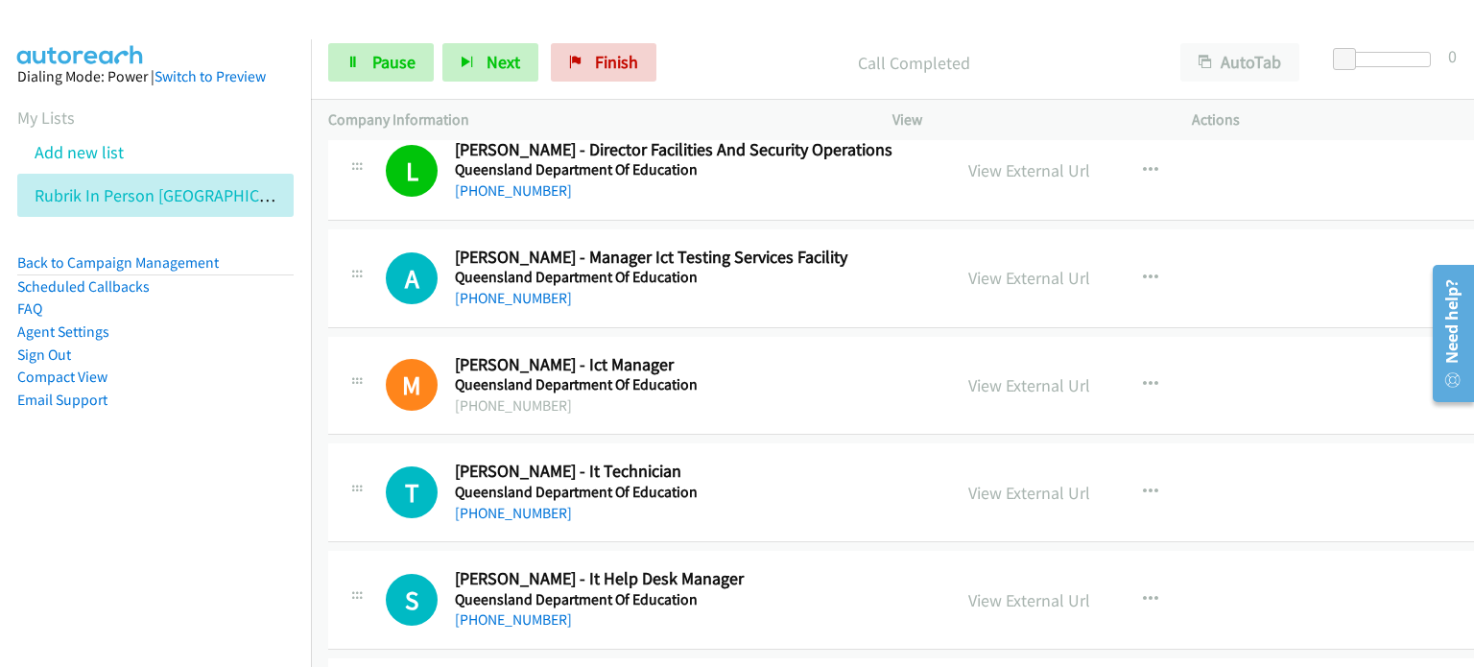
scroll to position [9019, 0]
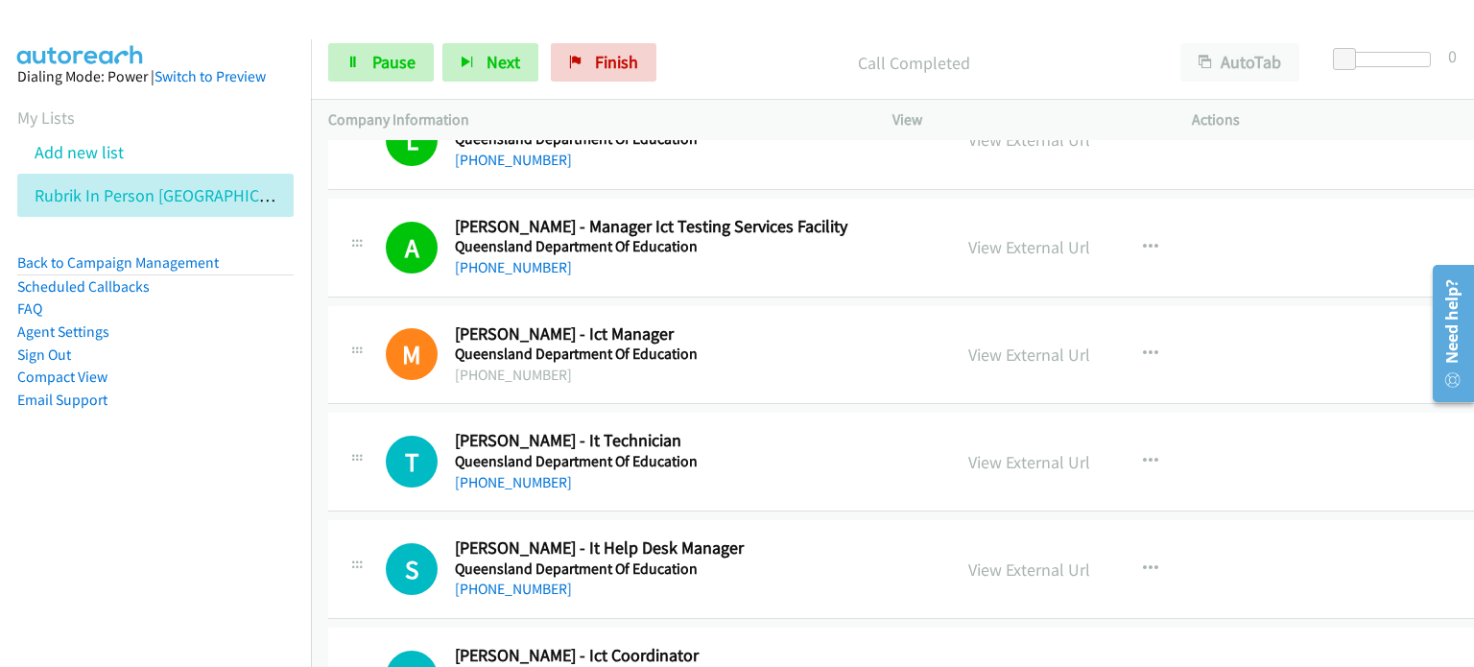
click at [731, 33] on div "Start Calls Pause Next Finish Call Completed AutoTab AutoTab 0" at bounding box center [892, 63] width 1163 height 74
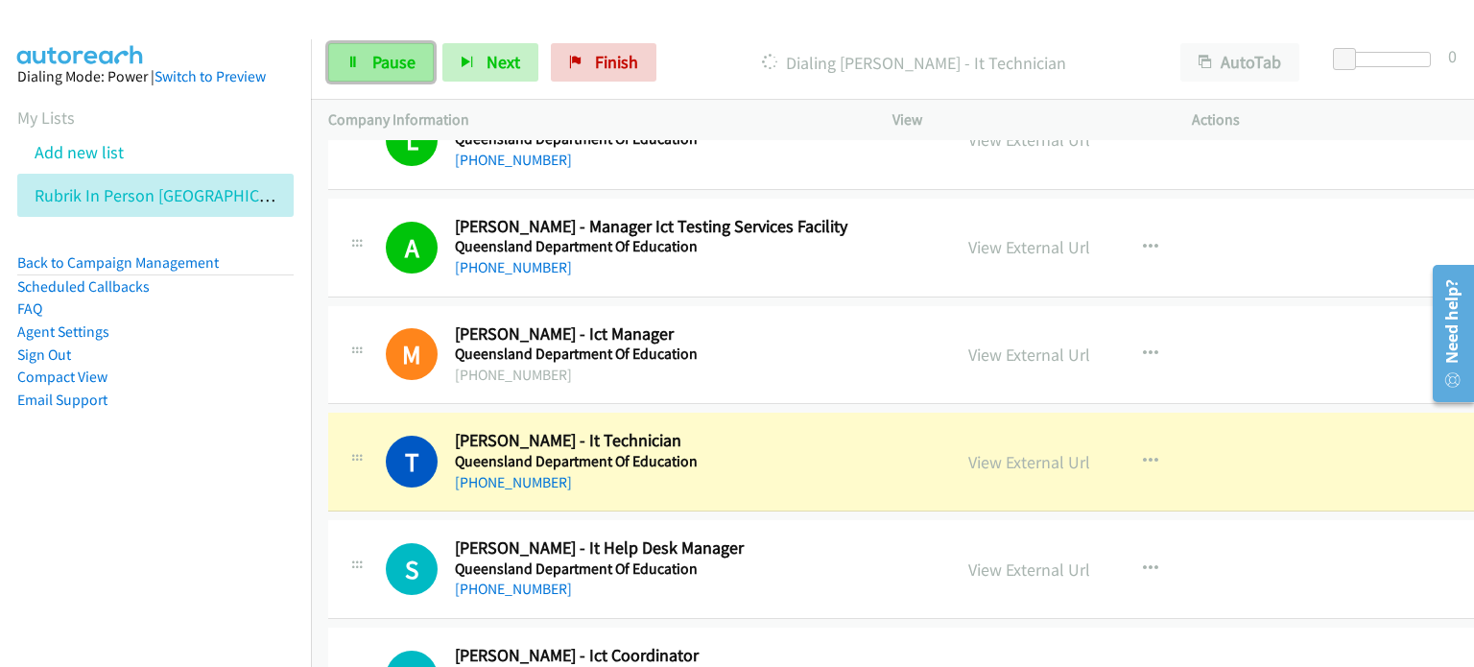
click at [391, 59] on span "Pause" at bounding box center [393, 62] width 43 height 22
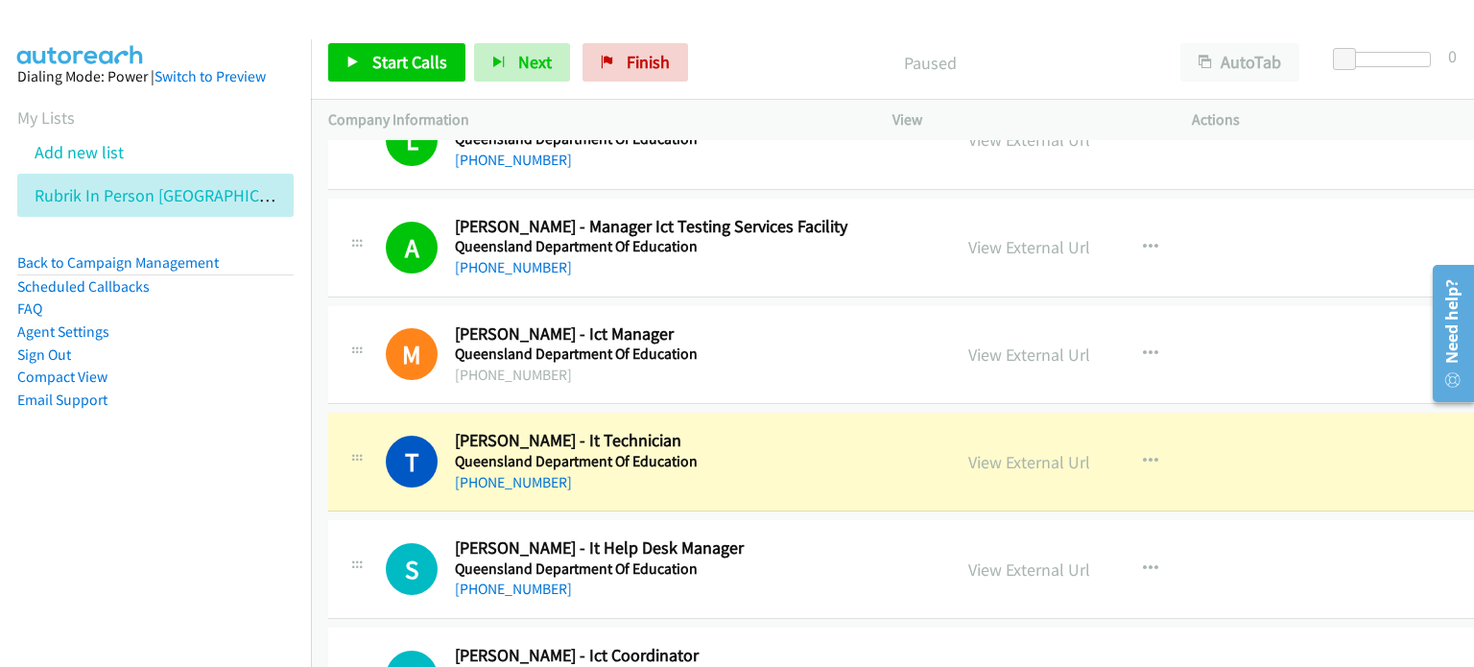
click at [776, 52] on p "Paused" at bounding box center [930, 63] width 432 height 26
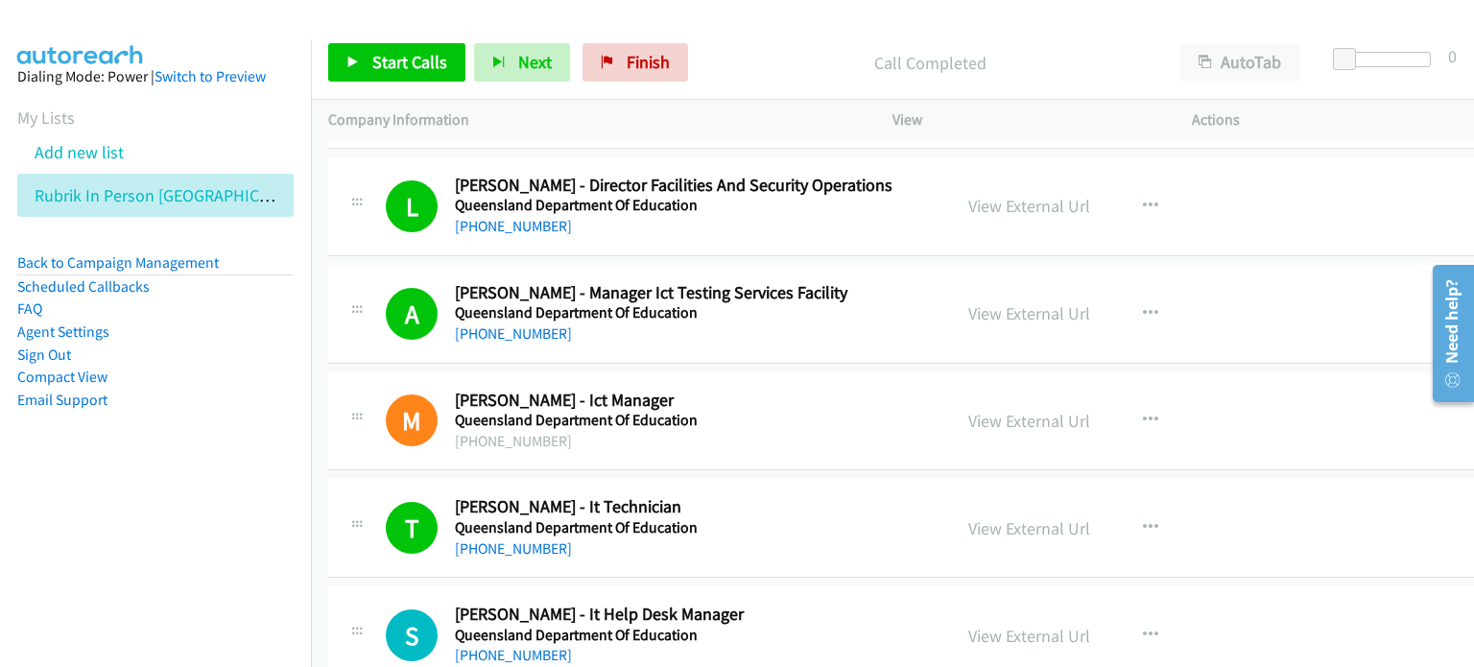
scroll to position [8923, 0]
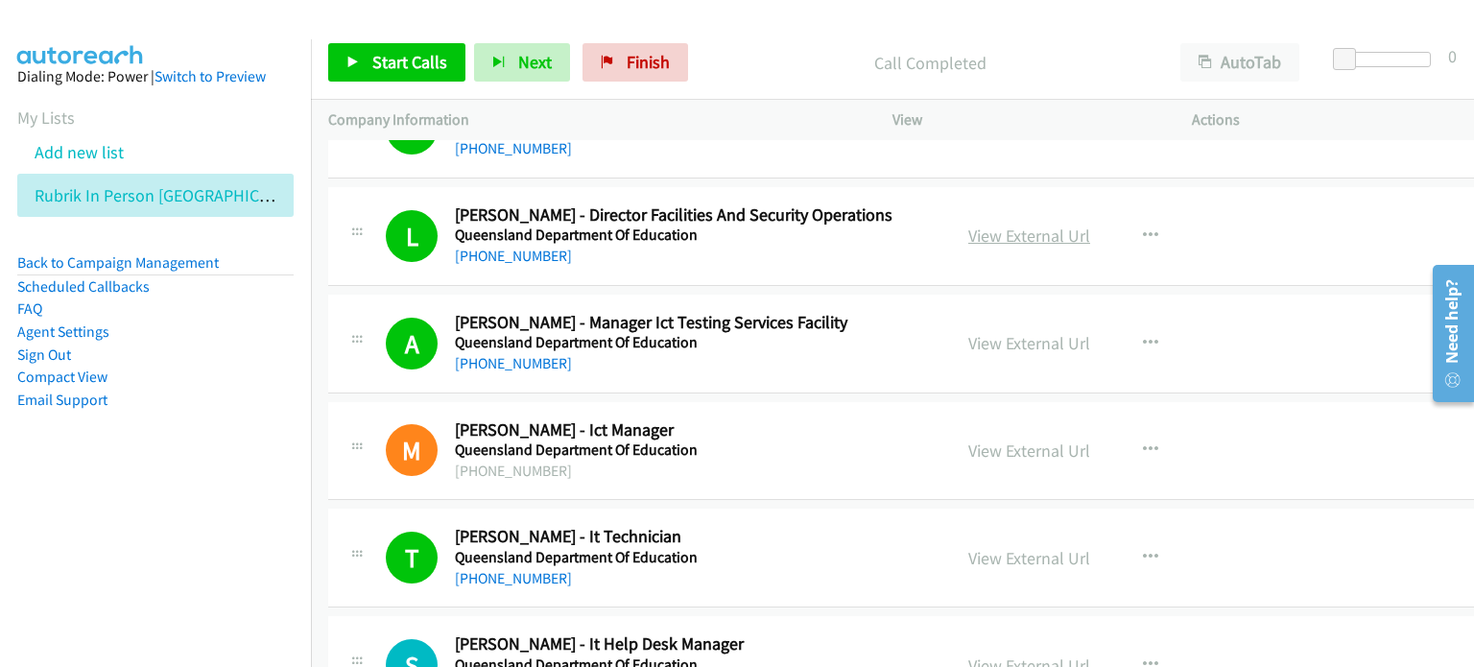
click at [968, 225] on link "View External Url" at bounding box center [1029, 236] width 122 height 22
click at [363, 57] on link "Start Calls" at bounding box center [396, 62] width 137 height 38
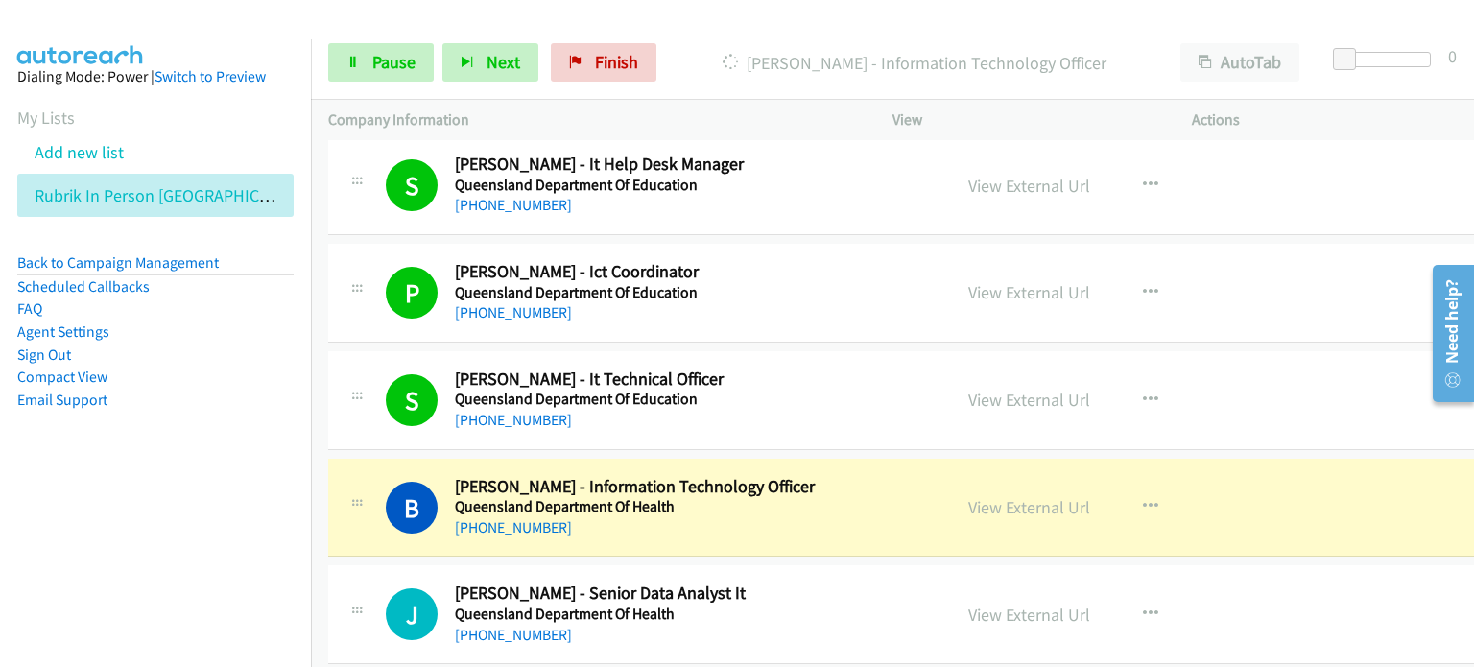
scroll to position [9595, 0]
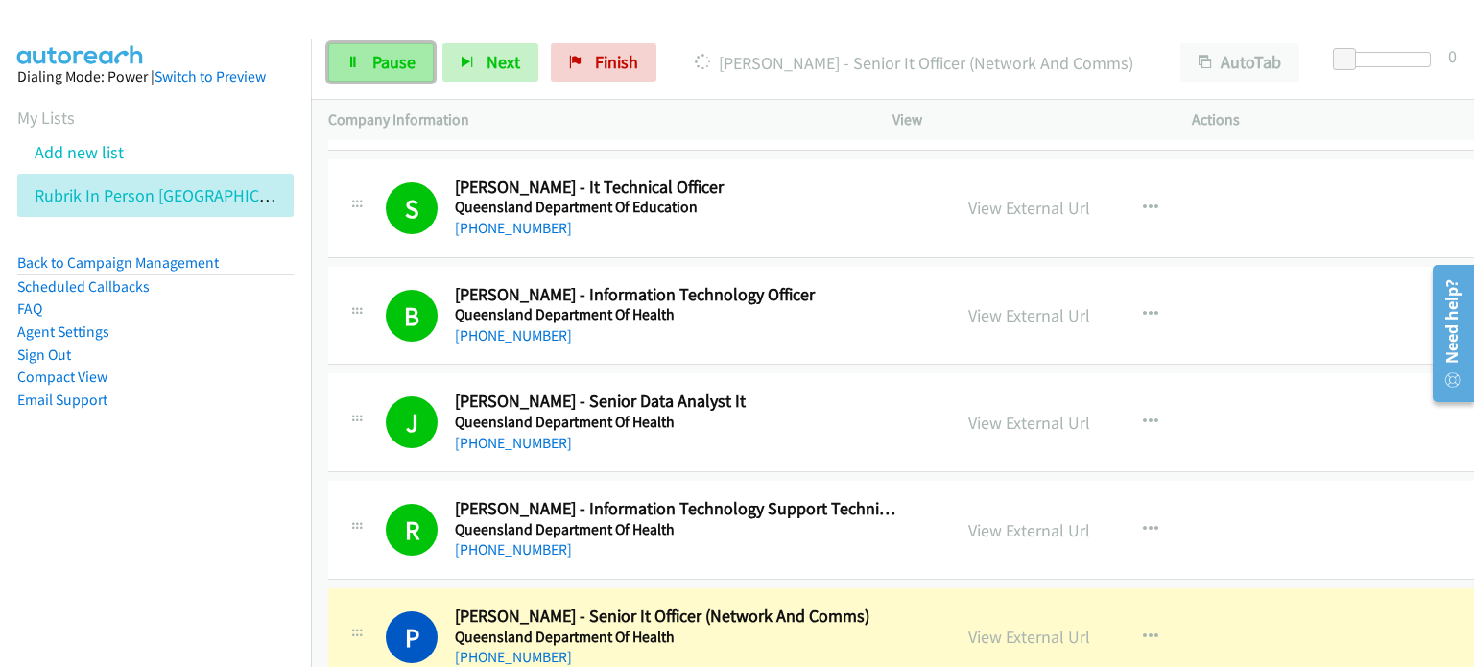
click at [388, 59] on span "Pause" at bounding box center [393, 62] width 43 height 22
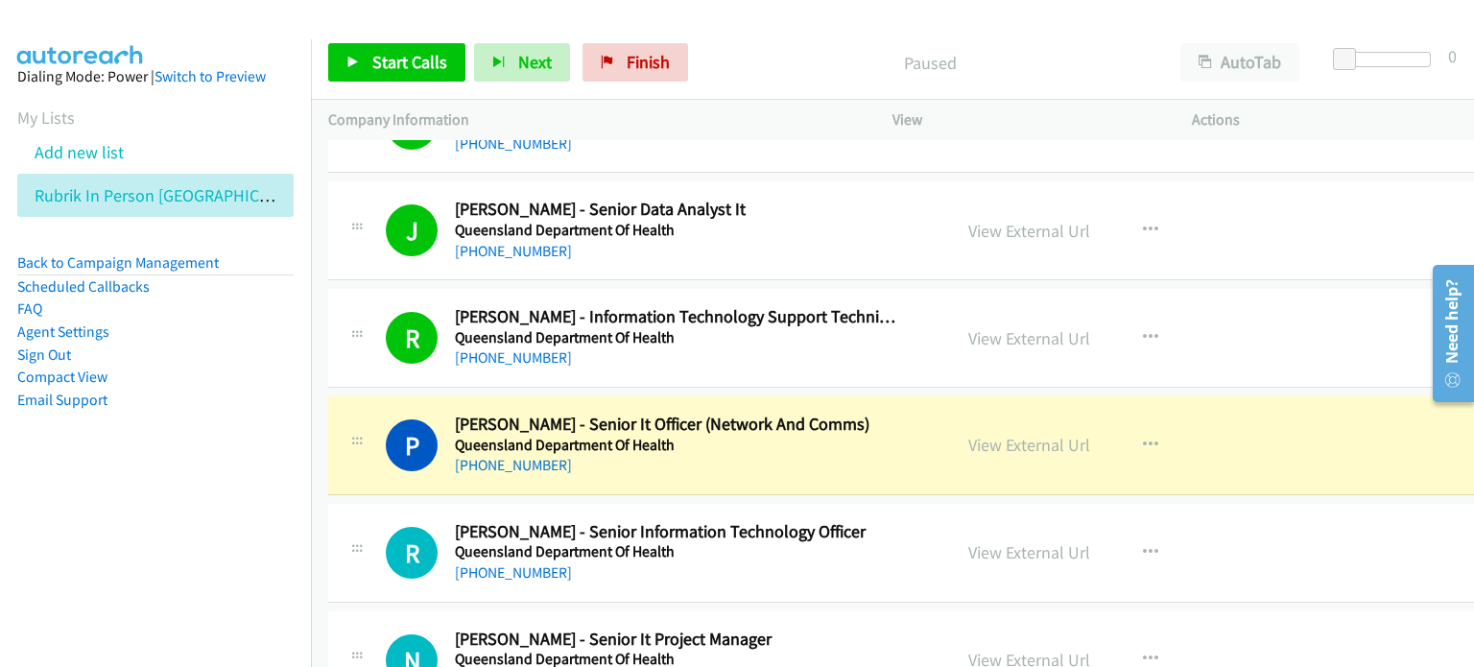
scroll to position [9882, 0]
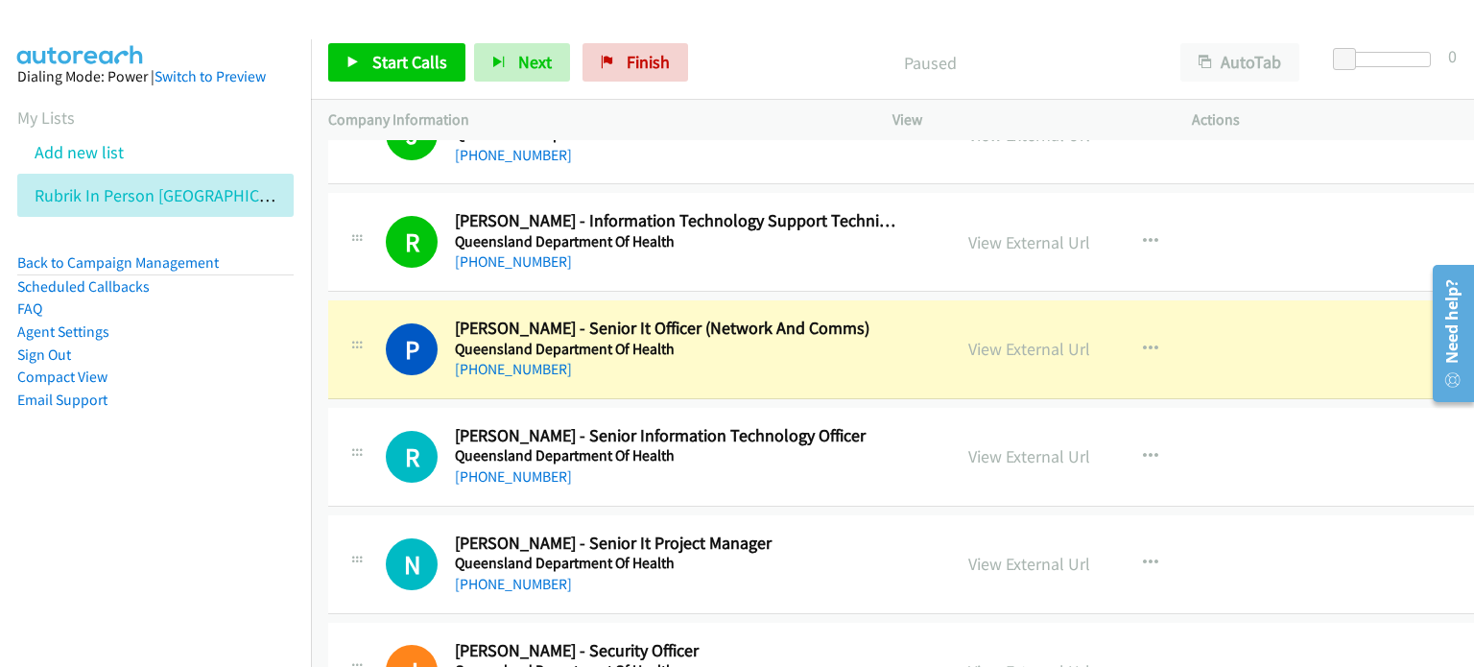
click at [762, 45] on div "Paused" at bounding box center [930, 62] width 466 height 38
click at [977, 338] on link "View External Url" at bounding box center [1029, 349] width 122 height 22
